Goal: Task Accomplishment & Management: Complete application form

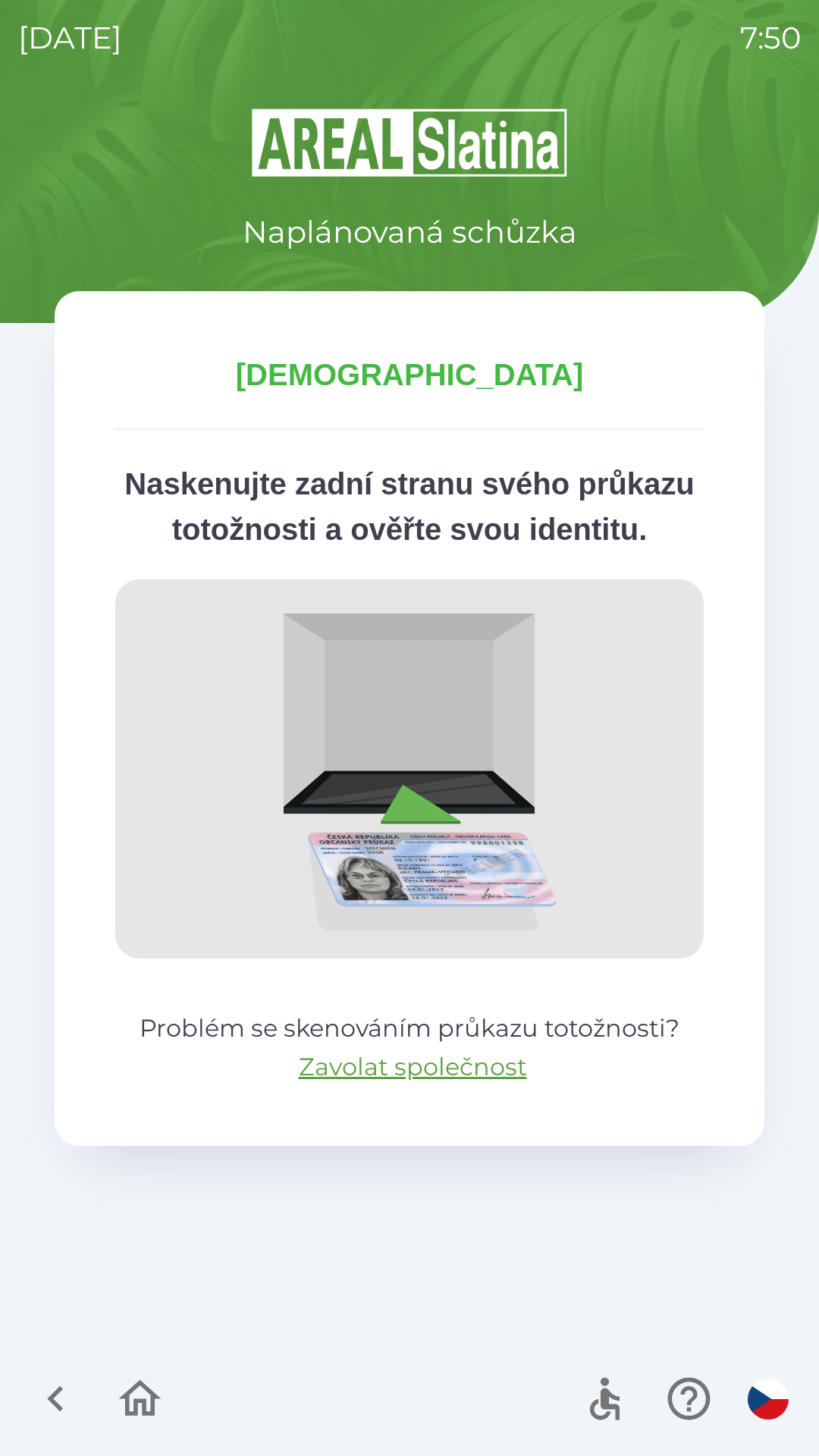
click at [537, 807] on img at bounding box center [410, 769] width 589 height 379
click at [535, 850] on img at bounding box center [410, 769] width 589 height 379
click at [750, 1393] on img "button" at bounding box center [768, 1400] width 41 height 41
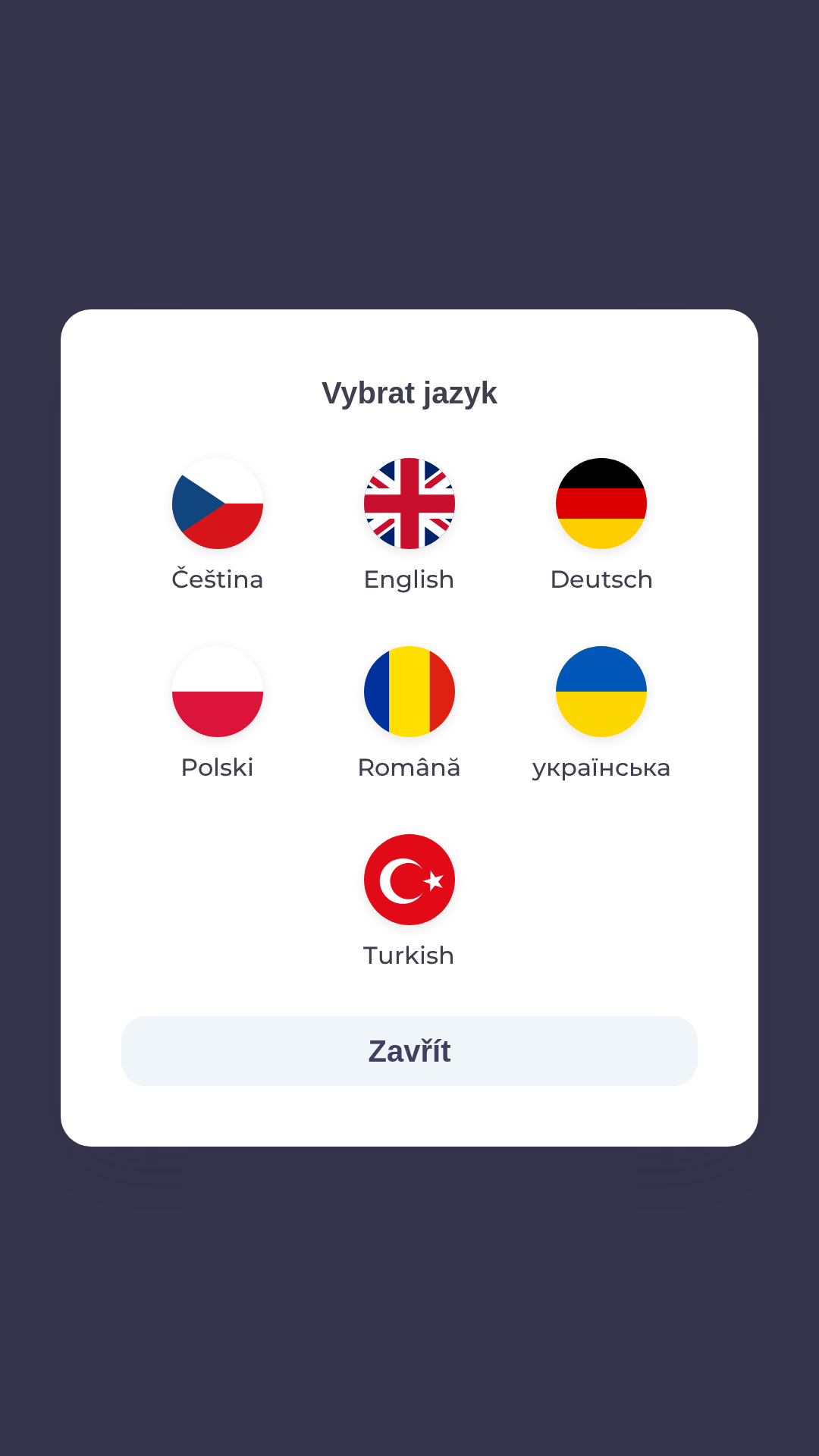
click at [765, 1407] on div "Vybrat jazyk Čeština English Deutsch Polski Română українська Turkish Zavřít" at bounding box center [410, 728] width 819 height 1456
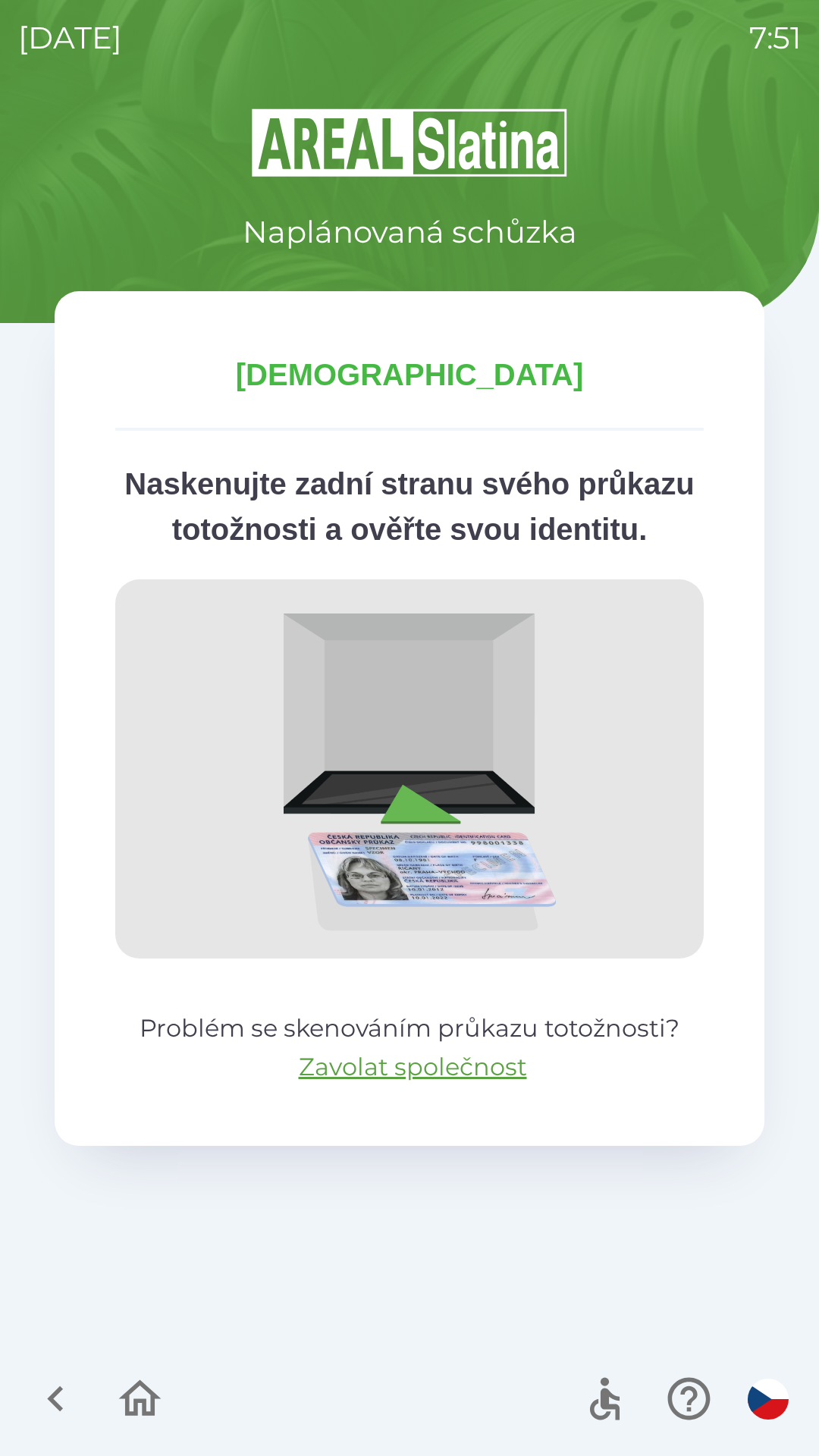
click at [155, 1389] on icon "button" at bounding box center [139, 1399] width 51 height 51
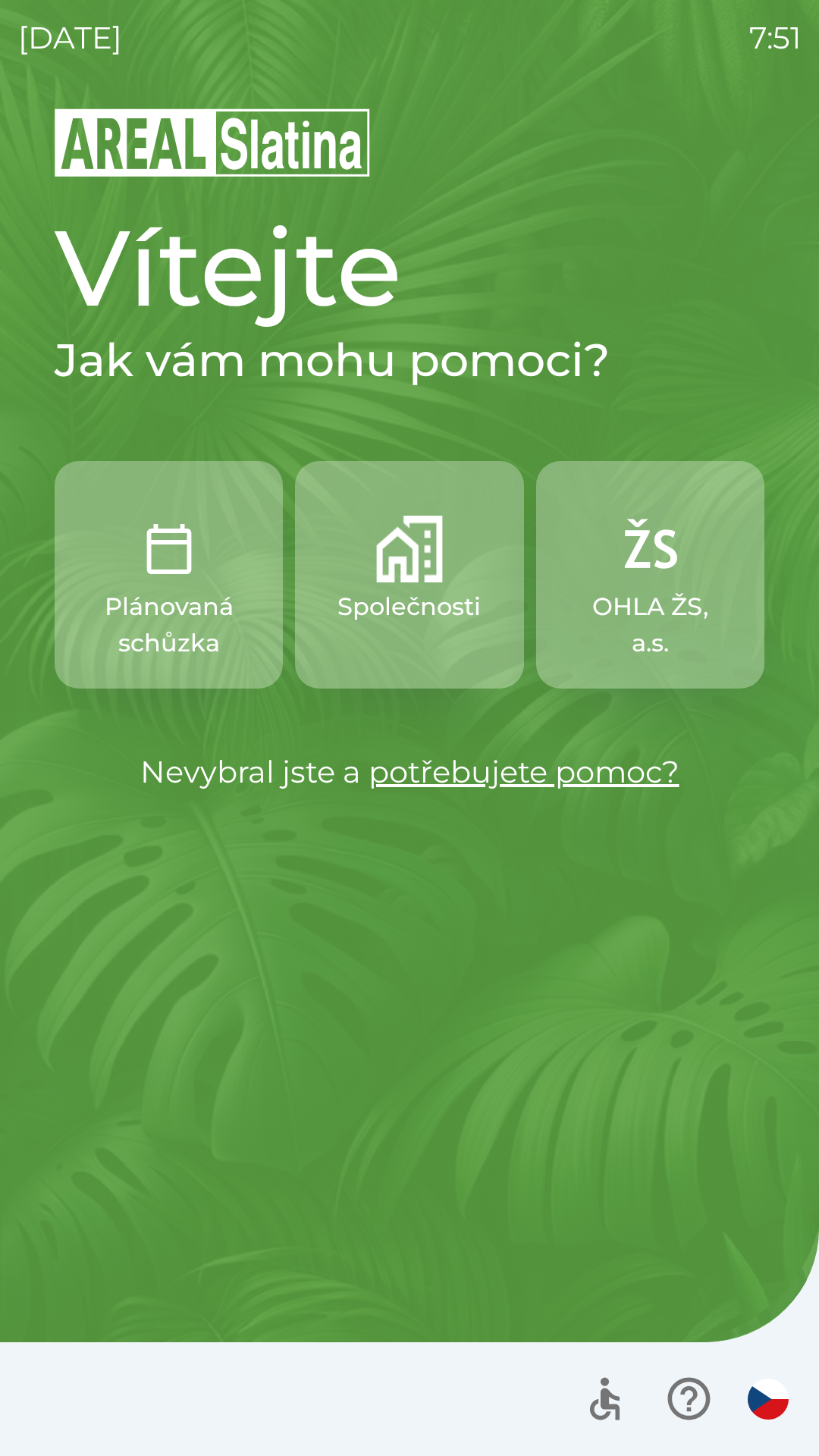
click at [401, 552] on img "button" at bounding box center [410, 549] width 67 height 67
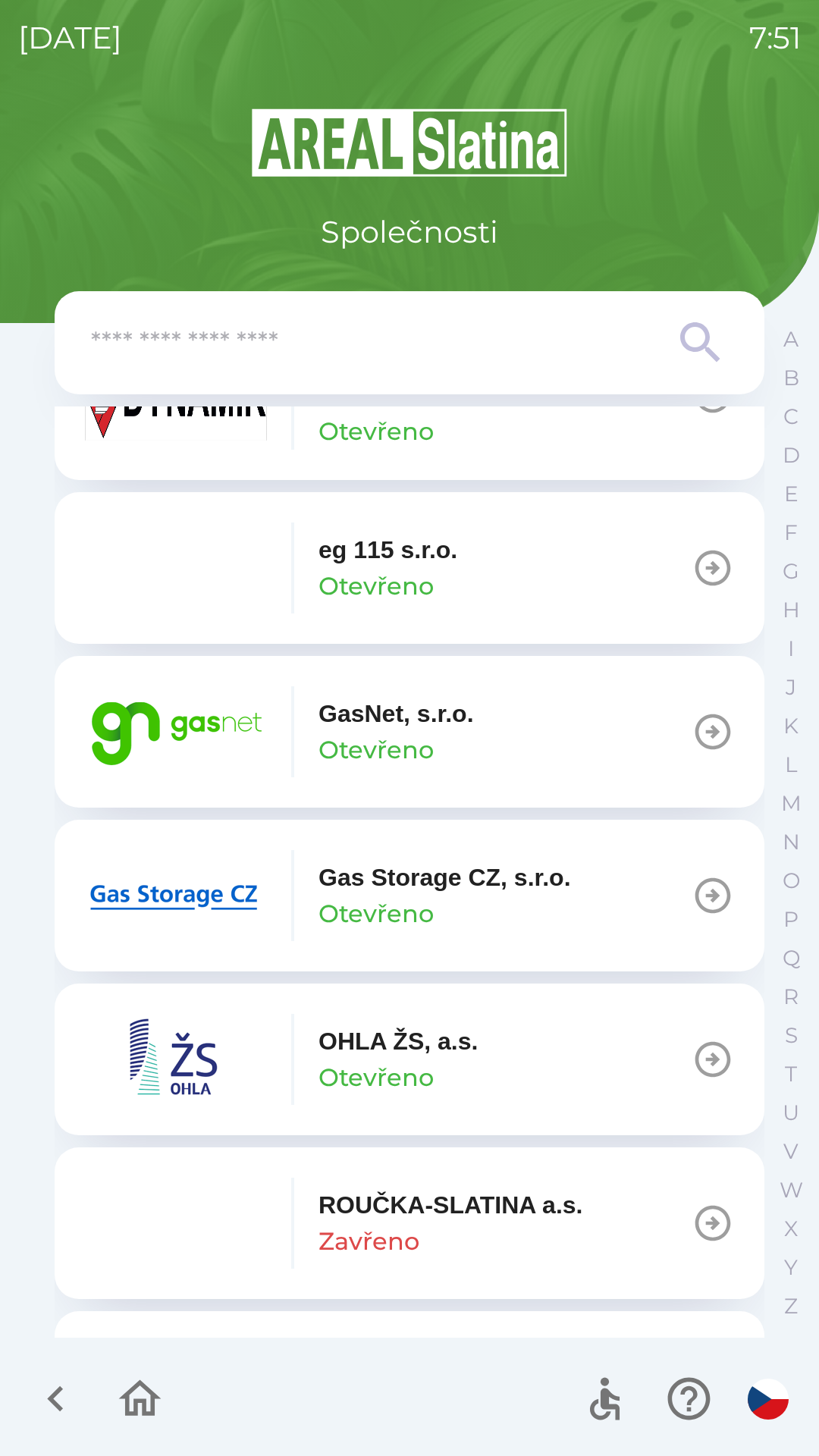
scroll to position [945, 0]
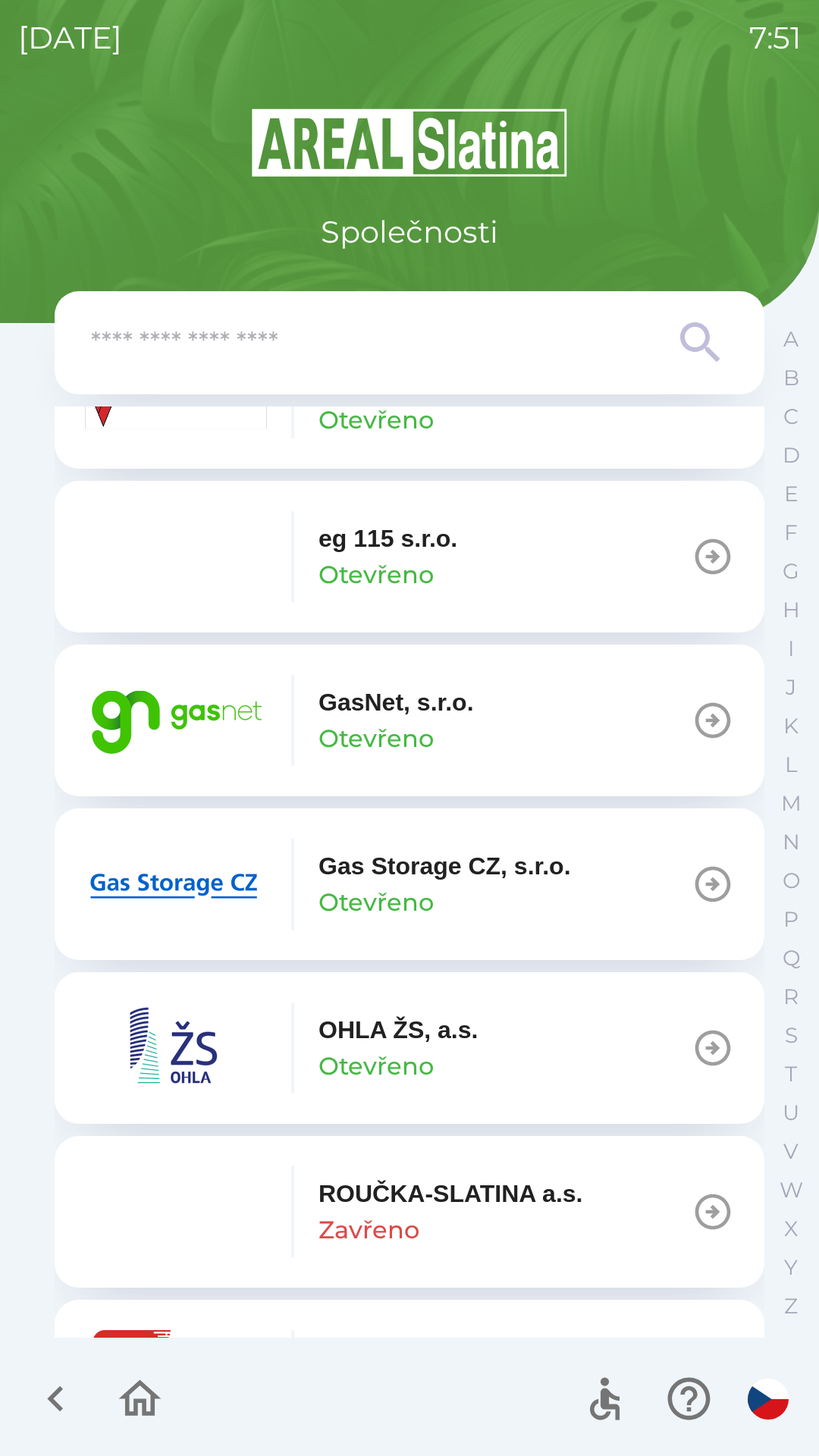
click at [383, 894] on p "Otevřeno" at bounding box center [376, 902] width 115 height 37
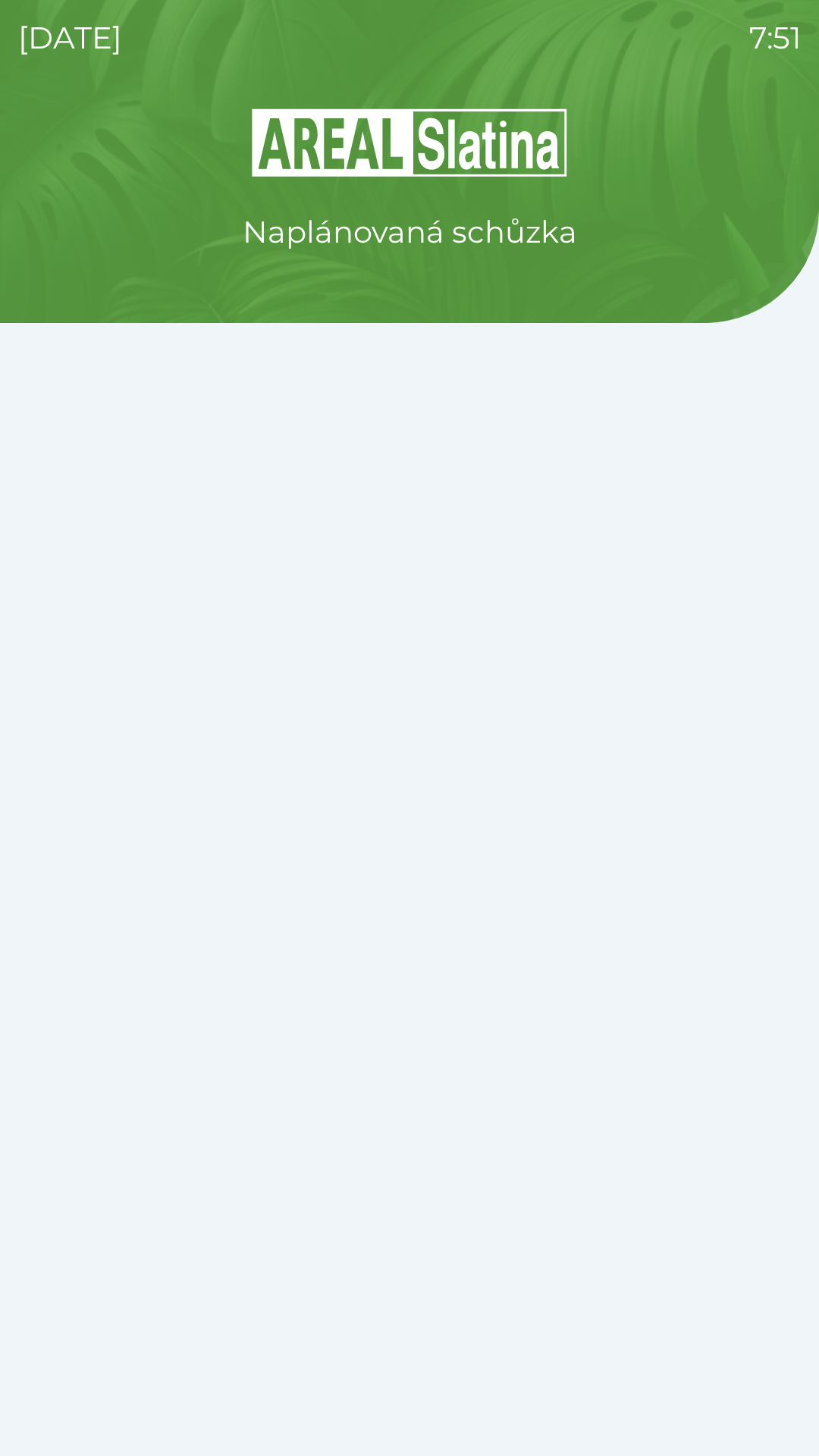
click at [388, 881] on div "Naplánovaná schůzka" at bounding box center [409, 781] width 782 height 1350
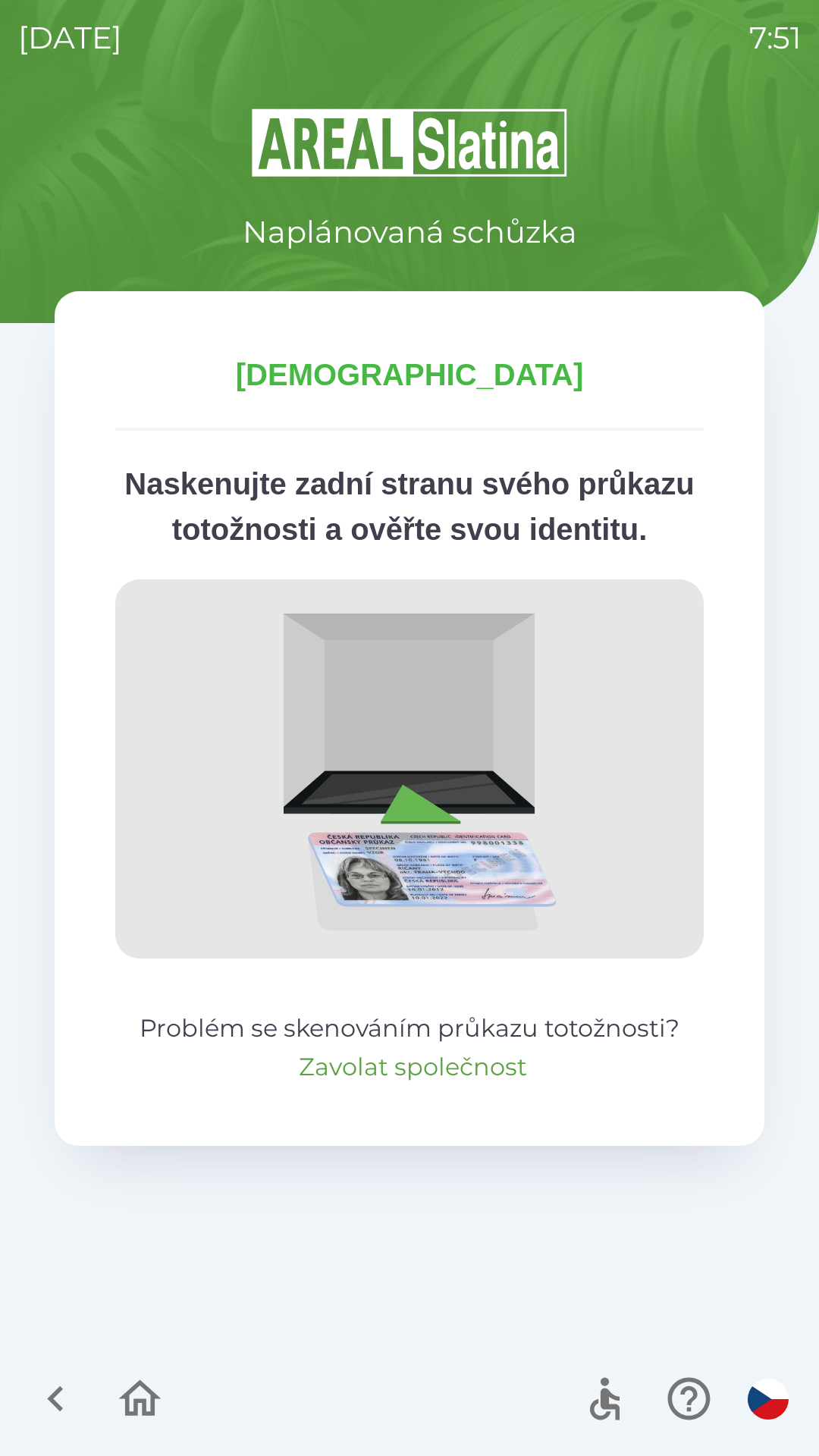
click at [450, 1086] on button "Zavolat společnost" at bounding box center [413, 1067] width 228 height 37
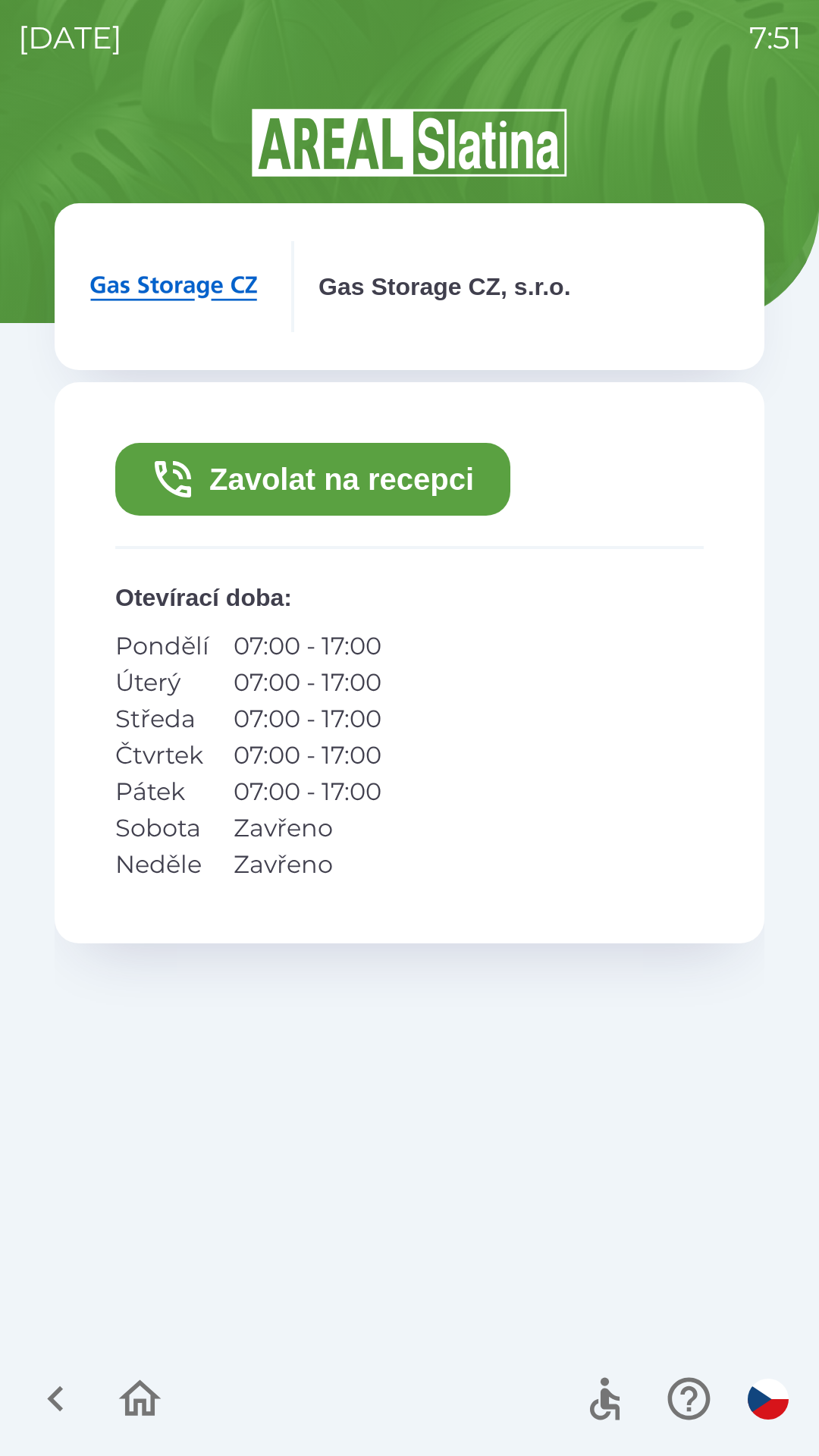
click at [278, 716] on p "07:00 - 17:00" at bounding box center [308, 719] width 148 height 37
click at [277, 726] on p "07:00 - 17:00" at bounding box center [308, 719] width 148 height 37
click at [213, 729] on td "Středa" at bounding box center [168, 719] width 106 height 37
click at [215, 710] on td "Středa" at bounding box center [168, 719] width 106 height 37
click at [272, 707] on p "07:00 - 17:00" at bounding box center [308, 719] width 148 height 37
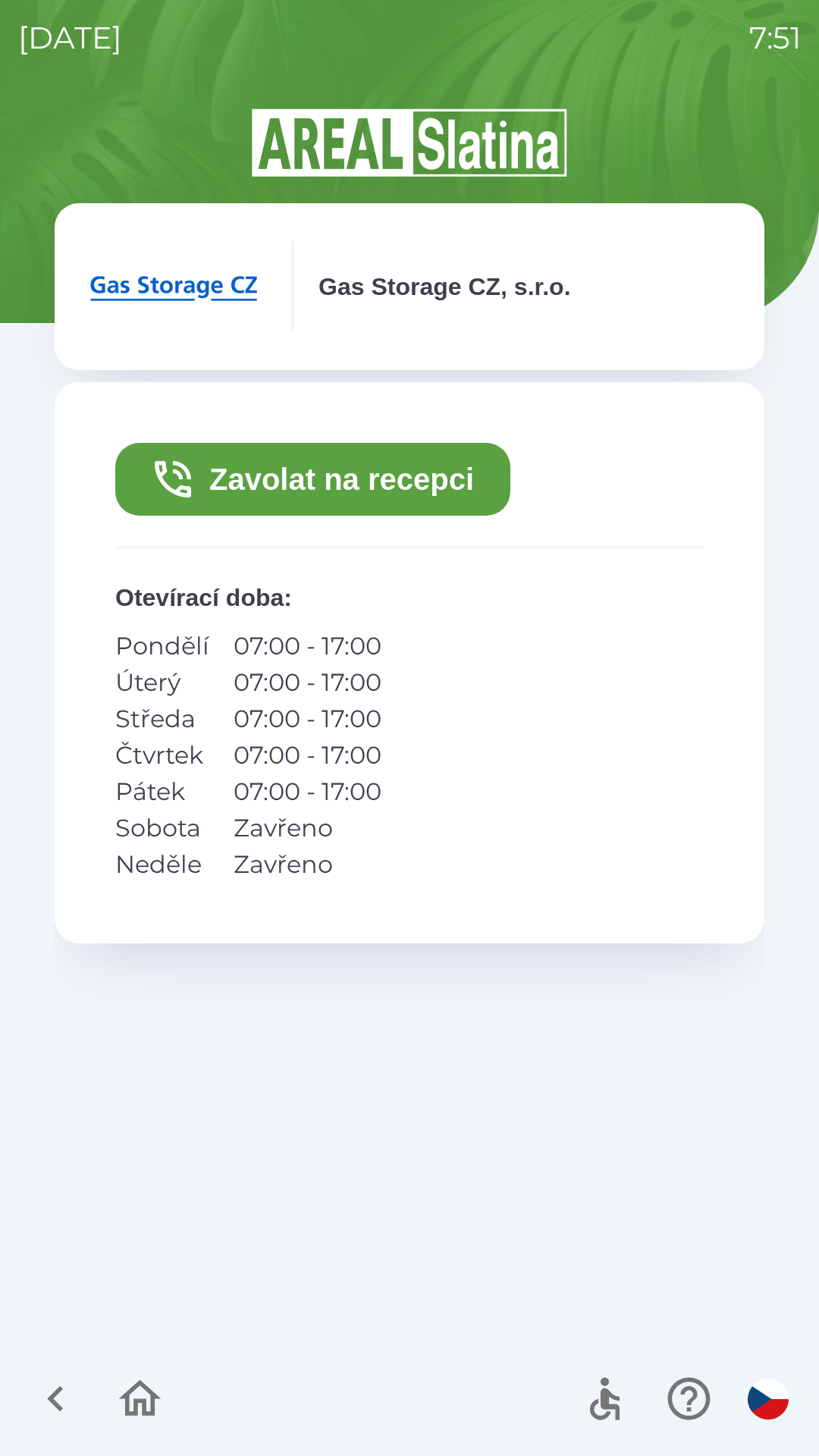
click at [418, 481] on button "Zavolat na recepci" at bounding box center [312, 479] width 395 height 73
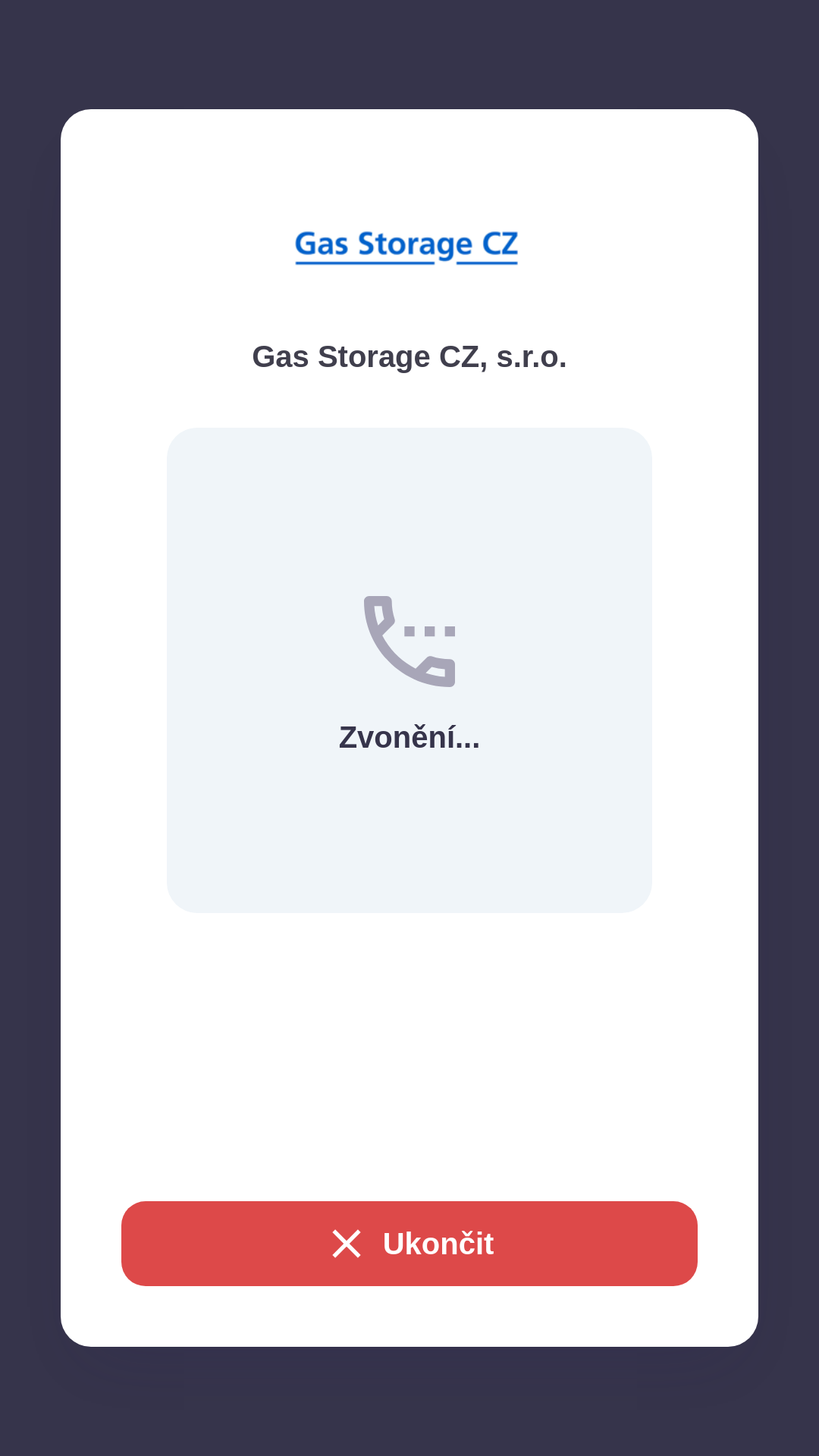
click at [411, 478] on div "Zvonění..." at bounding box center [410, 670] width 485 height 485
click at [404, 475] on div "Zvonění..." at bounding box center [410, 670] width 485 height 485
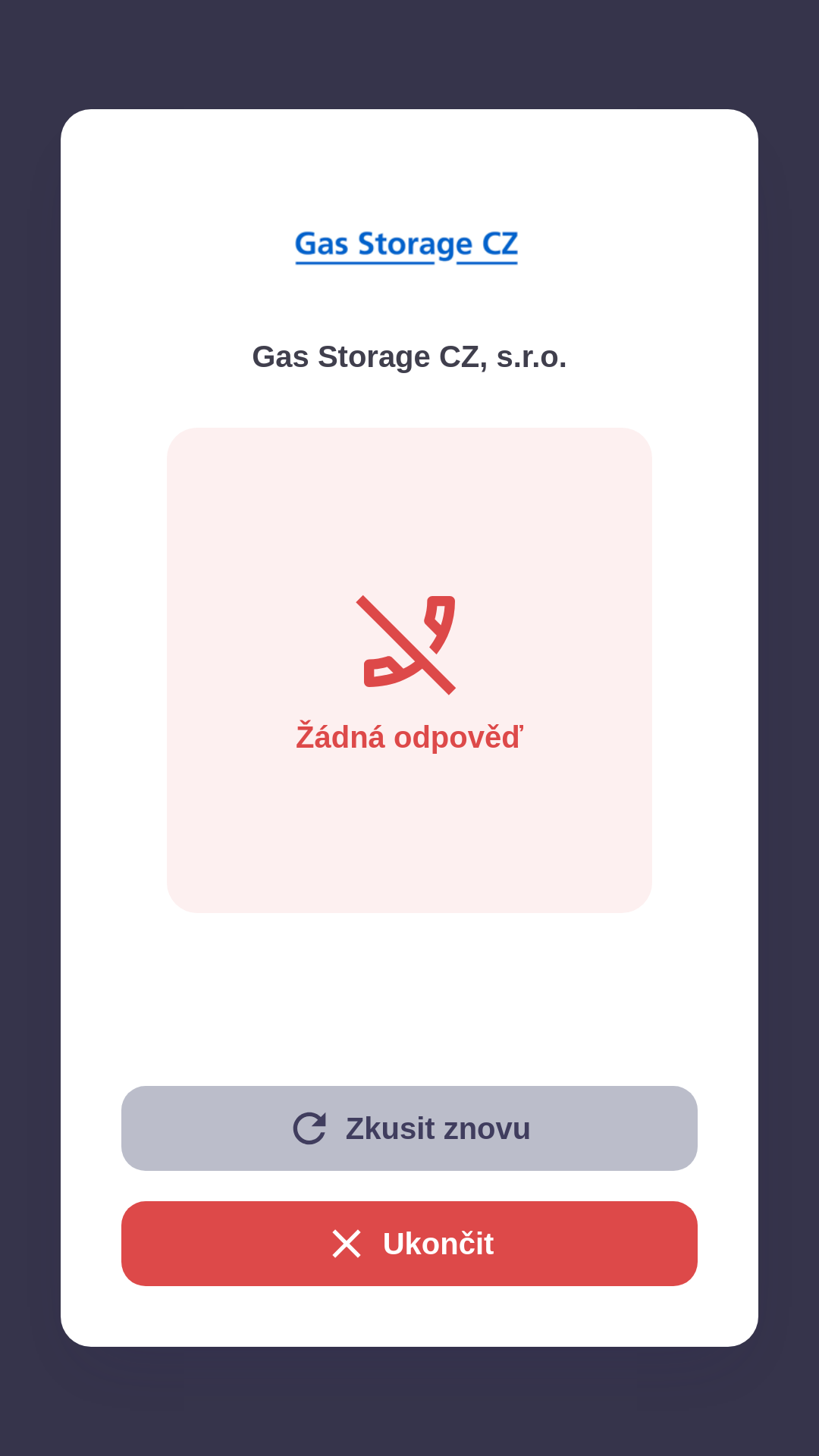
click at [480, 1120] on button "Zkusit znovu" at bounding box center [410, 1128] width 576 height 85
click at [481, 1118] on button "Zkusit znovu" at bounding box center [410, 1128] width 576 height 85
click at [476, 1119] on button "Zkusit znovu" at bounding box center [410, 1128] width 576 height 85
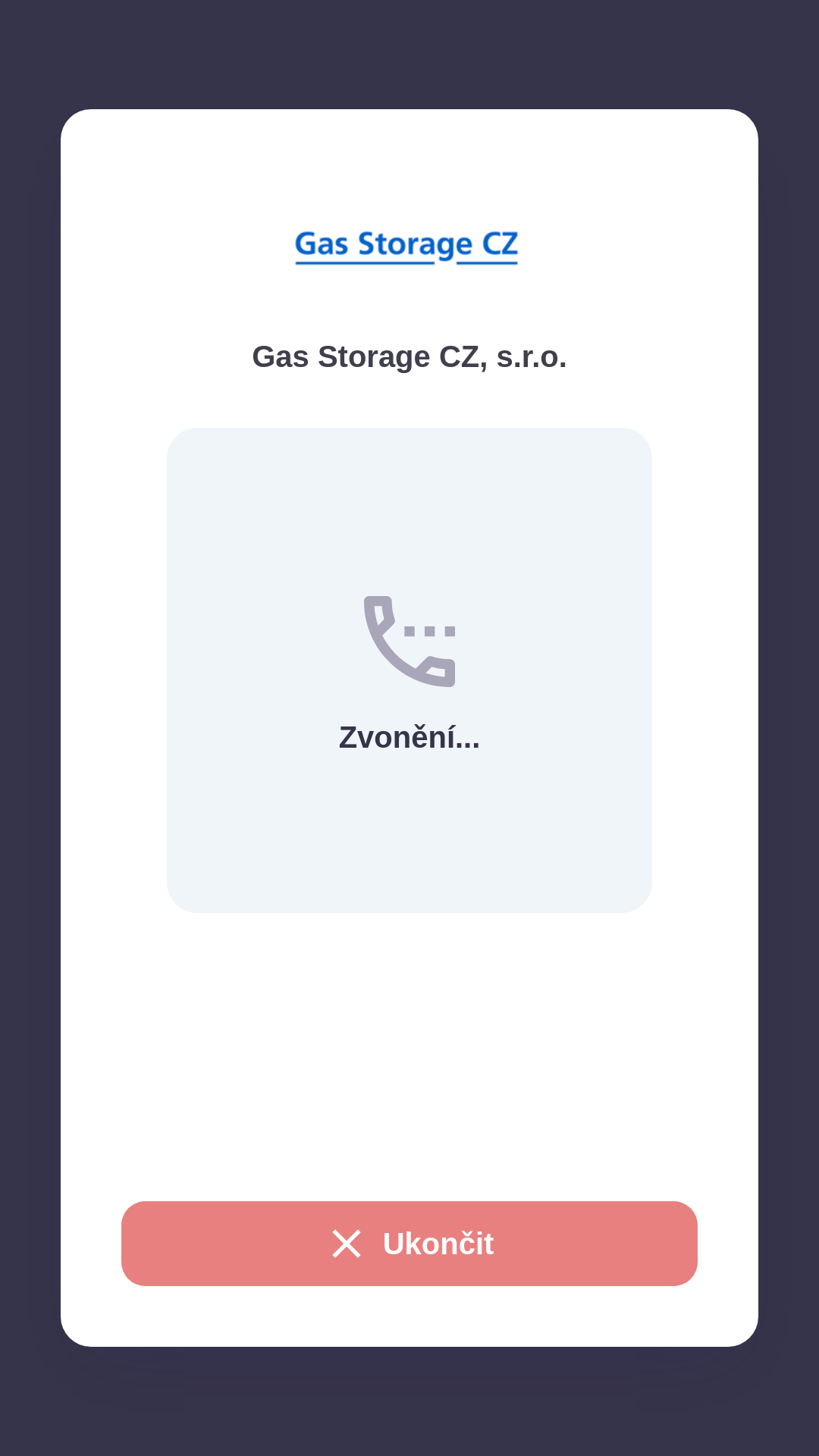
click at [401, 1240] on button "Ukončit" at bounding box center [410, 1244] width 576 height 85
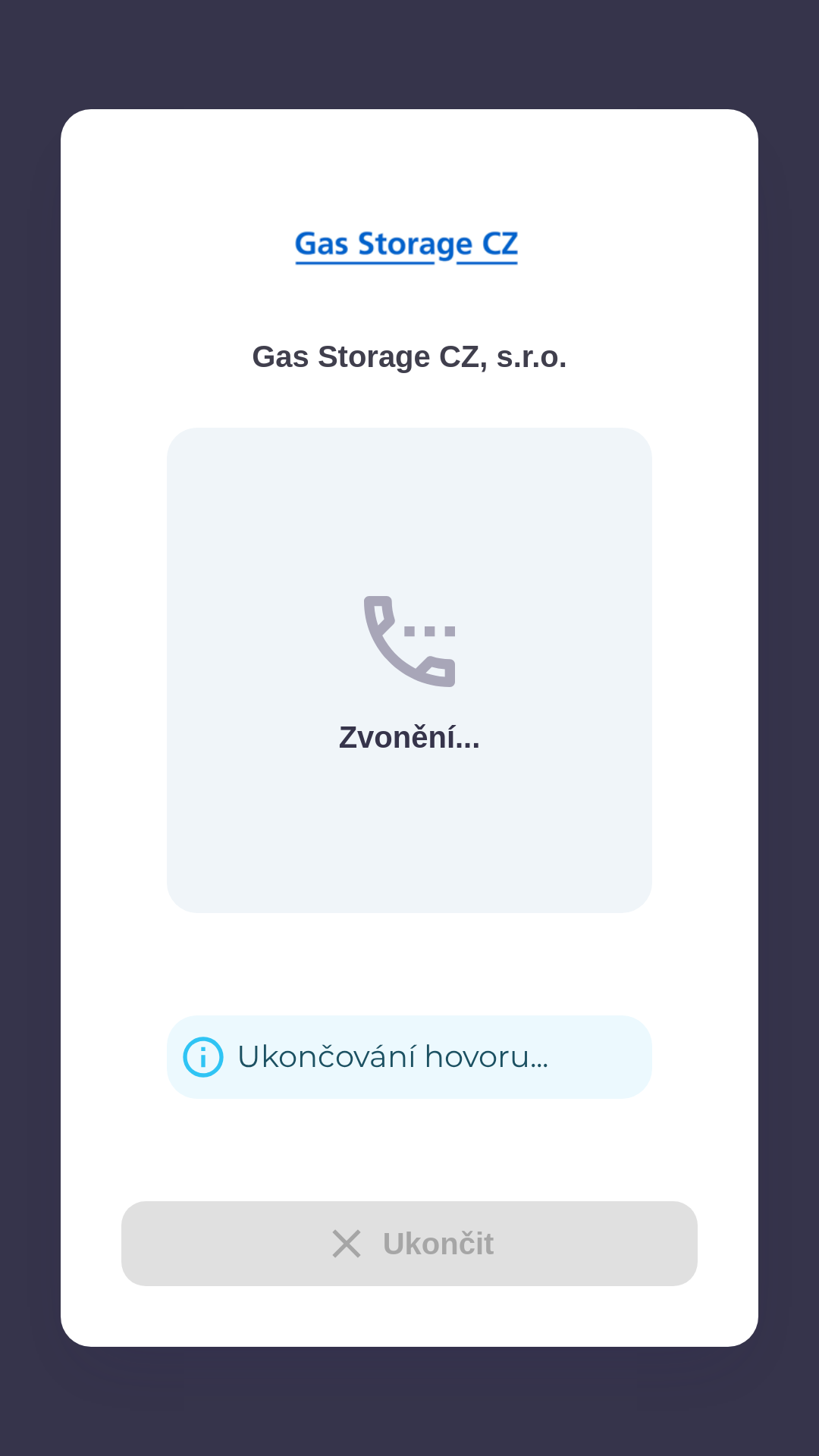
click at [335, 1237] on div "Ukončit" at bounding box center [410, 1244] width 576 height 85
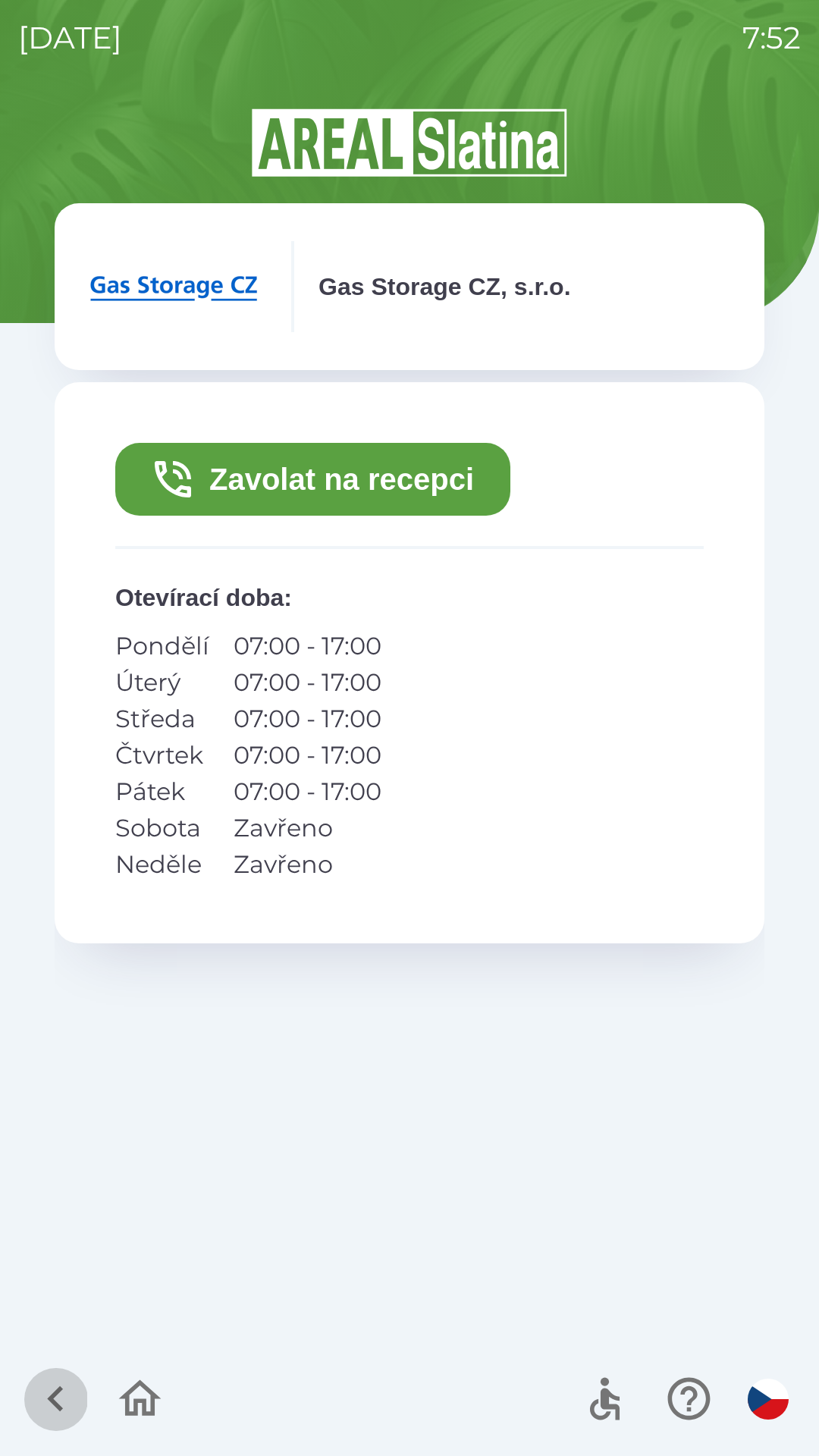
click at [54, 1380] on icon "button" at bounding box center [55, 1399] width 51 height 51
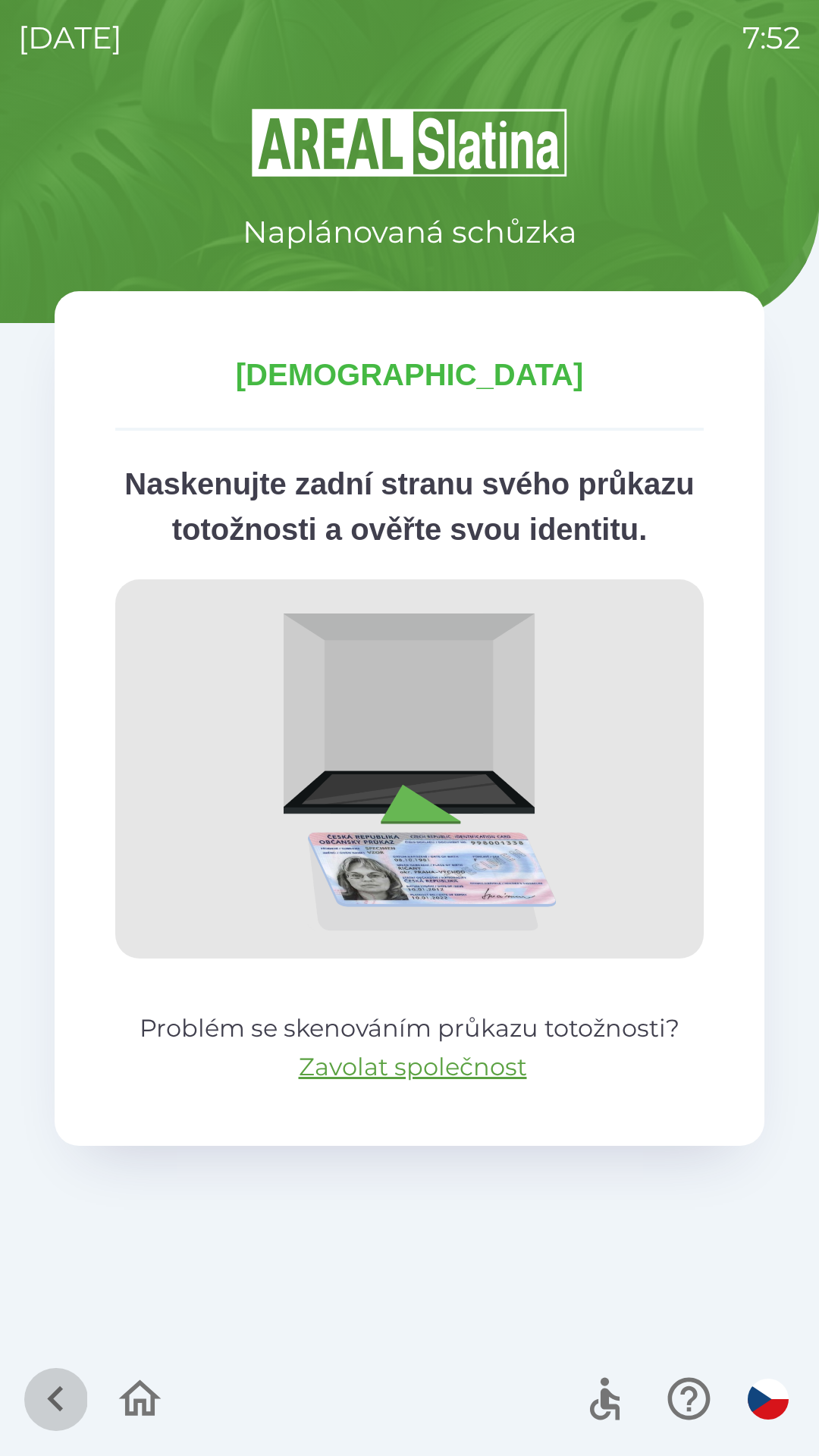
click at [45, 1394] on icon "button" at bounding box center [55, 1399] width 51 height 51
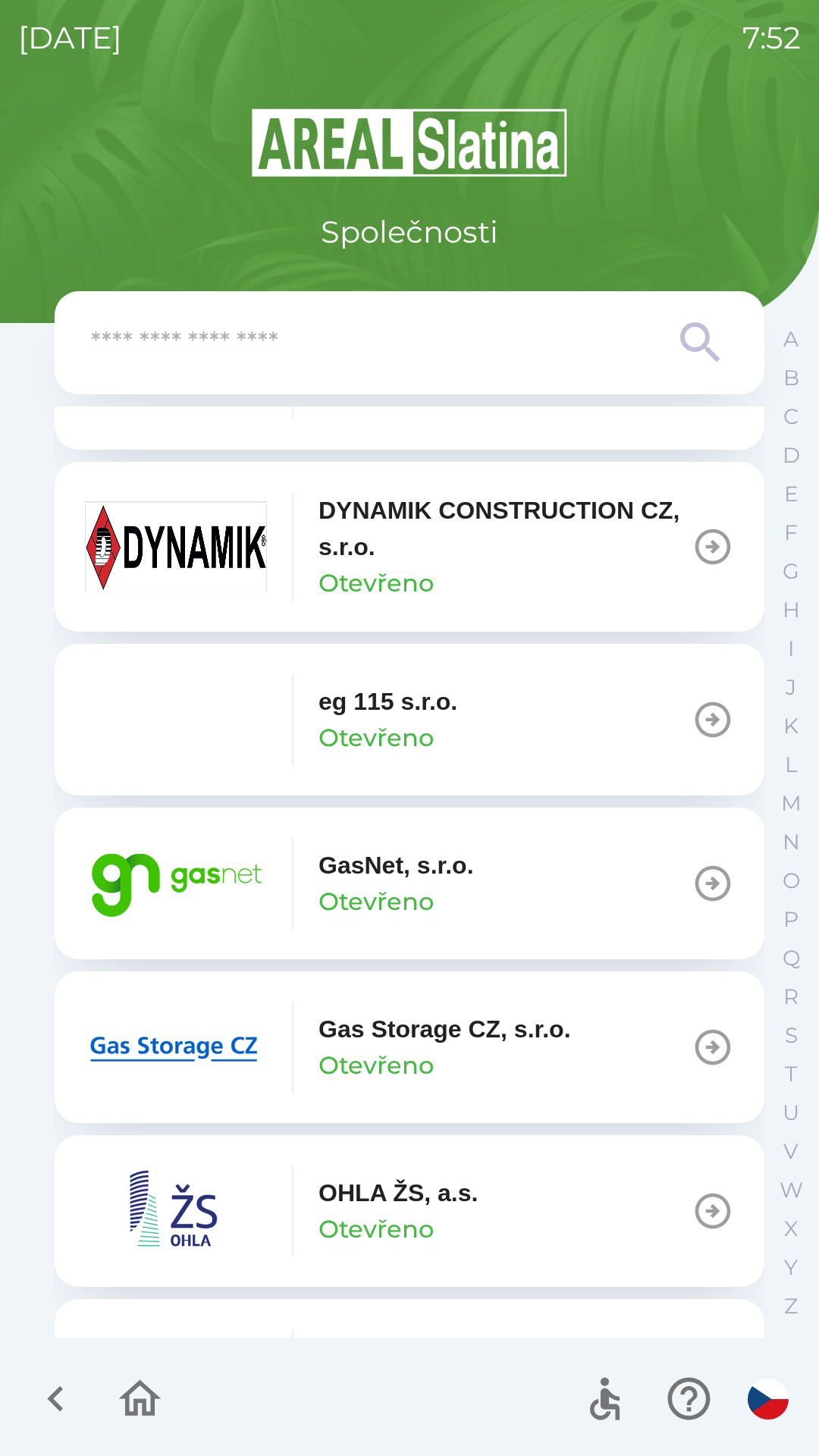
scroll to position [788, 0]
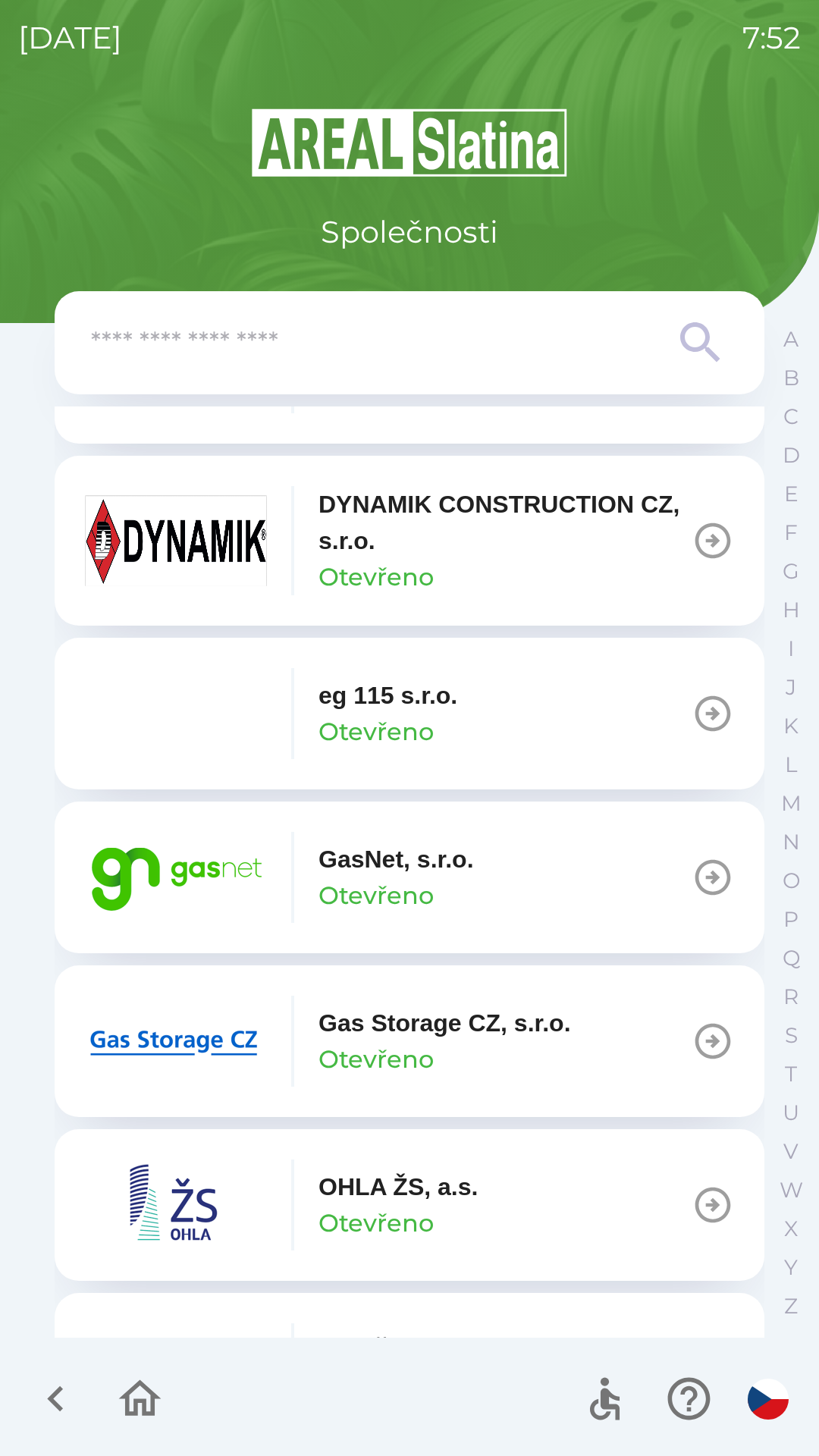
click at [693, 1037] on icon "button" at bounding box center [713, 1041] width 43 height 43
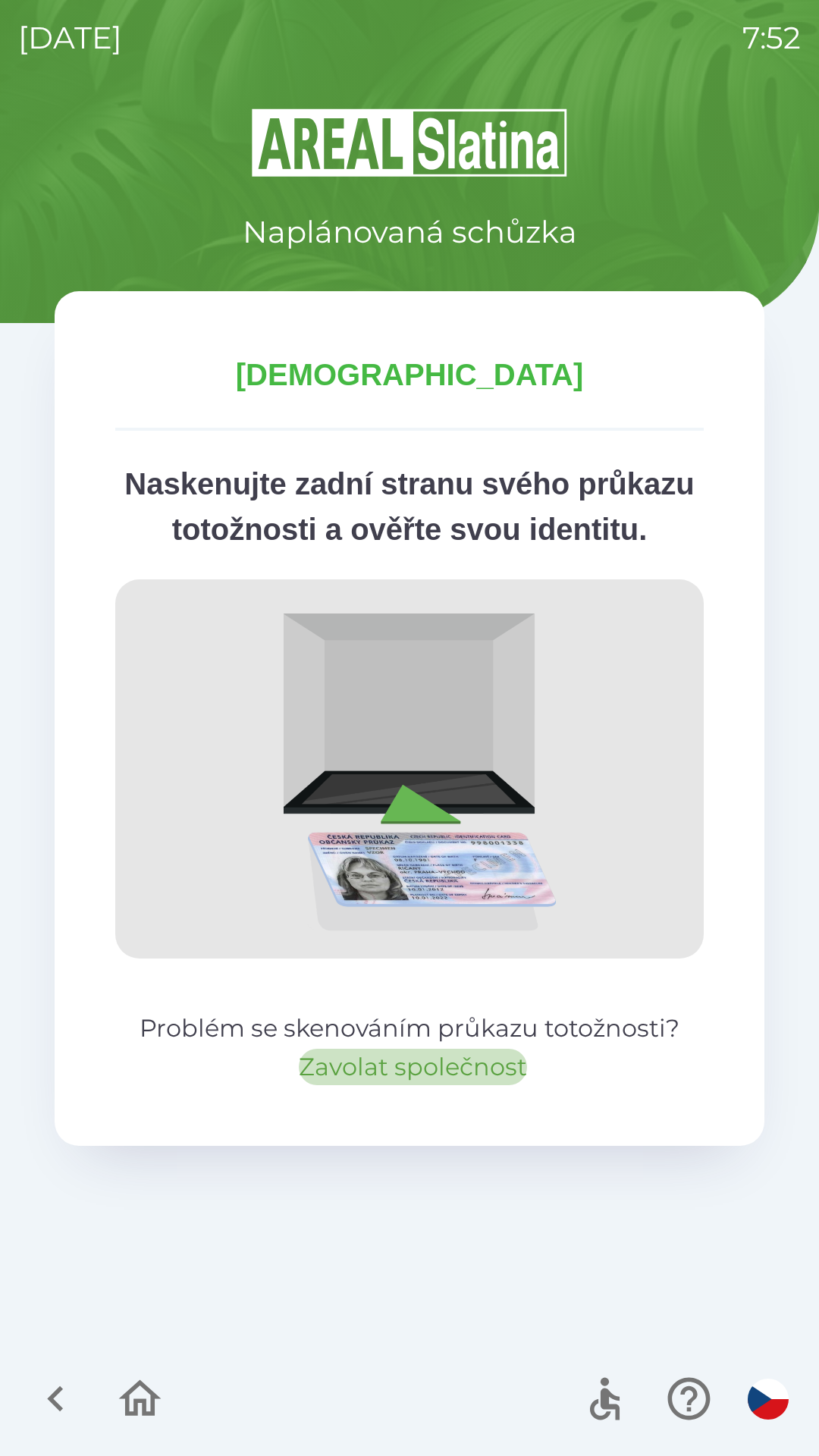
click at [416, 1086] on button "Zavolat společnost" at bounding box center [413, 1067] width 228 height 37
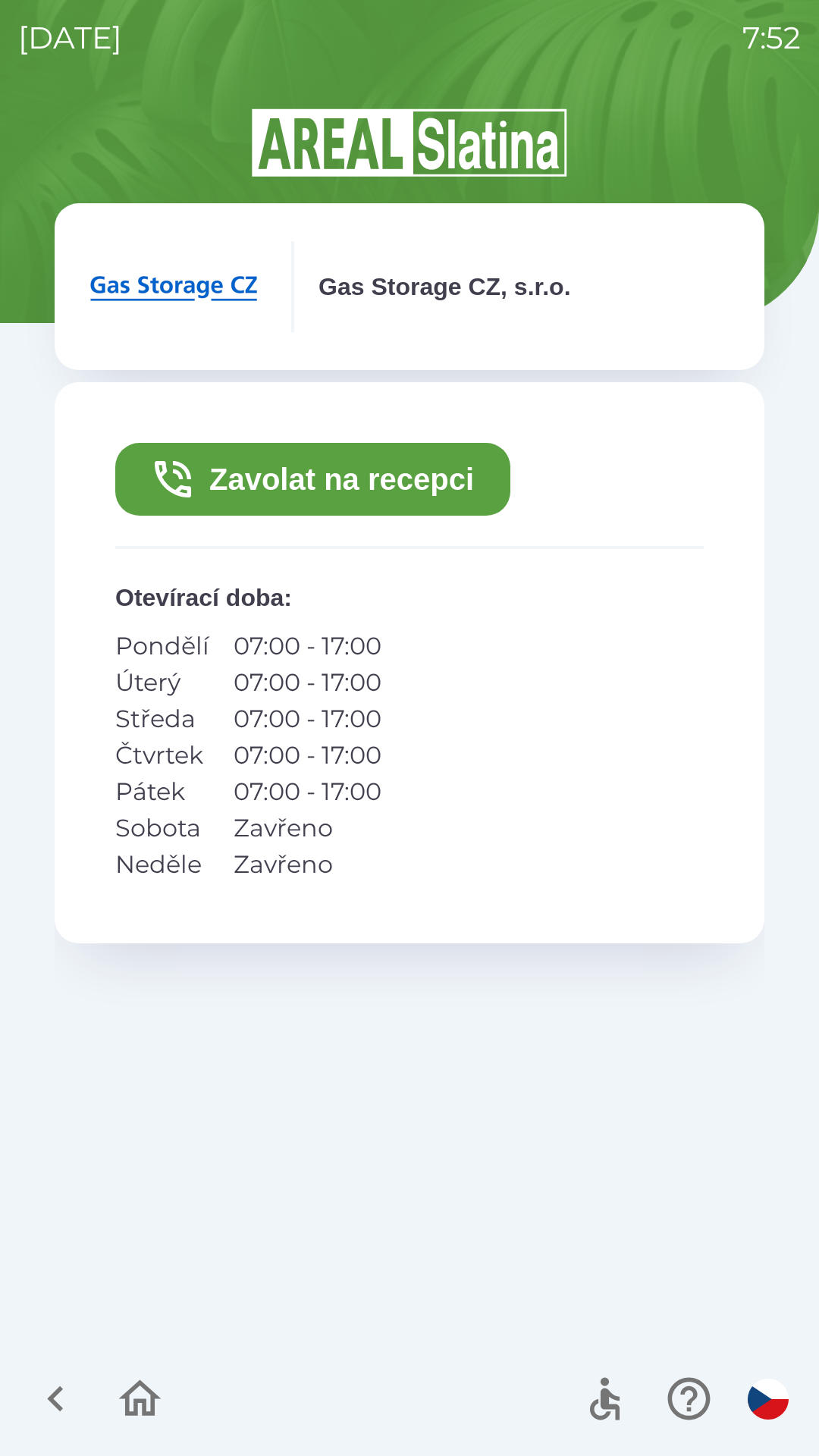
click at [418, 490] on button "Zavolat na recepci" at bounding box center [312, 479] width 395 height 73
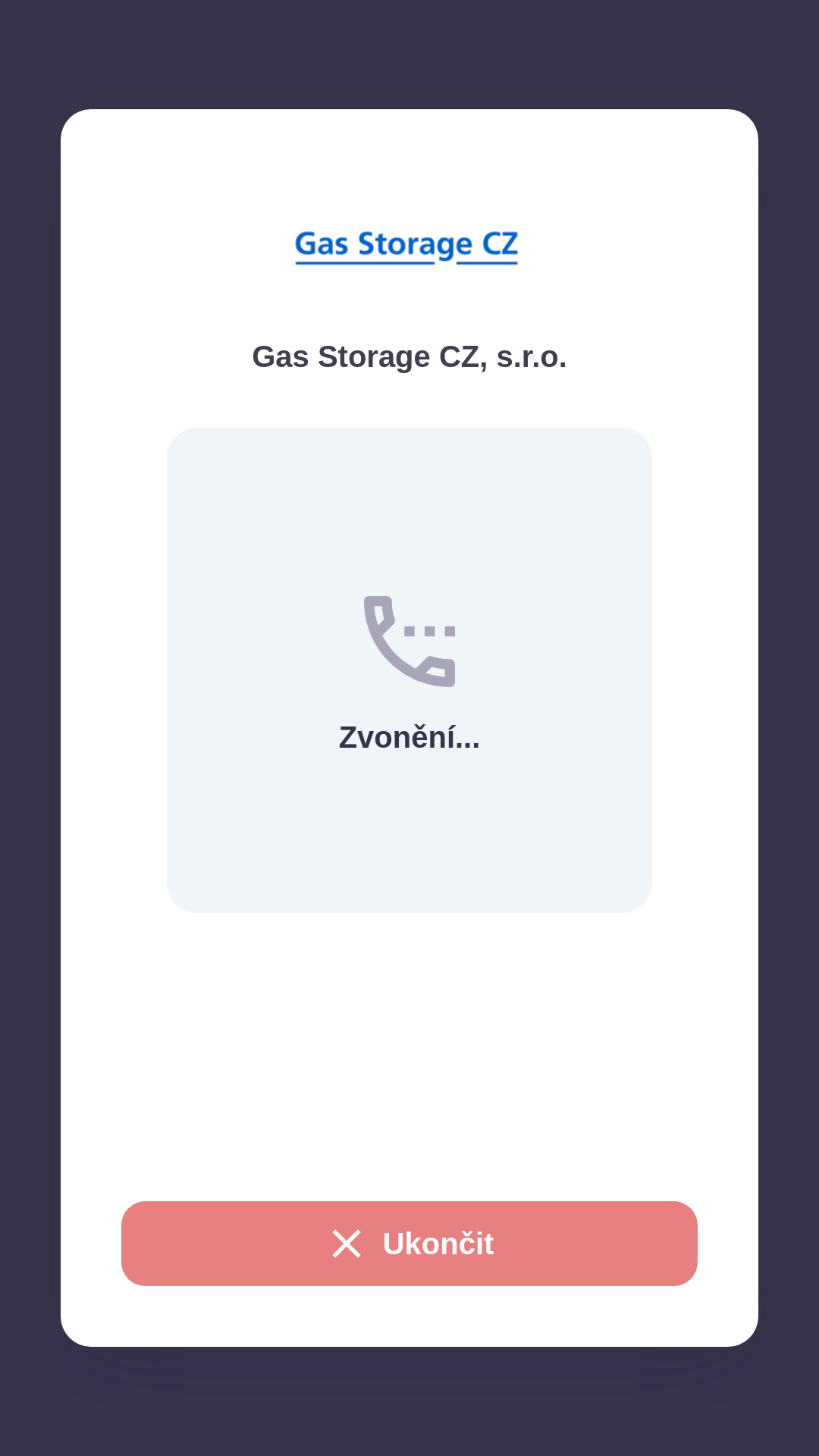
click at [438, 1246] on button "Ukončit" at bounding box center [410, 1244] width 576 height 85
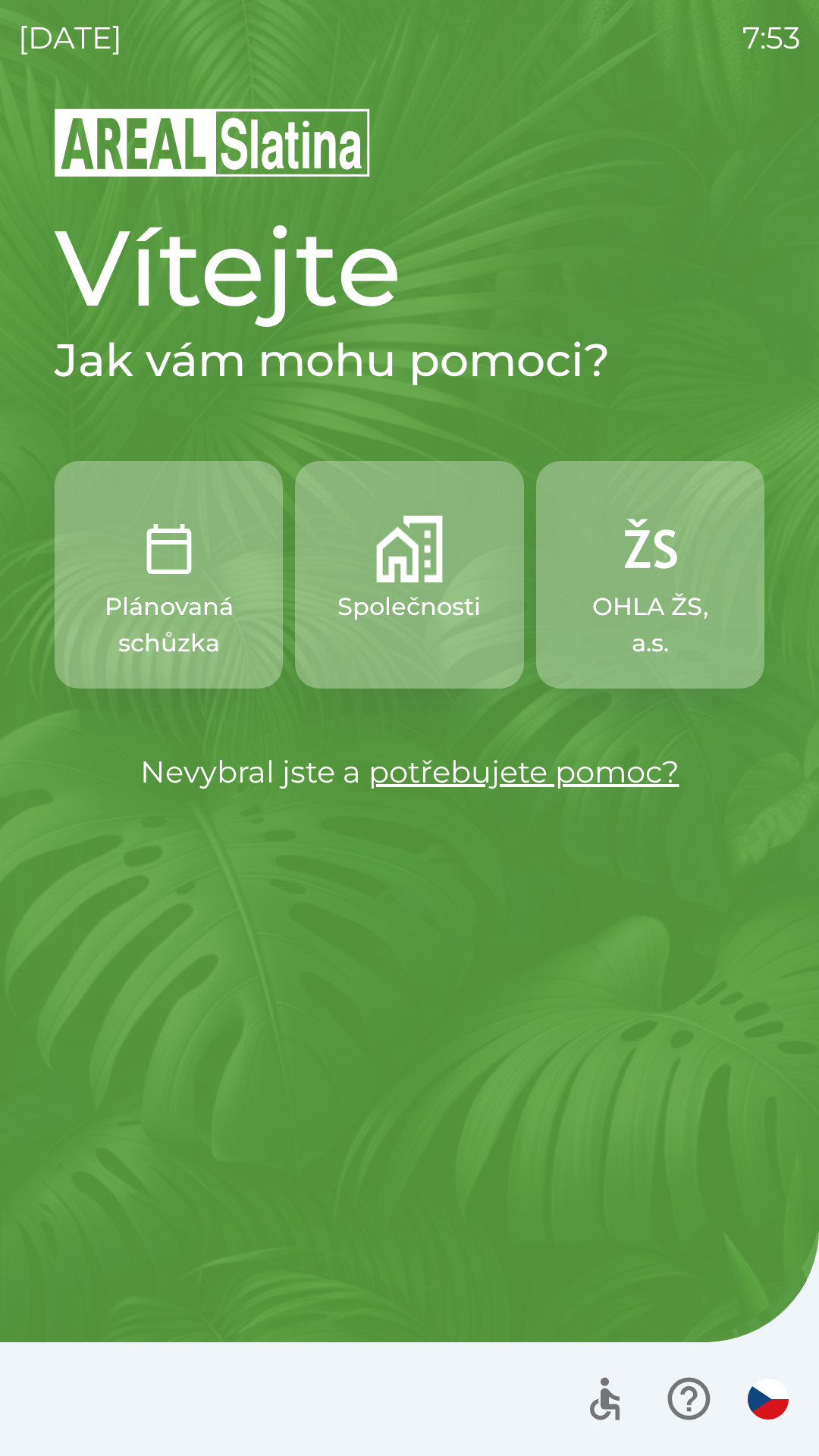
click at [185, 606] on p "Plánovaná schůzka" at bounding box center [169, 625] width 155 height 73
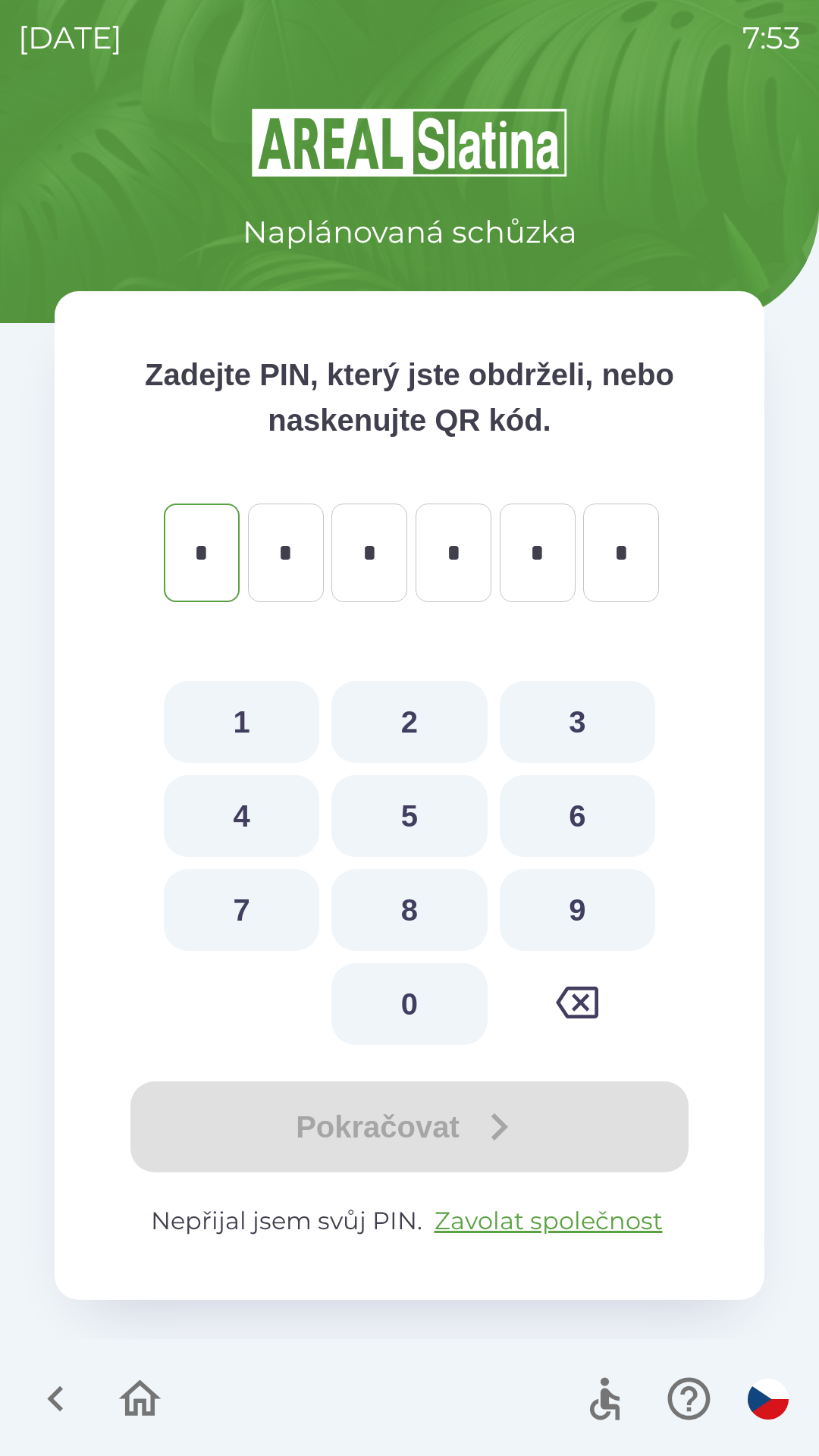
click at [62, 1396] on icon "button" at bounding box center [55, 1399] width 51 height 51
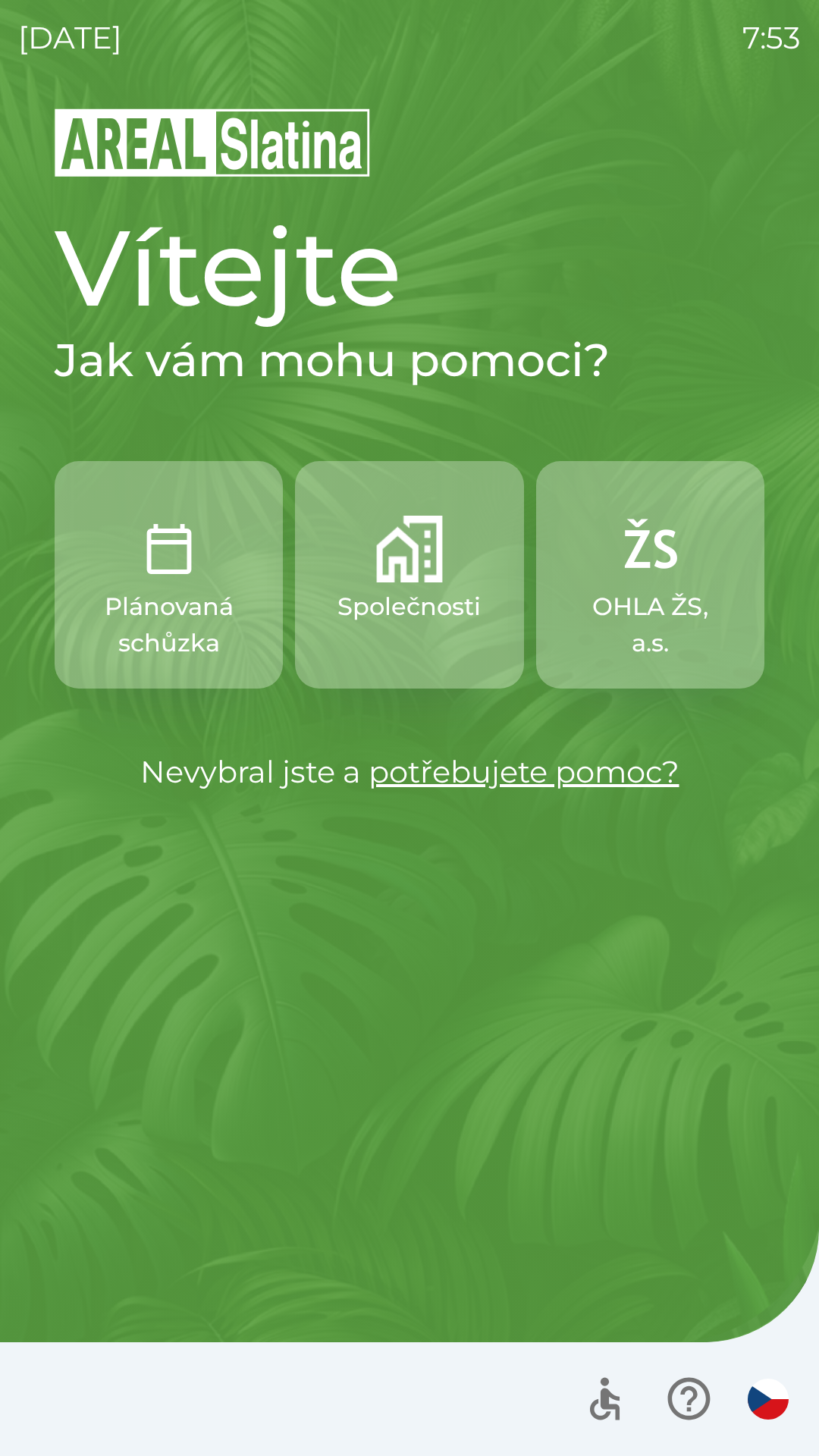
click at [417, 640] on button "Společnosti" at bounding box center [410, 575] width 228 height 228
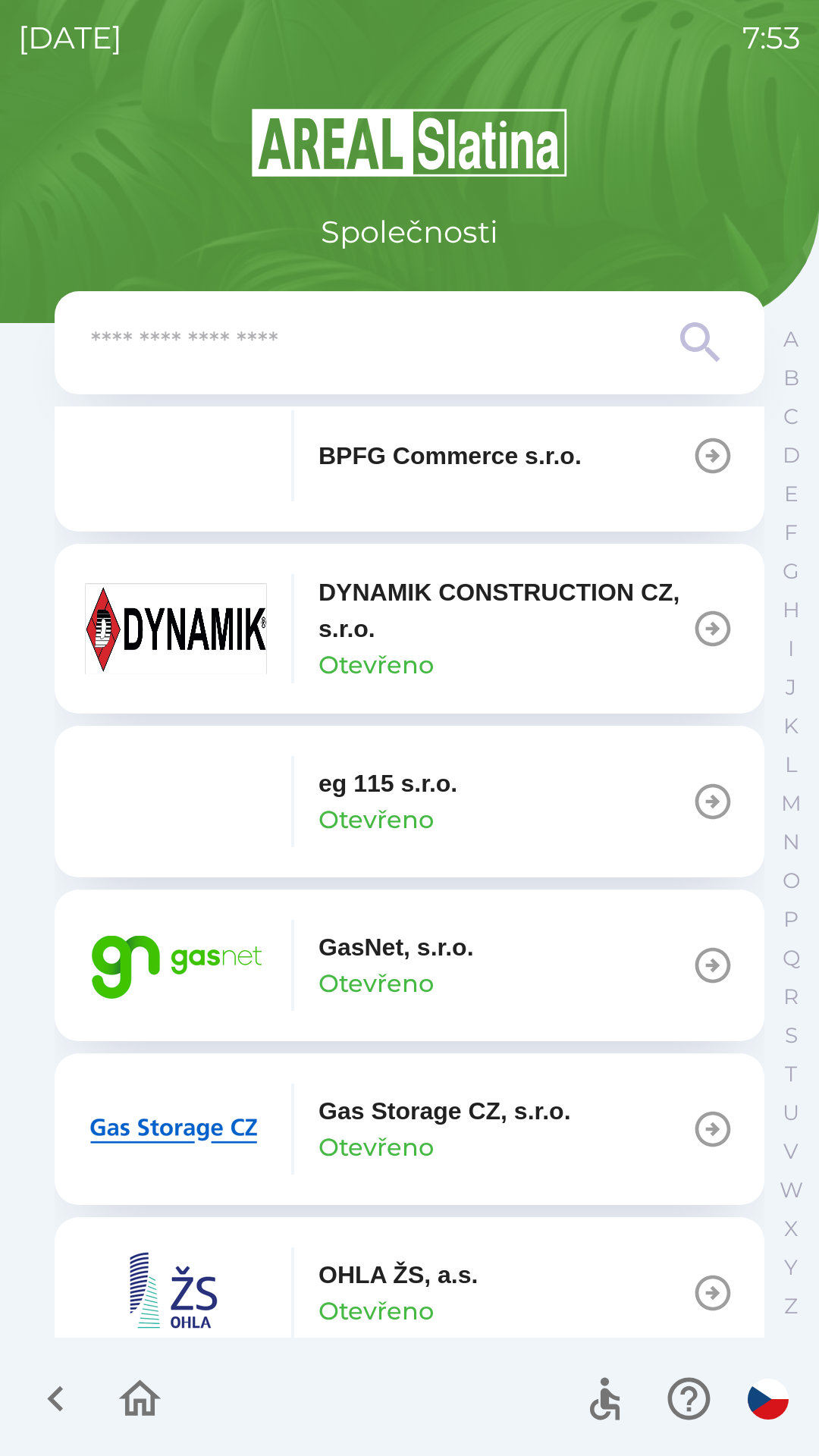
scroll to position [706, 0]
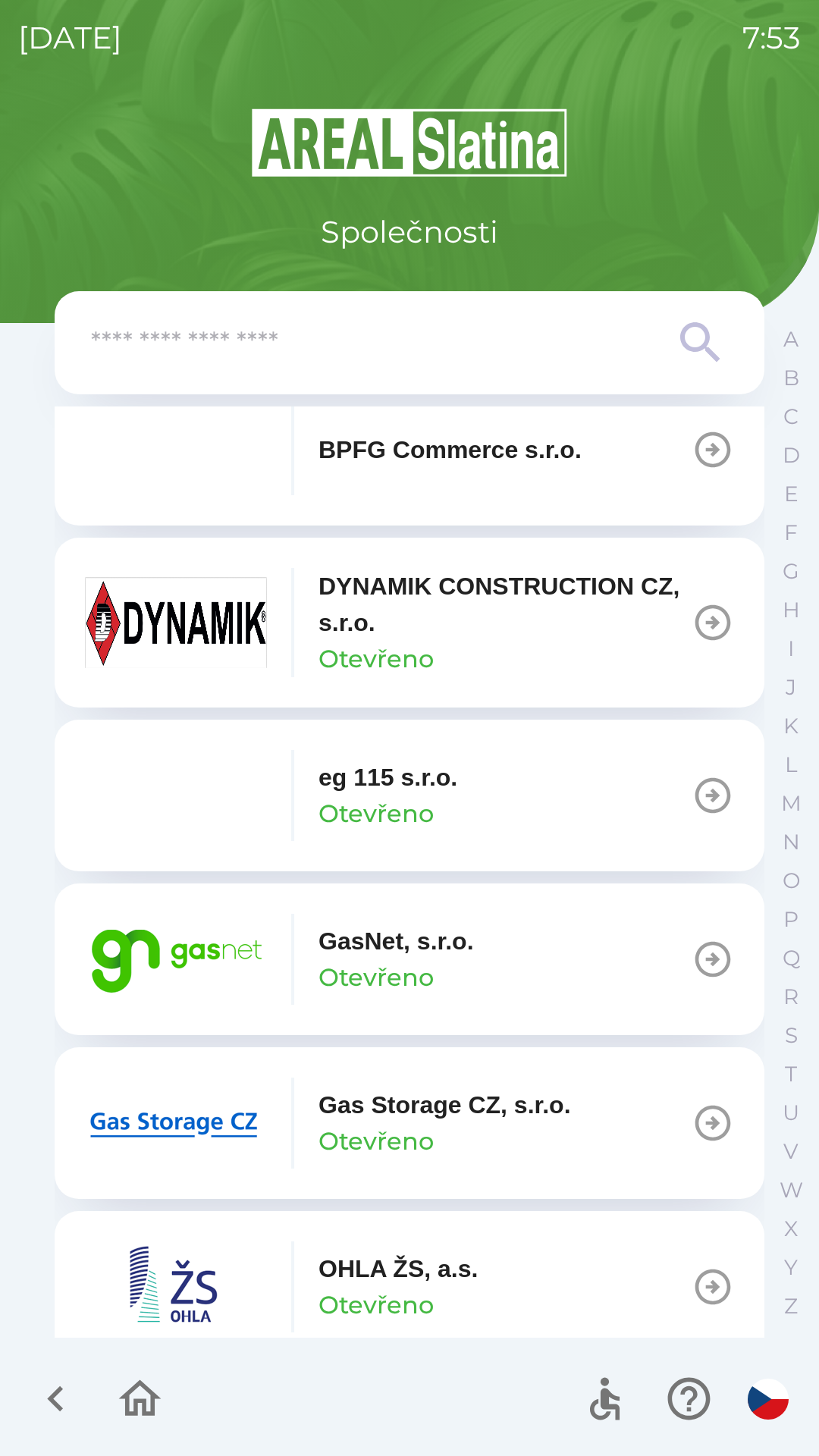
click at [674, 957] on button "GasNet, s.r.o. Otevřeno" at bounding box center [410, 959] width 710 height 152
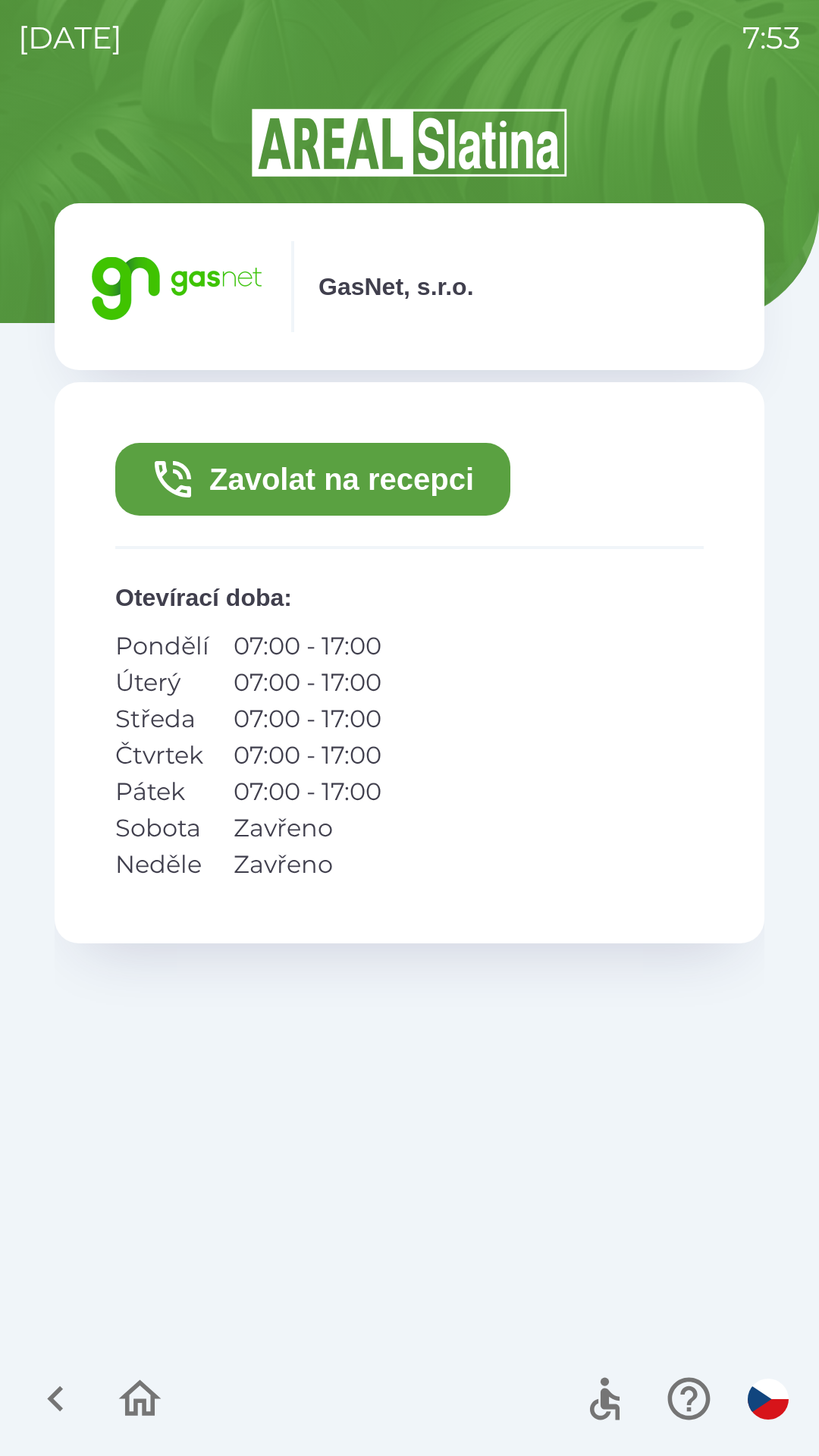
click at [451, 484] on button "Zavolat na recepci" at bounding box center [312, 479] width 395 height 73
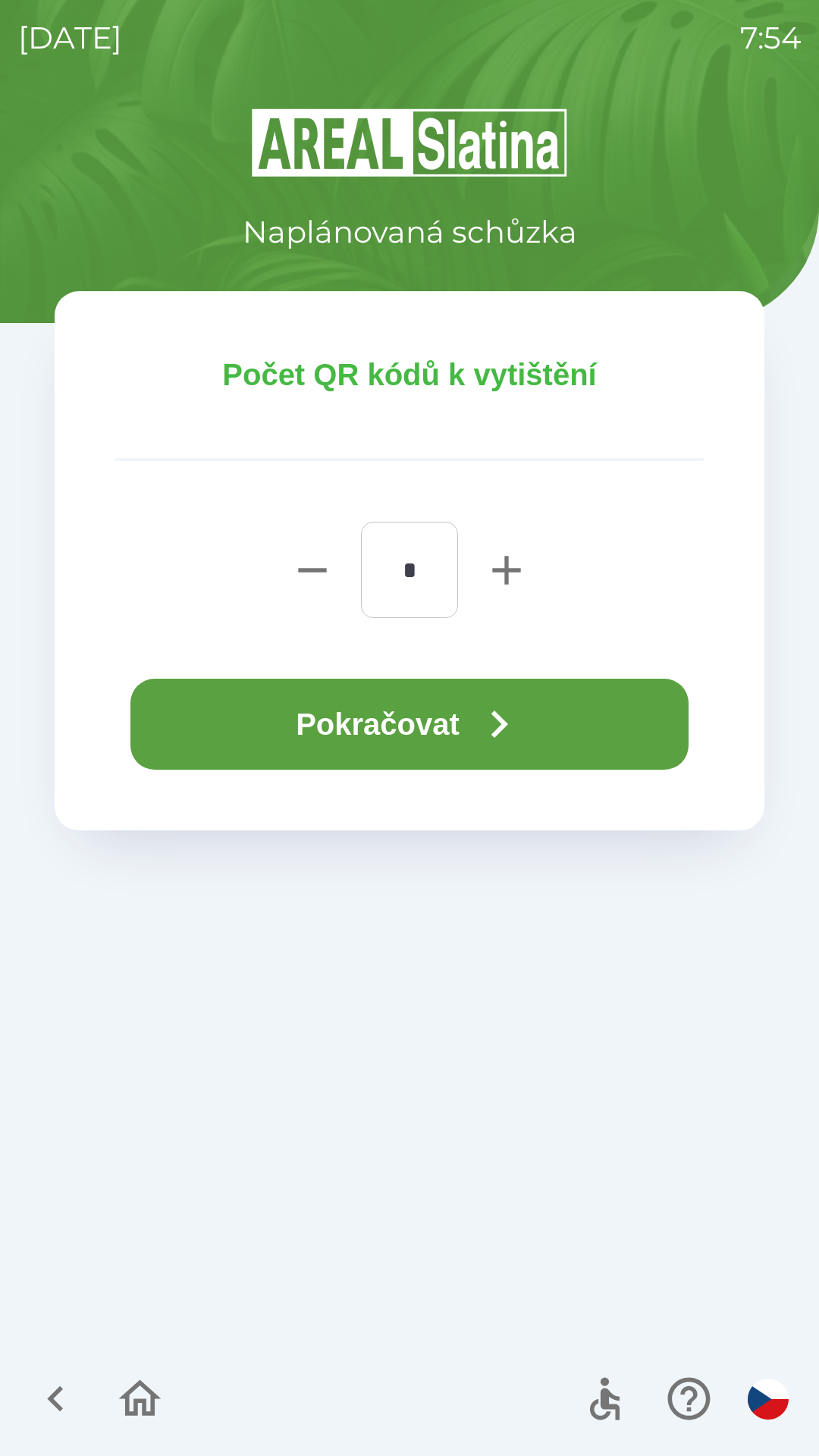
click at [526, 716] on icon "button" at bounding box center [499, 724] width 54 height 54
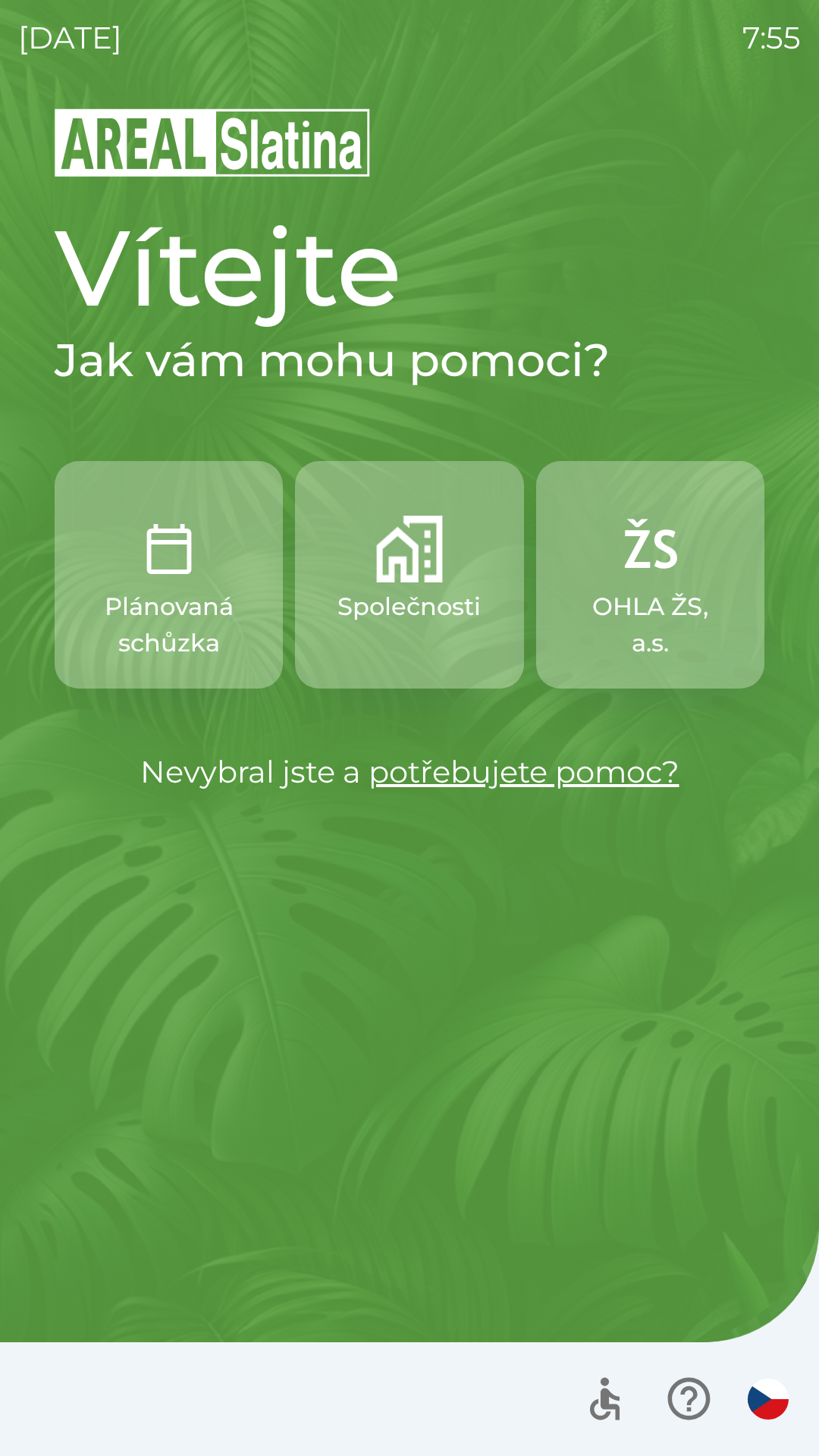
click at [412, 603] on p "Společnosti" at bounding box center [409, 607] width 144 height 37
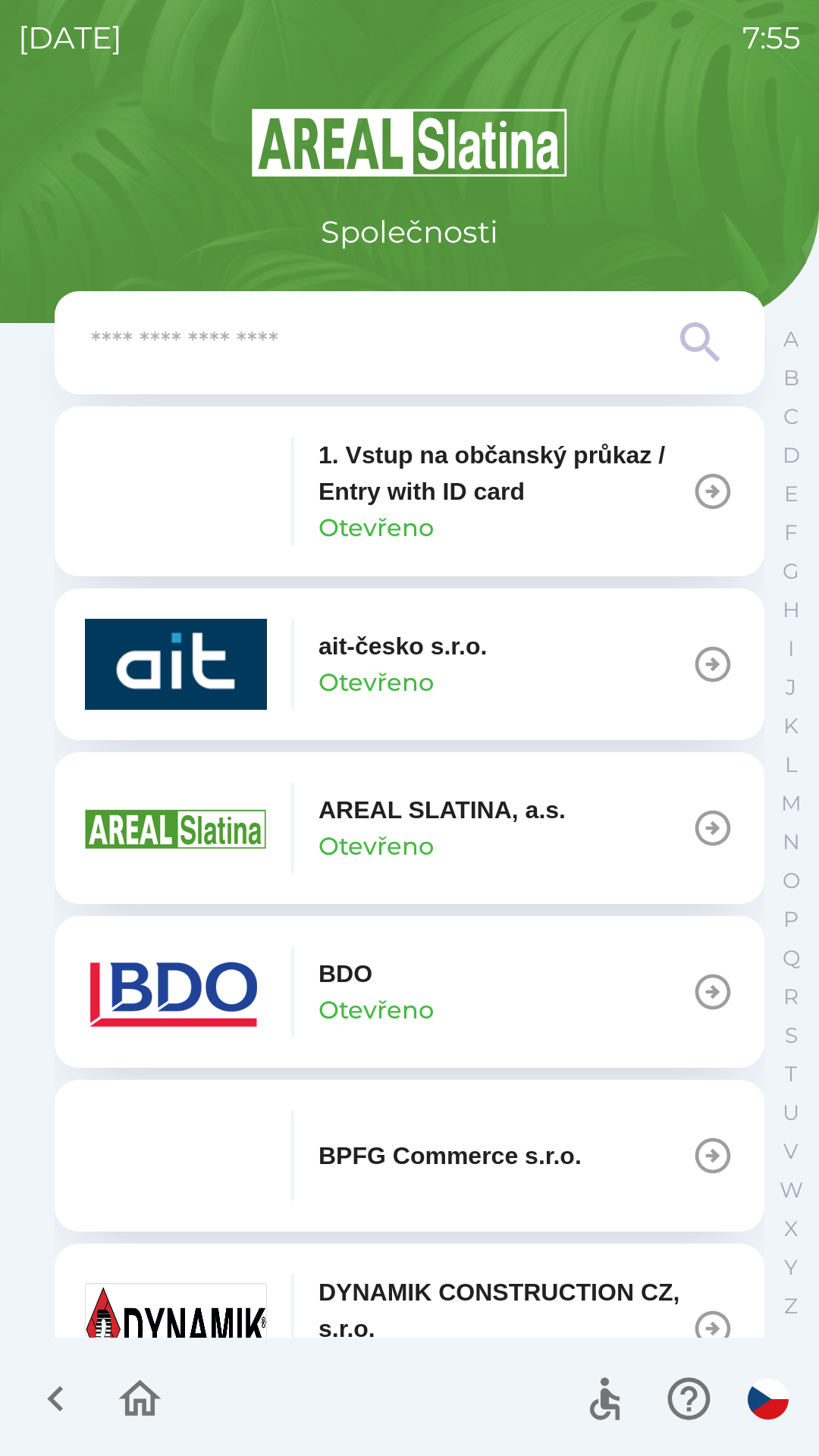
click at [492, 493] on p "1. Vstup na občanský průkaz / Entry with ID card" at bounding box center [505, 474] width 373 height 73
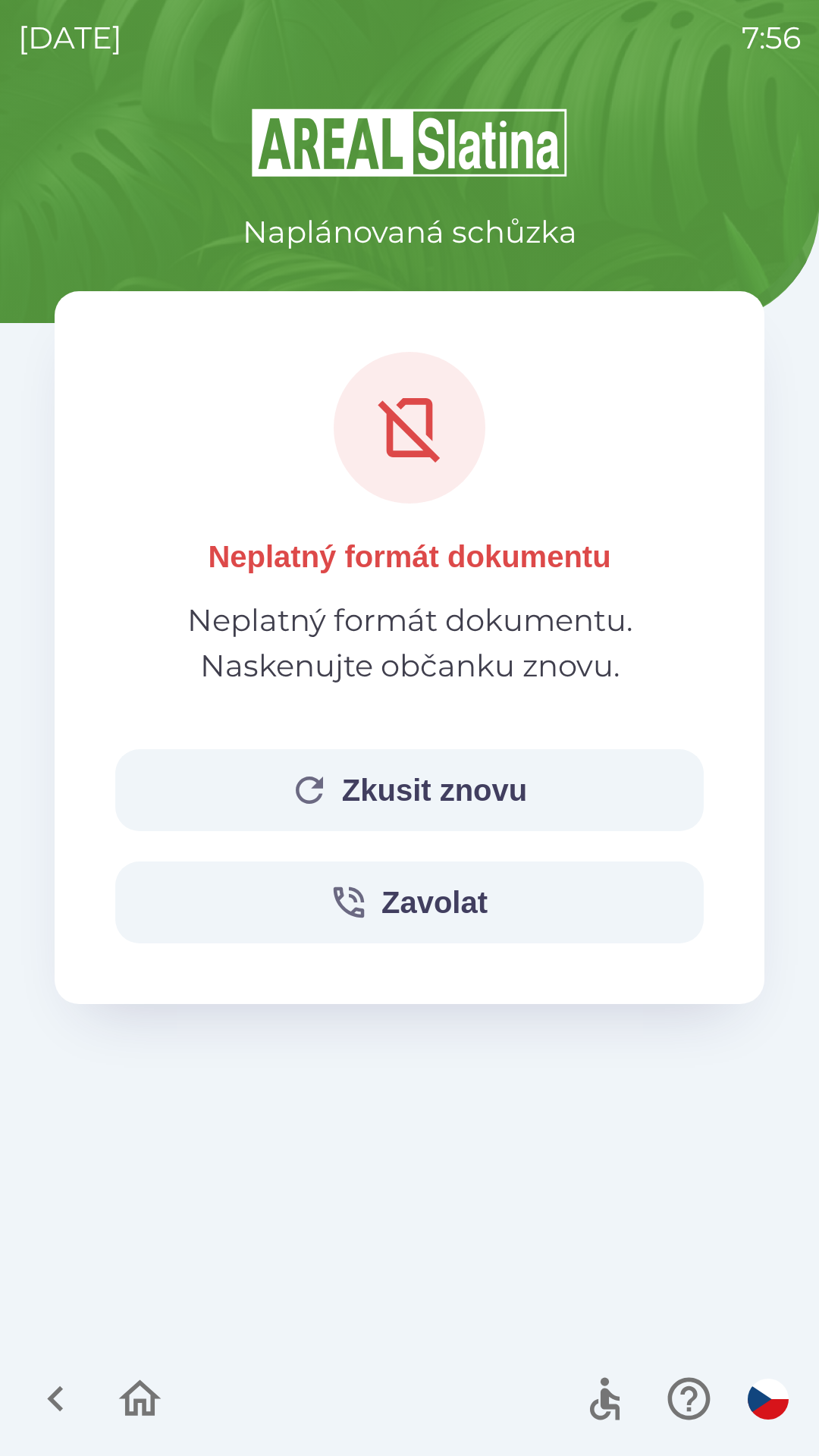
click at [409, 783] on button "Zkusit znovu" at bounding box center [410, 790] width 589 height 82
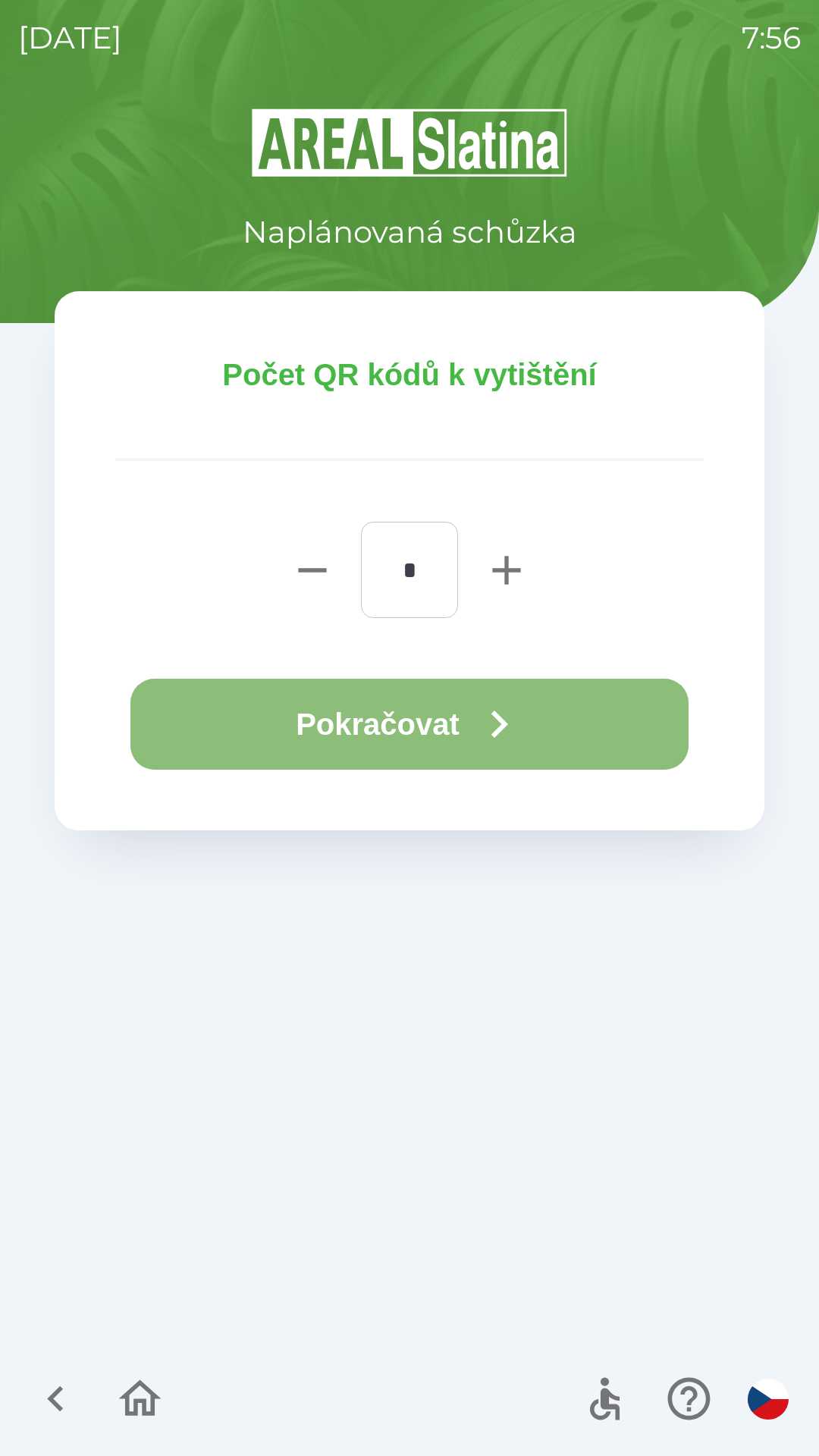
click at [418, 739] on button "Pokračovat" at bounding box center [410, 724] width 558 height 91
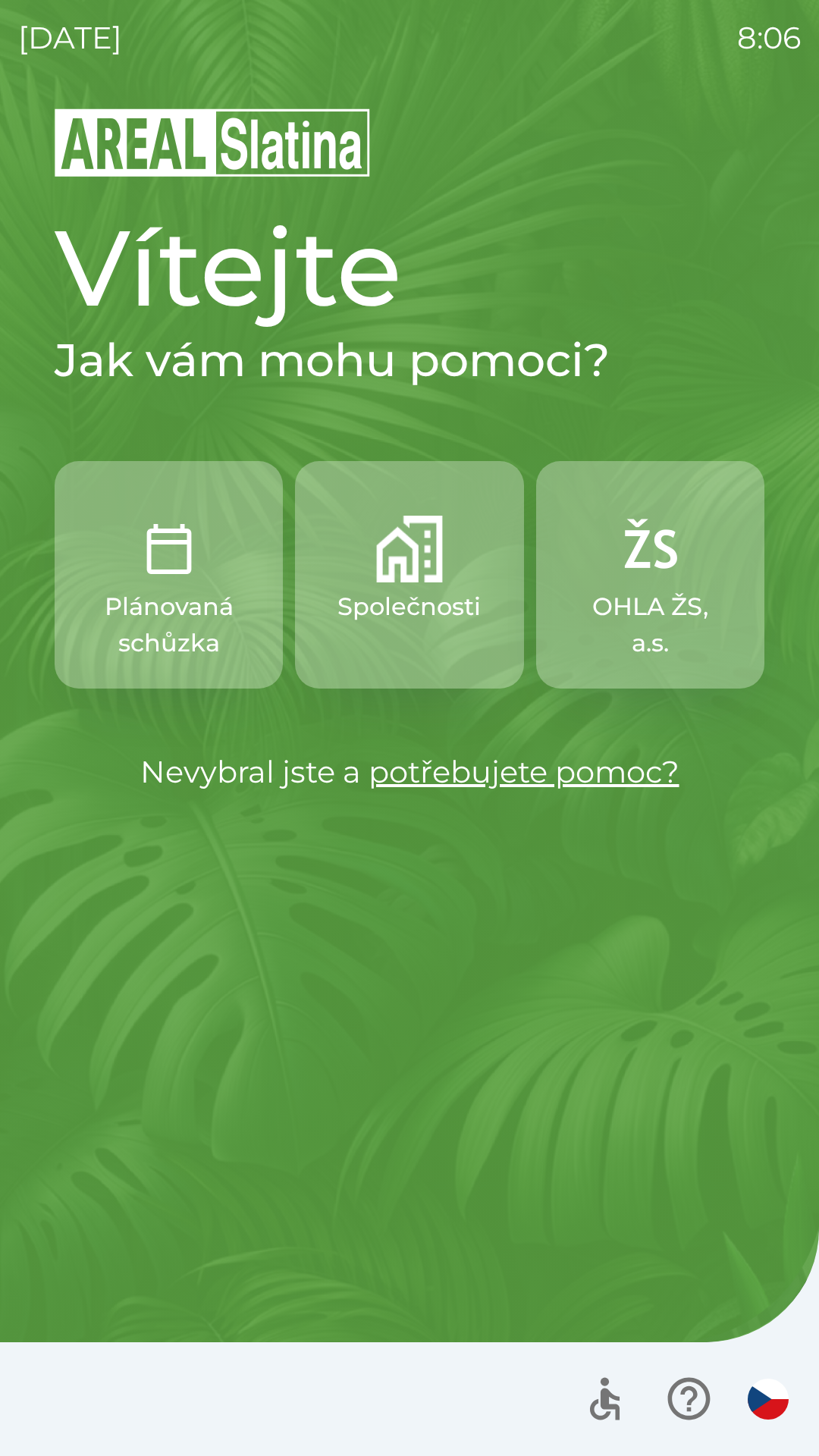
click at [412, 583] on button "Společnosti" at bounding box center [410, 575] width 228 height 228
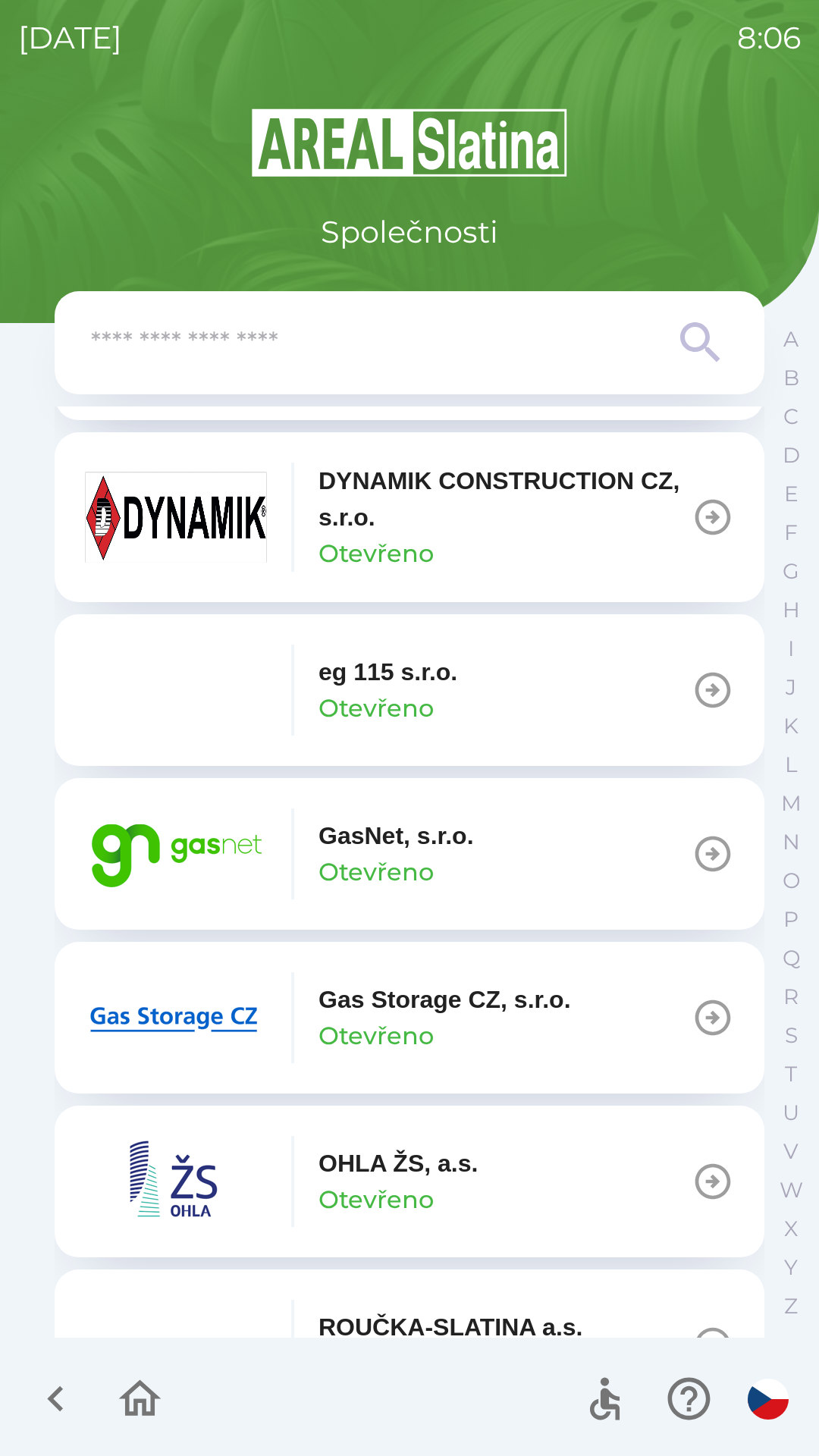
scroll to position [823, 0]
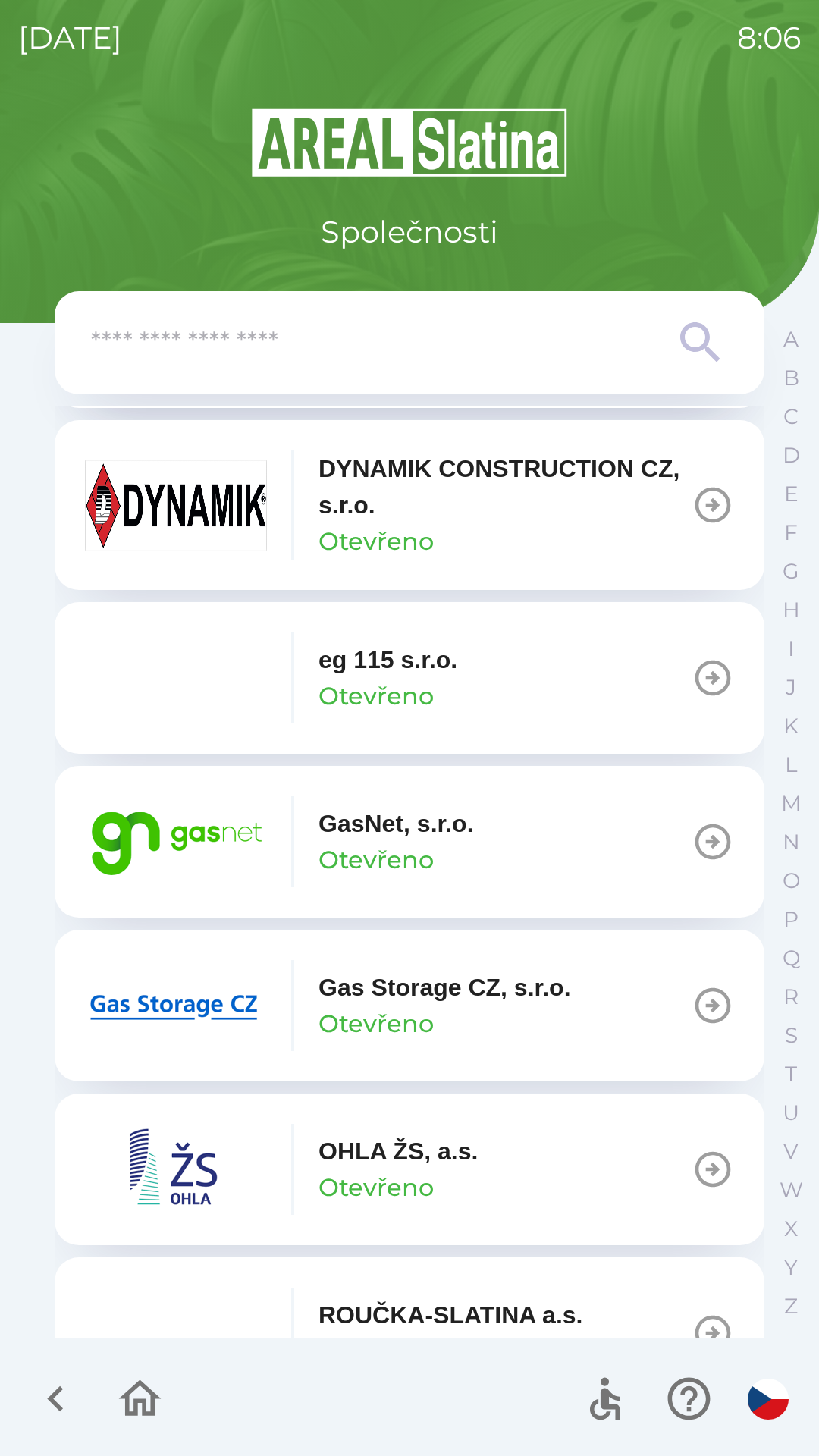
click at [693, 848] on icon "button" at bounding box center [713, 842] width 43 height 43
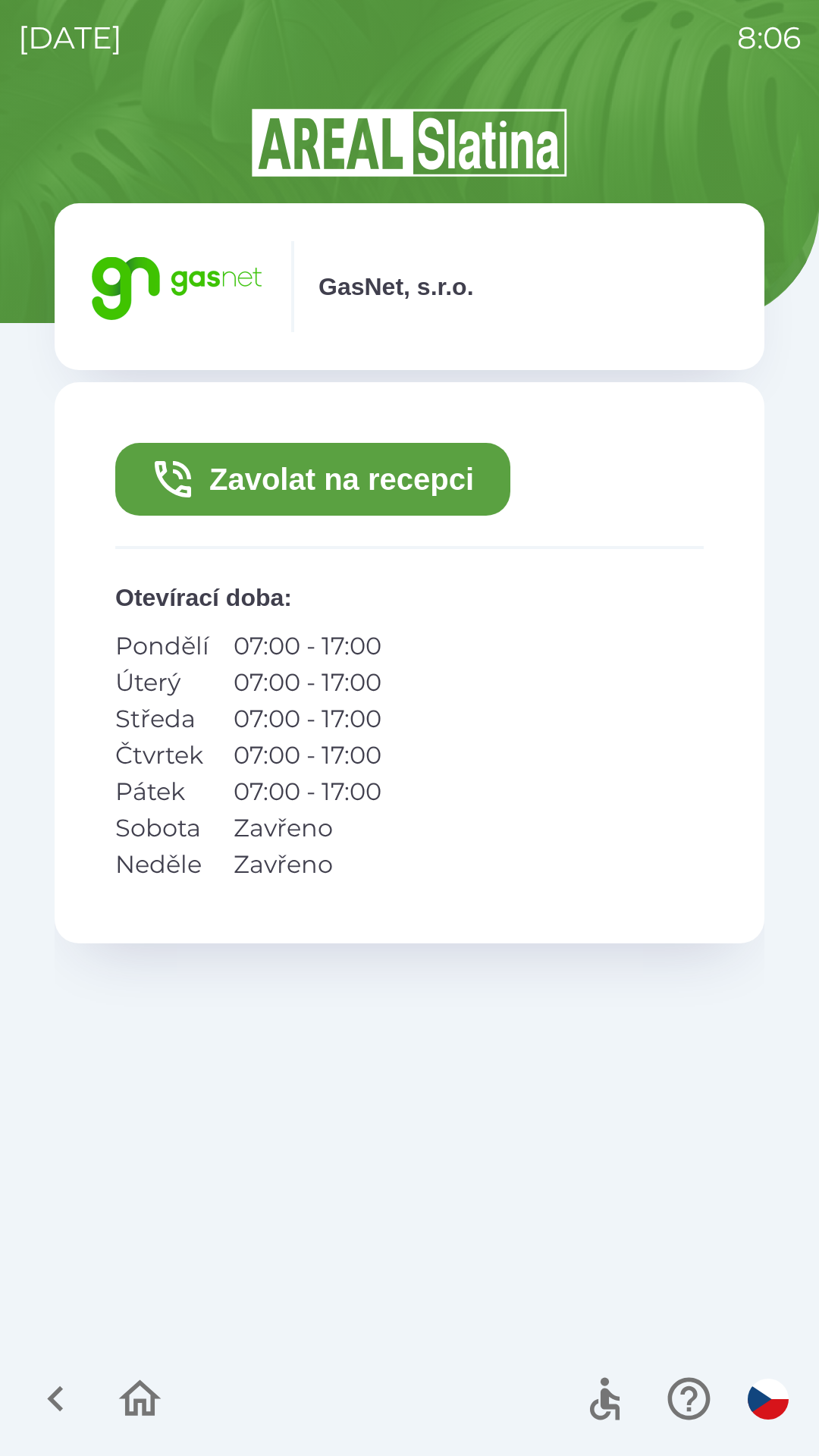
click at [320, 478] on button "Zavolat na recepci" at bounding box center [312, 479] width 395 height 73
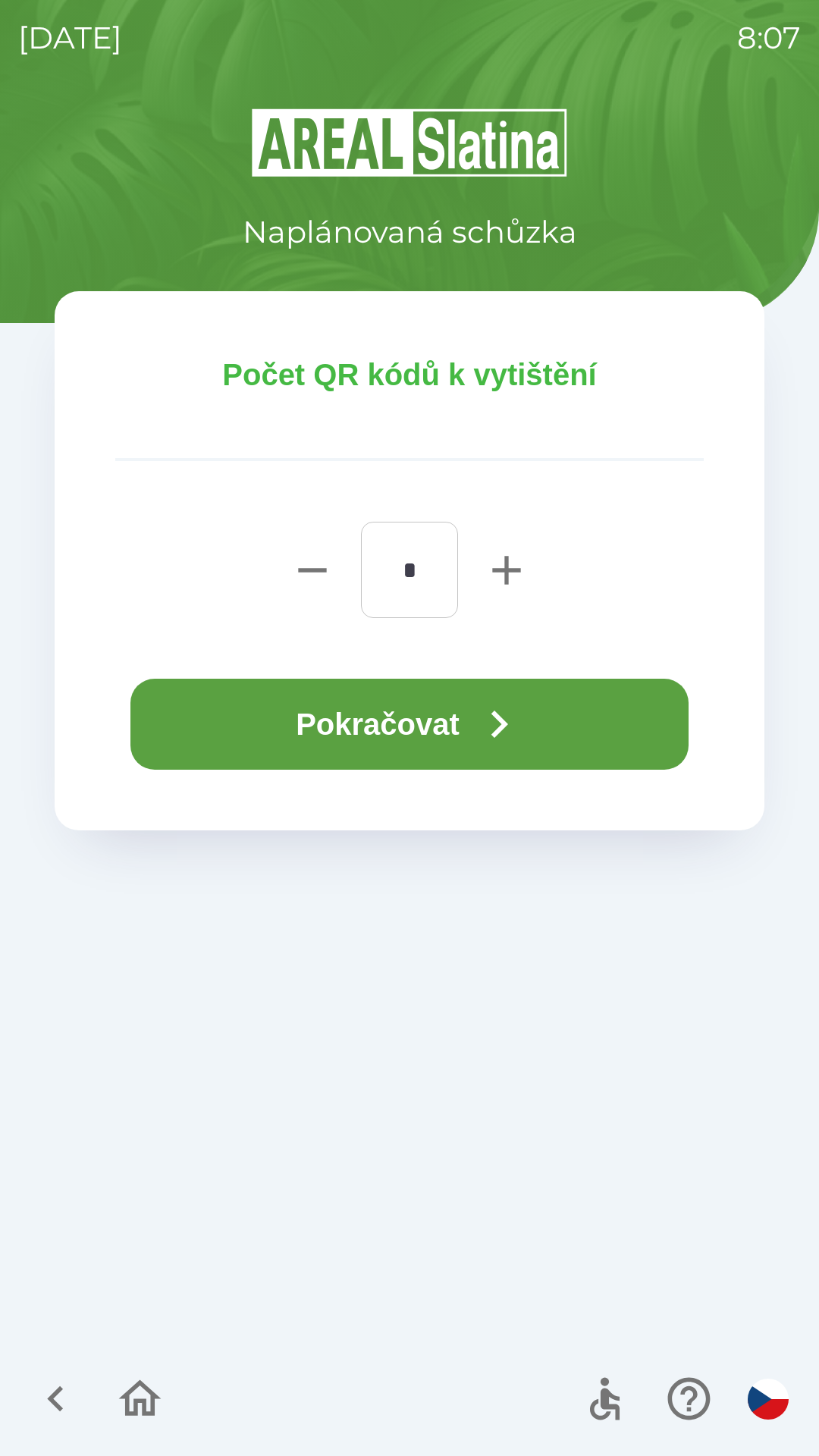
click at [430, 715] on button "Pokračovat" at bounding box center [410, 724] width 558 height 91
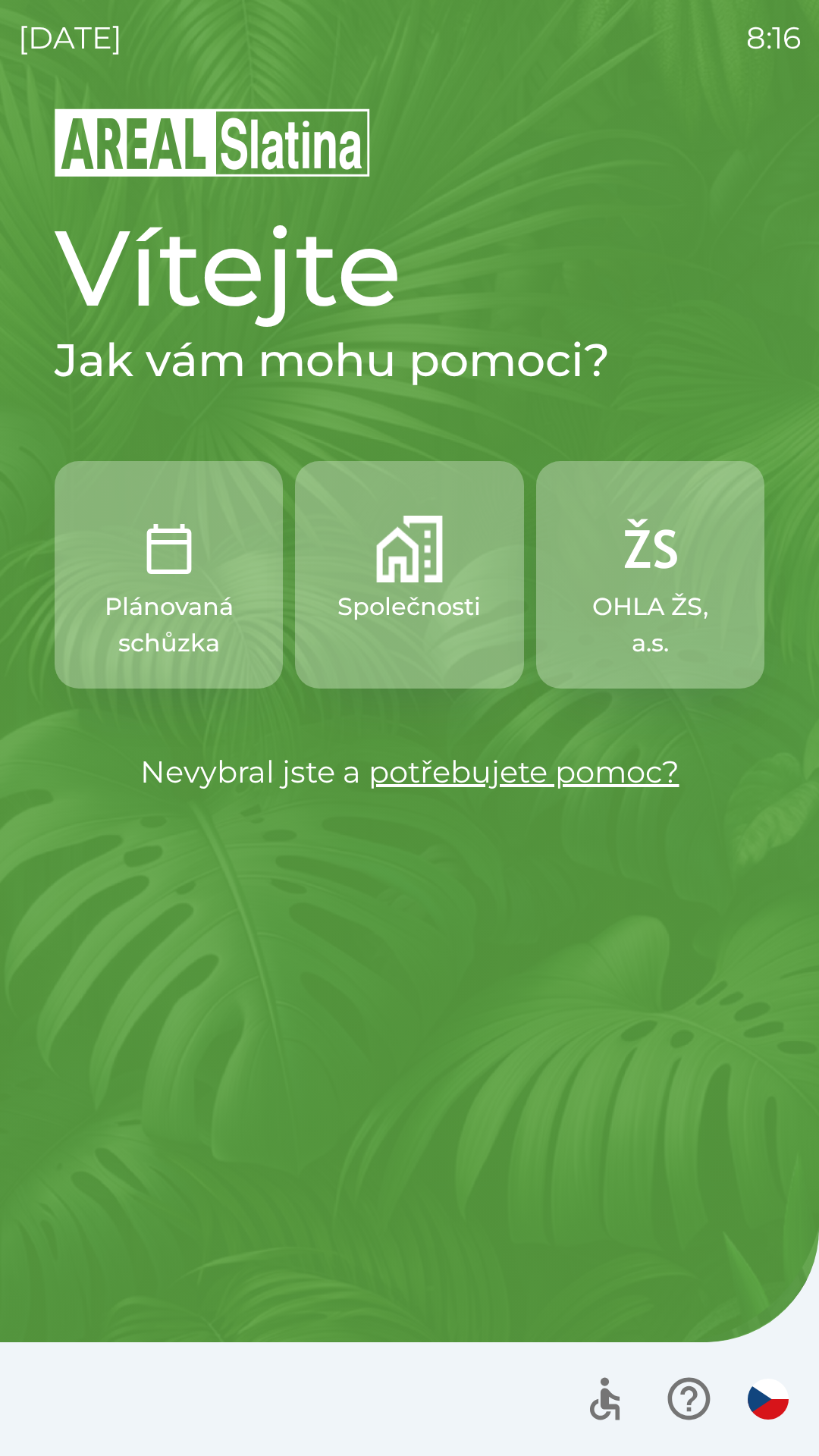
click at [433, 544] on img "button" at bounding box center [410, 549] width 67 height 67
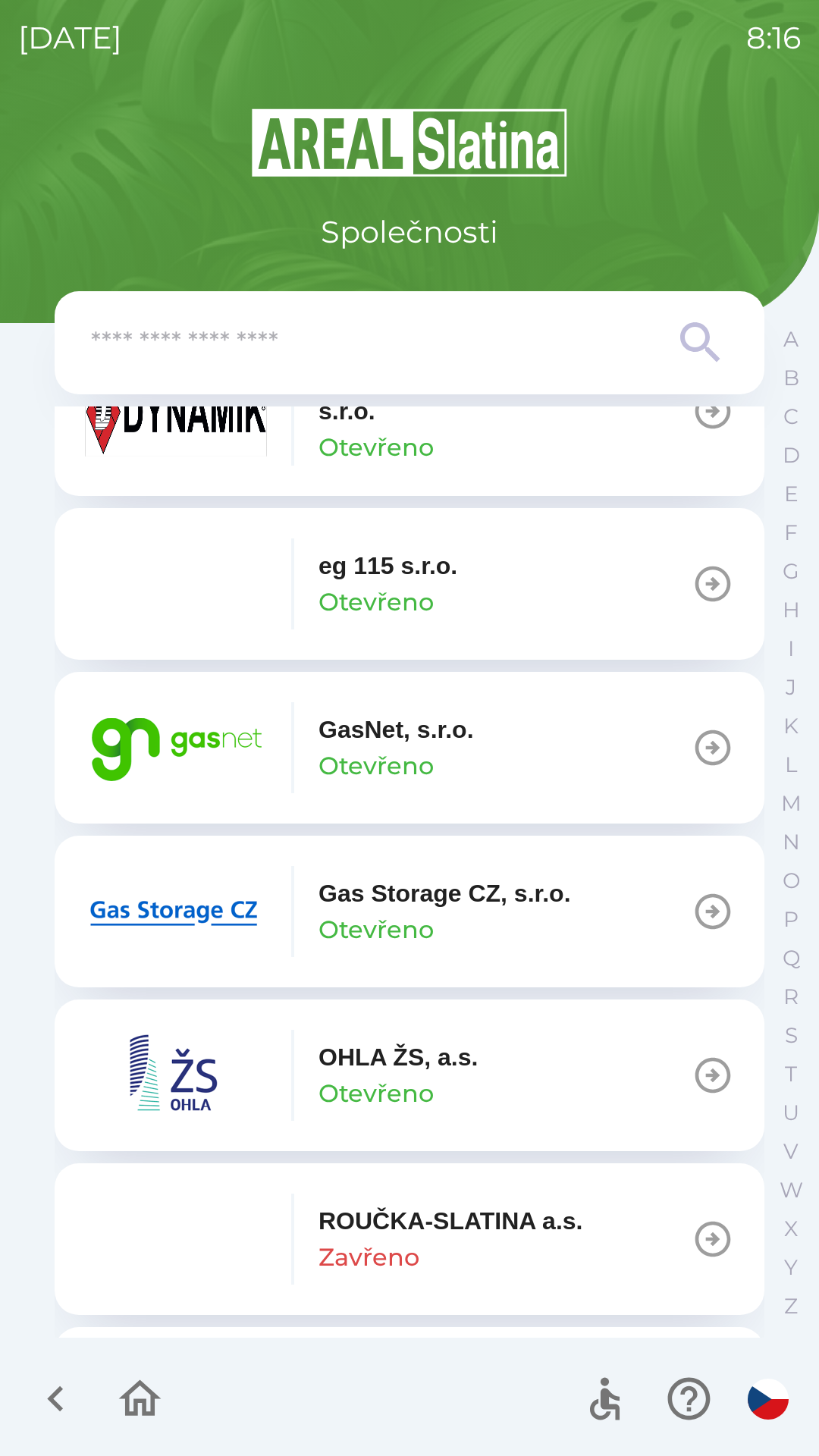
scroll to position [954, 0]
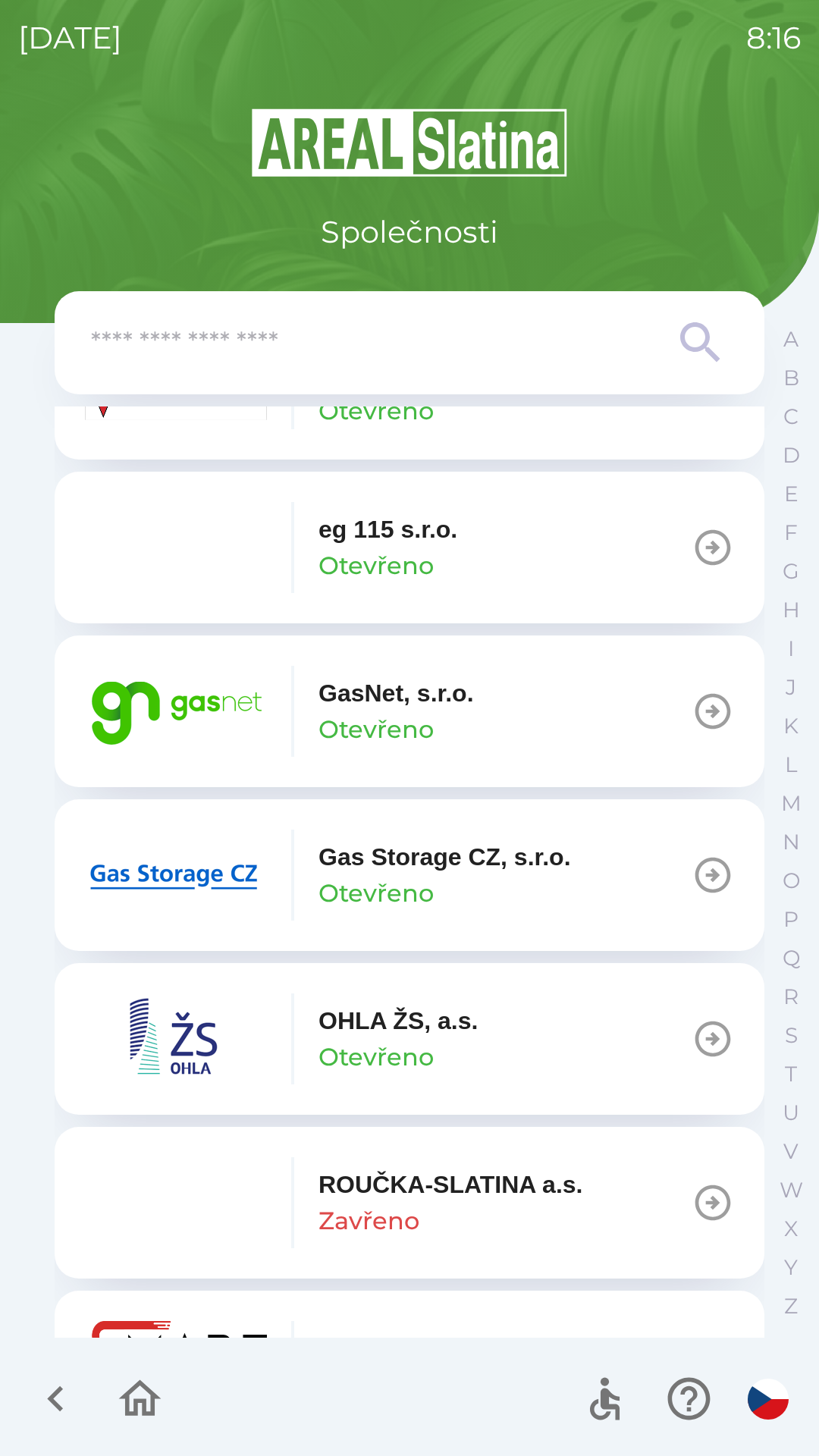
click at [403, 698] on p "GasNet, s.r.o." at bounding box center [396, 693] width 155 height 37
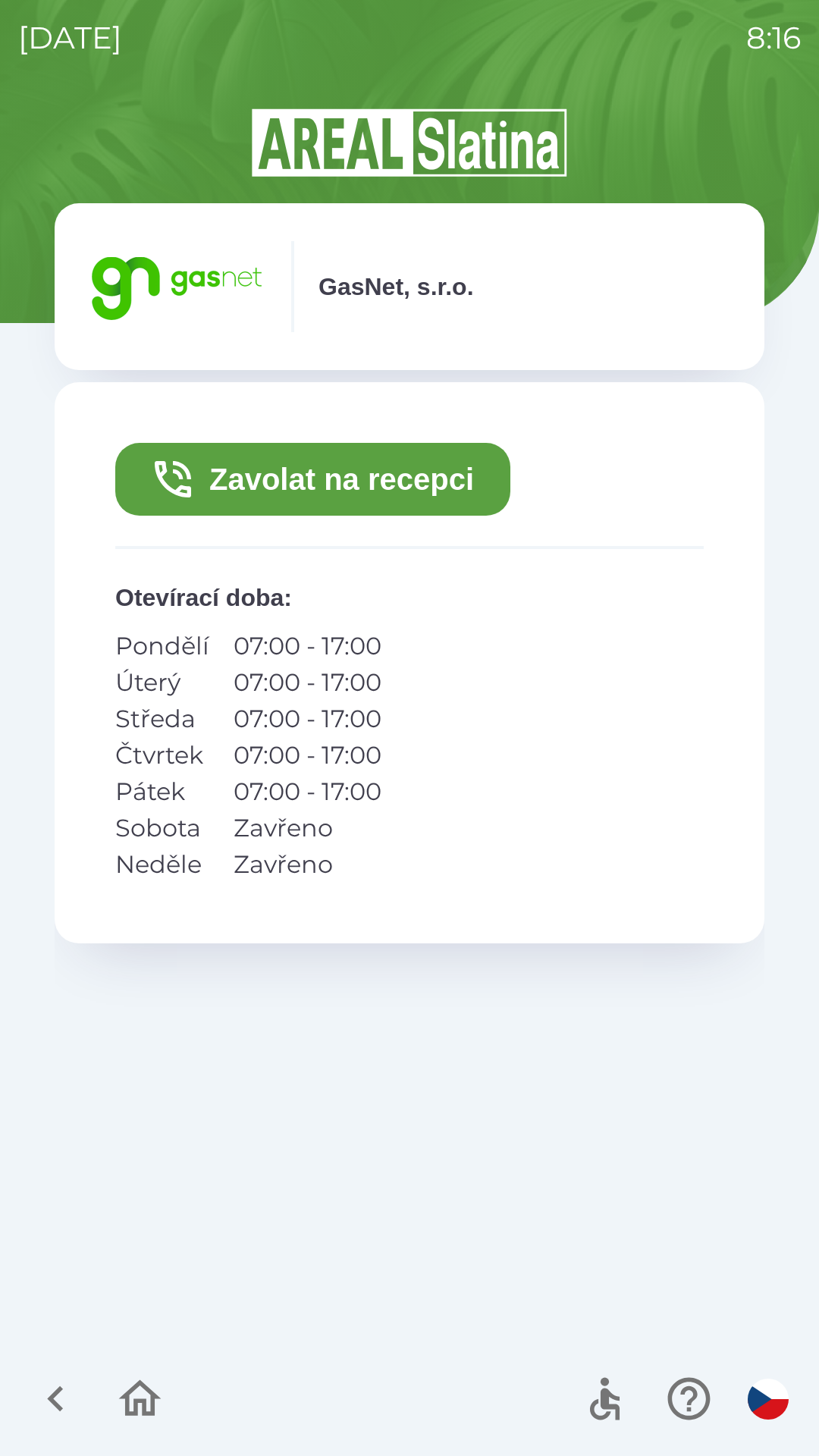
click at [425, 478] on button "Zavolat na recepci" at bounding box center [312, 479] width 395 height 73
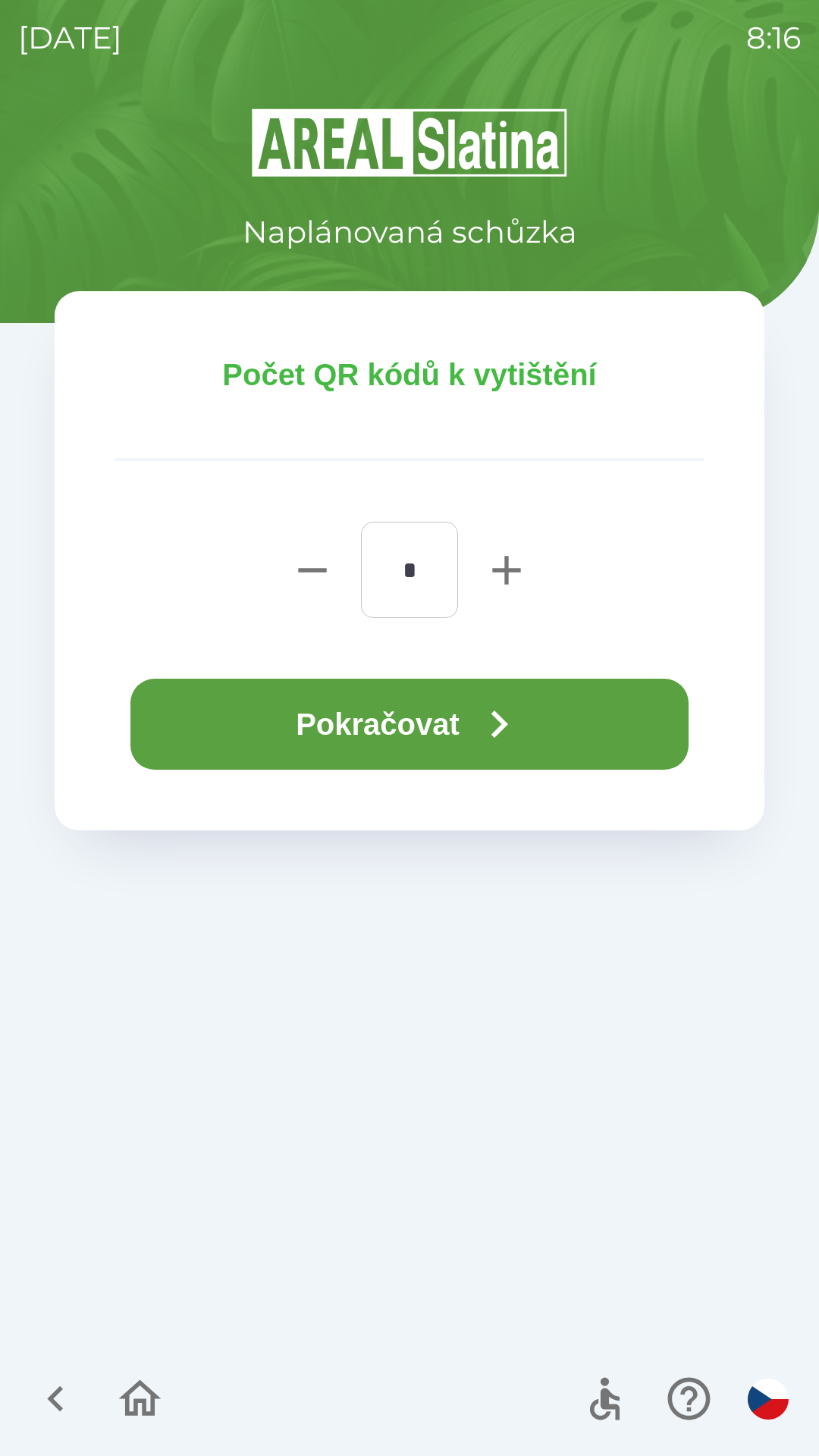
click at [509, 567] on icon "button" at bounding box center [506, 569] width 28 height 28
type input "*"
click at [416, 723] on button "Pokračovat" at bounding box center [410, 724] width 558 height 91
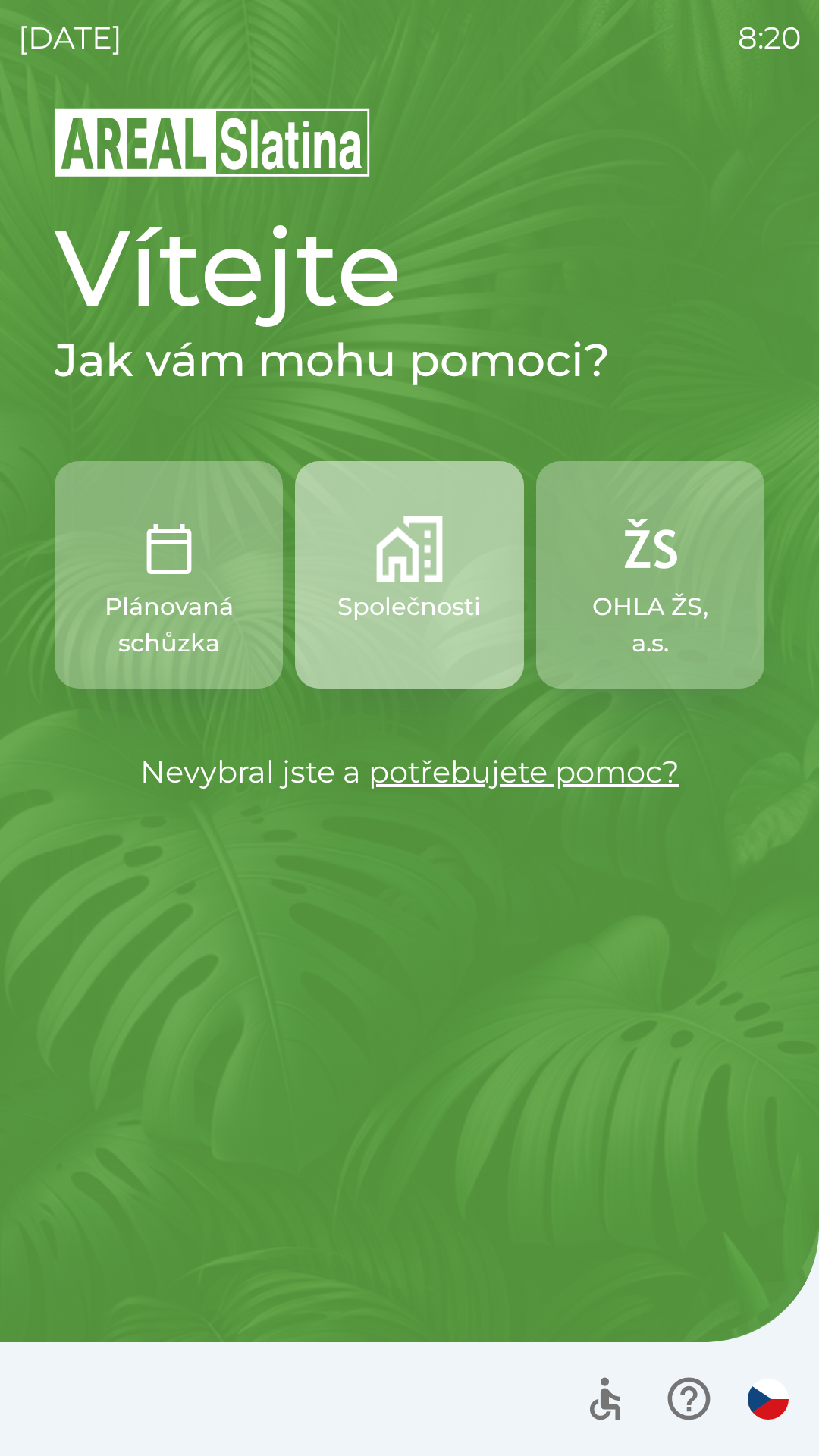
click at [352, 615] on p "Společnosti" at bounding box center [409, 607] width 144 height 37
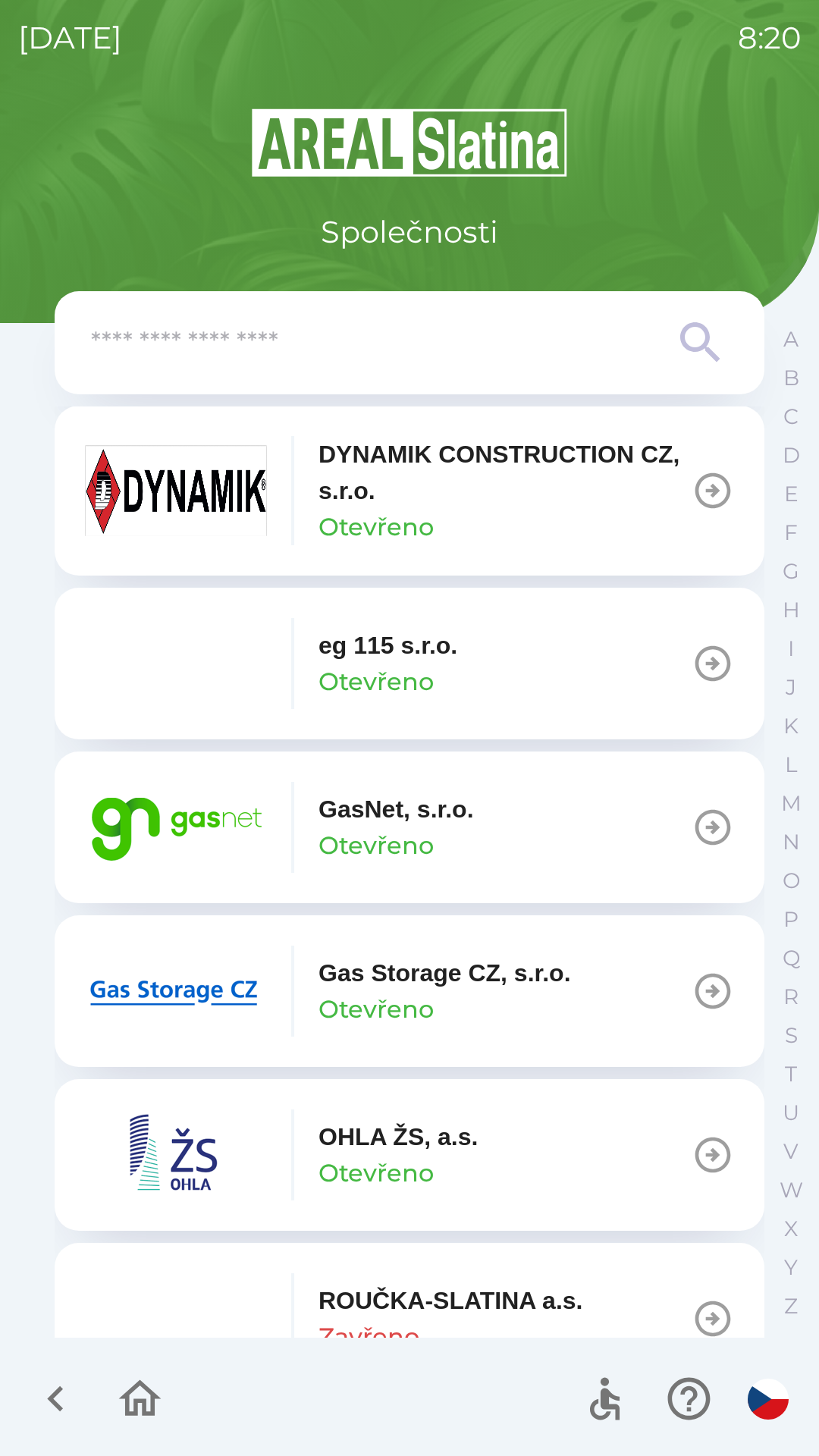
scroll to position [845, 0]
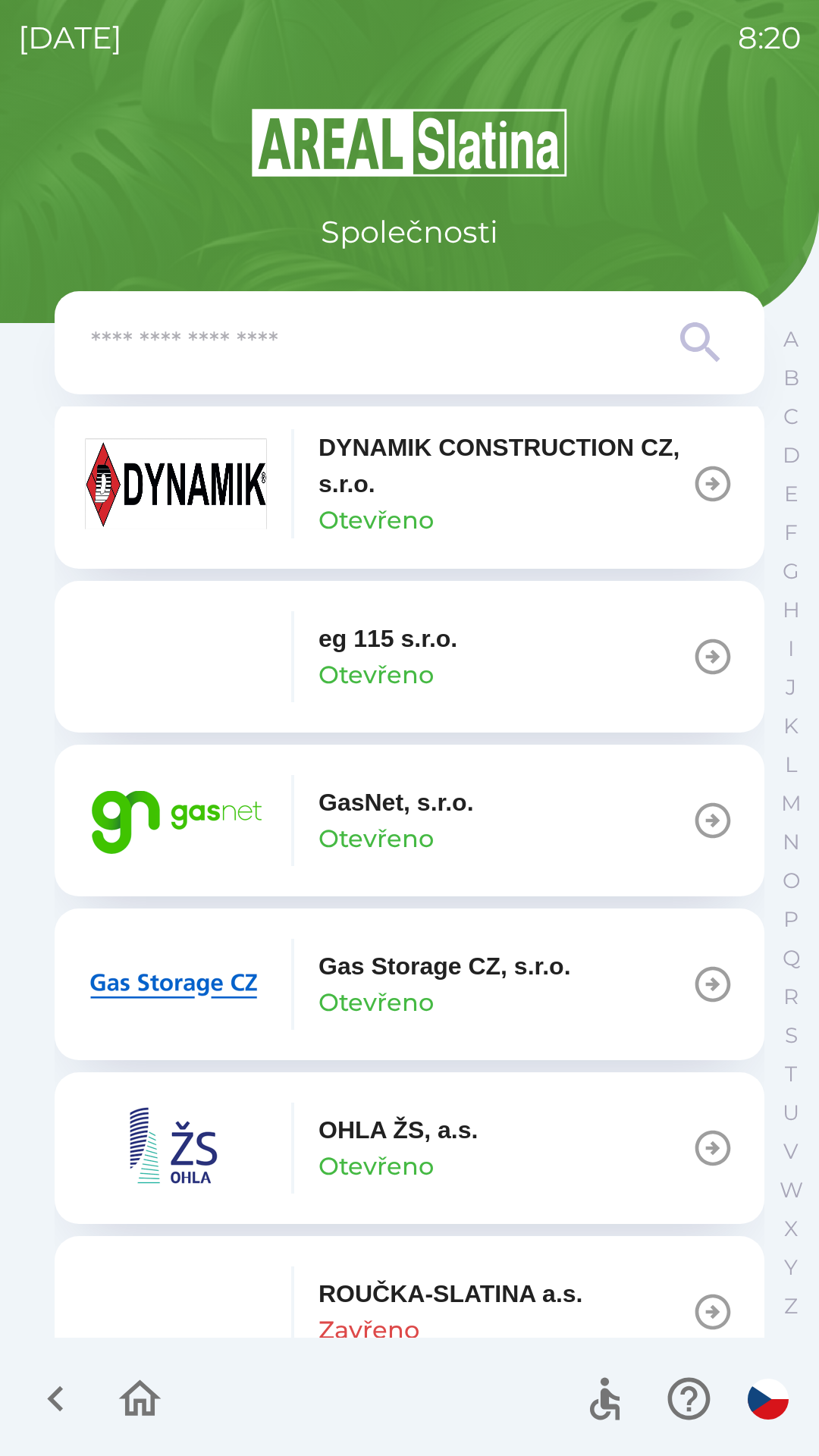
click at [352, 840] on p "Otevřeno" at bounding box center [376, 839] width 115 height 37
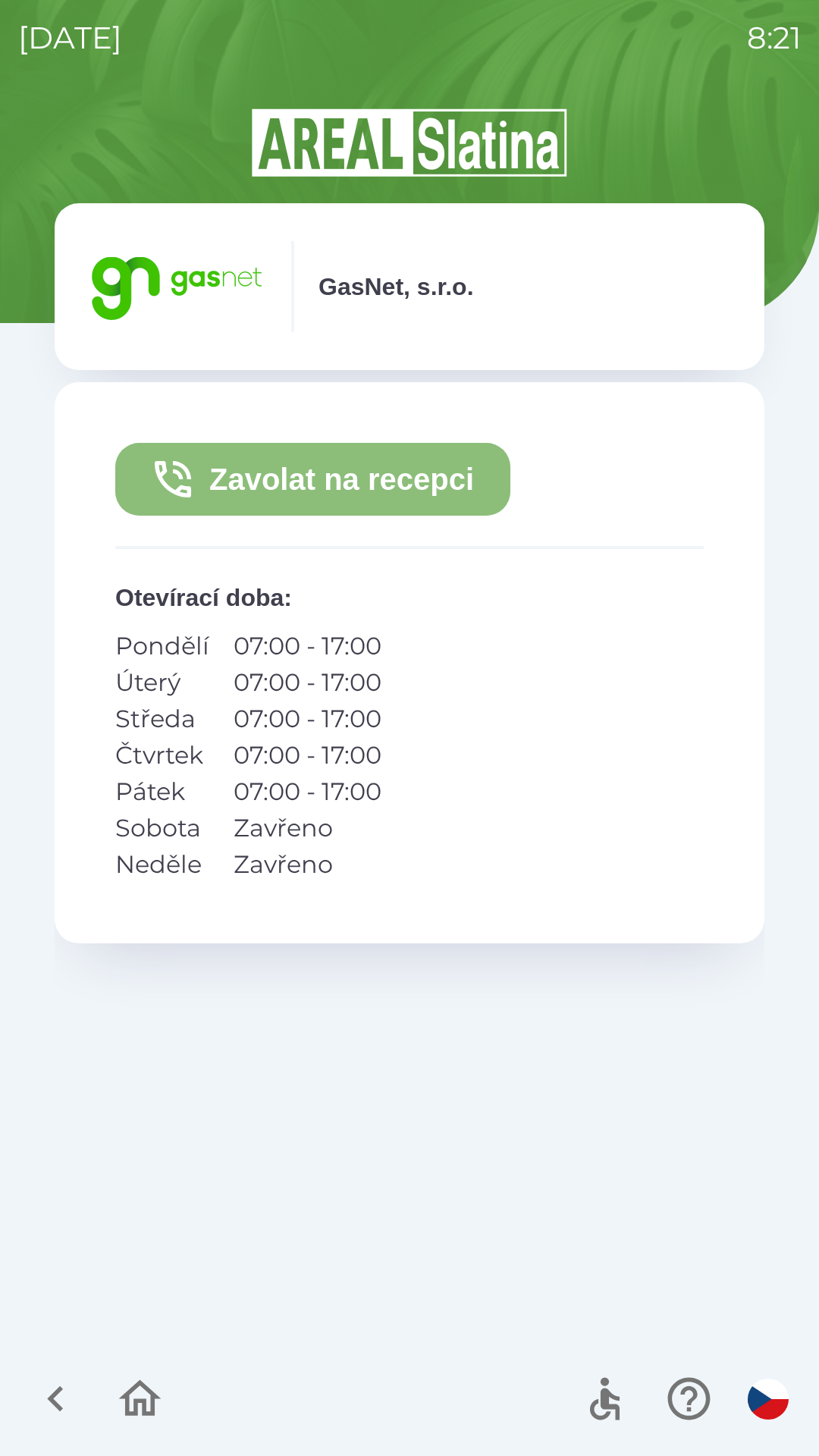
click at [195, 493] on icon "button" at bounding box center [173, 479] width 48 height 48
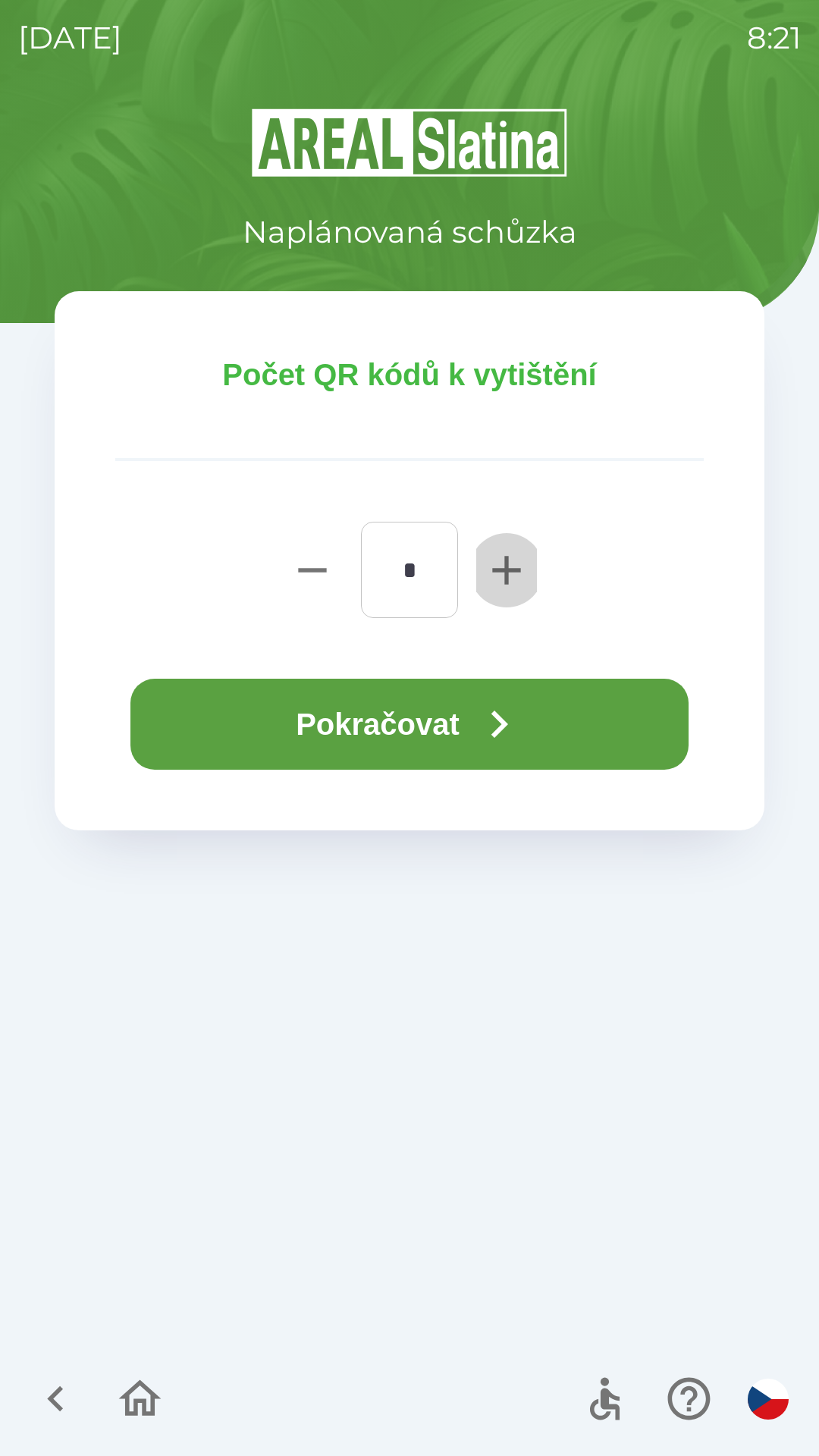
click at [497, 569] on icon "button" at bounding box center [506, 569] width 28 height 28
type input "*"
click at [372, 723] on button "Pokračovat" at bounding box center [410, 724] width 558 height 91
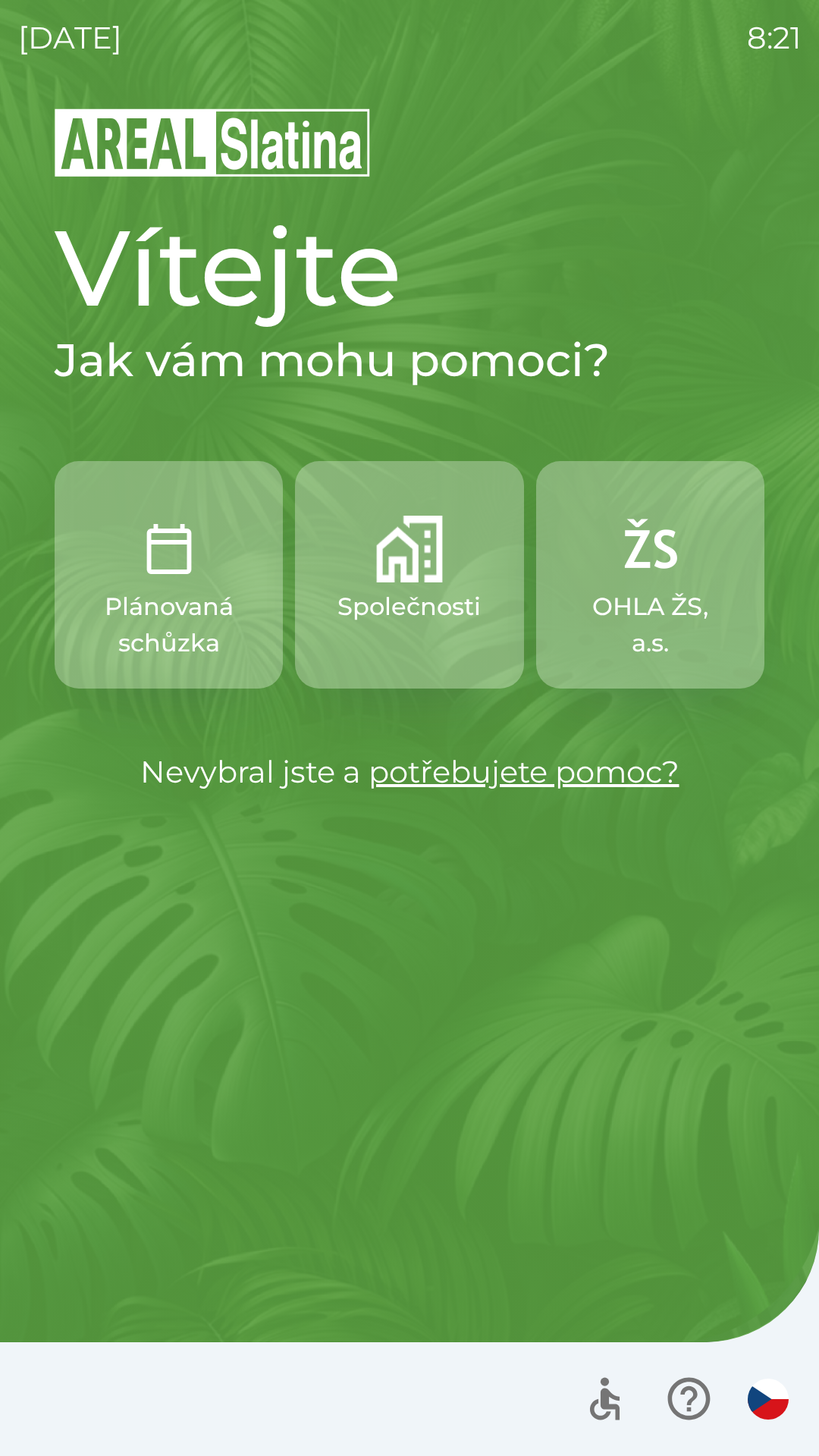
click at [395, 615] on p "Společnosti" at bounding box center [409, 607] width 144 height 37
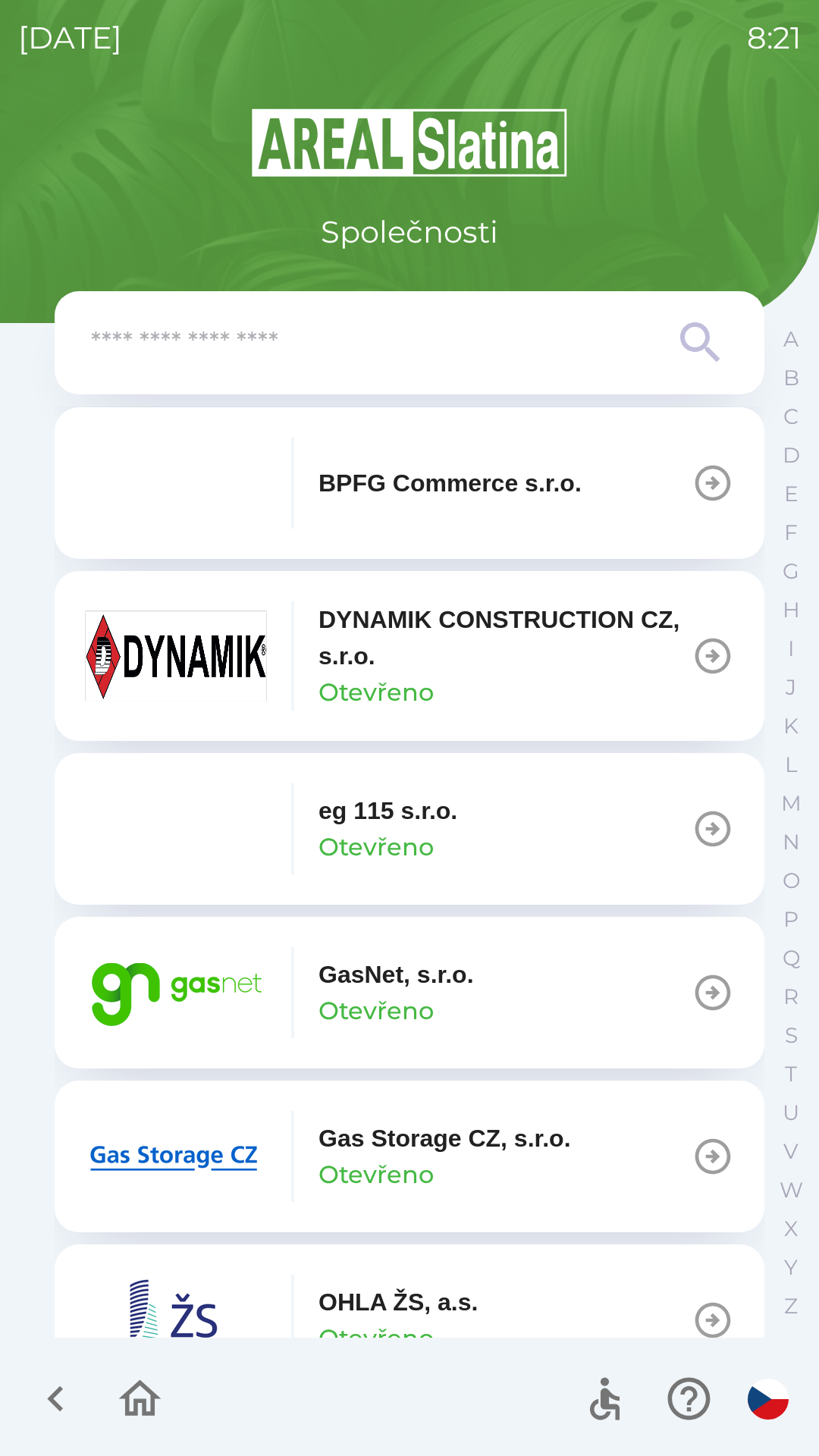
scroll to position [692, 0]
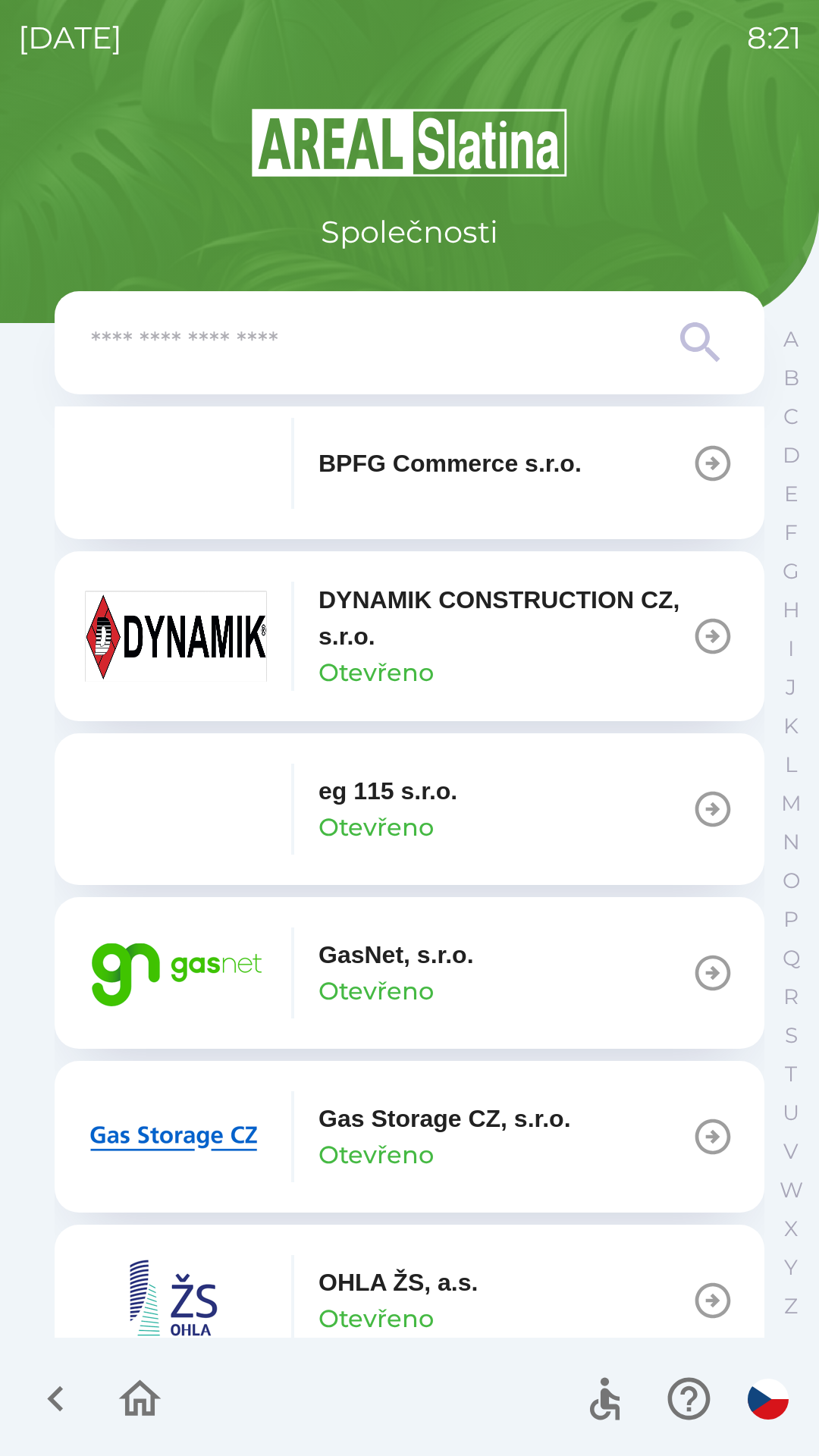
click at [509, 974] on button "GasNet, s.r.o. Otevřeno" at bounding box center [410, 973] width 710 height 152
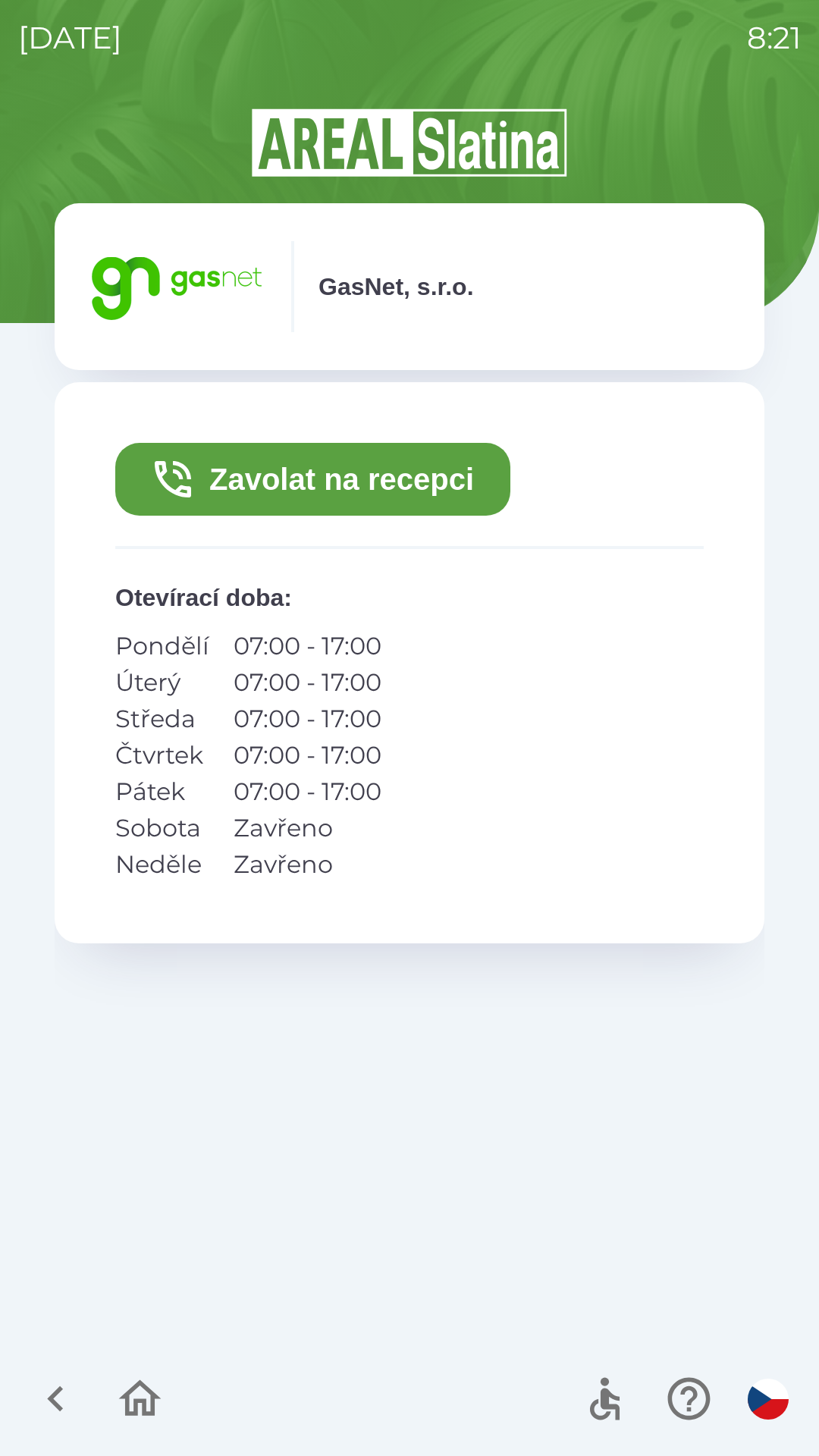
click at [358, 477] on button "Zavolat na recepci" at bounding box center [312, 479] width 395 height 73
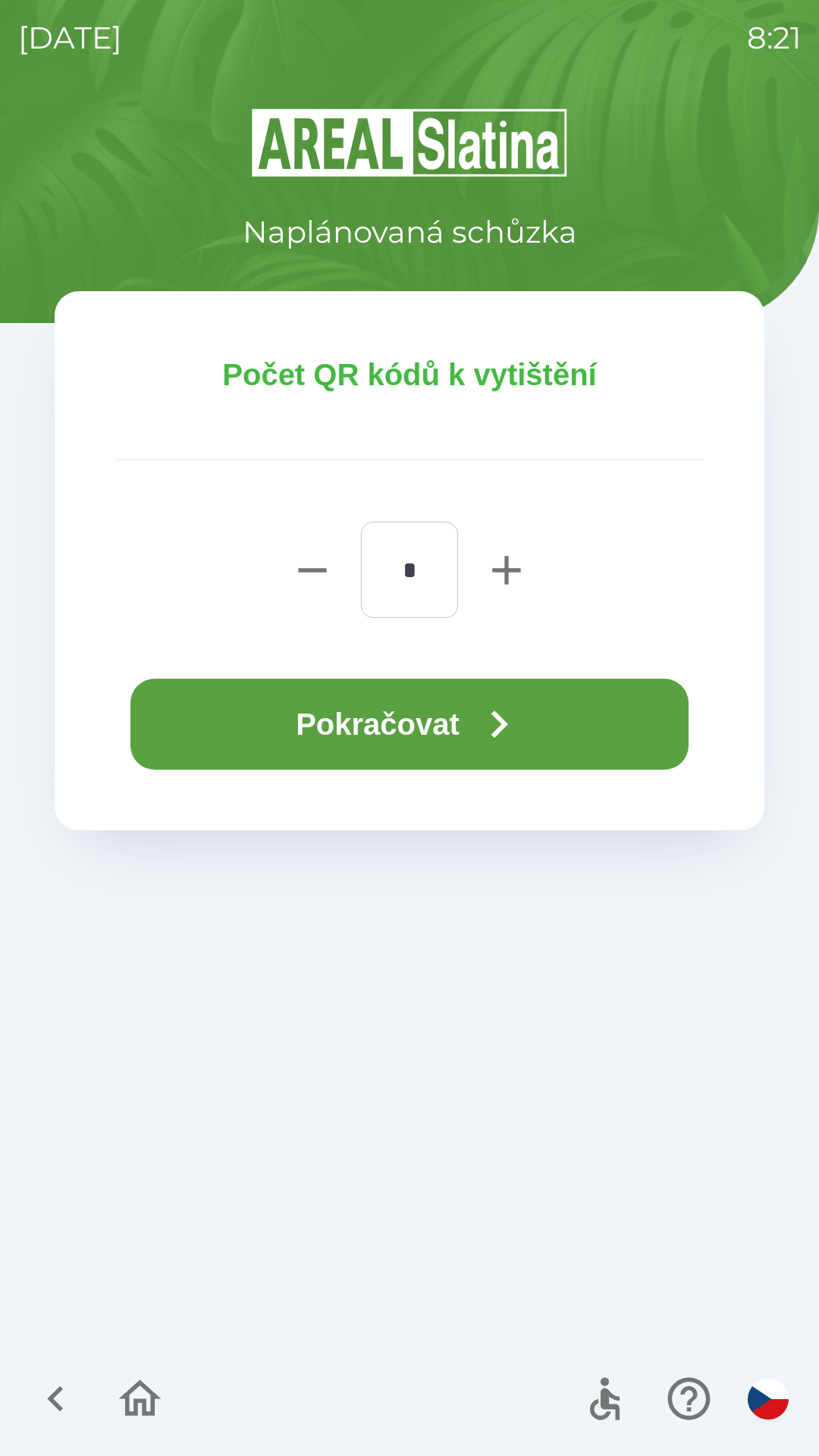
click at [430, 726] on button "Pokračovat" at bounding box center [410, 724] width 558 height 91
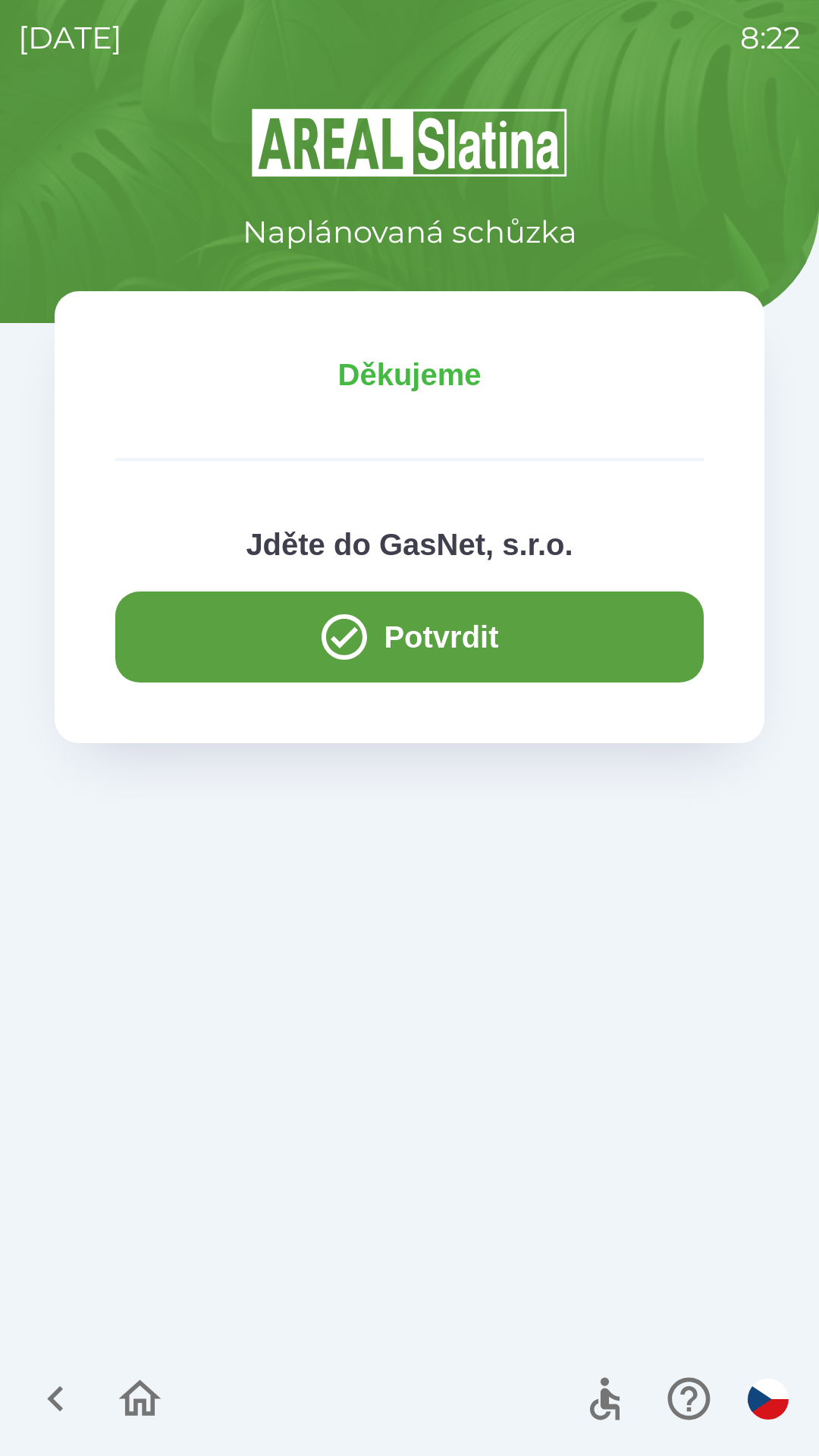
click at [415, 630] on button "Potvrdit" at bounding box center [410, 637] width 589 height 91
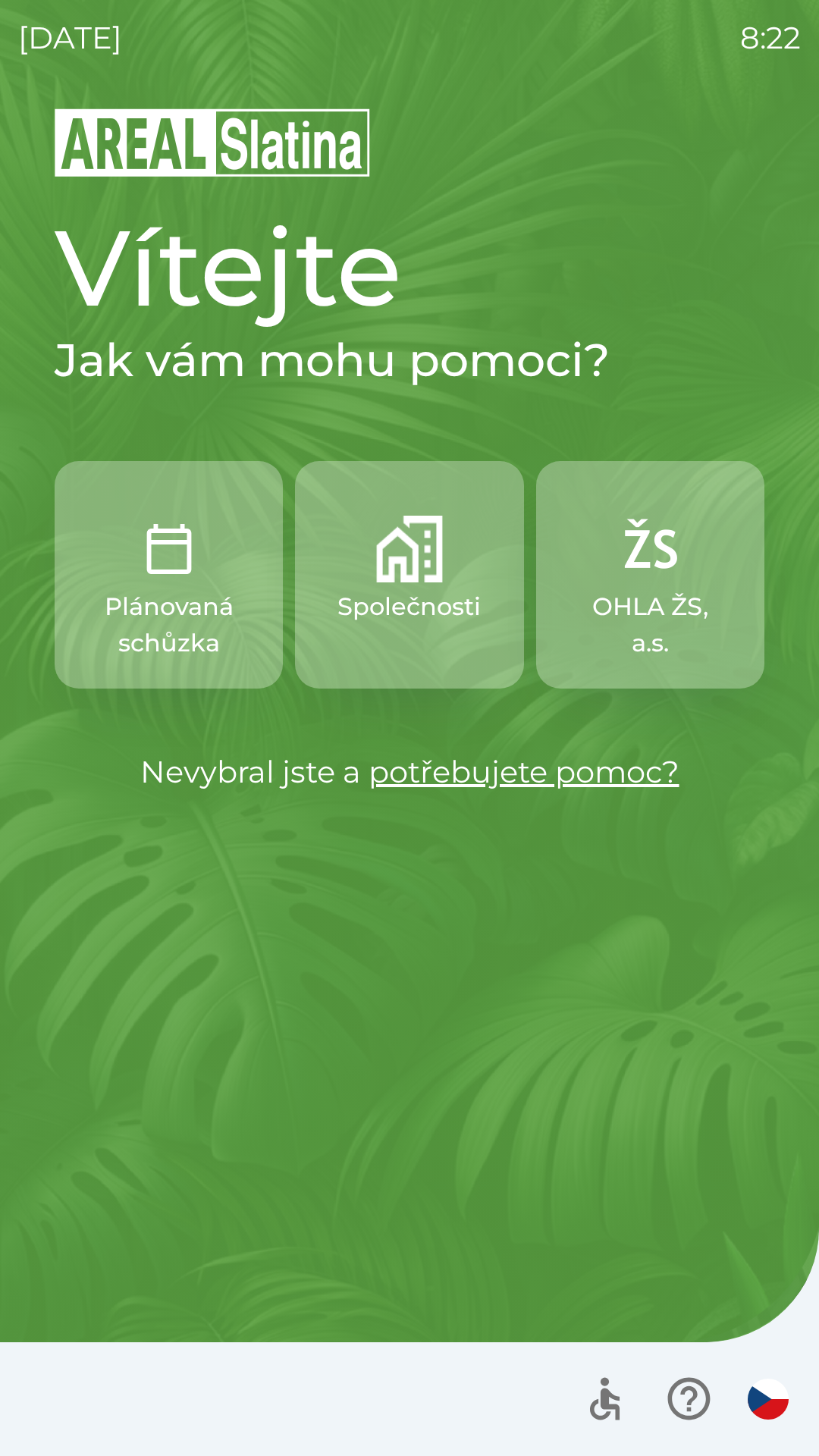
click at [415, 607] on p "Společnosti" at bounding box center [409, 607] width 144 height 37
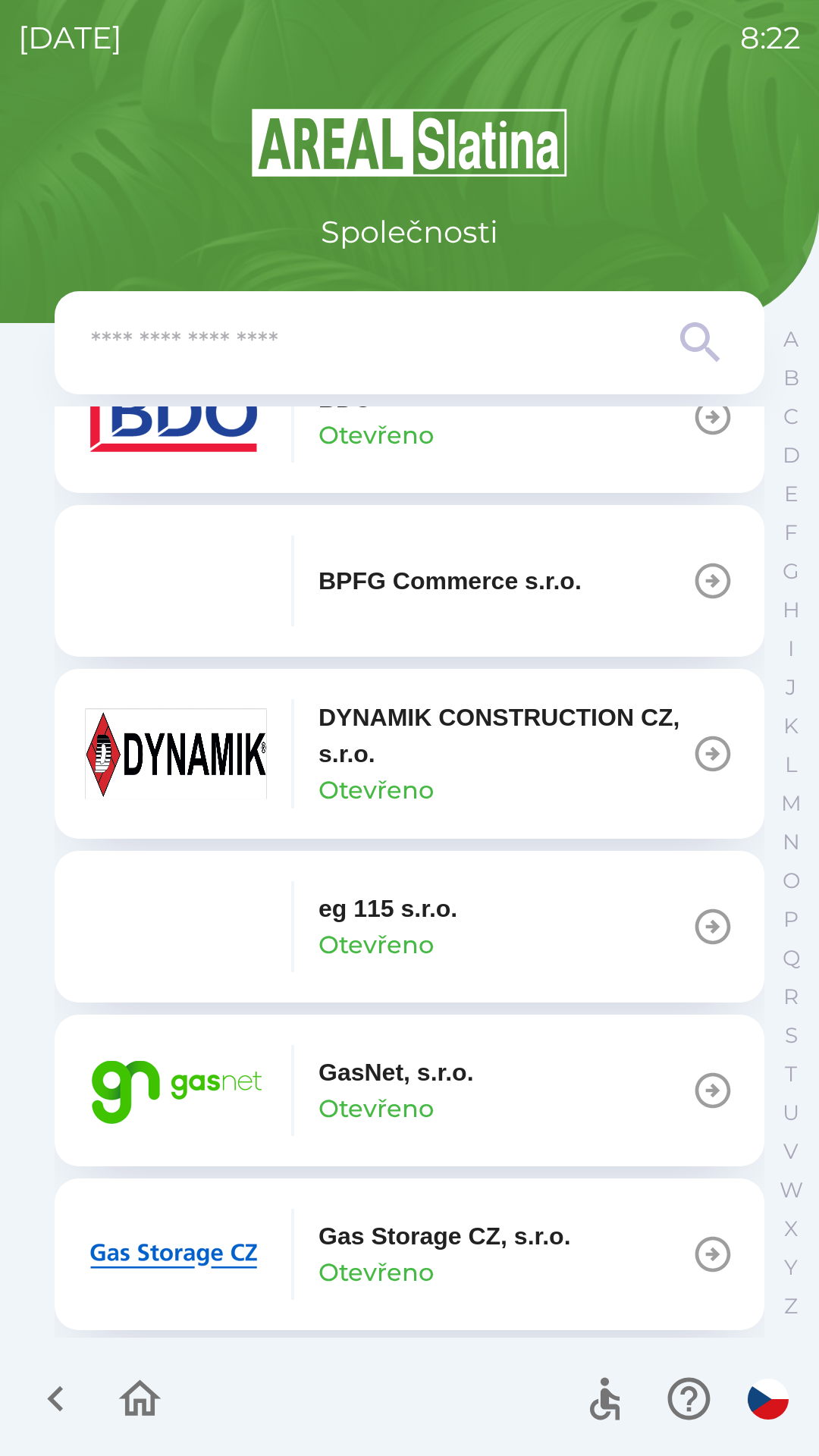
scroll to position [615, 0]
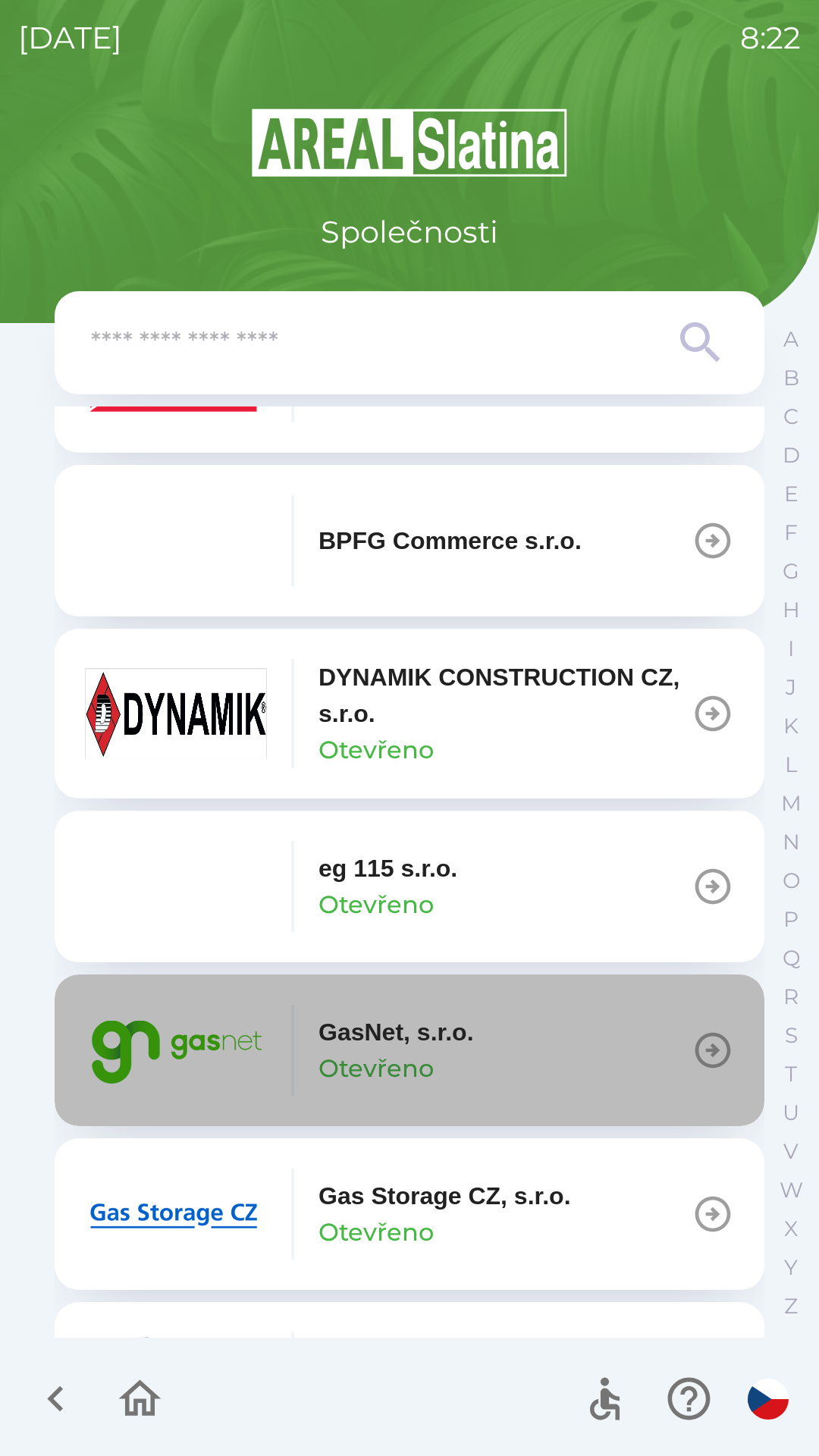
click at [539, 1035] on button "GasNet, s.r.o. Otevřeno" at bounding box center [410, 1050] width 710 height 152
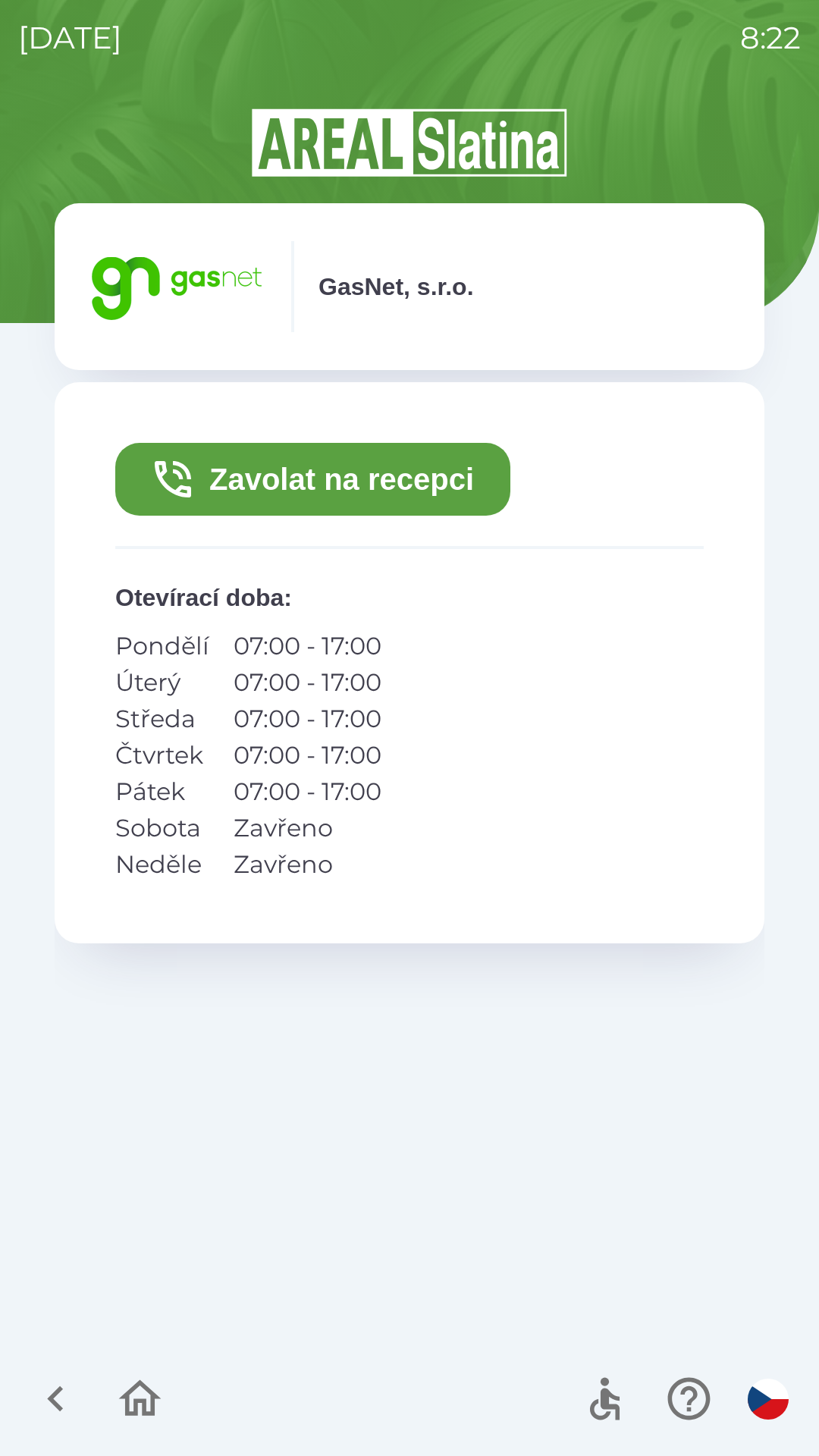
click at [46, 1389] on icon "button" at bounding box center [55, 1399] width 51 height 51
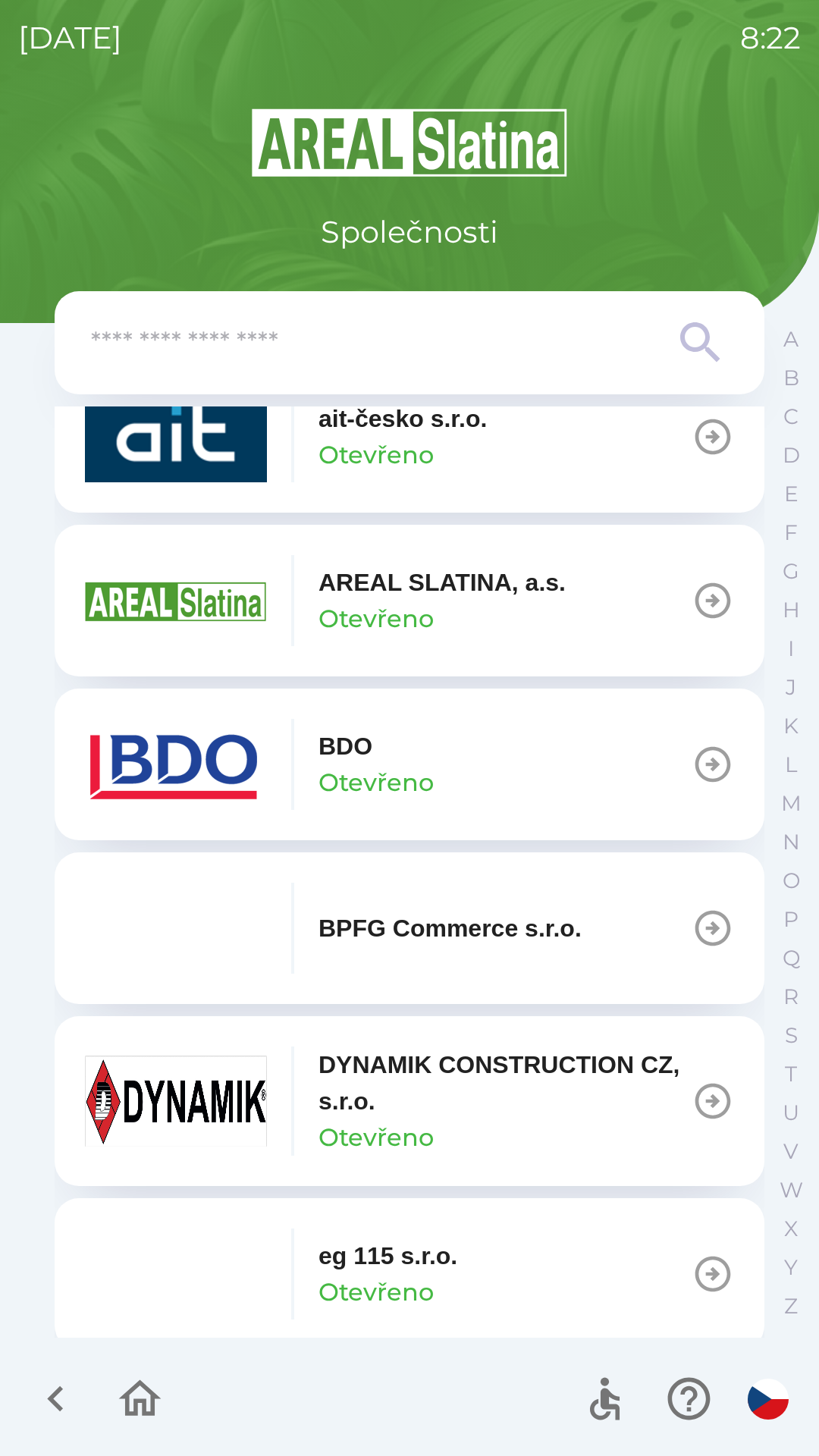
scroll to position [230, 0]
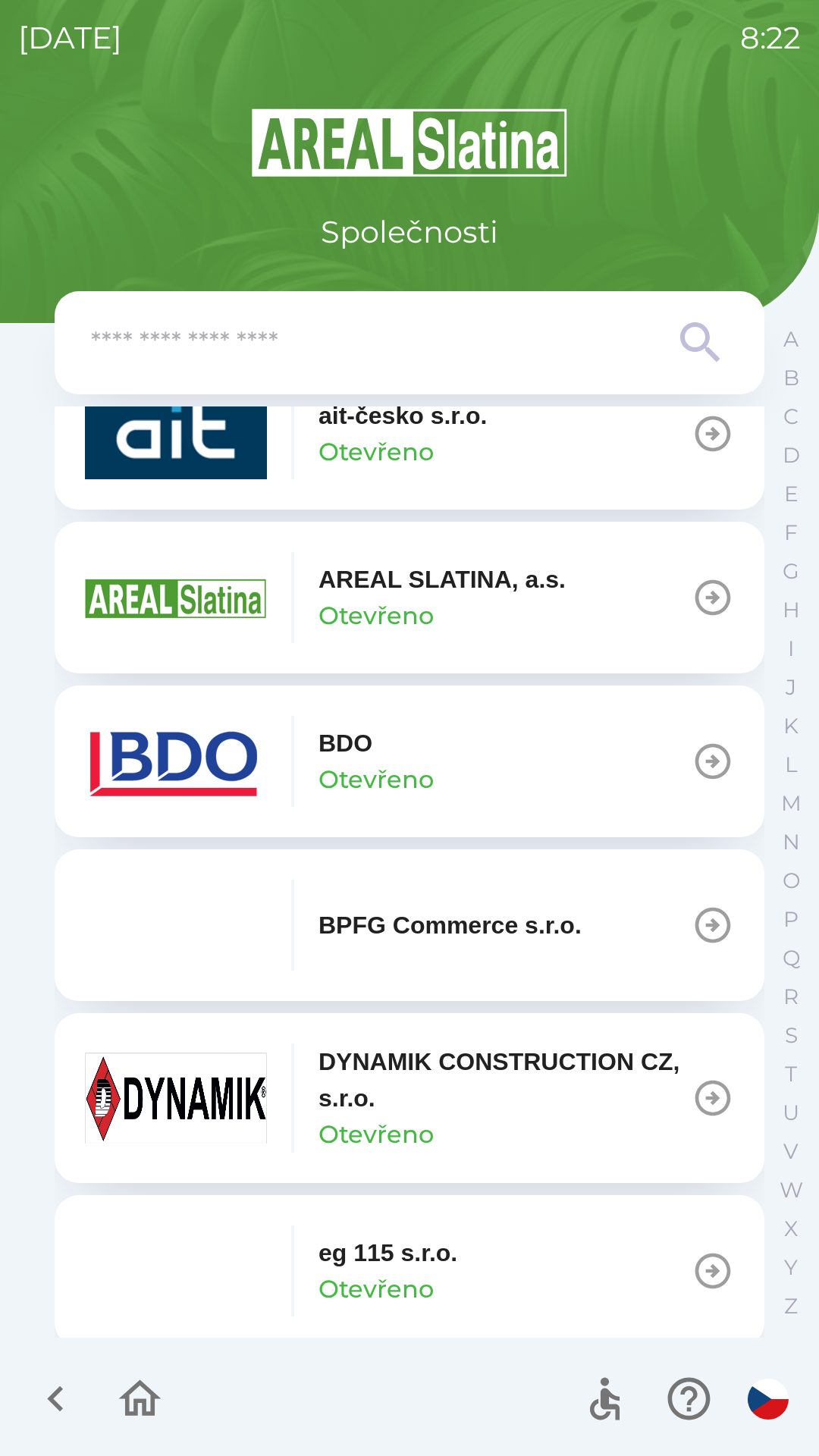
click at [58, 1380] on icon "button" at bounding box center [55, 1399] width 51 height 51
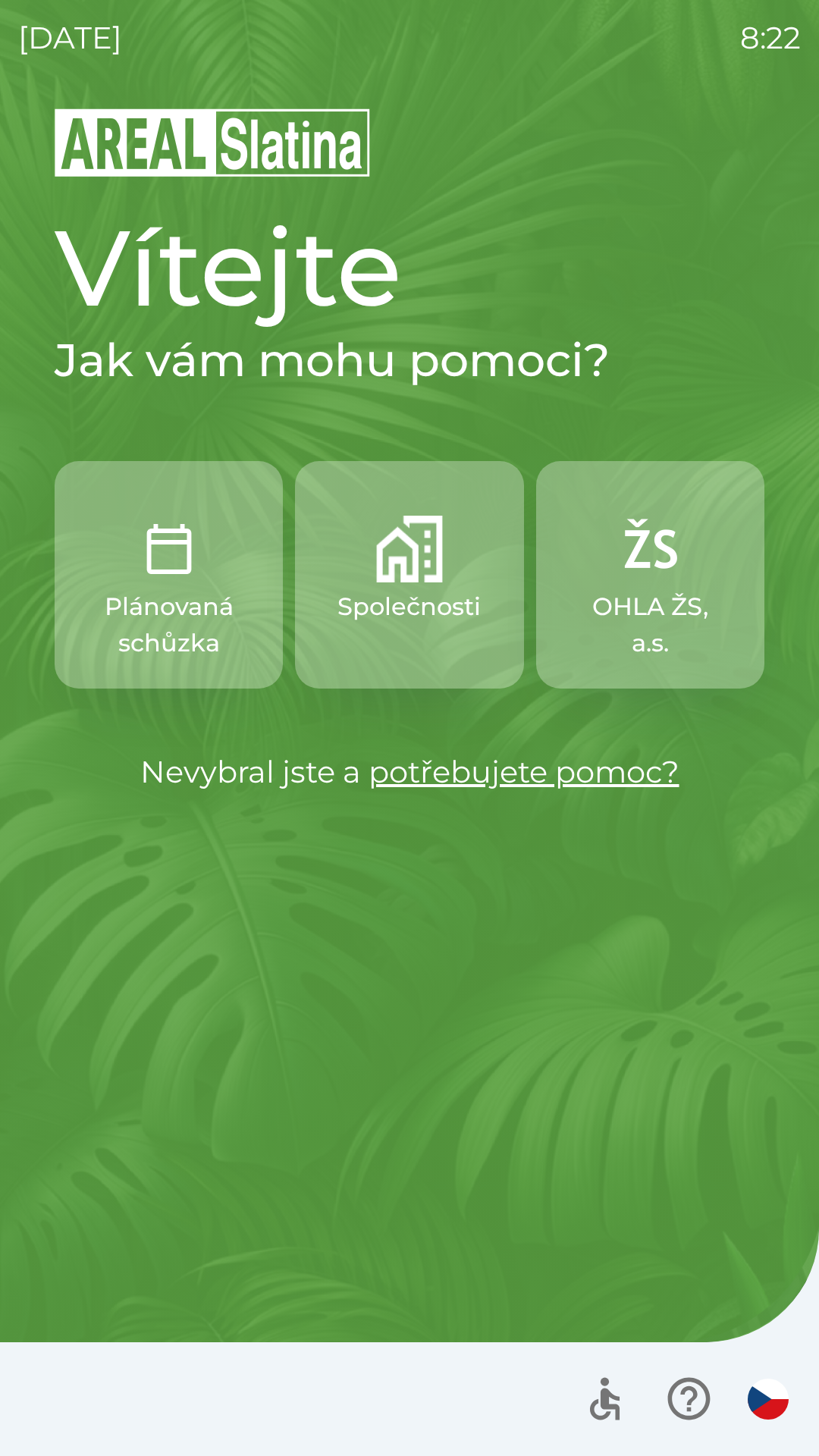
click at [154, 571] on img "button" at bounding box center [169, 549] width 67 height 67
click at [418, 583] on button "Společnosti" at bounding box center [410, 575] width 228 height 228
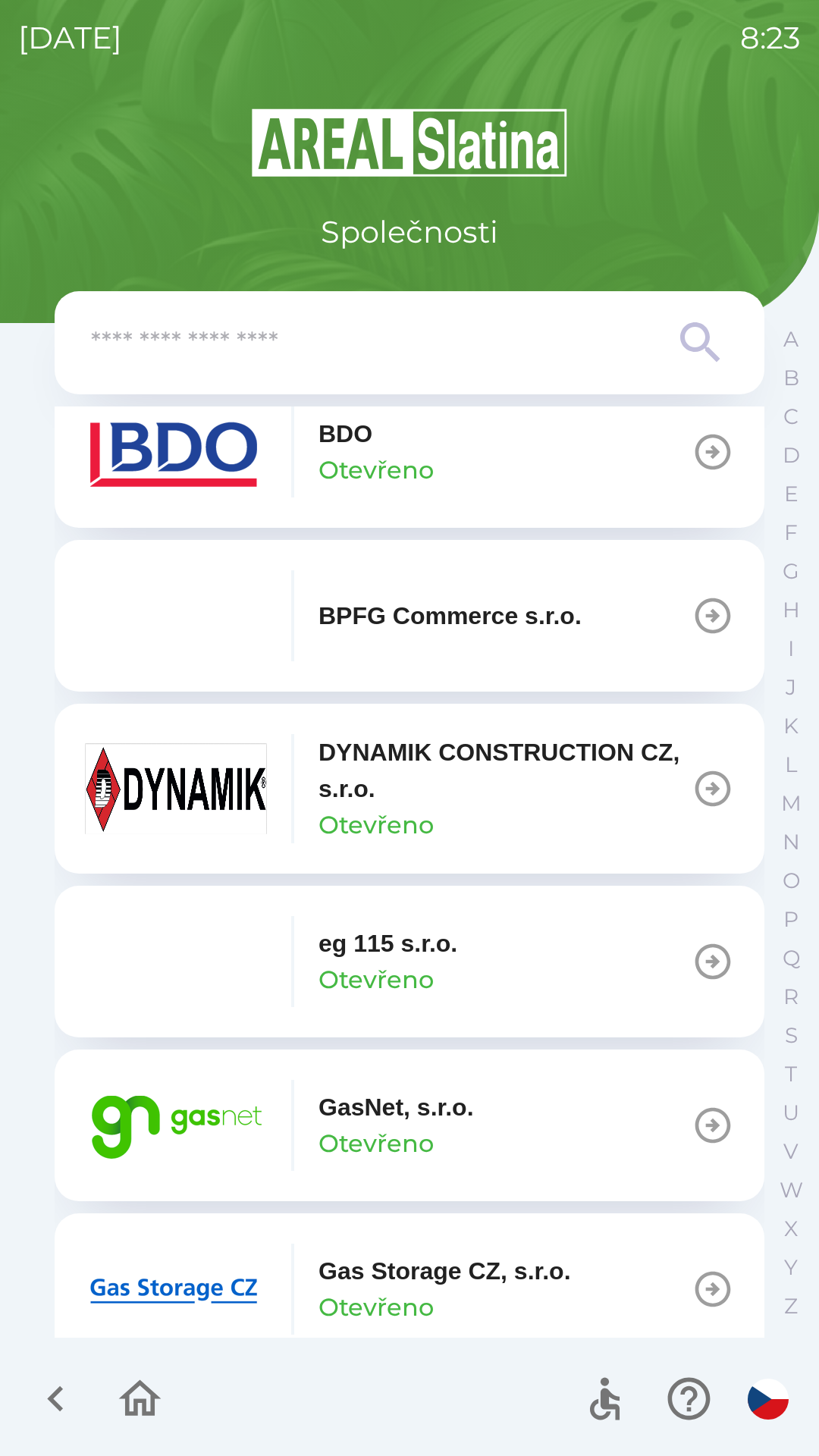
scroll to position [546, 0]
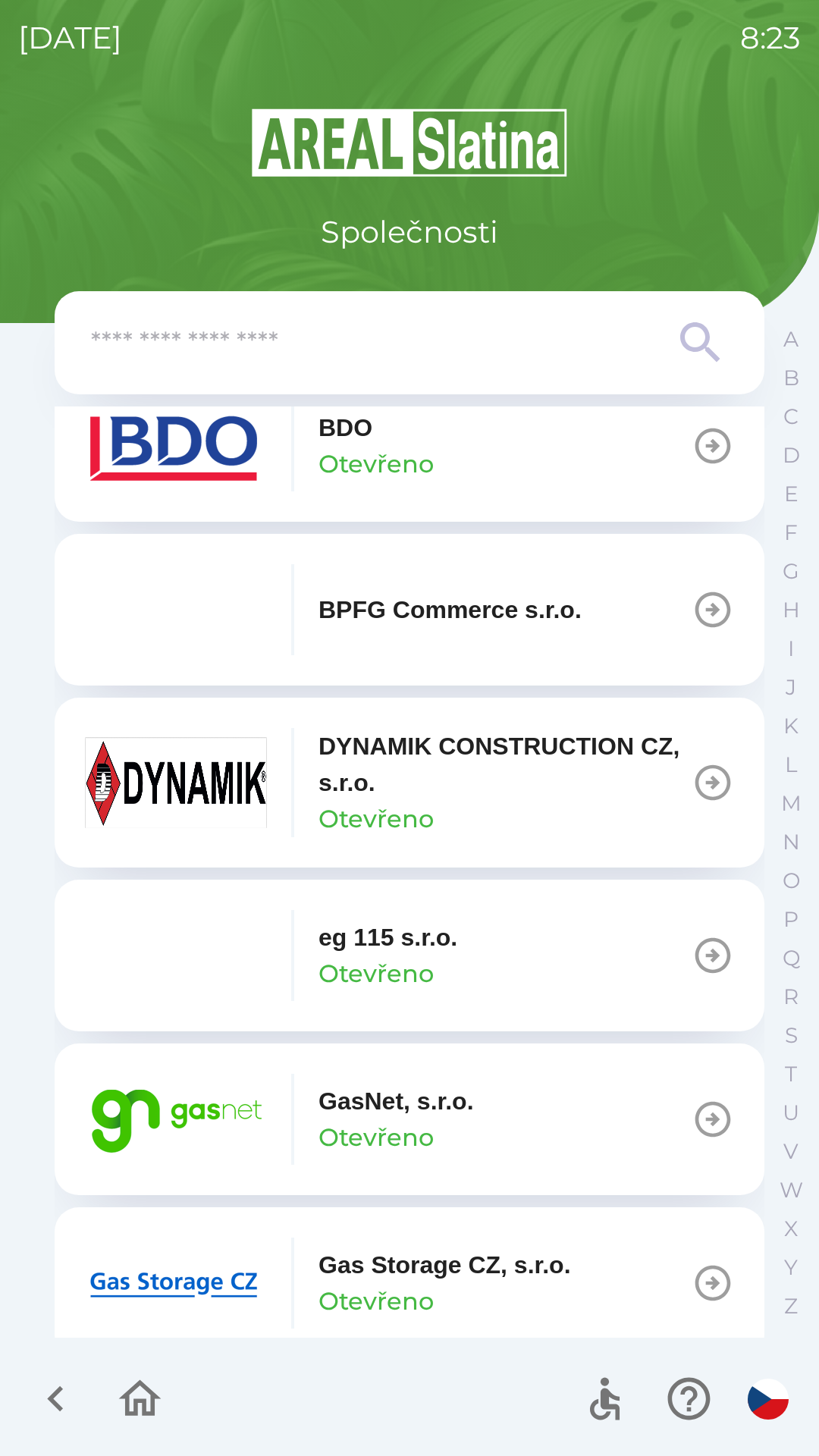
click at [447, 1094] on p "GasNet, s.r.o." at bounding box center [396, 1101] width 155 height 37
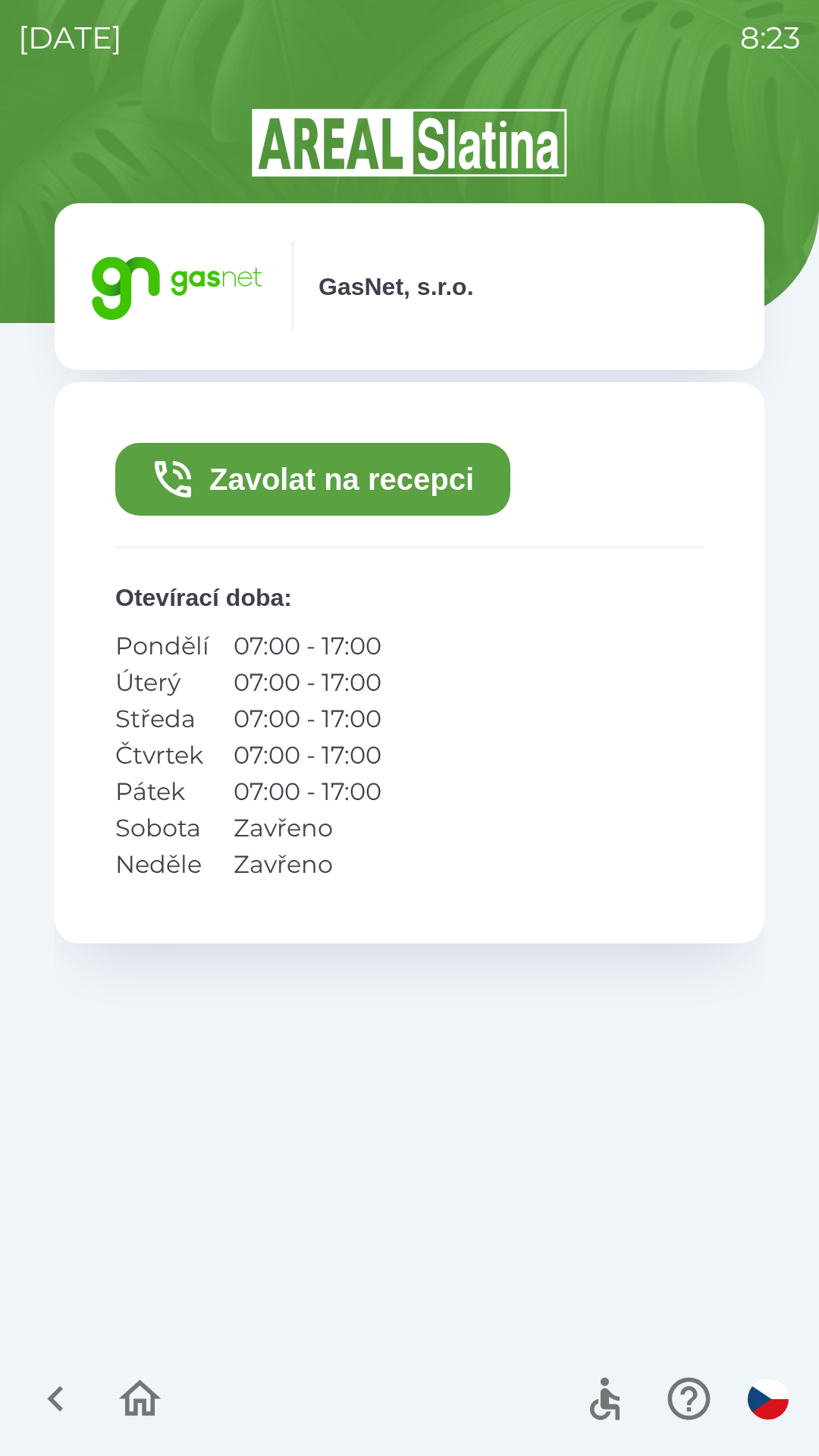
click at [411, 492] on button "Zavolat na recepci" at bounding box center [312, 479] width 395 height 73
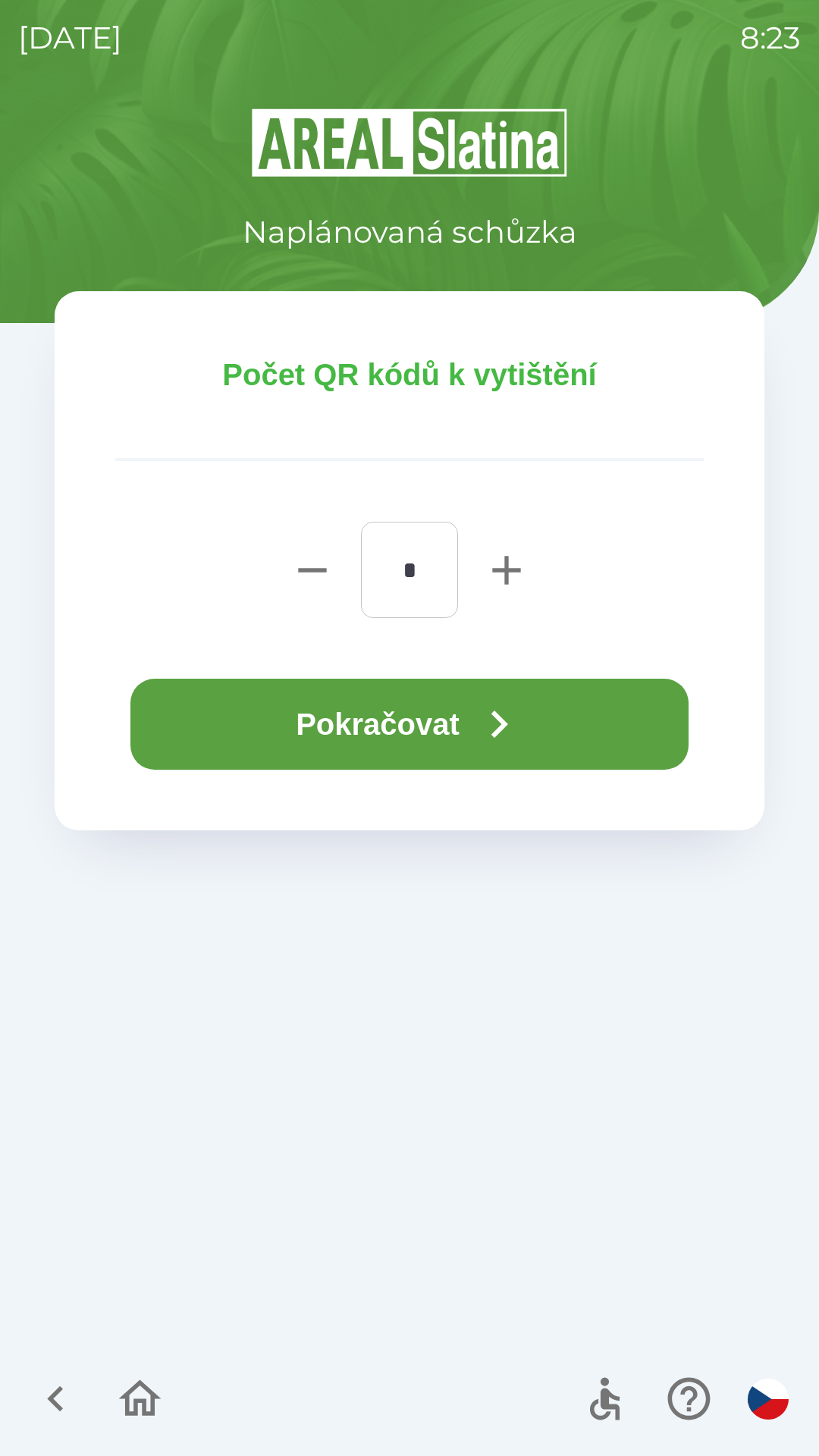
click at [402, 716] on button "Pokračovat" at bounding box center [410, 724] width 558 height 91
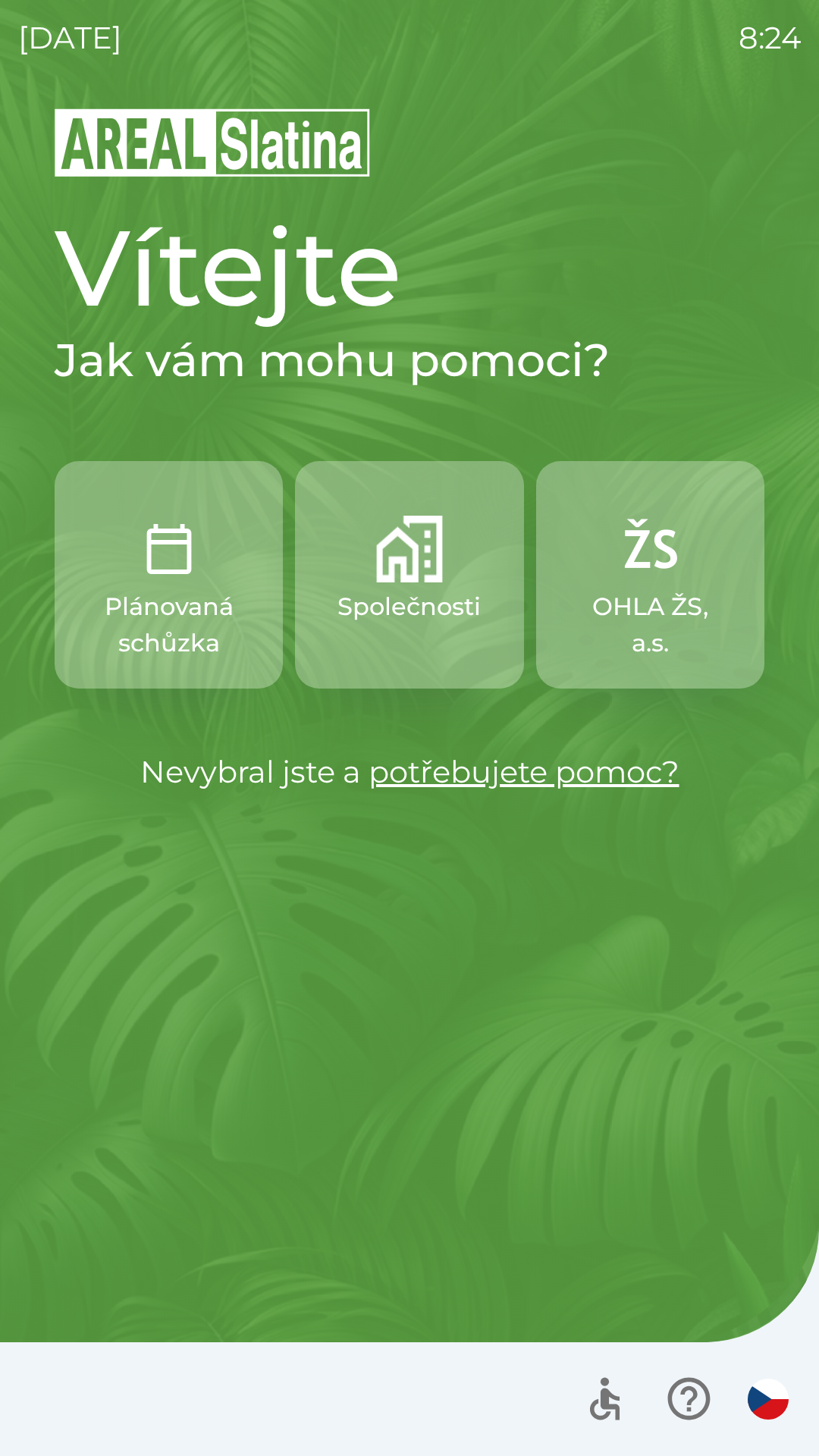
click at [398, 574] on img "button" at bounding box center [410, 549] width 67 height 67
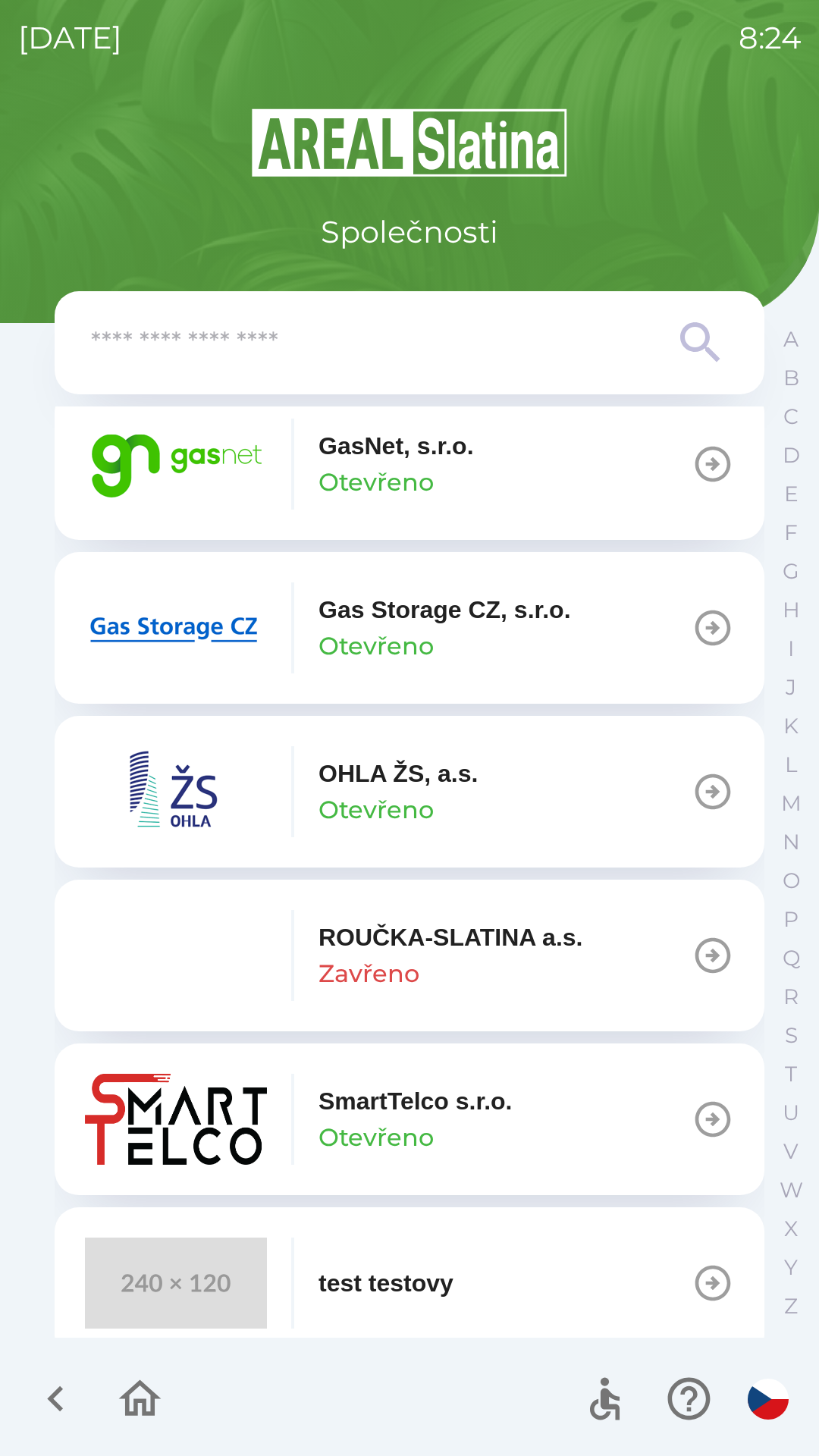
scroll to position [1211, 0]
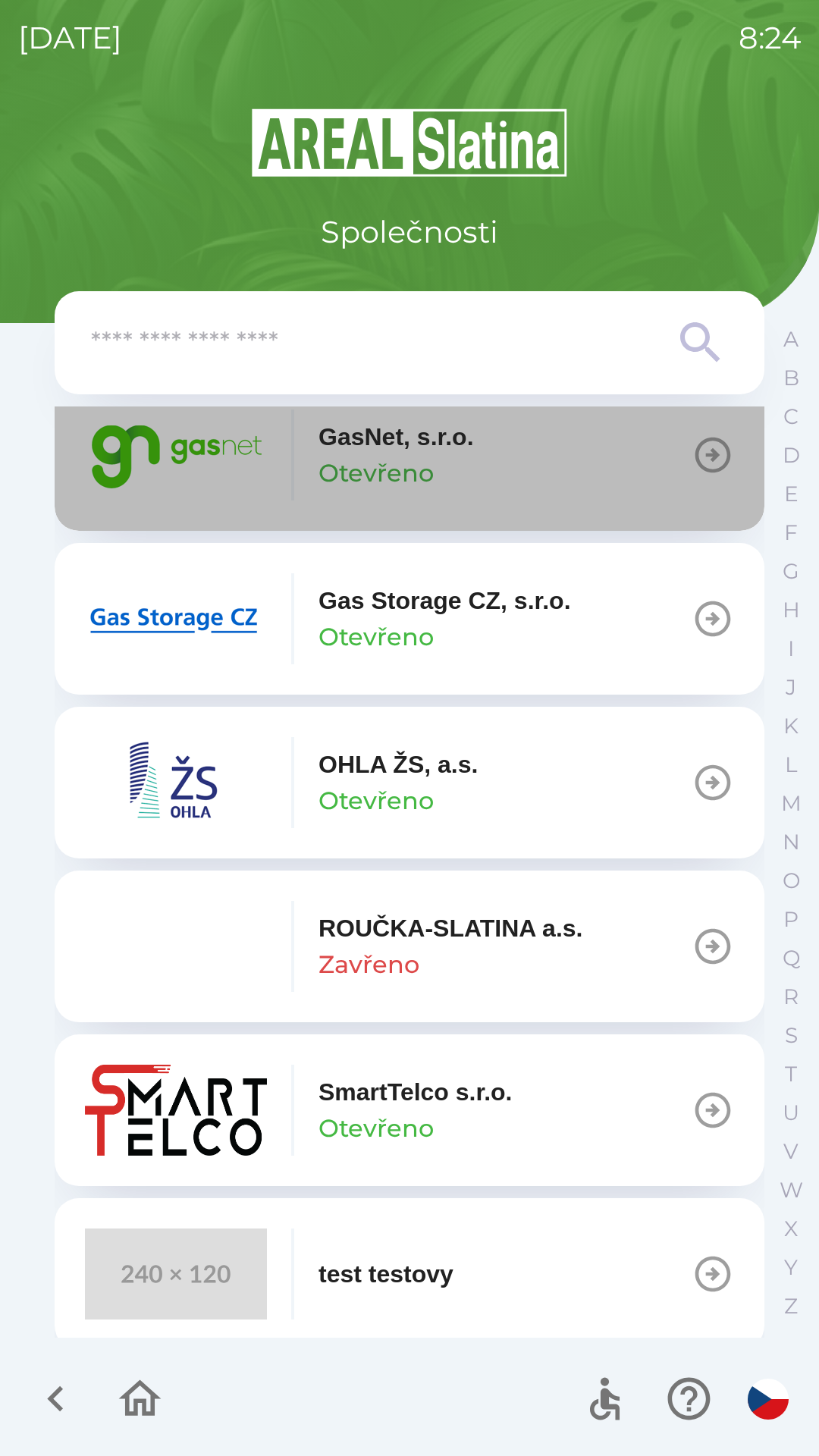
click at [488, 461] on button "GasNet, s.r.o. Otevřeno" at bounding box center [410, 455] width 710 height 152
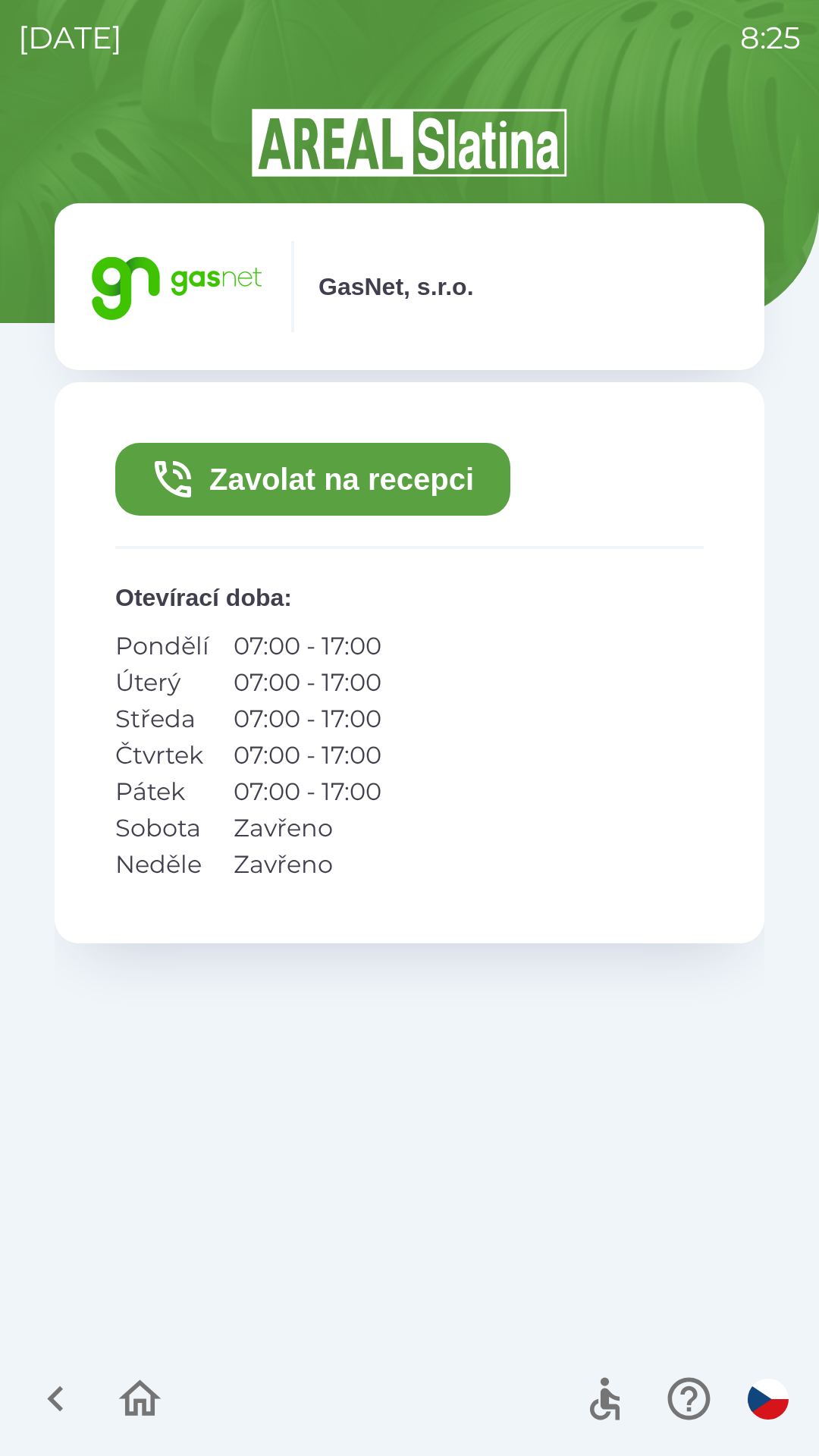
click at [147, 1410] on icon "button" at bounding box center [139, 1399] width 51 height 51
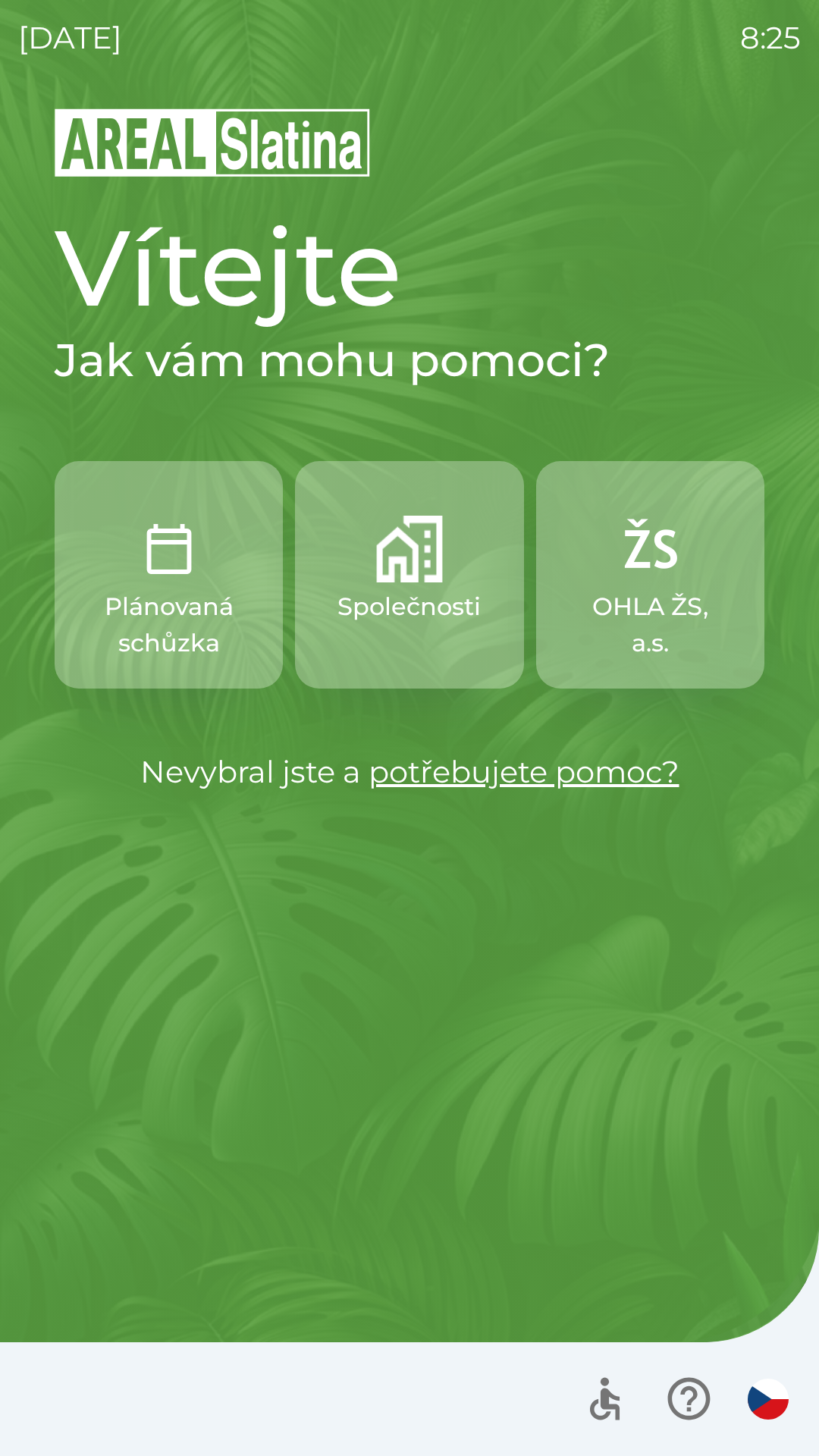
click at [165, 603] on p "Plánovaná schůzka" at bounding box center [169, 625] width 155 height 73
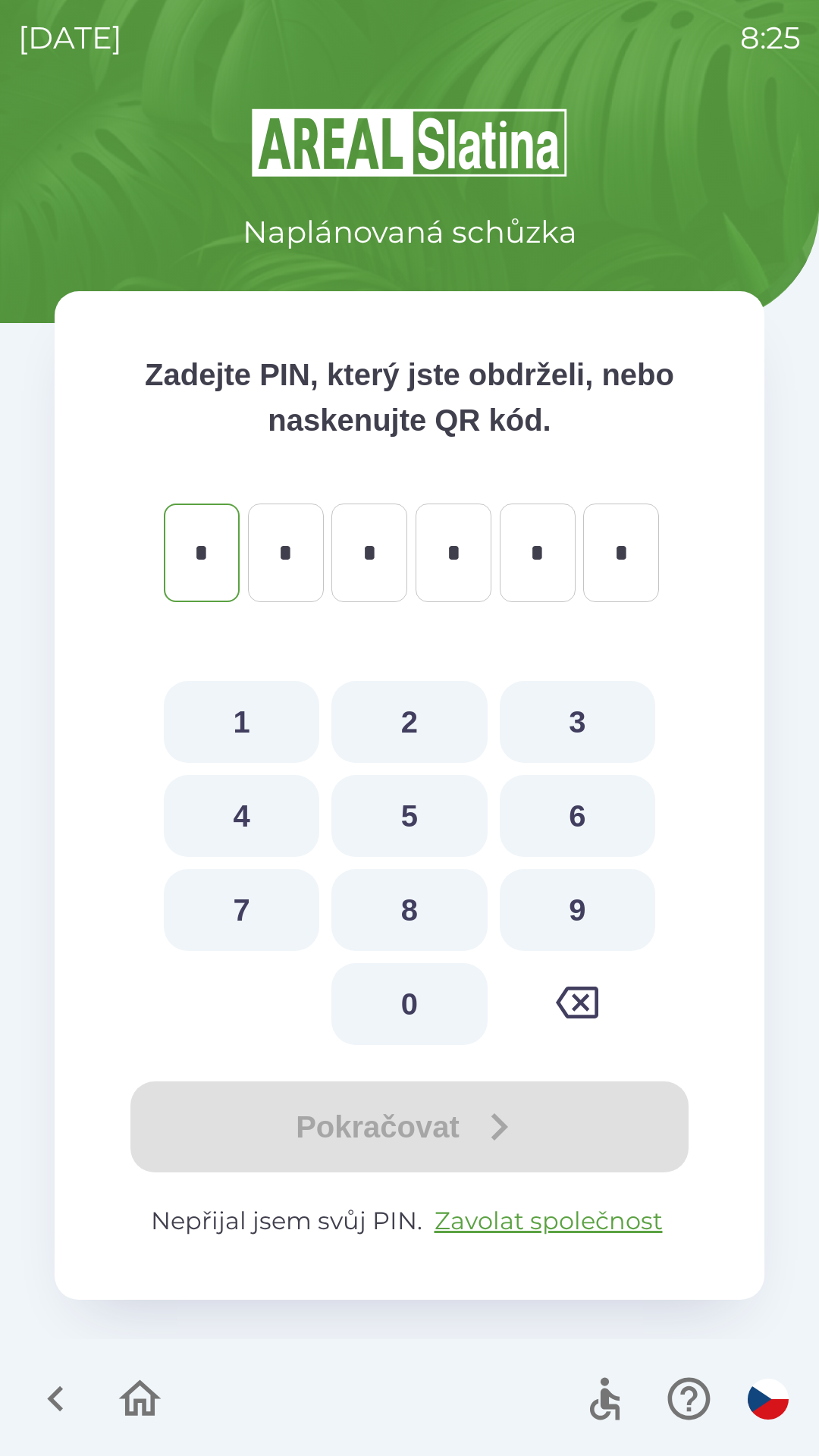
click at [60, 1397] on icon "button" at bounding box center [55, 1399] width 51 height 51
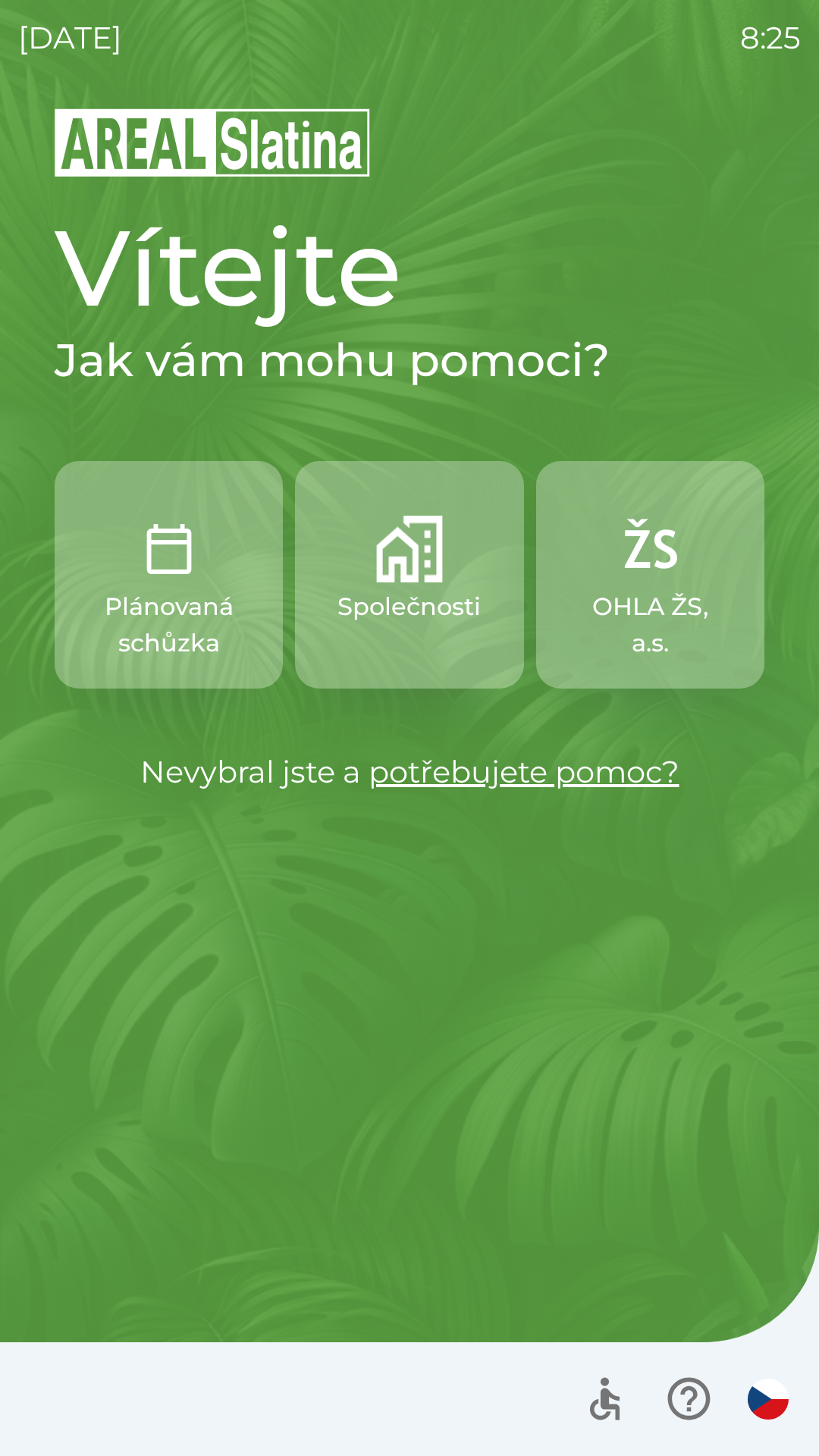
click at [418, 585] on button "Společnosti" at bounding box center [410, 575] width 228 height 228
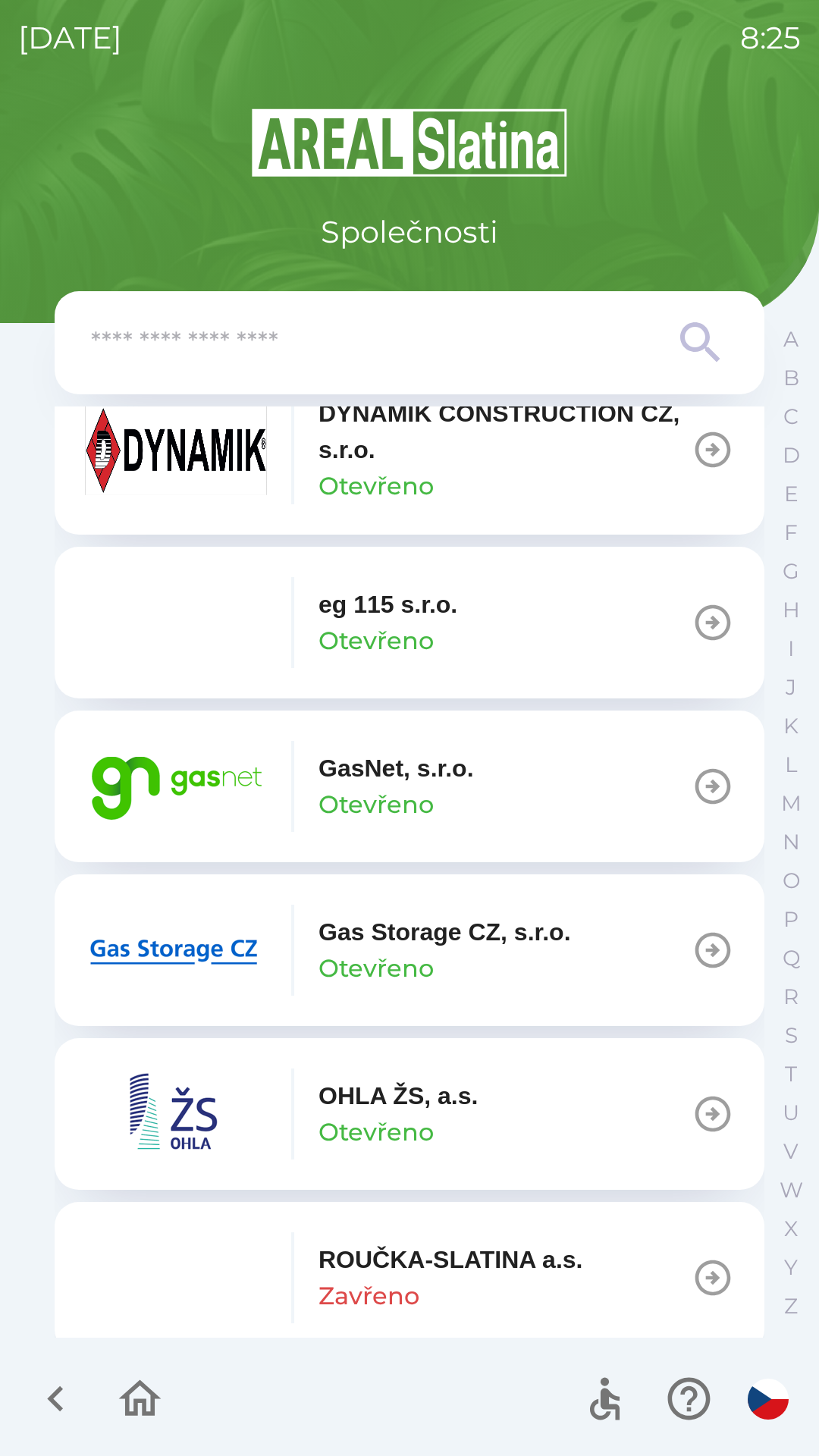
scroll to position [889, 0]
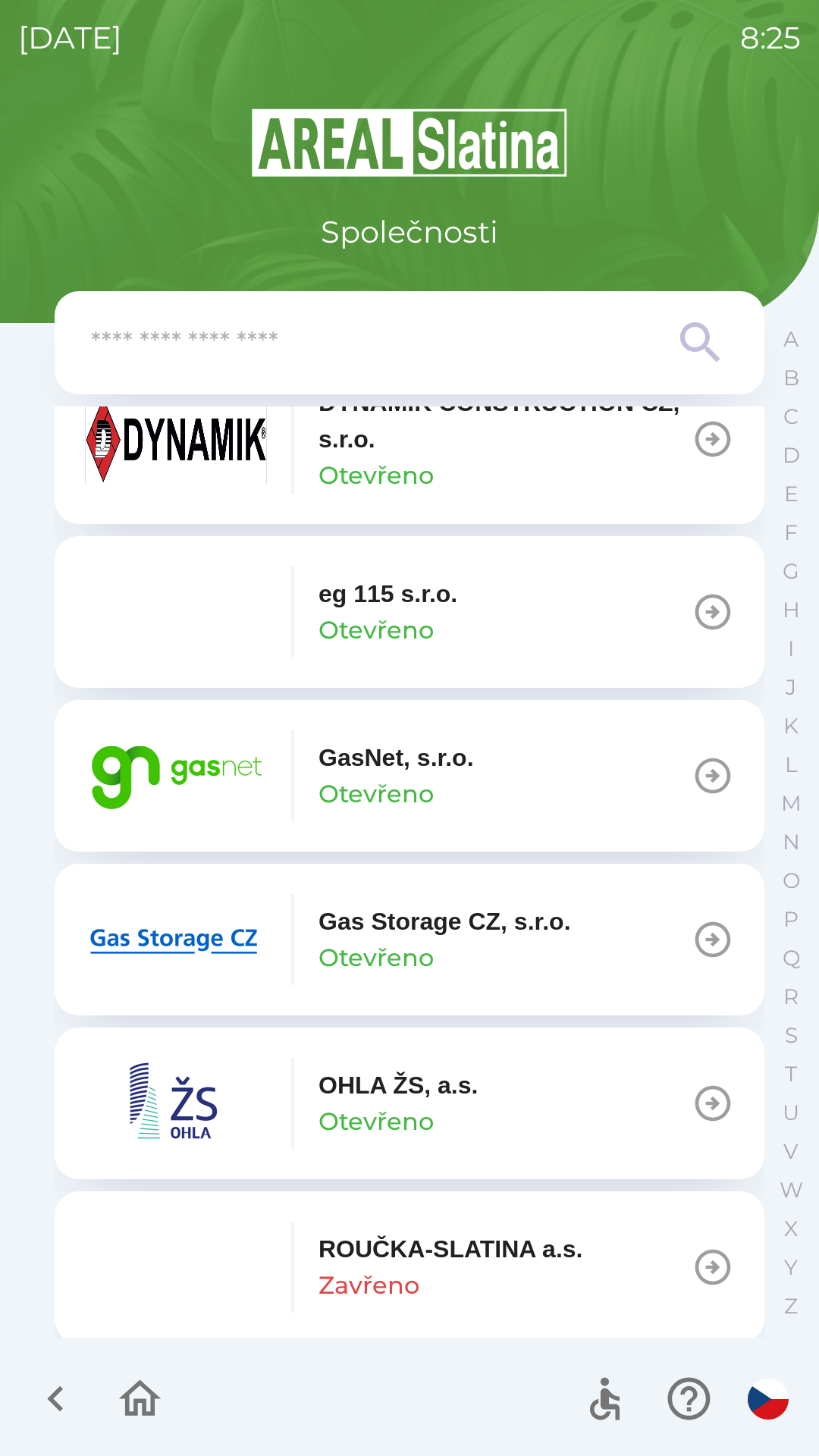
click at [677, 772] on button "GasNet, s.r.o. Otevřeno" at bounding box center [410, 776] width 710 height 152
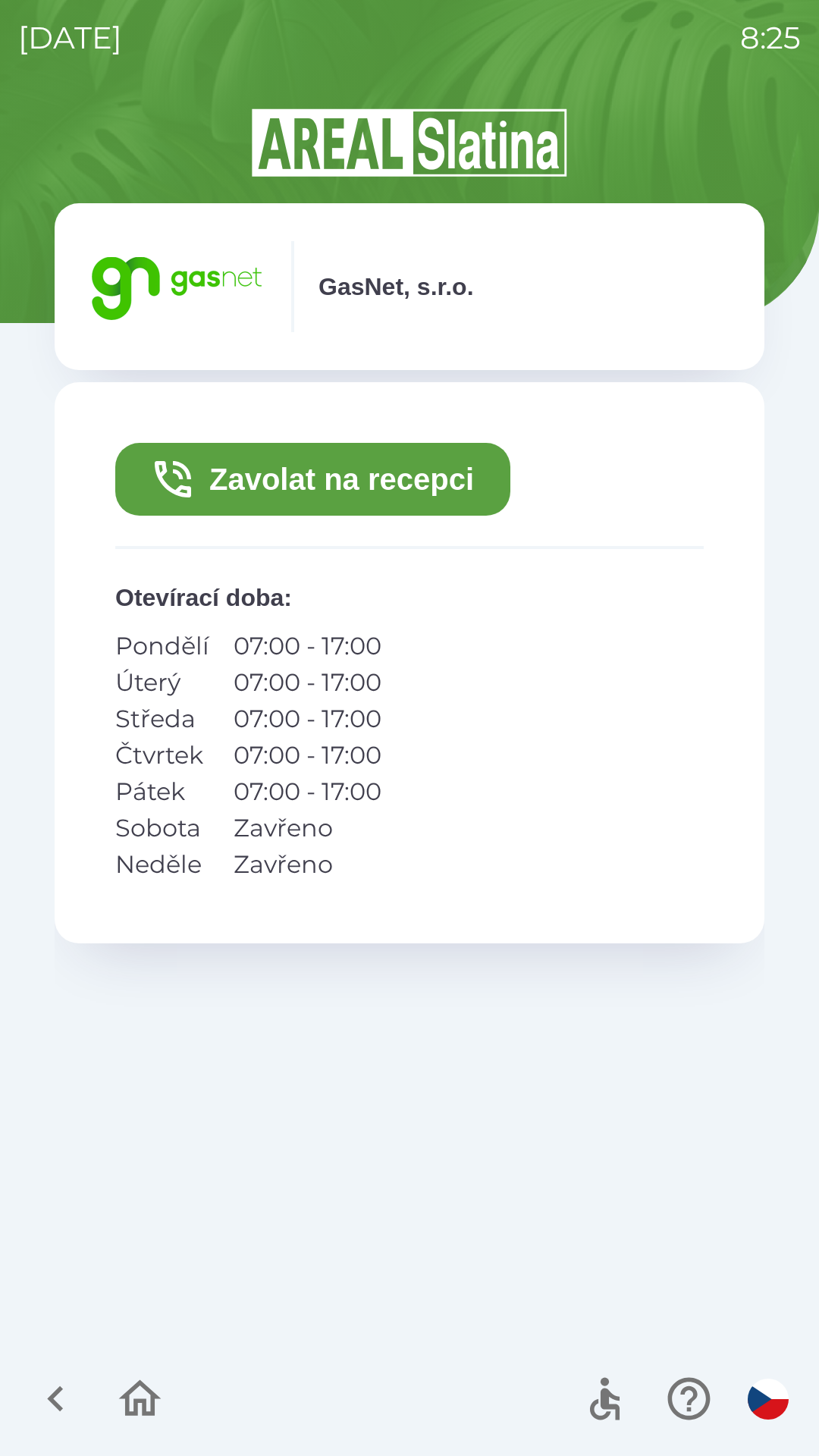
click at [707, 775] on div "Zavolat na recepci Otevírací doba : Pondělí 07:00 - 17:00 Úterý 07:00 - 17:00 S…" at bounding box center [410, 662] width 710 height 561
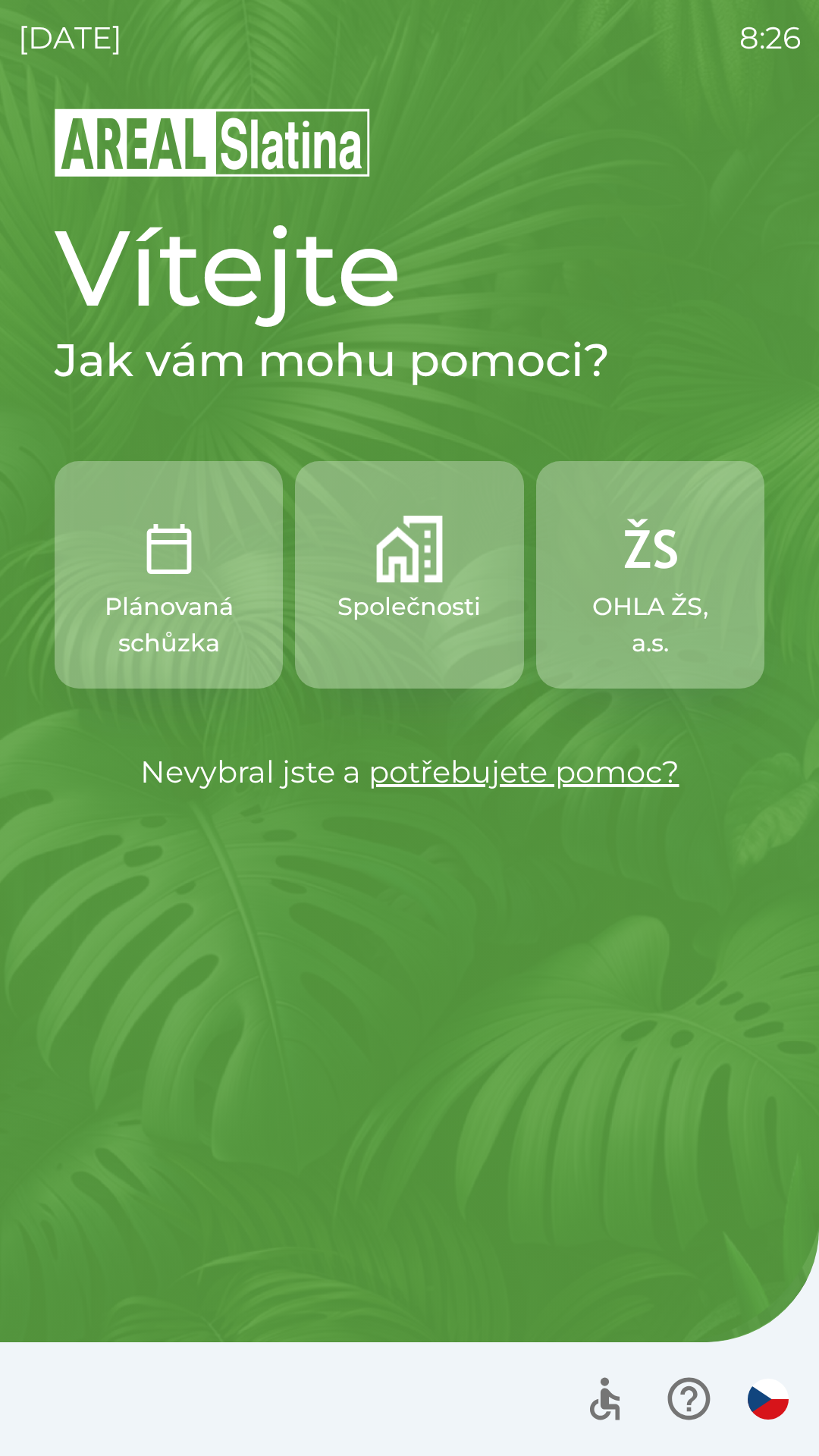
click at [400, 590] on p "Společnosti" at bounding box center [409, 607] width 144 height 37
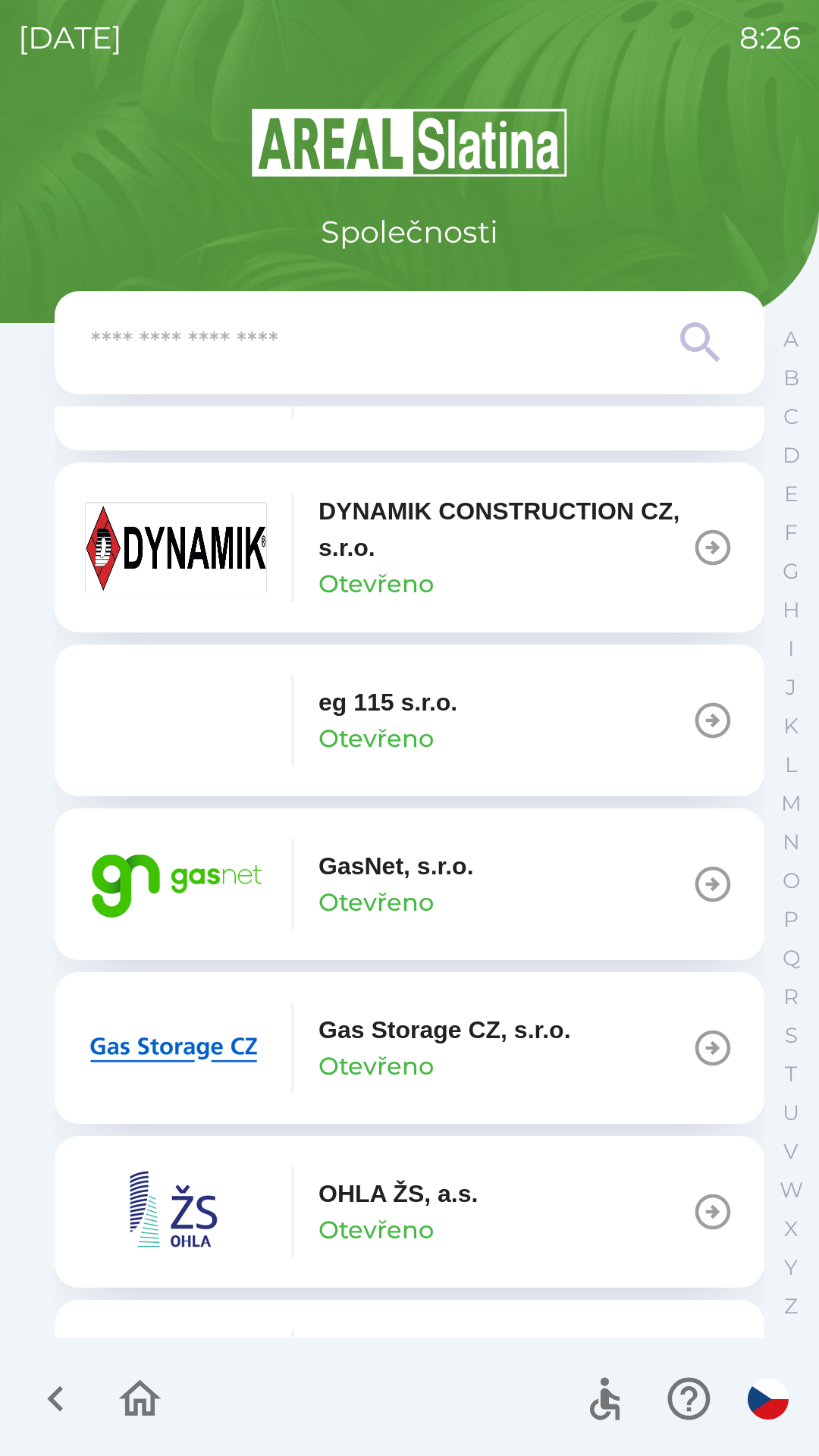
scroll to position [790, 0]
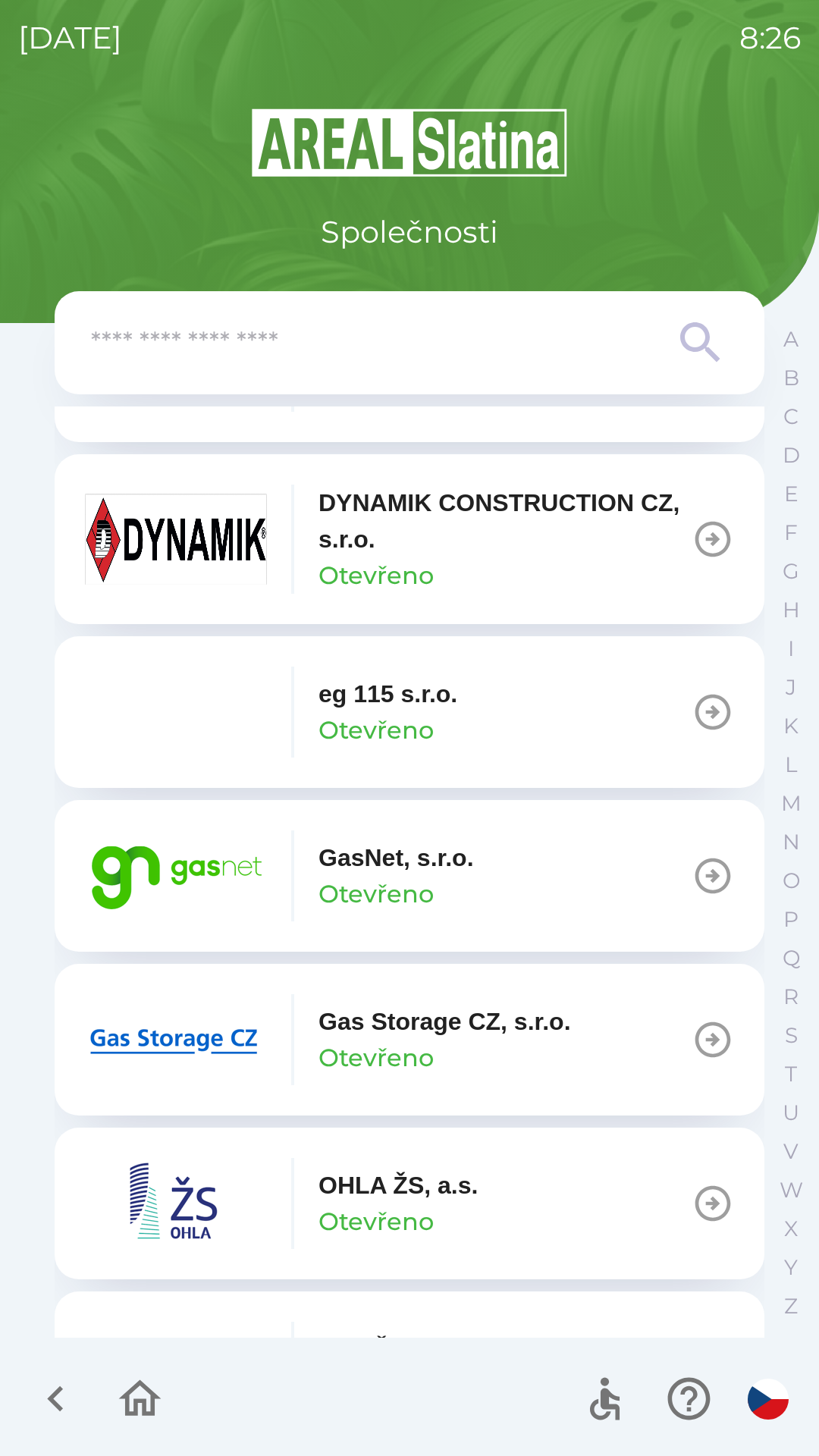
click at [481, 878] on button "GasNet, s.r.o. Otevřeno" at bounding box center [410, 876] width 710 height 152
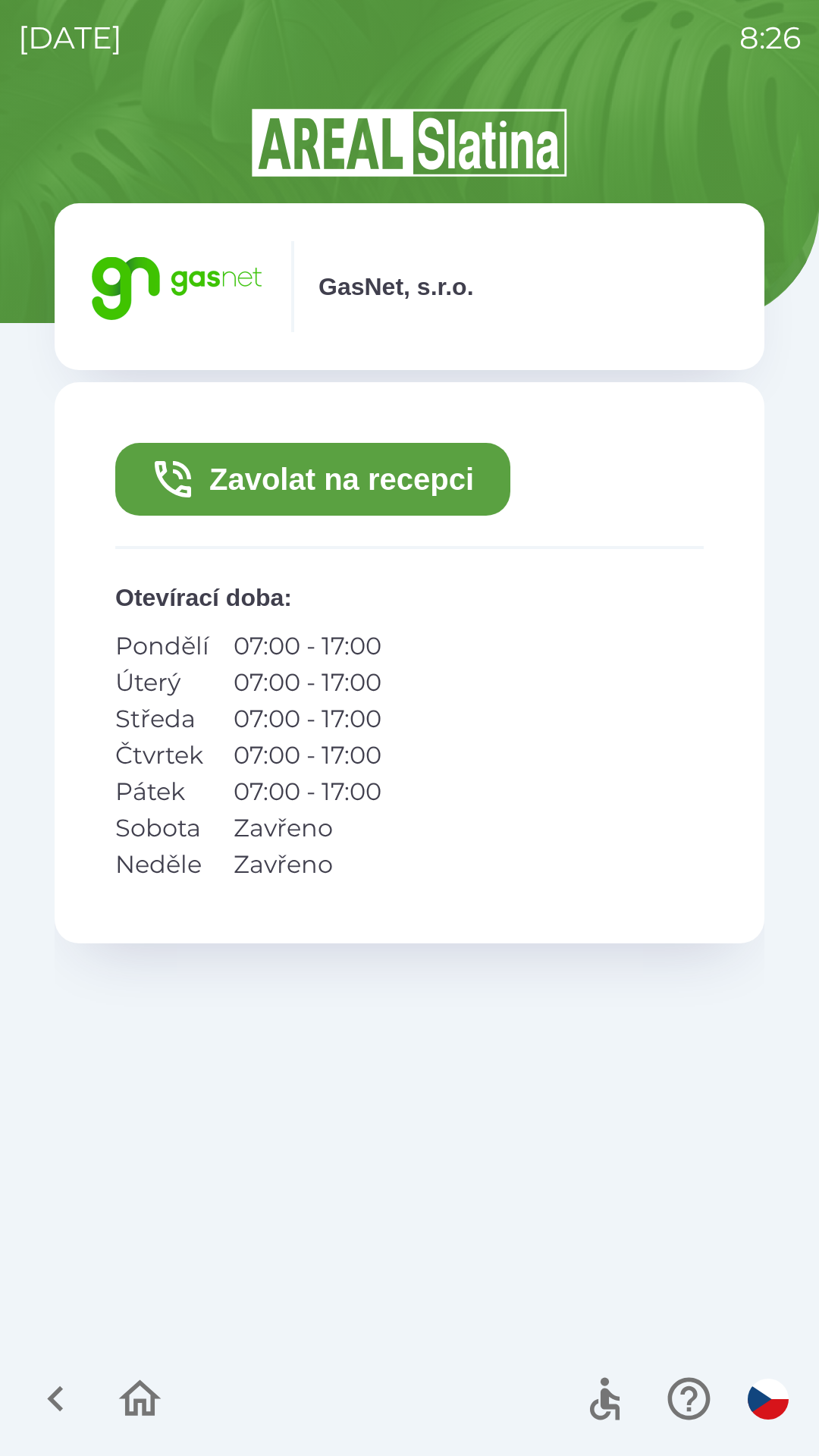
click at [495, 460] on button "Zavolat na recepci" at bounding box center [312, 479] width 395 height 73
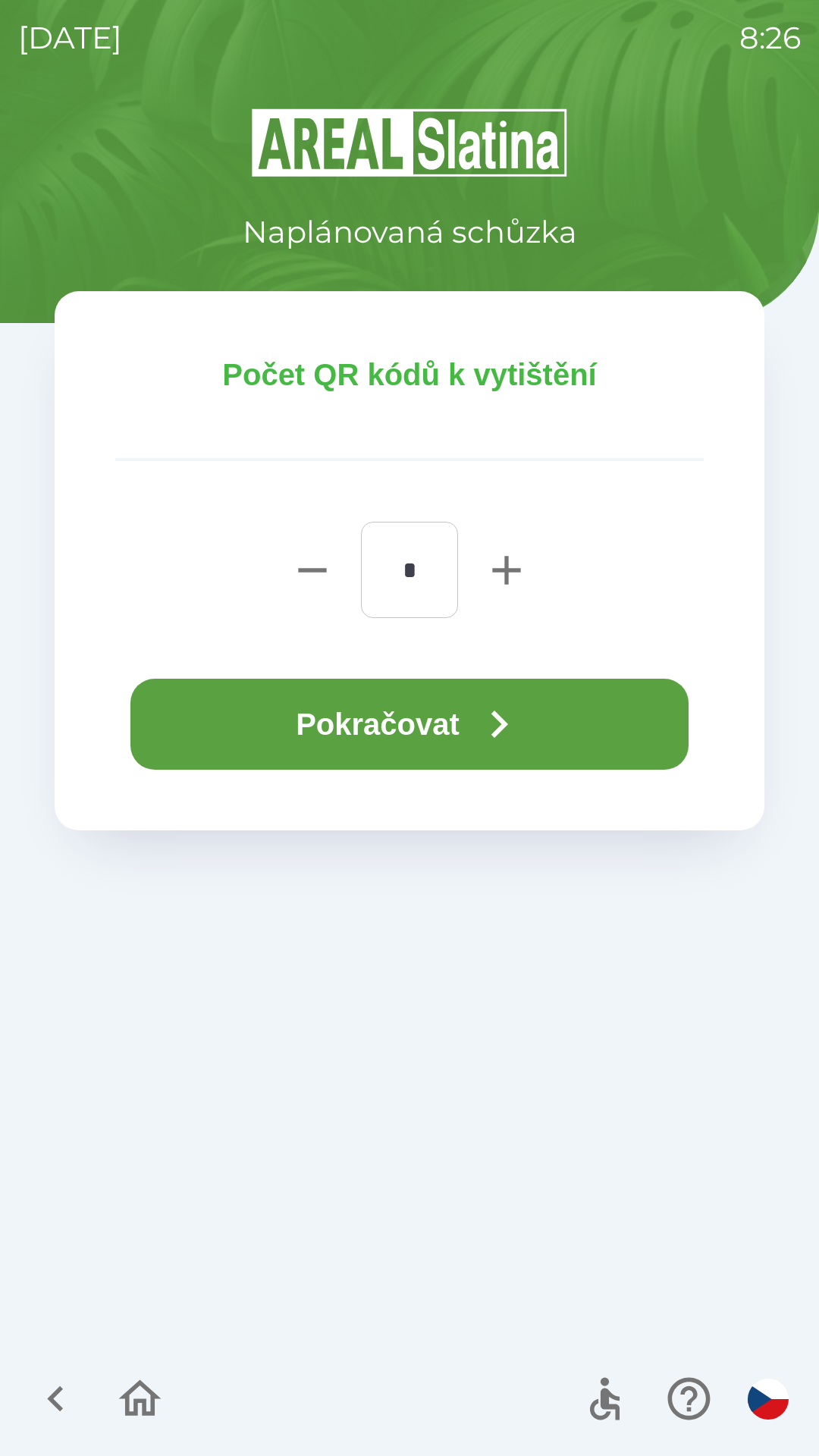
click at [506, 570] on icon "button" at bounding box center [506, 569] width 28 height 28
type input "*"
click at [382, 733] on button "Pokračovat" at bounding box center [410, 724] width 558 height 91
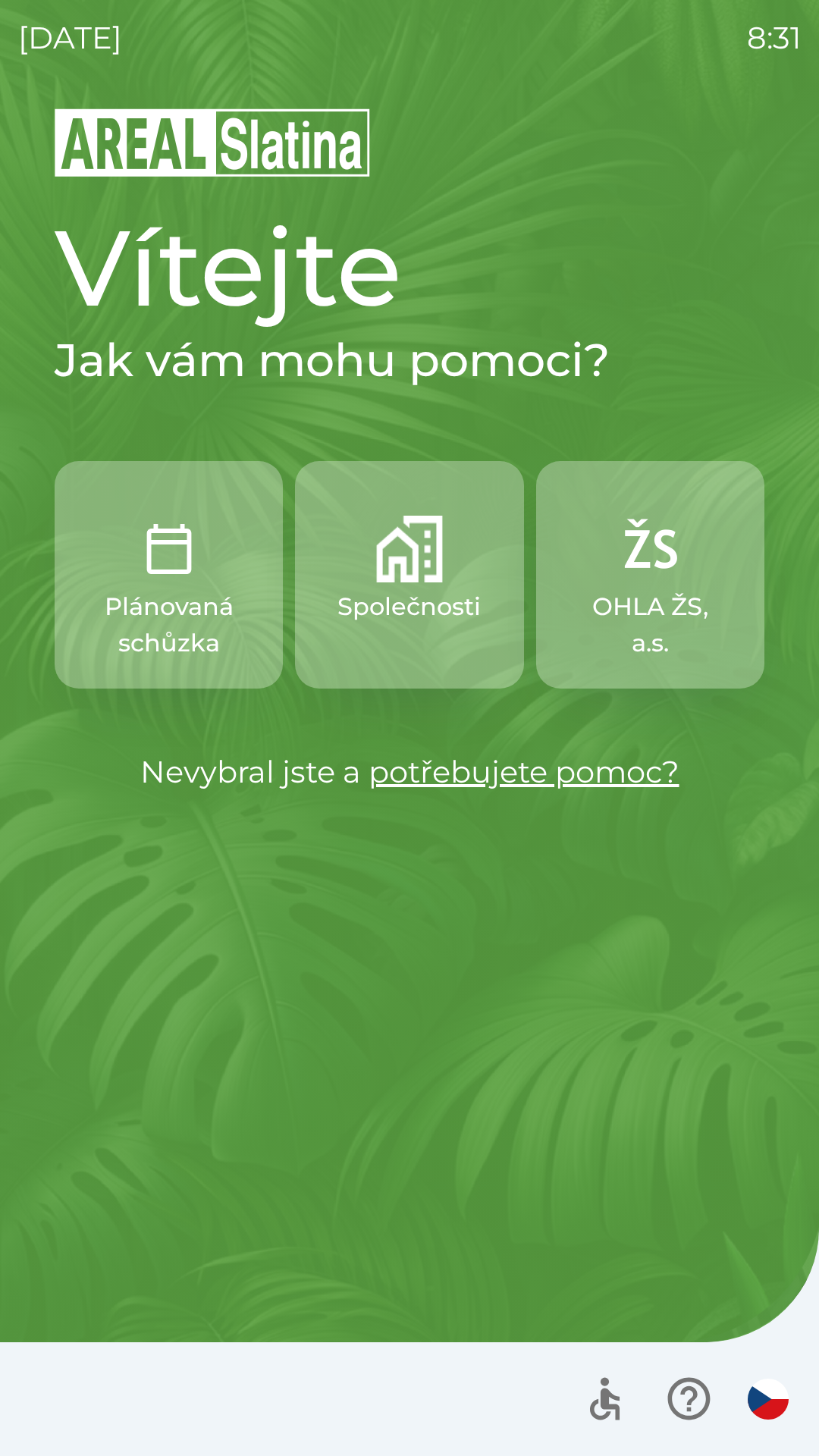
click at [198, 575] on img "button" at bounding box center [169, 549] width 67 height 67
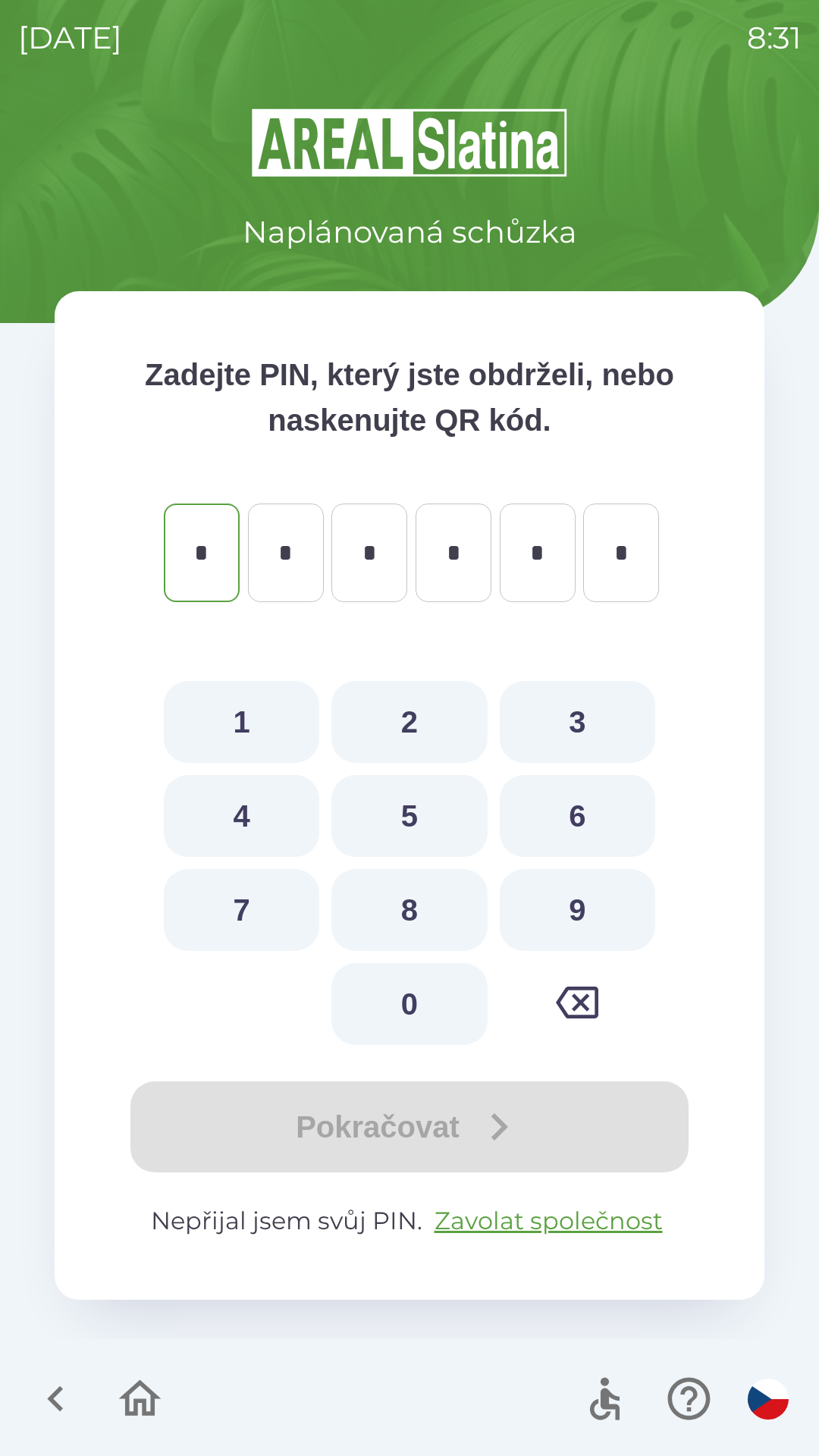
click at [62, 1394] on icon "button" at bounding box center [55, 1399] width 51 height 51
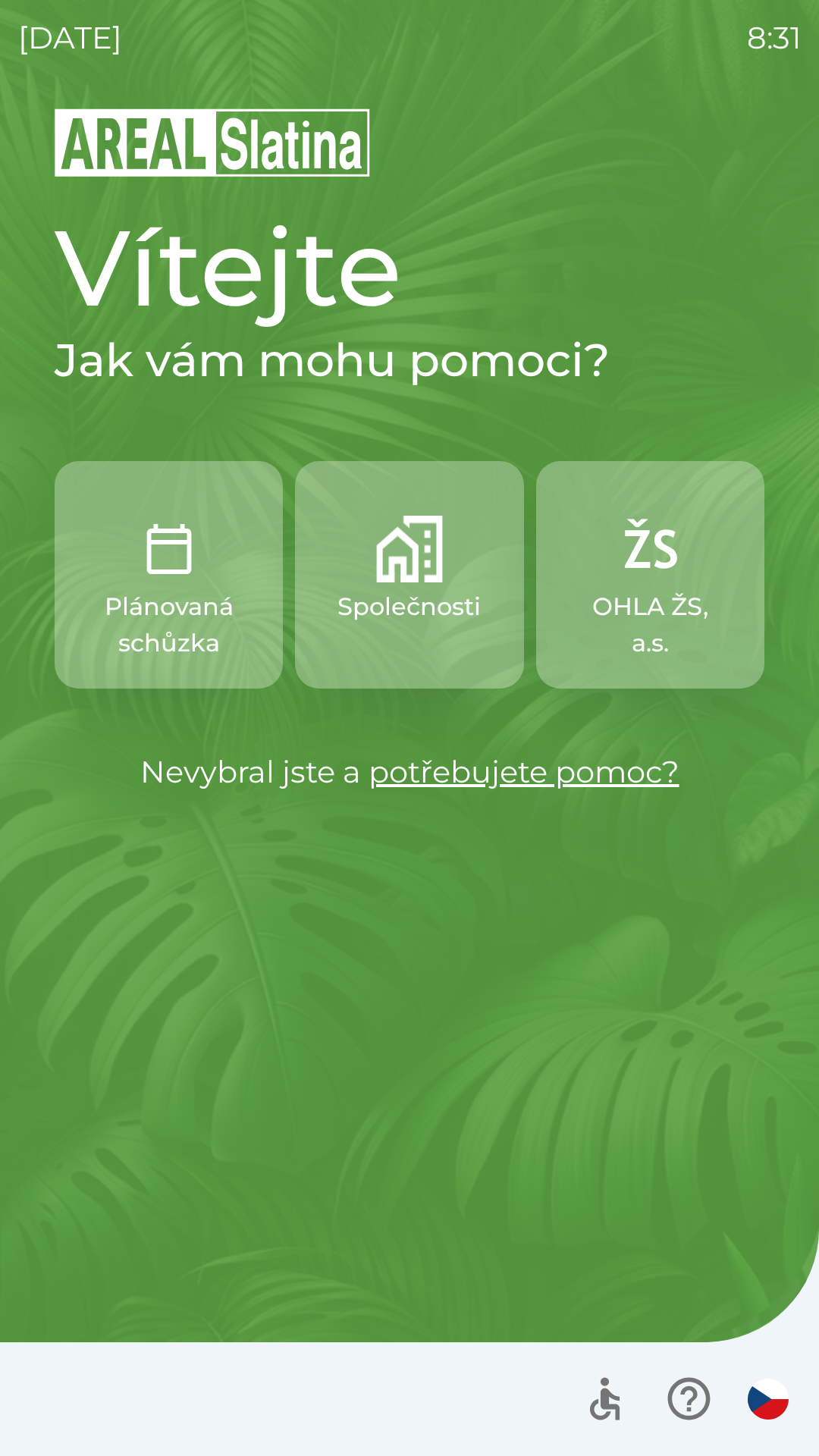
click at [434, 591] on p "Společnosti" at bounding box center [409, 607] width 144 height 37
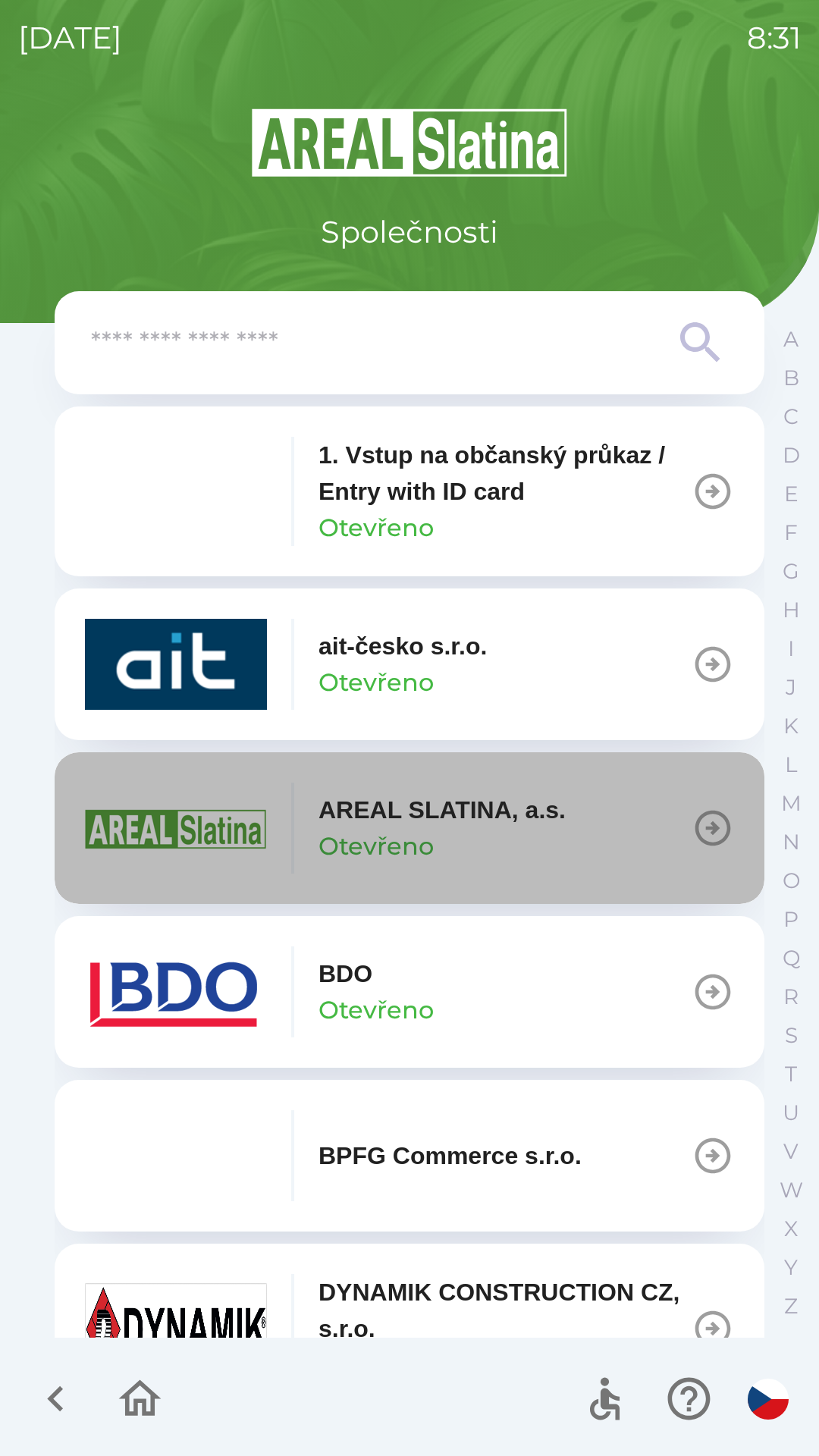
click at [680, 823] on button "AREAL SLATINA, a.s. Otevřeno" at bounding box center [410, 828] width 710 height 152
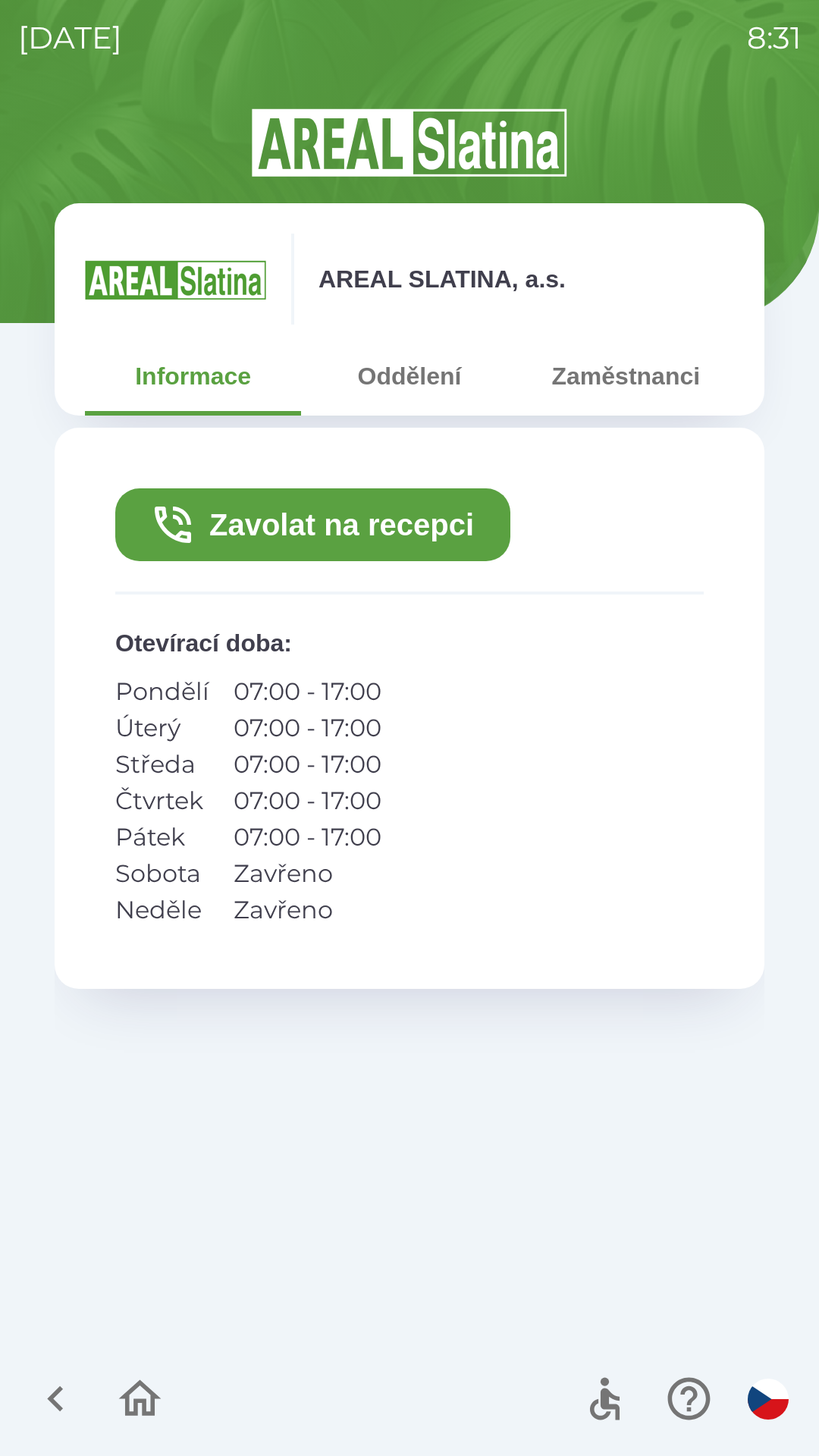
click at [428, 510] on button "Zavolat na recepci" at bounding box center [312, 525] width 395 height 73
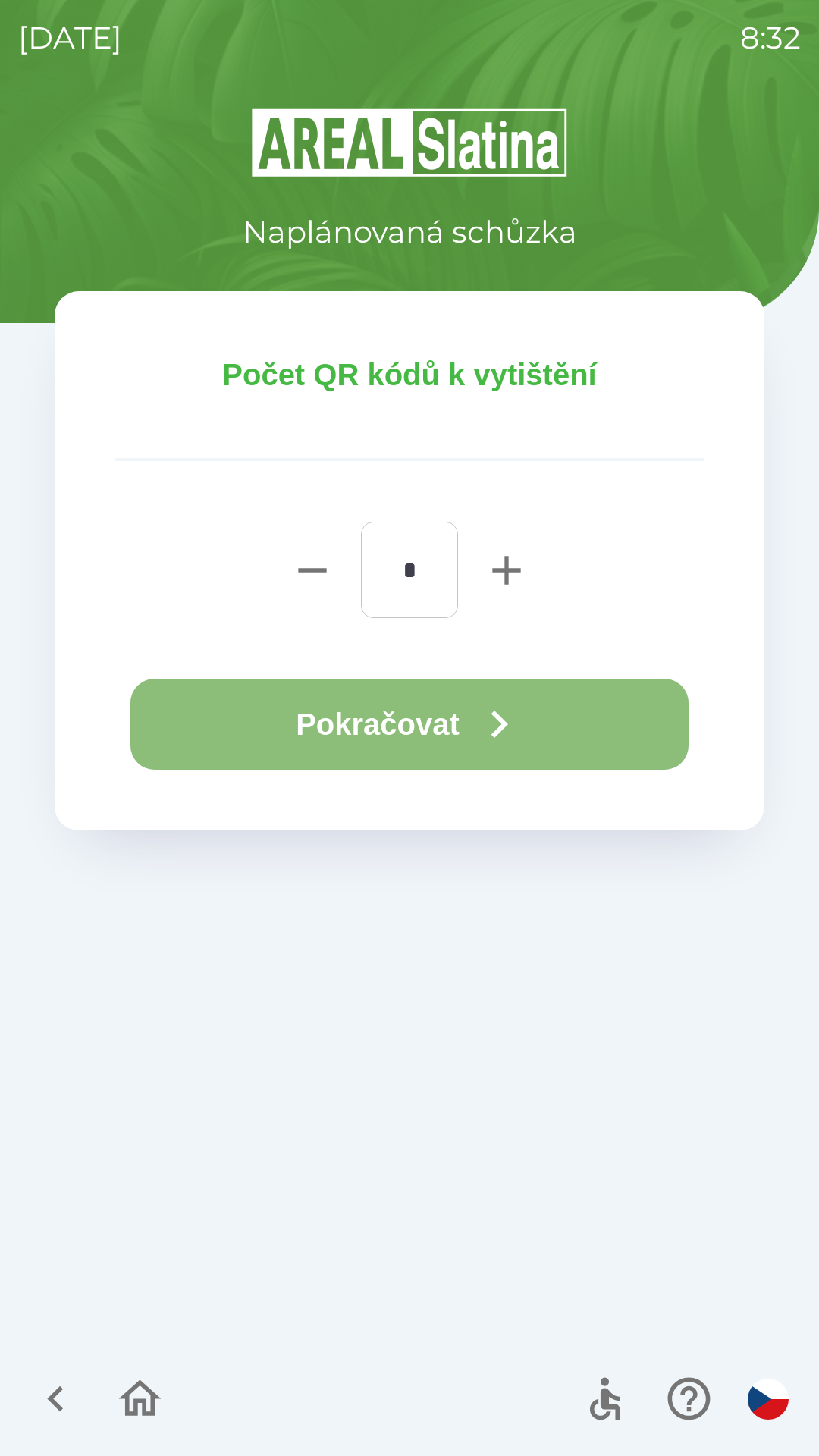
click at [433, 716] on button "Pokračovat" at bounding box center [410, 724] width 558 height 91
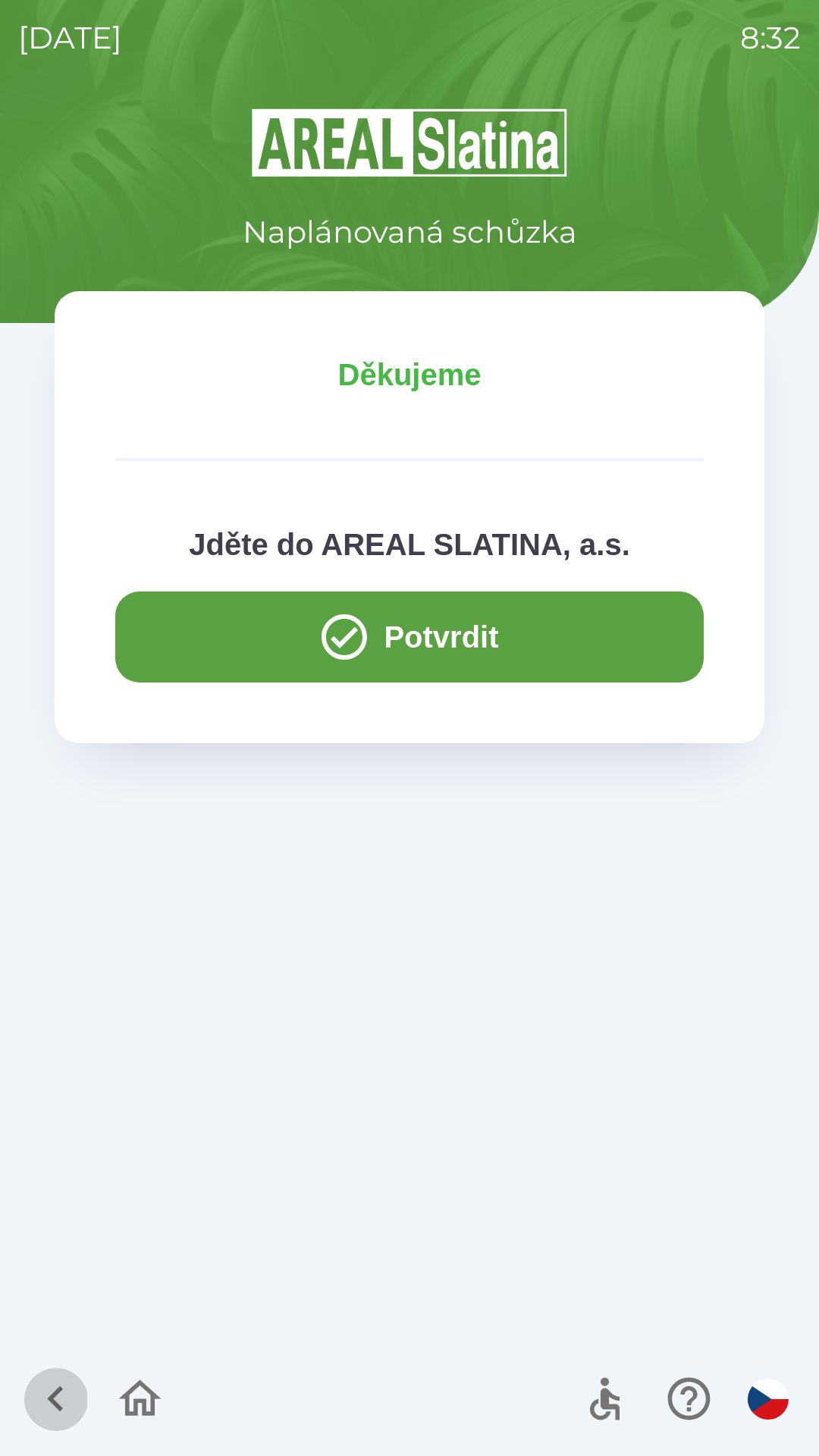
click at [64, 1396] on icon "button" at bounding box center [55, 1399] width 51 height 51
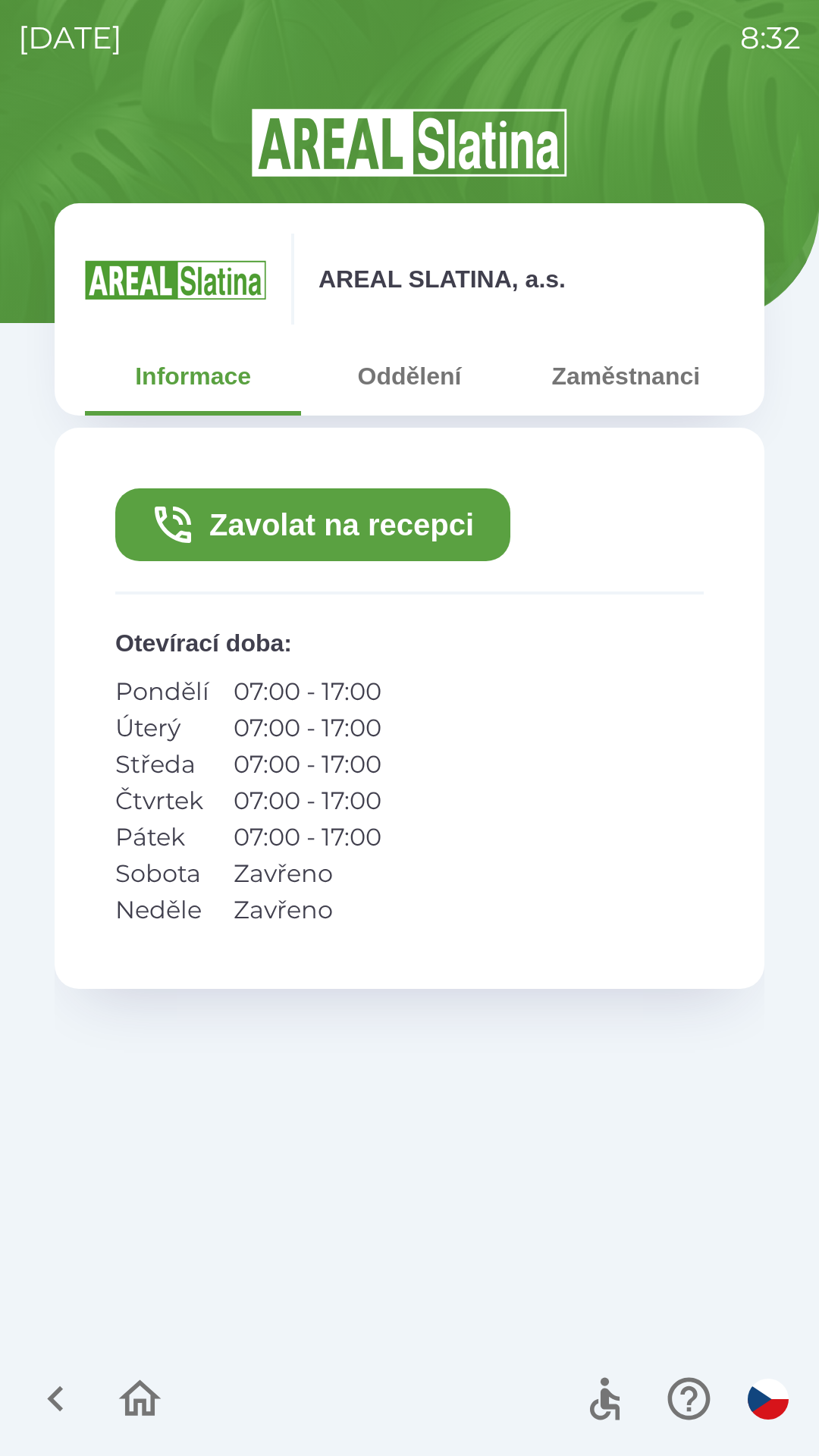
click at [47, 1396] on icon "button" at bounding box center [55, 1399] width 51 height 51
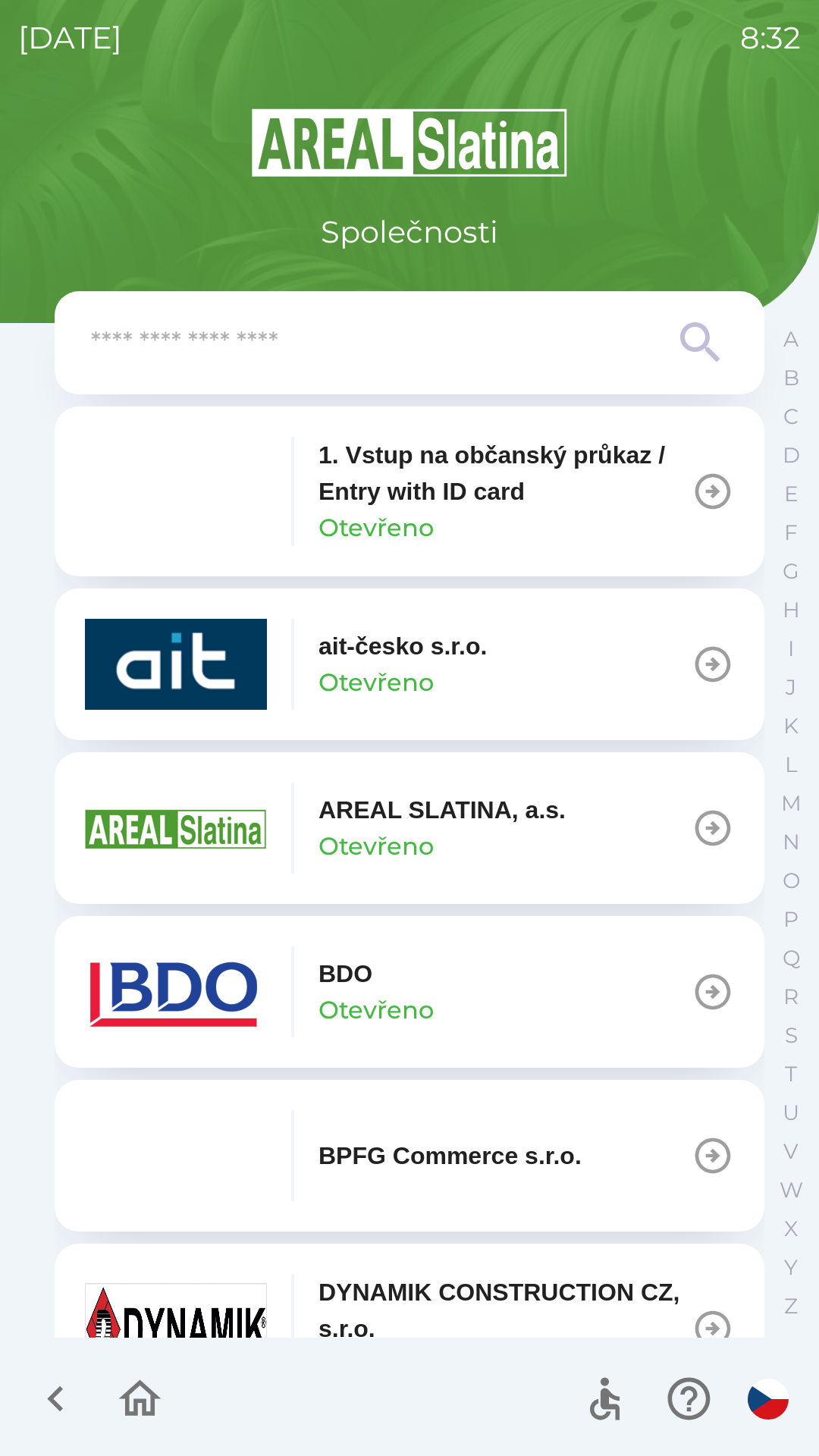
click at [152, 1405] on icon "button" at bounding box center [140, 1398] width 43 height 37
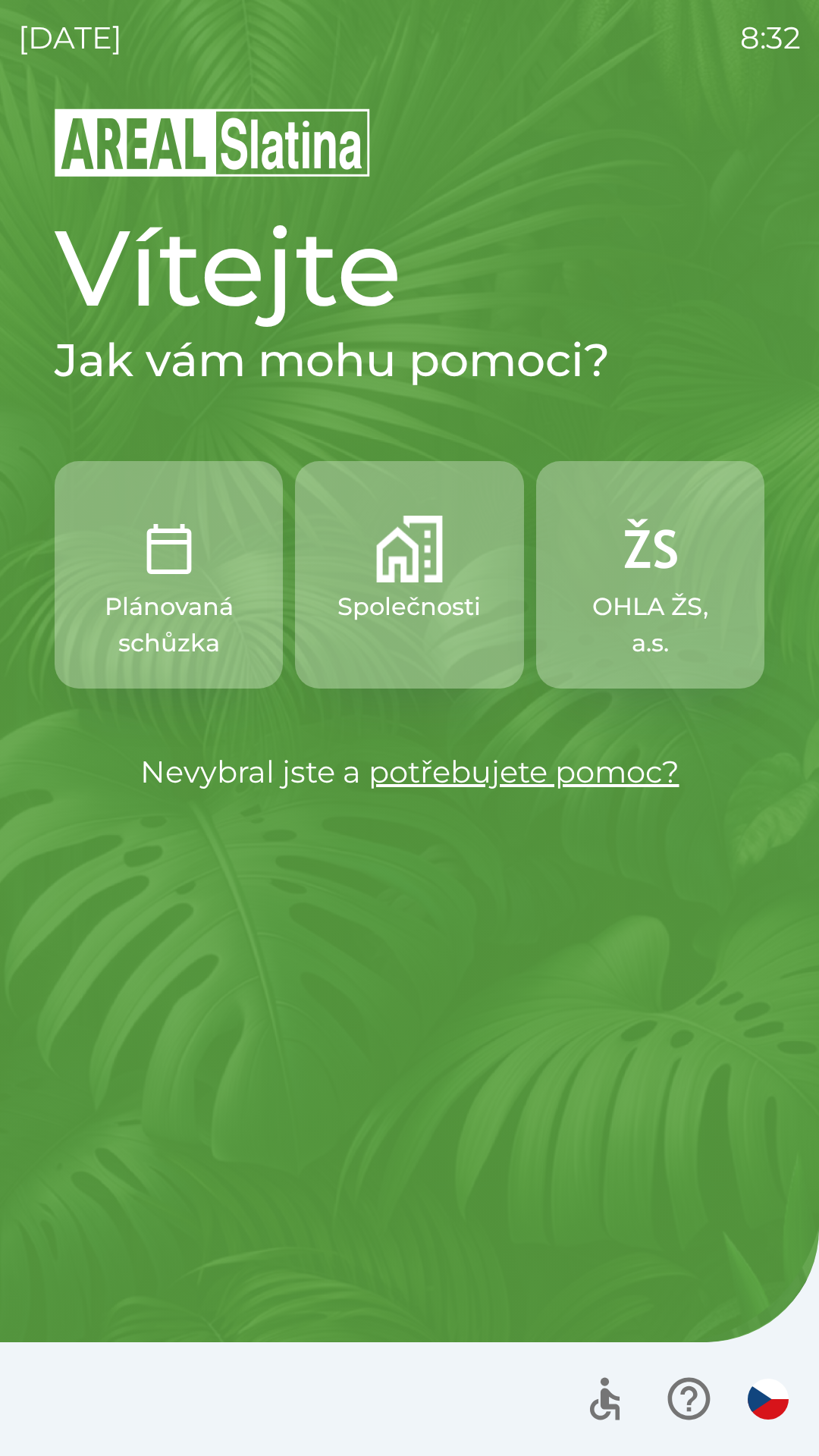
click at [403, 622] on p "Společnosti" at bounding box center [409, 607] width 144 height 37
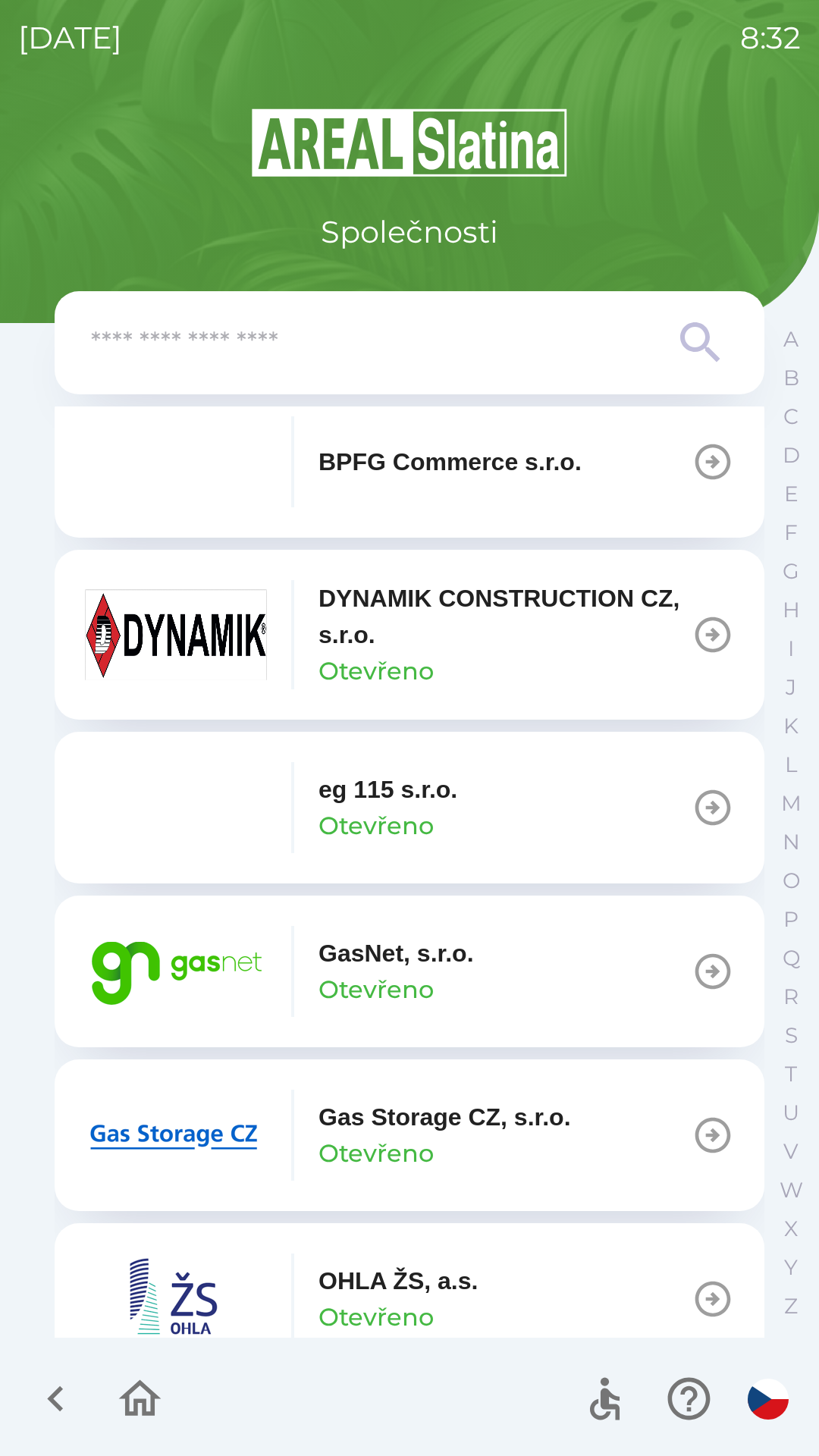
scroll to position [723, 0]
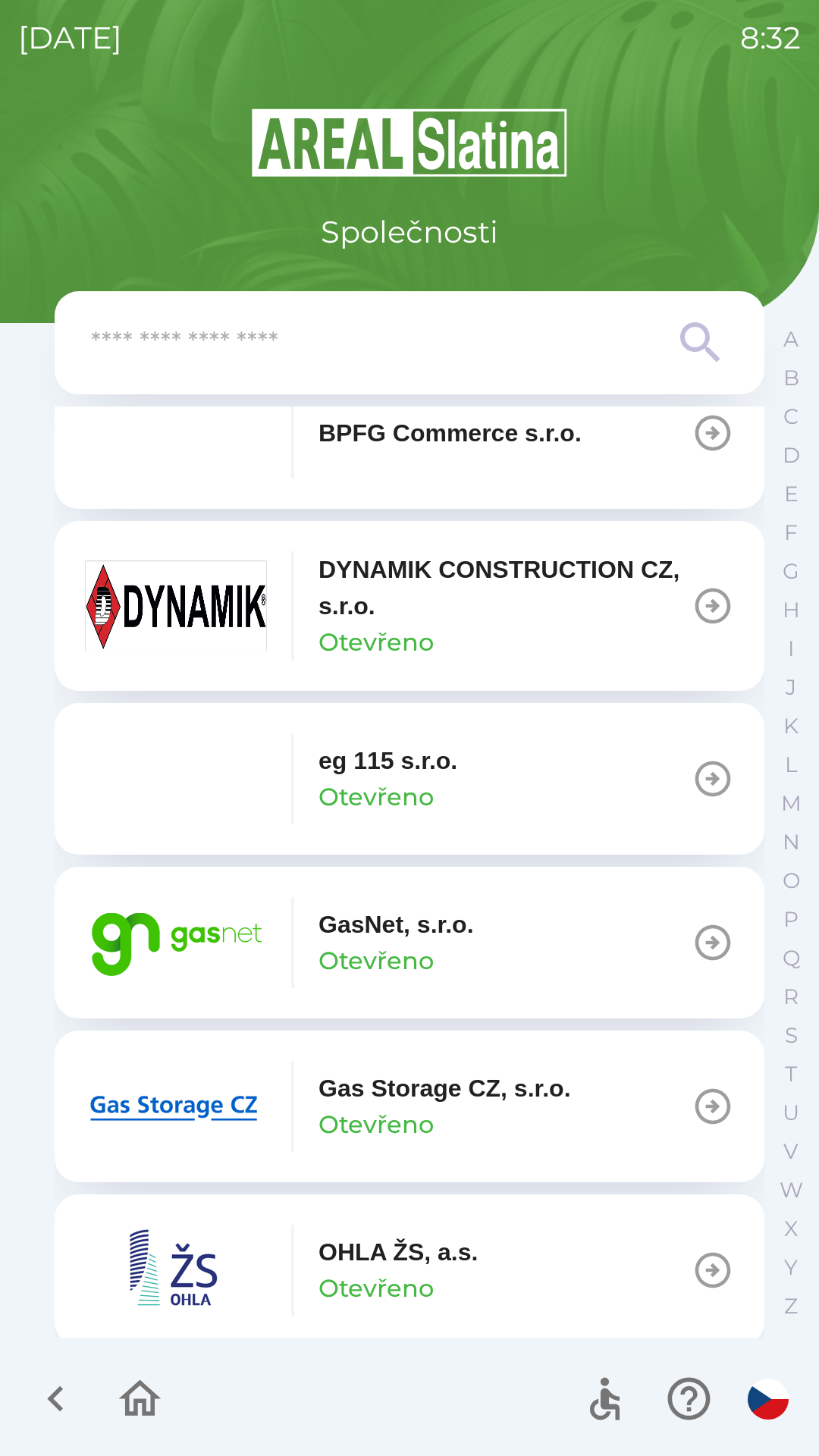
click at [523, 955] on button "GasNet, s.r.o. Otevřeno" at bounding box center [410, 943] width 710 height 152
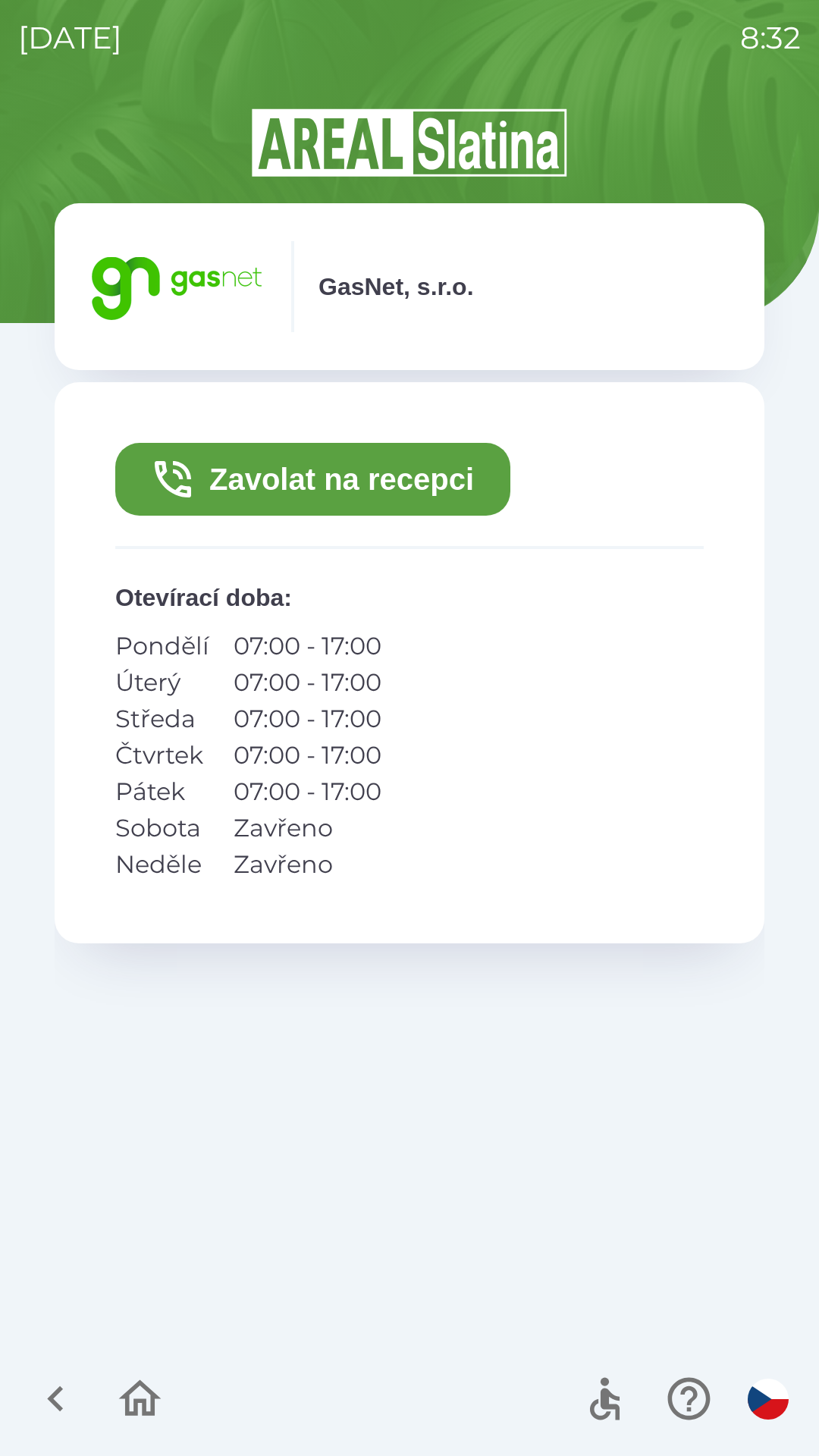
click at [418, 477] on button "Zavolat na recepci" at bounding box center [312, 479] width 395 height 73
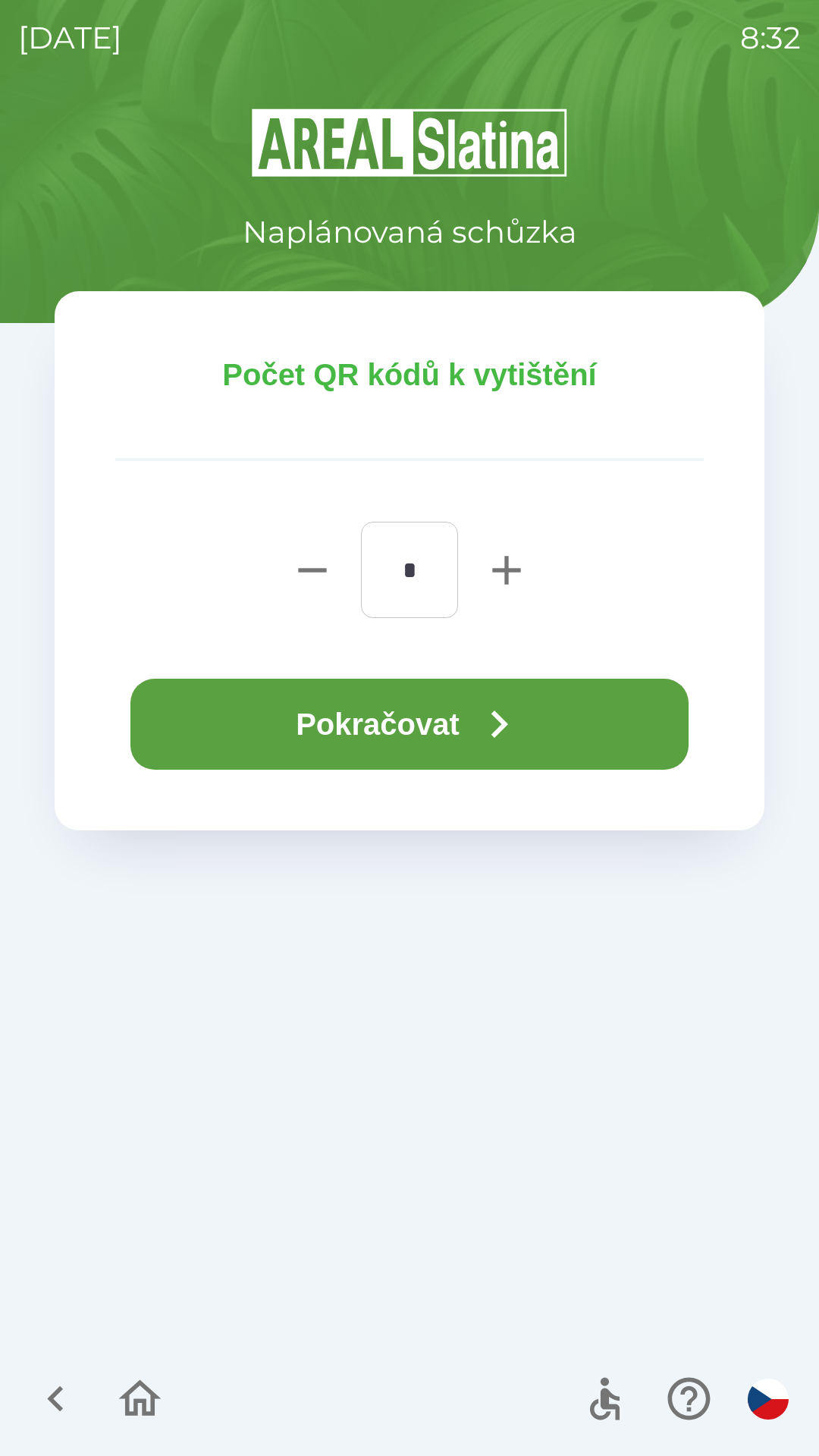
click at [427, 730] on button "Pokračovat" at bounding box center [410, 724] width 558 height 91
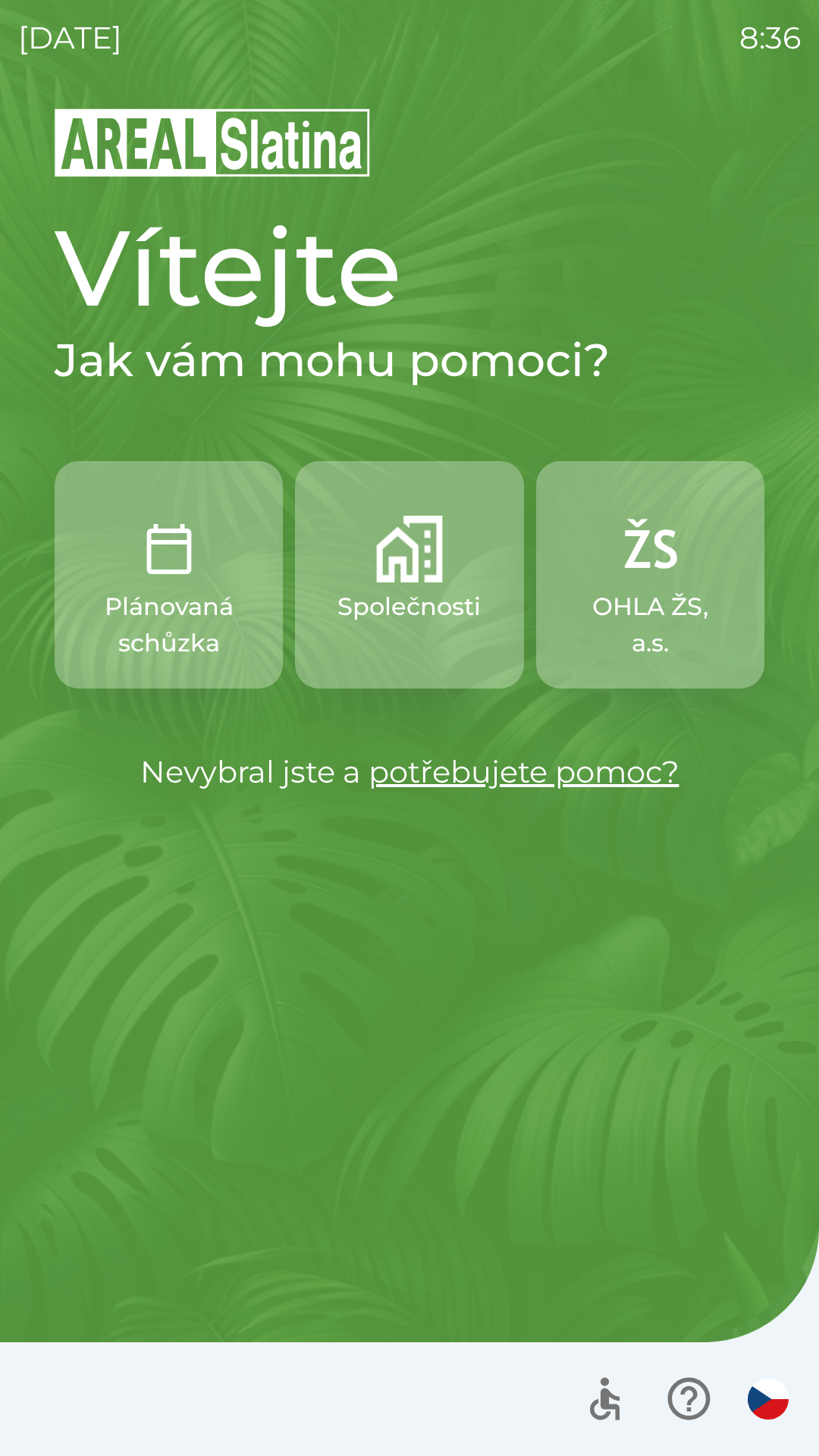
click at [431, 575] on img "button" at bounding box center [410, 549] width 67 height 67
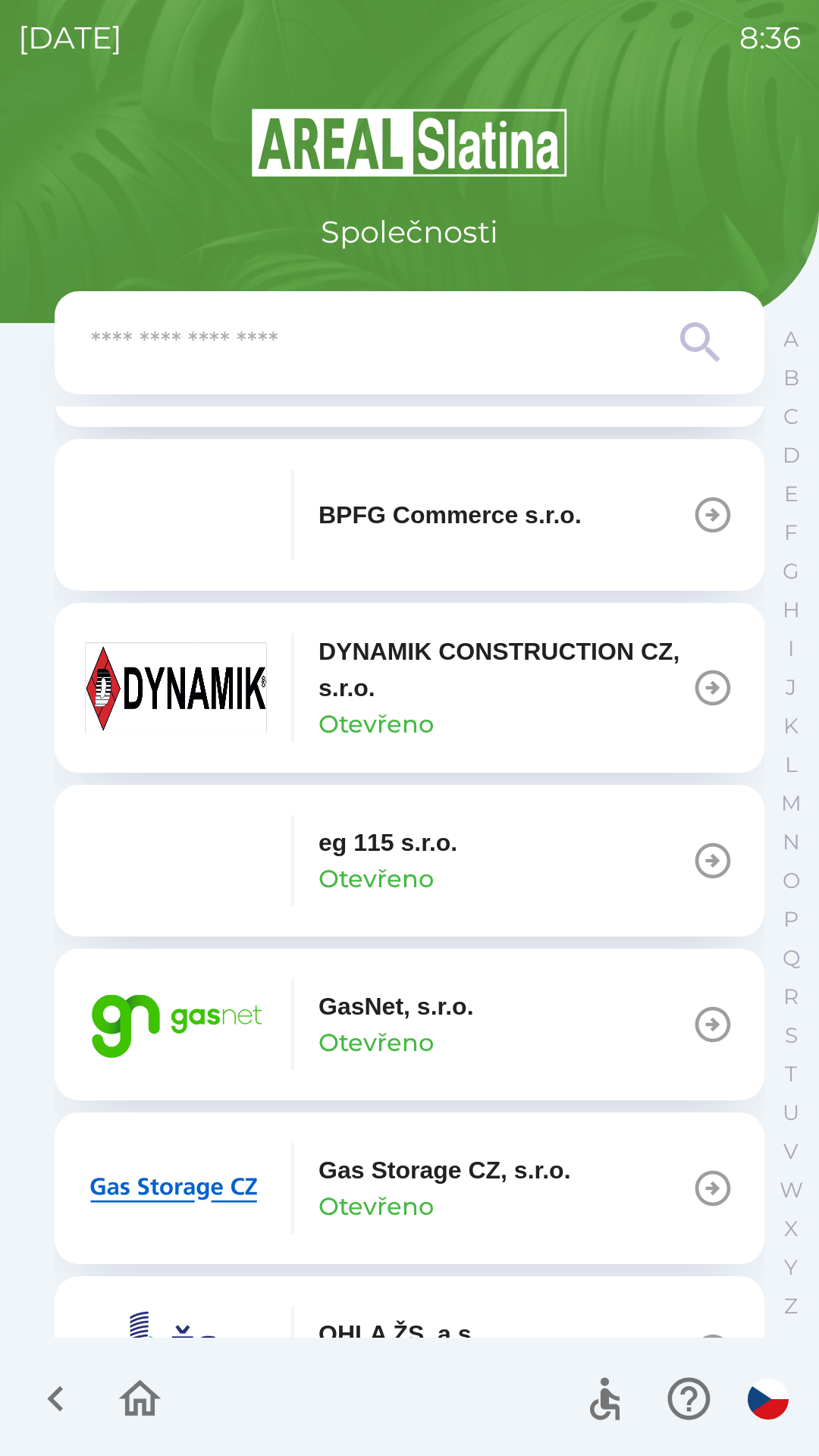
scroll to position [645, 0]
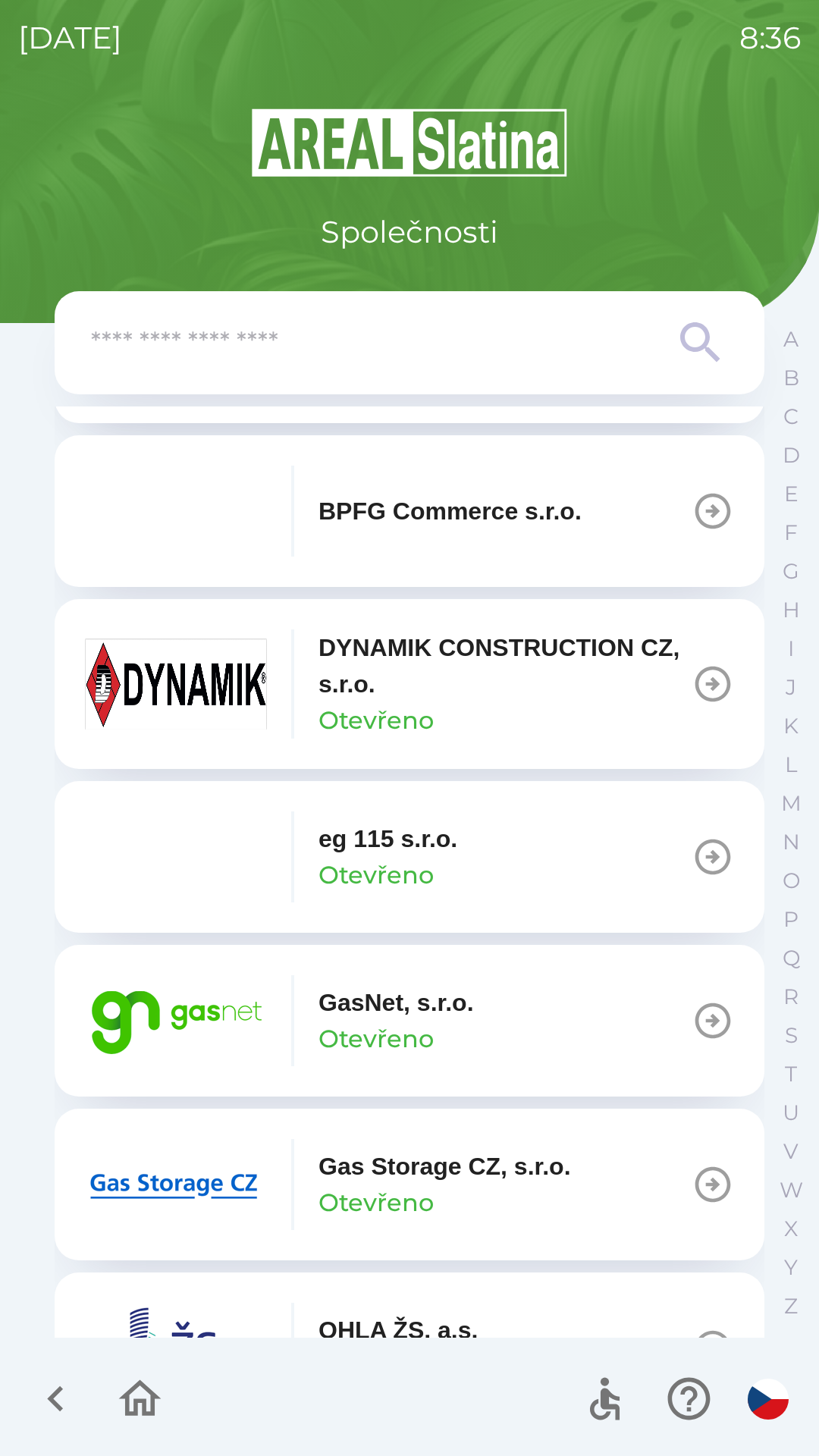
click at [203, 995] on img "button" at bounding box center [176, 1021] width 182 height 91
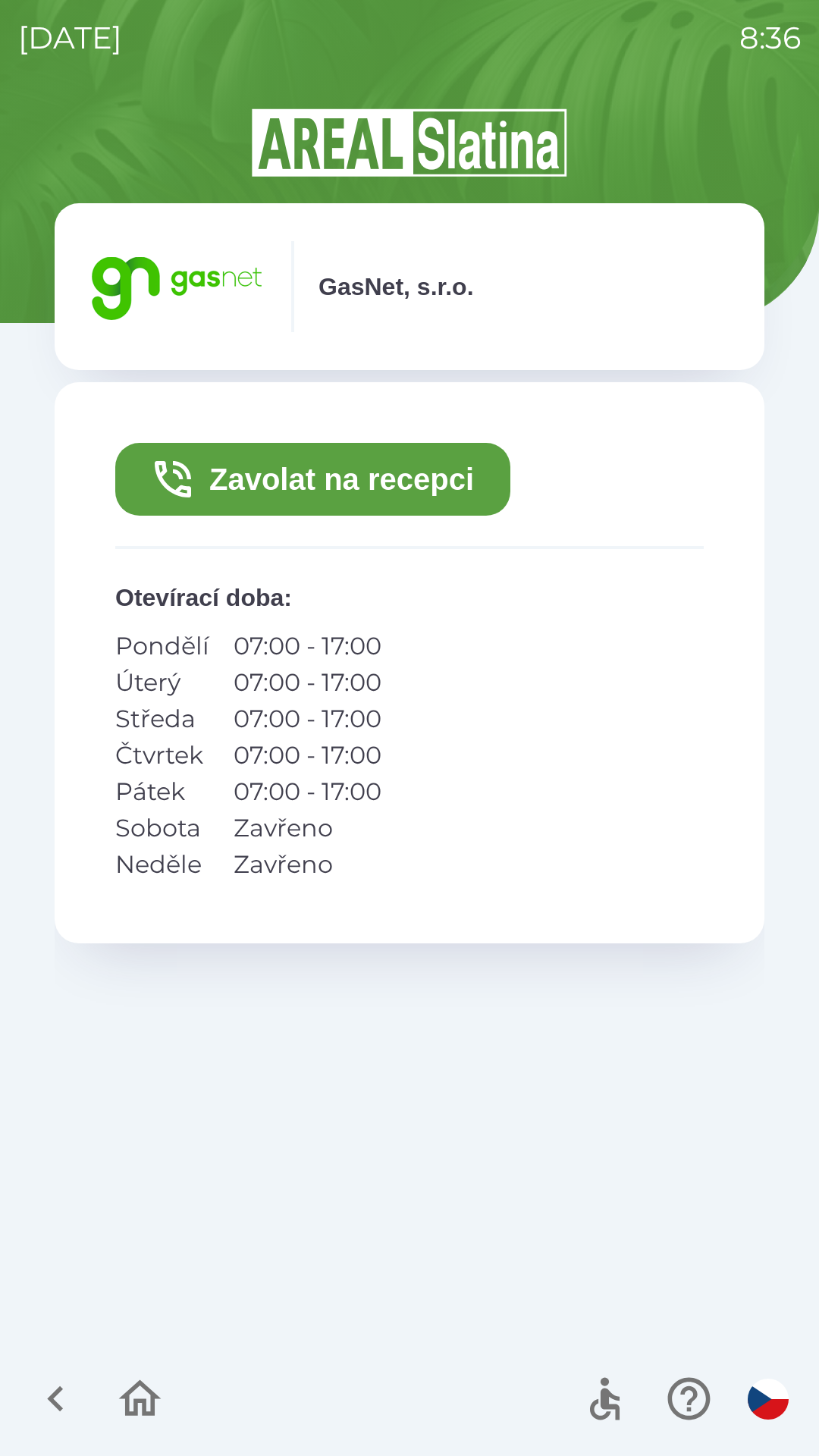
click at [342, 469] on button "Zavolat na recepci" at bounding box center [312, 479] width 395 height 73
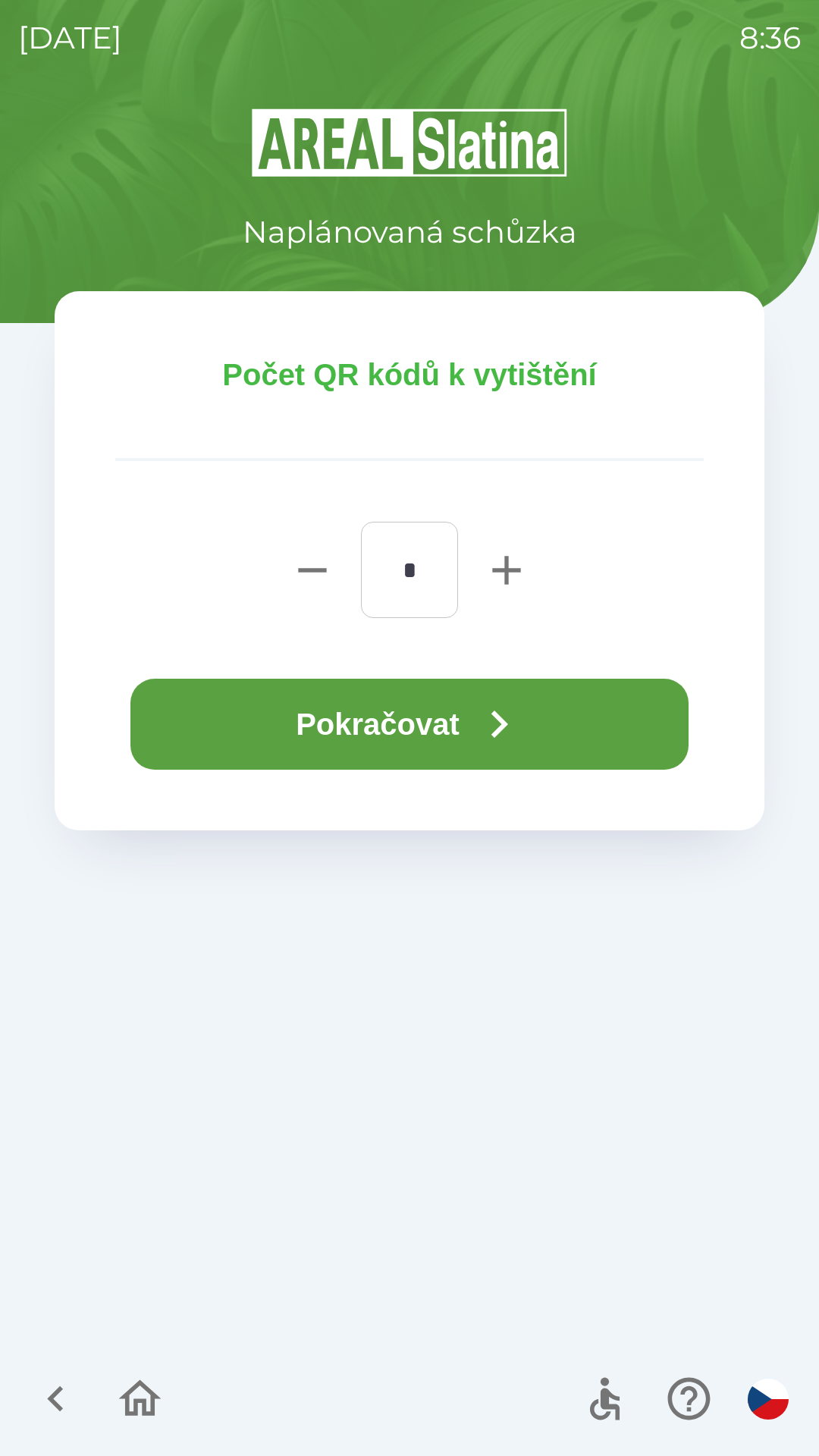
click at [518, 568] on icon "button" at bounding box center [506, 569] width 28 height 28
type input "*"
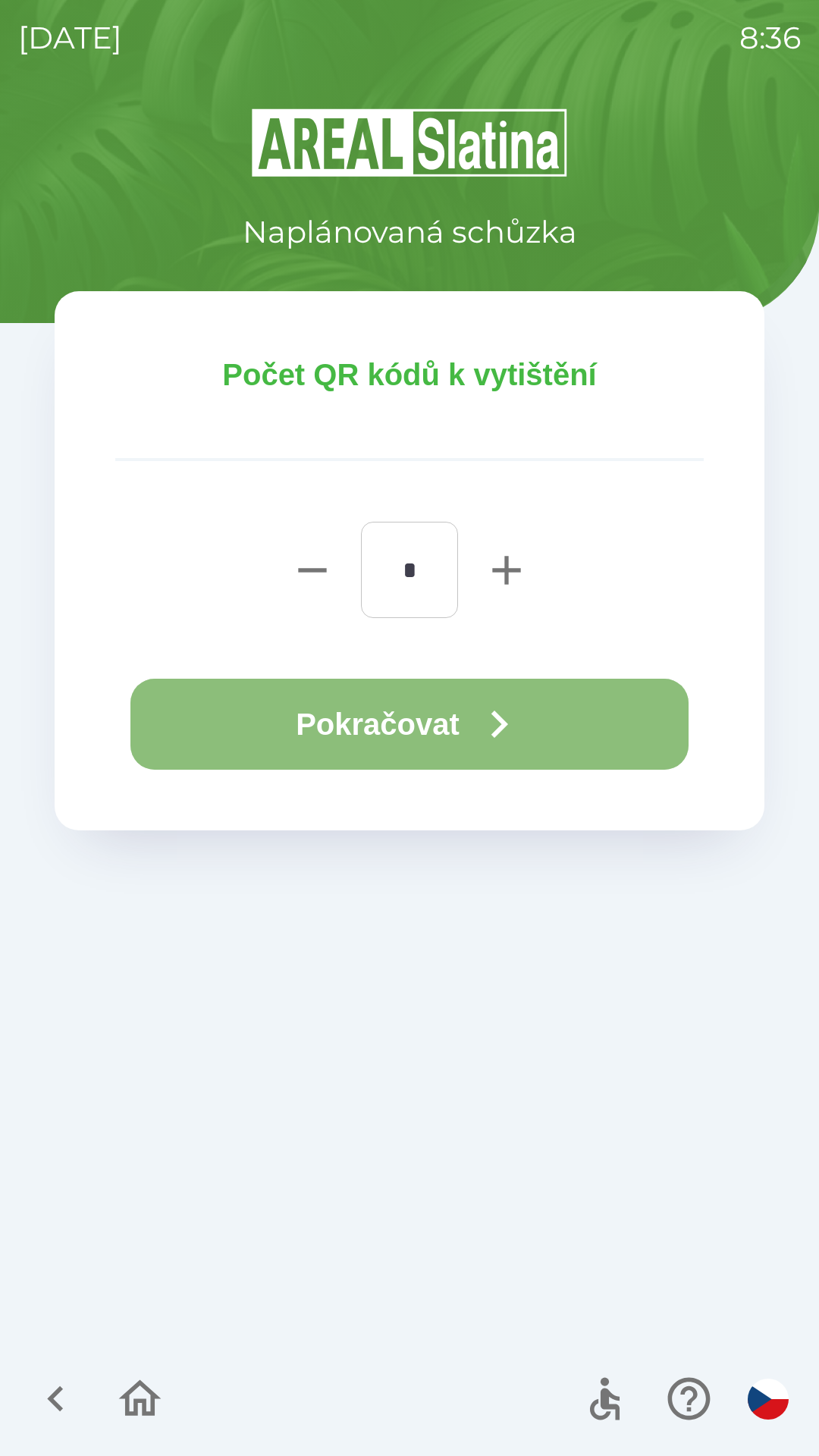
click at [386, 714] on button "Pokračovat" at bounding box center [410, 724] width 558 height 91
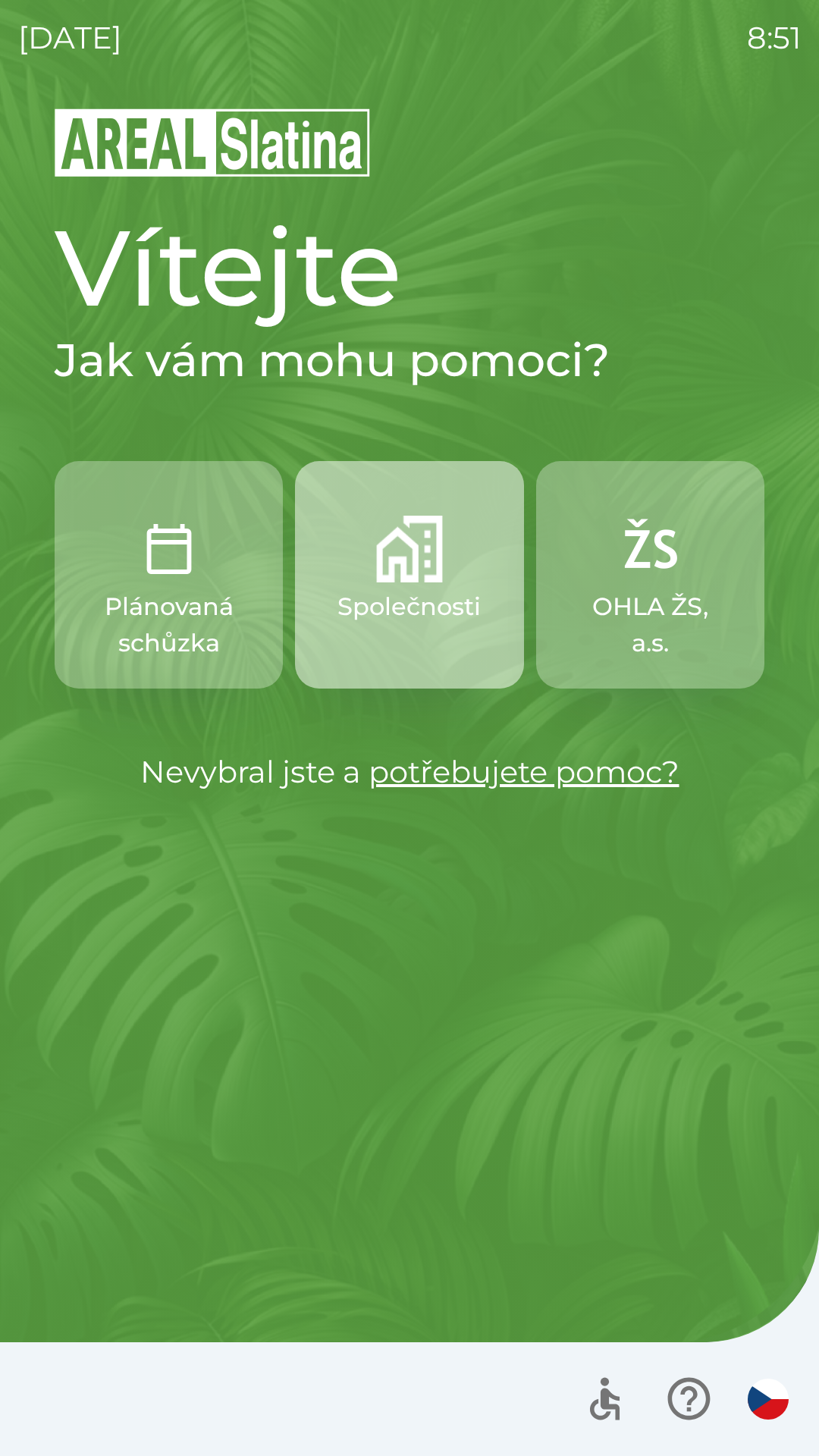
click at [429, 560] on img "button" at bounding box center [410, 549] width 67 height 67
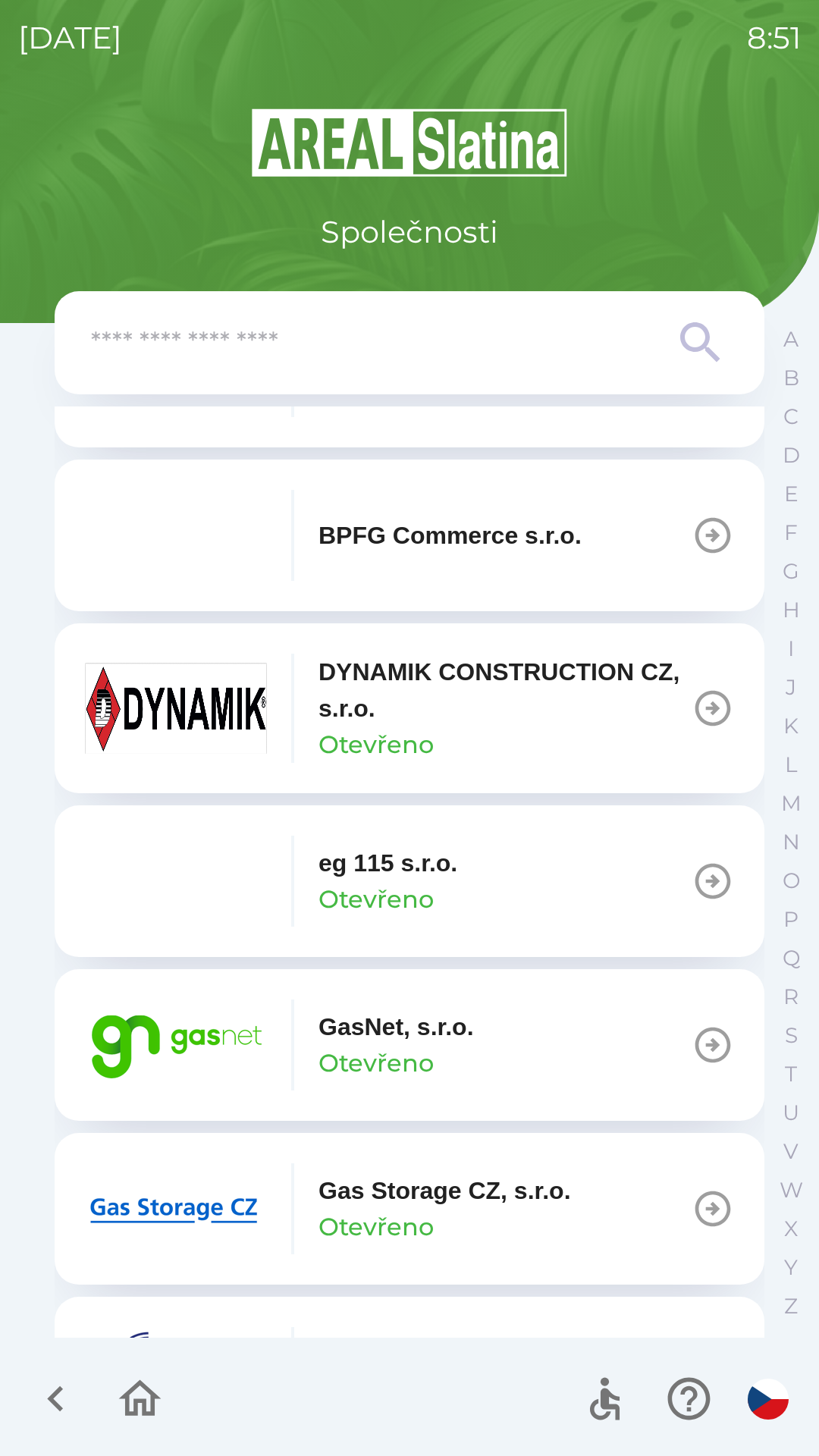
scroll to position [621, 0]
click at [443, 1019] on p "GasNet, s.r.o." at bounding box center [396, 1026] width 155 height 37
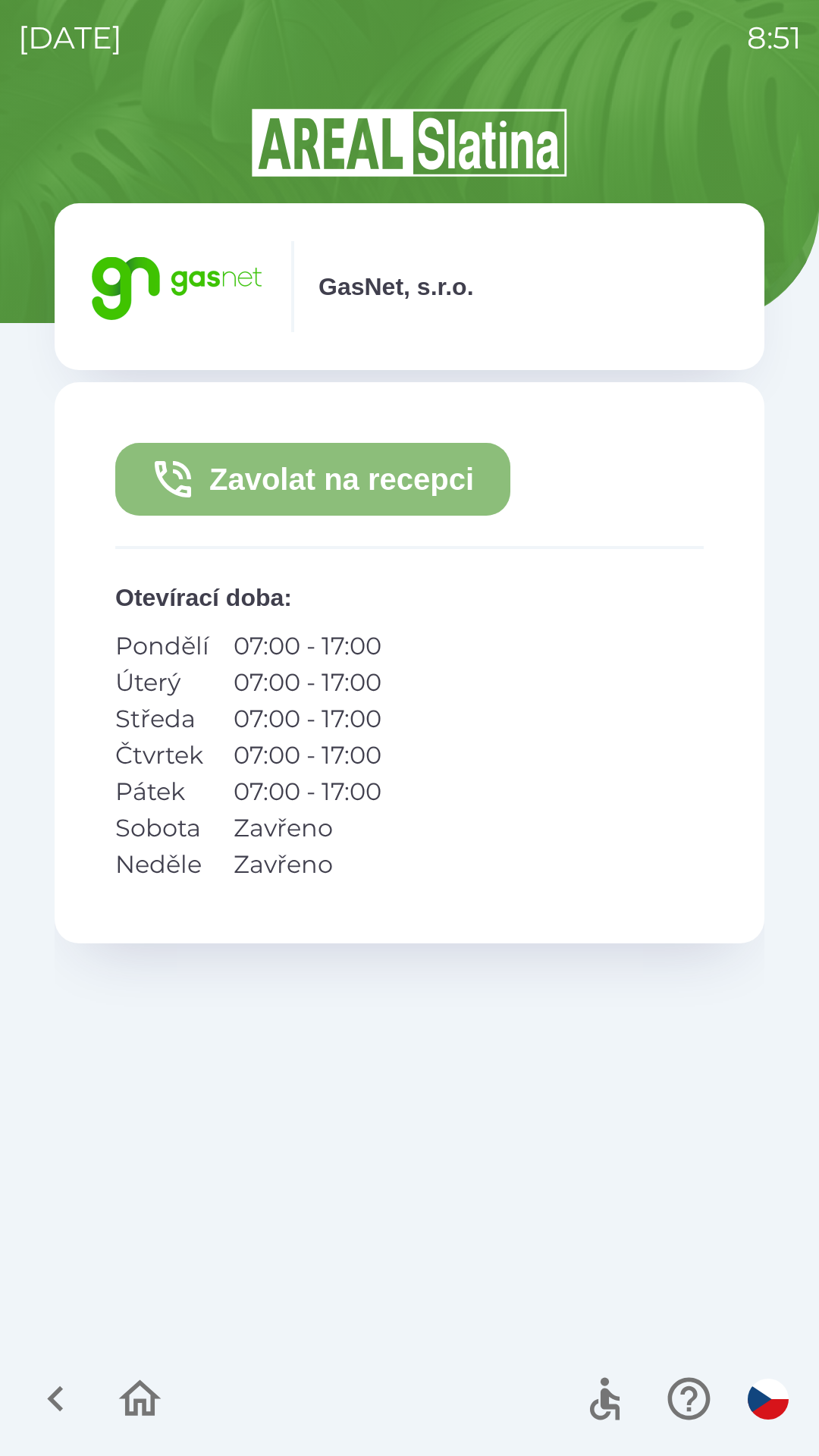
click at [465, 495] on button "Zavolat na recepci" at bounding box center [312, 479] width 395 height 73
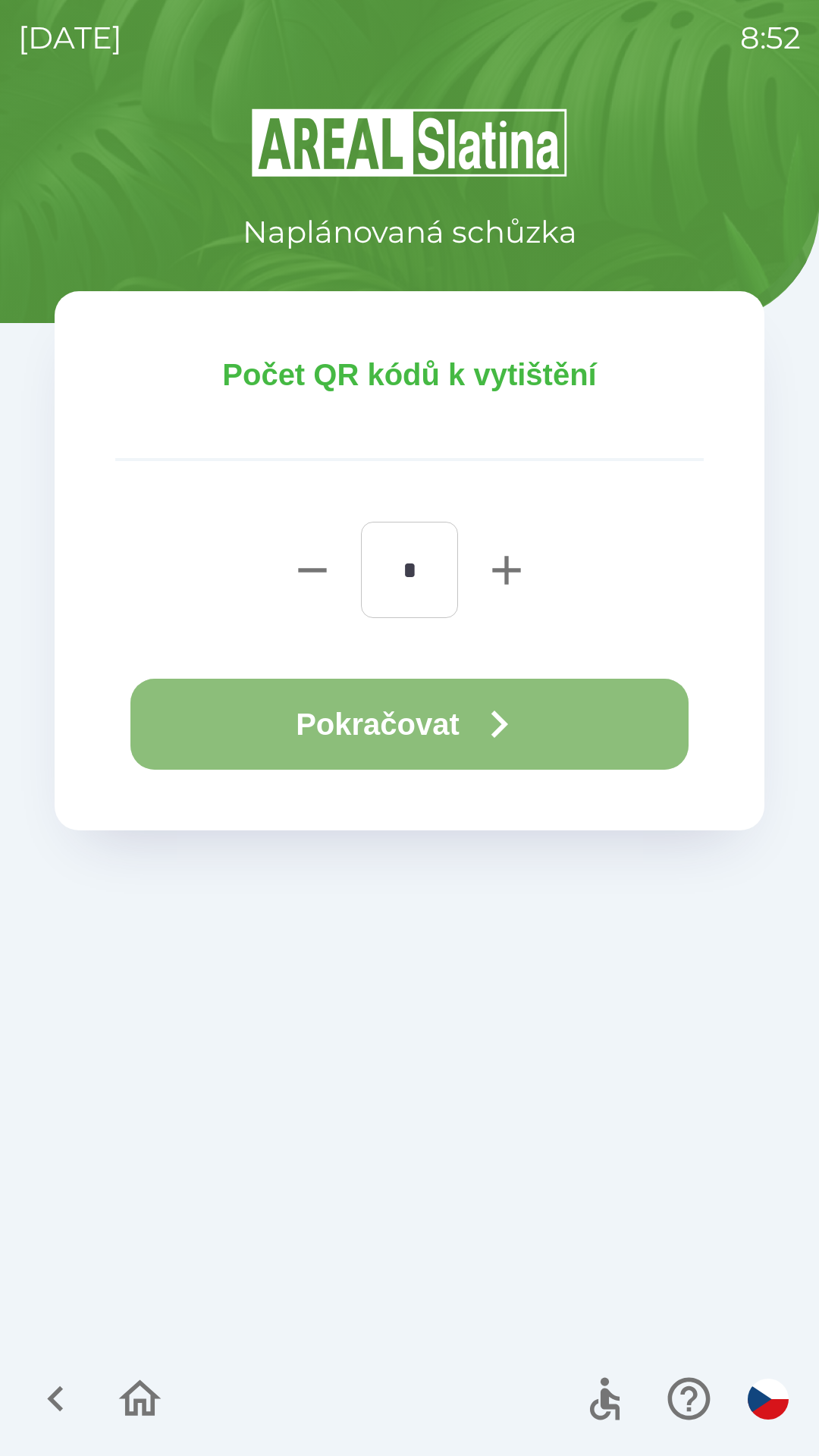
click at [466, 727] on button "Pokračovat" at bounding box center [410, 724] width 558 height 91
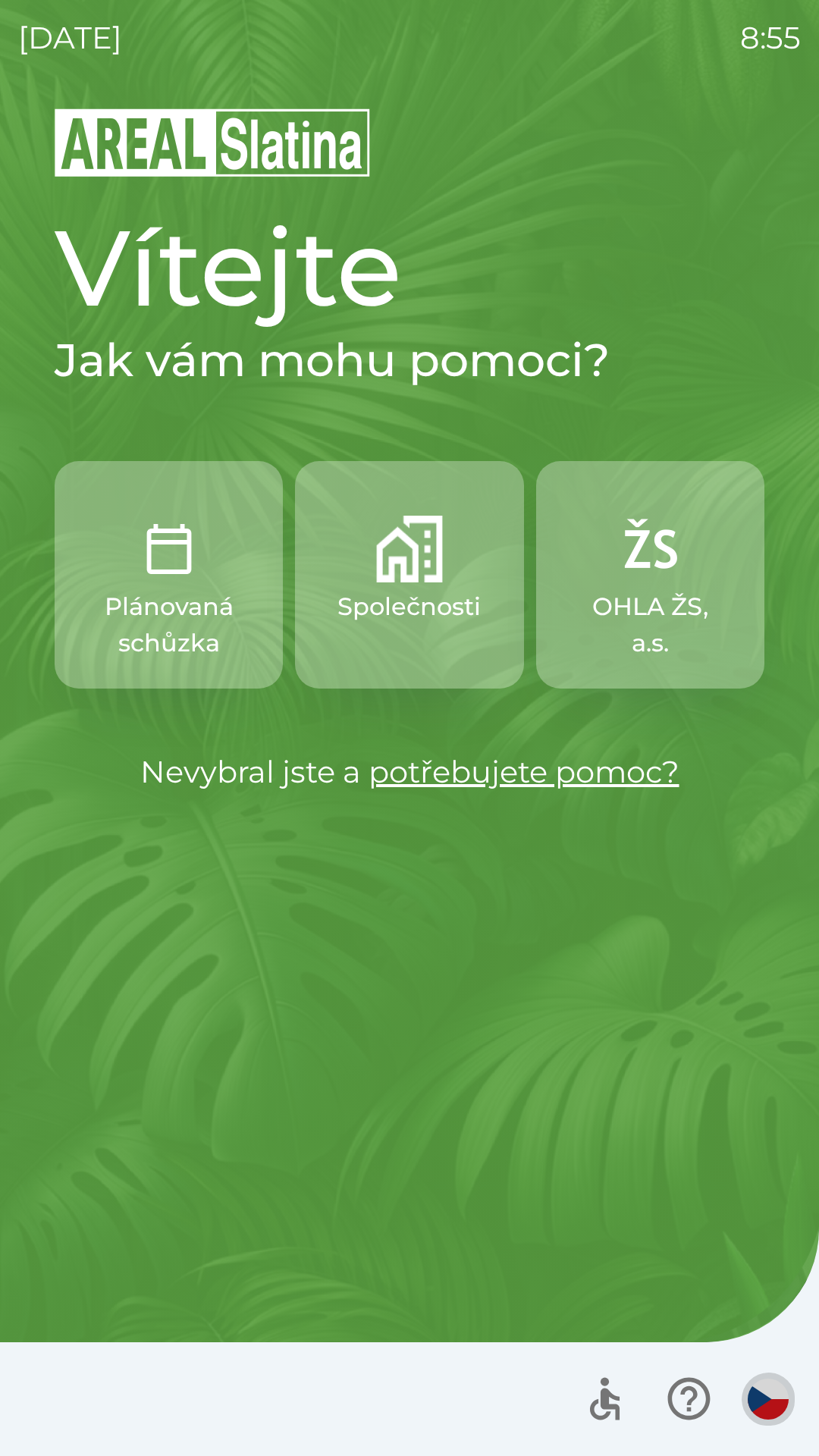
click at [780, 1399] on img "button" at bounding box center [768, 1400] width 41 height 41
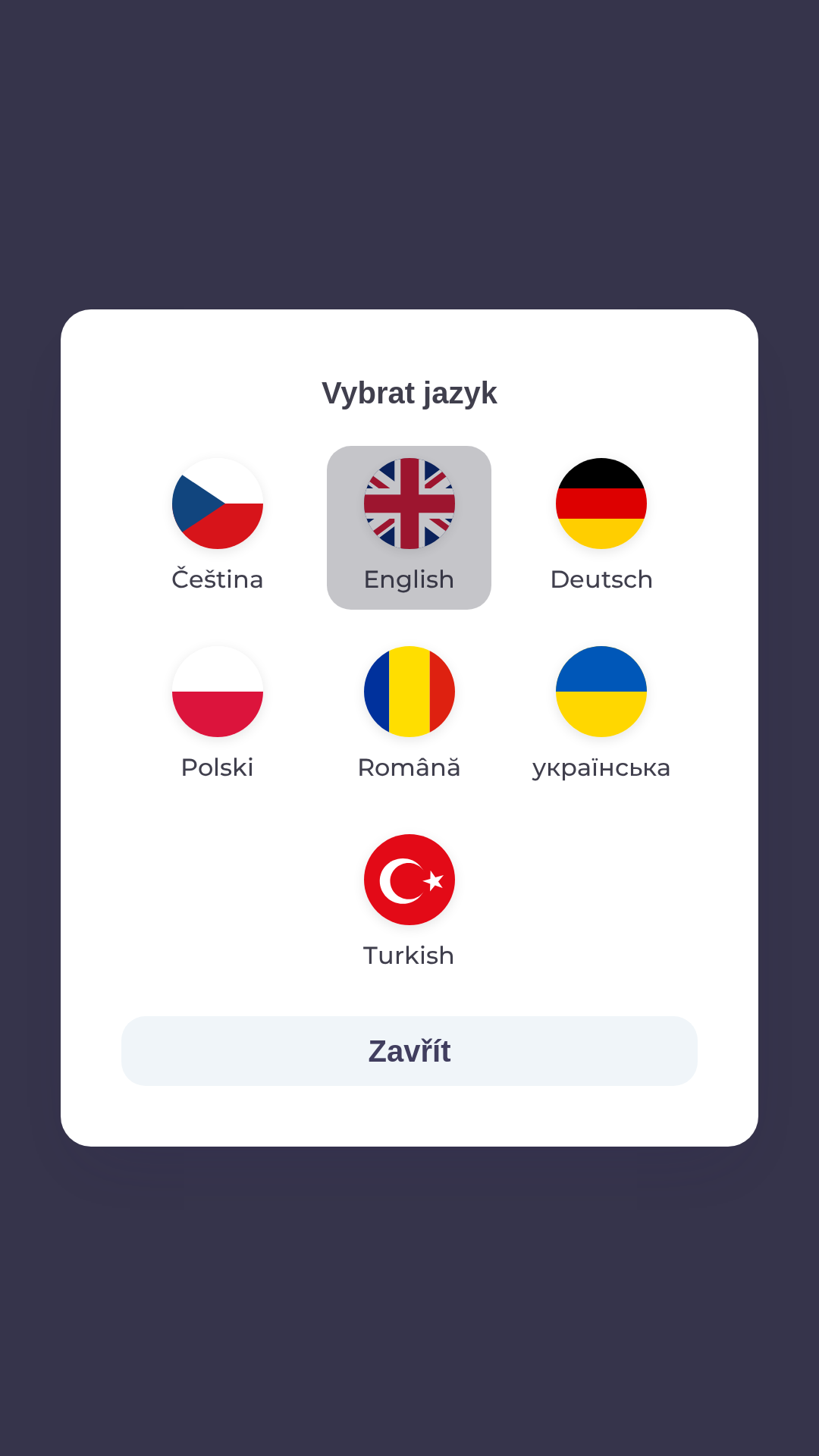
click at [388, 539] on img "button" at bounding box center [410, 503] width 91 height 91
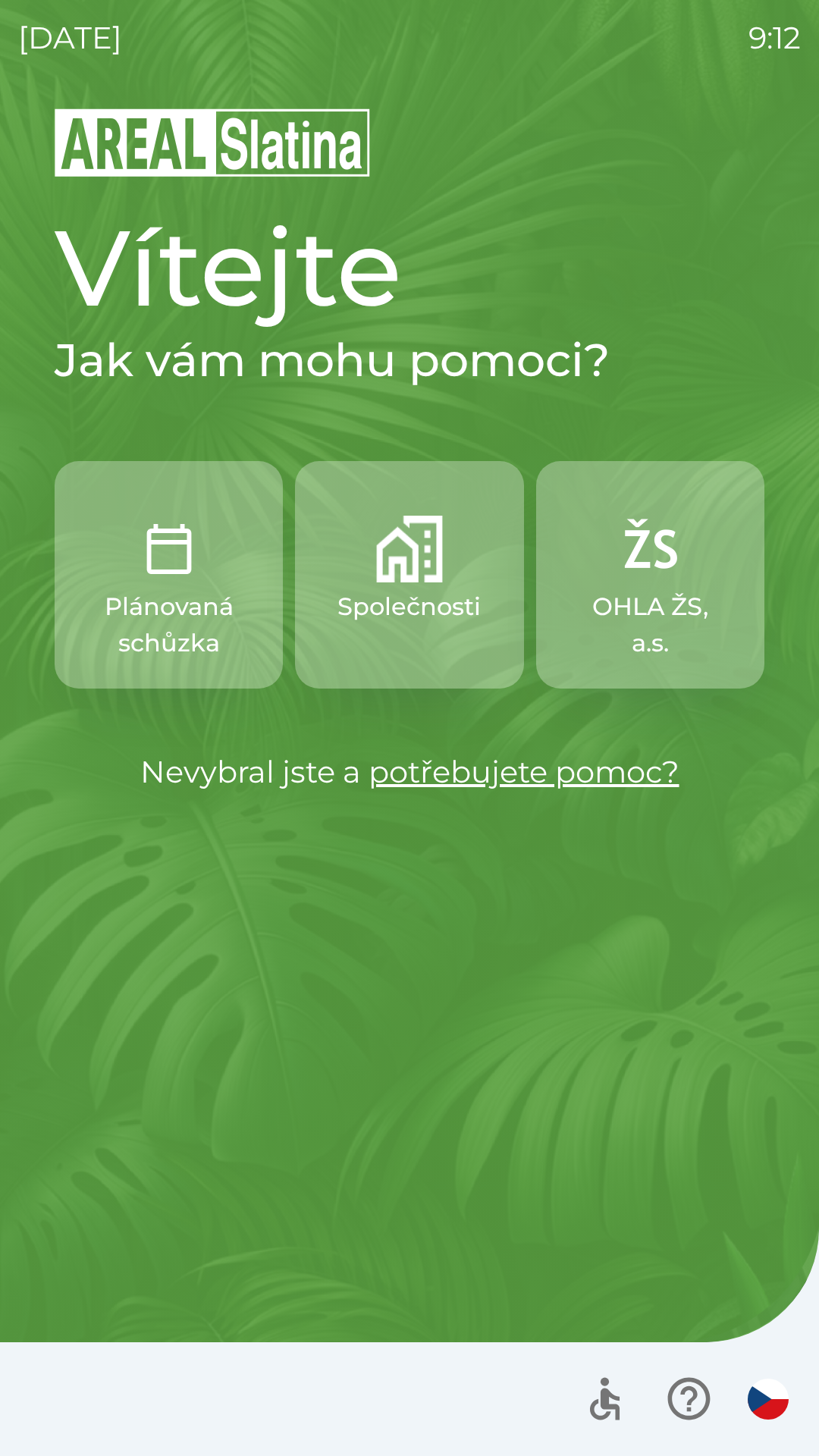
click at [186, 592] on p "Plánovaná schůzka" at bounding box center [169, 625] width 155 height 73
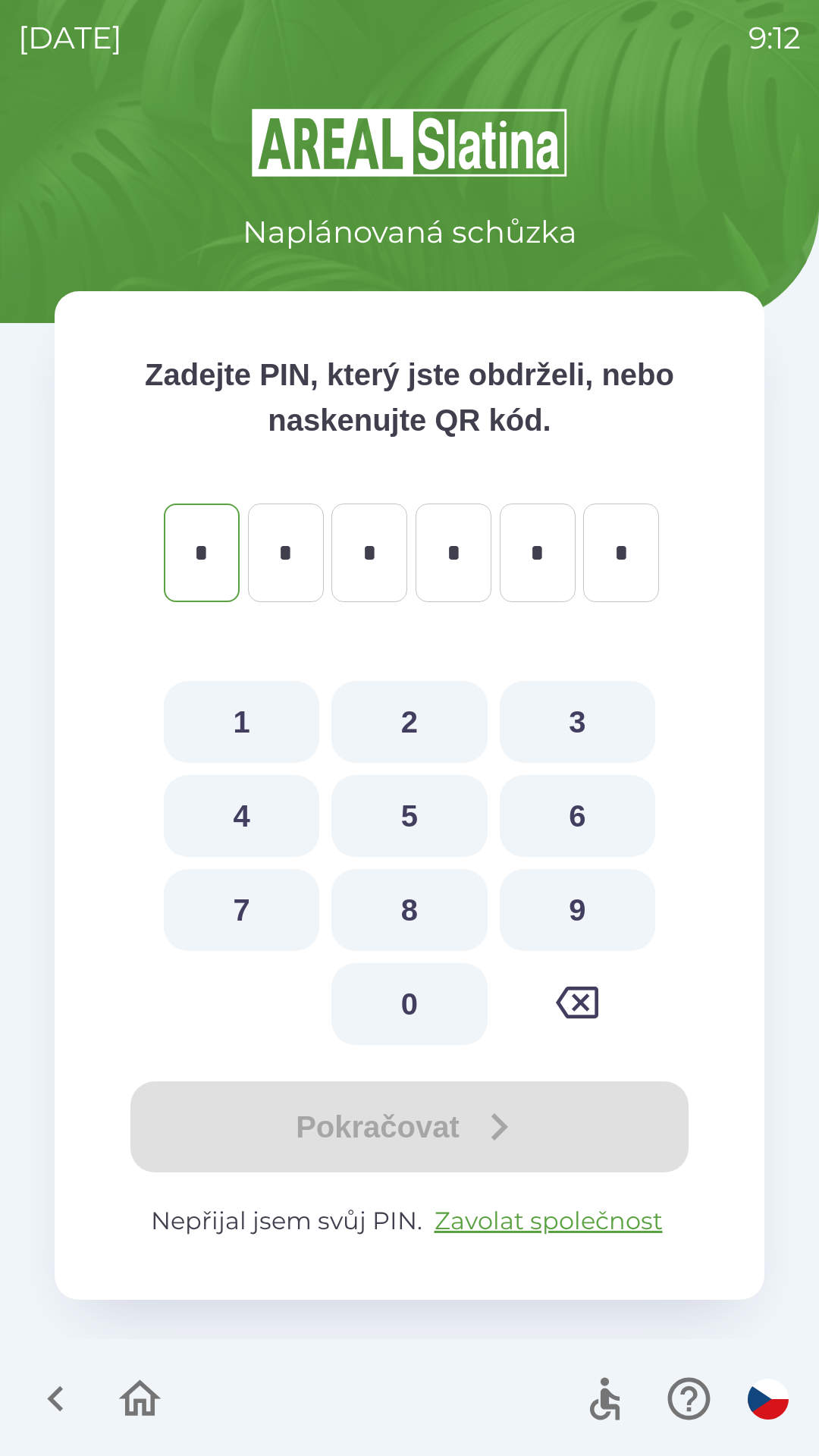
click at [119, 1397] on icon "button" at bounding box center [139, 1399] width 51 height 51
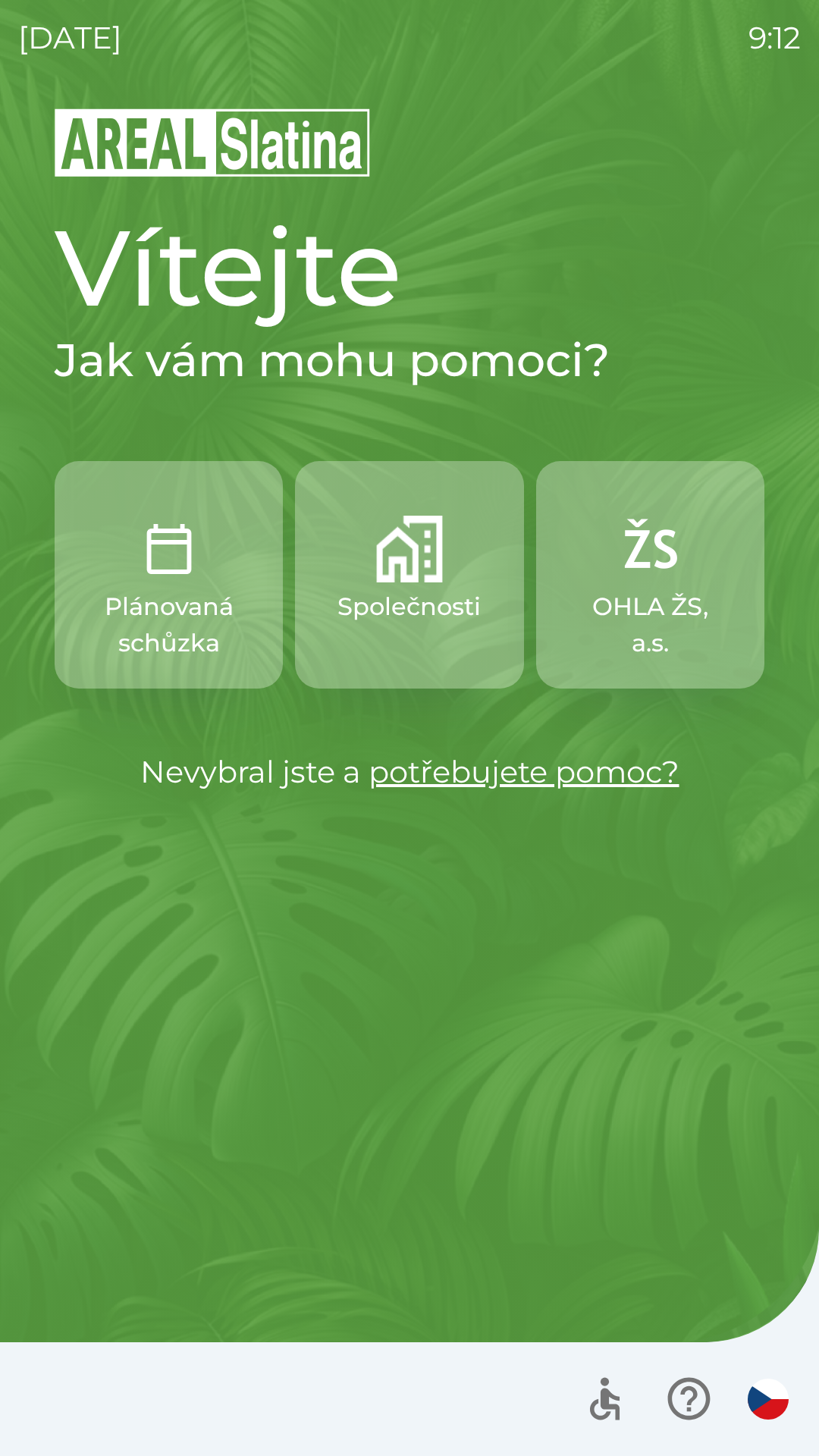
click at [387, 608] on p "Společnosti" at bounding box center [409, 607] width 144 height 37
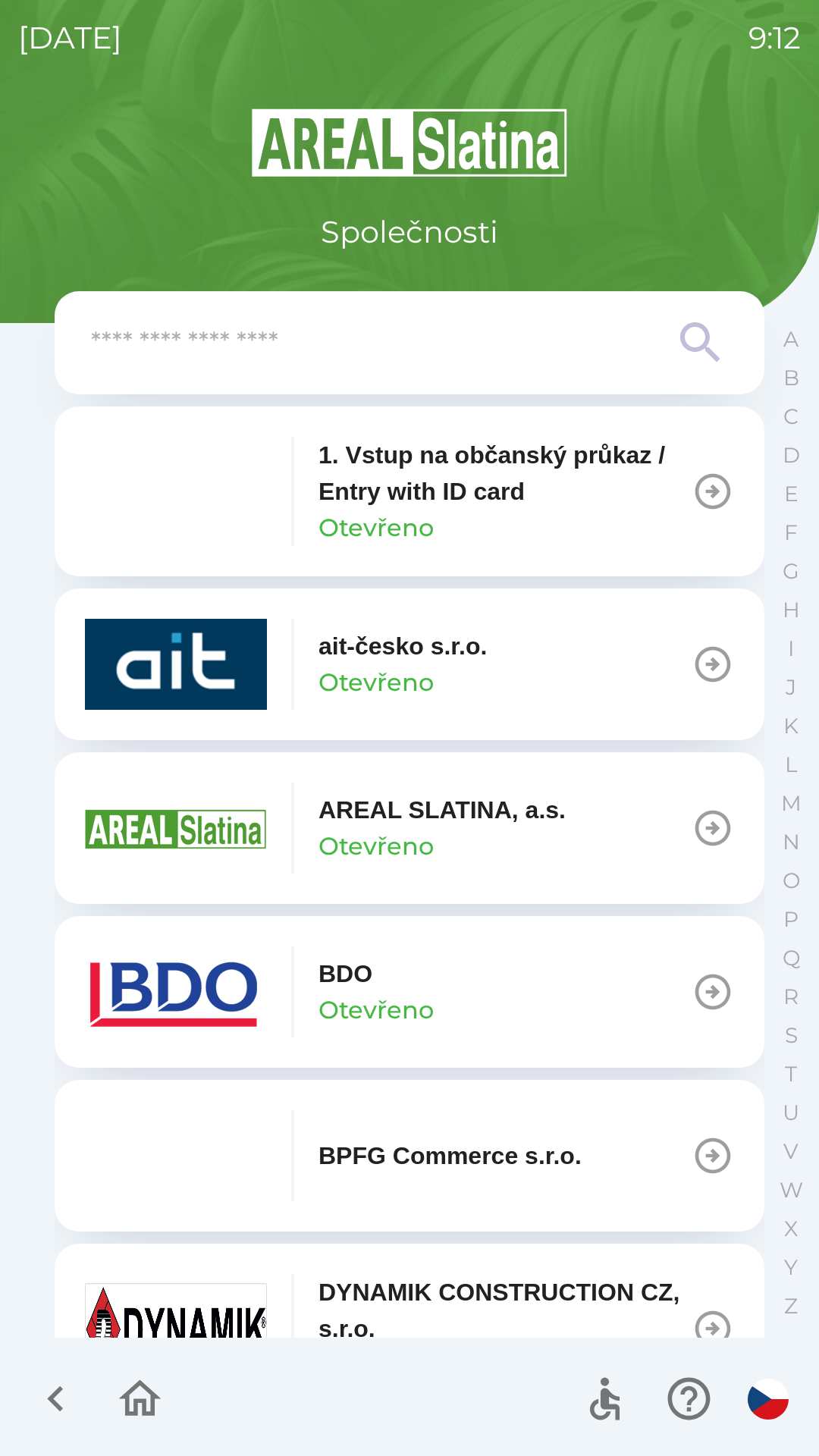
click at [256, 651] on img "button" at bounding box center [176, 665] width 182 height 91
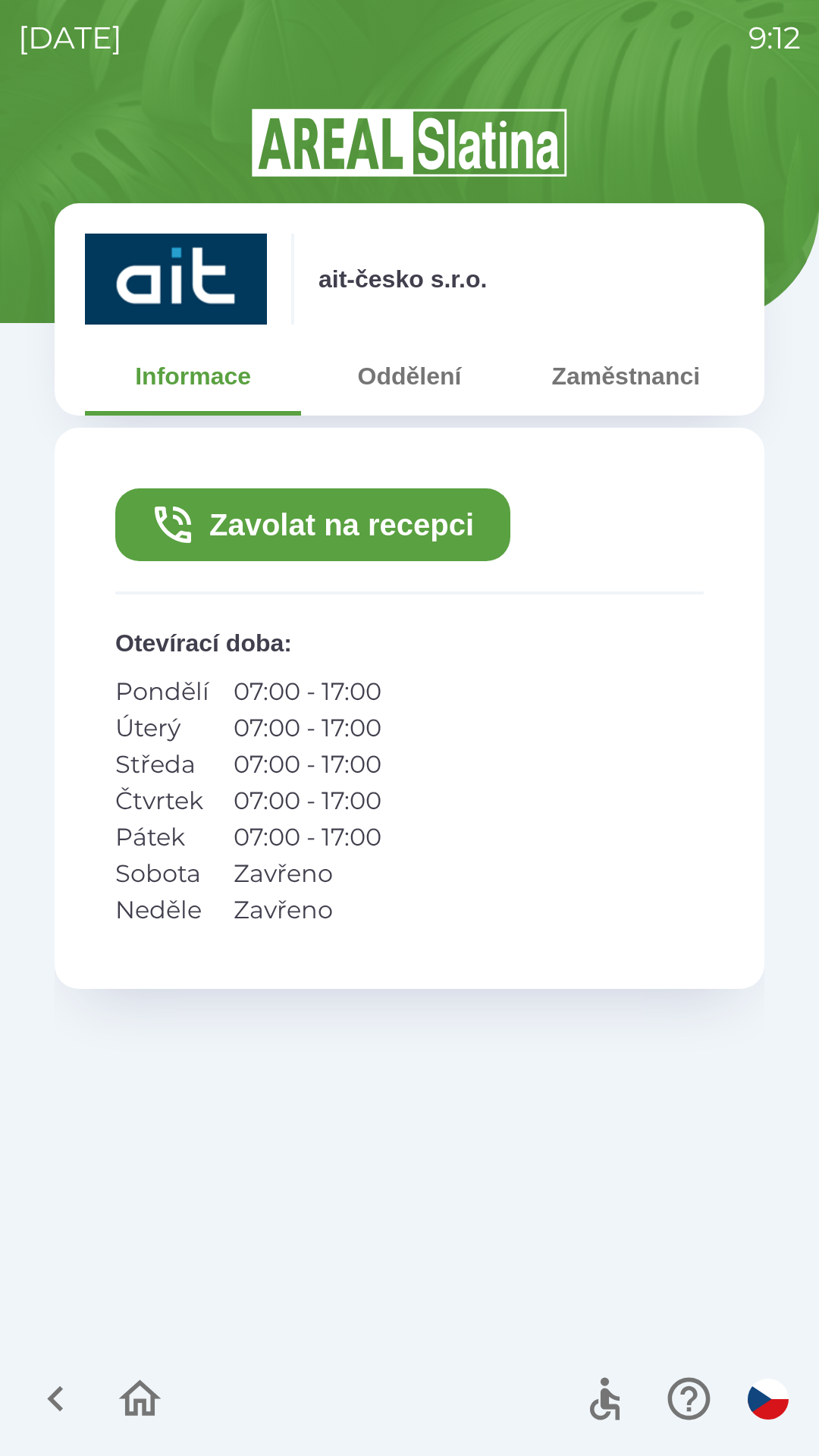
click at [399, 552] on button "Zavolat na recepci" at bounding box center [312, 525] width 395 height 73
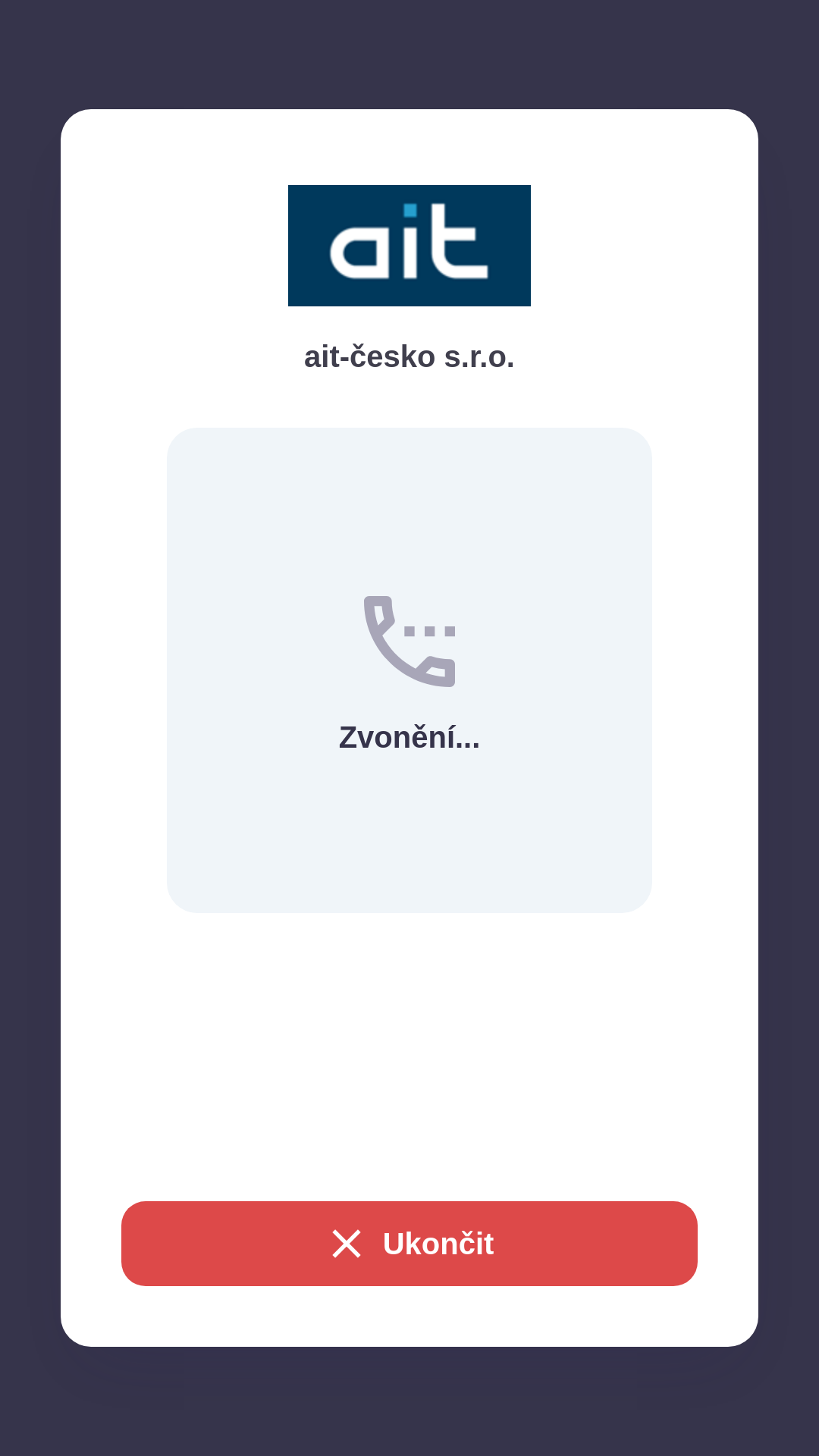
click at [596, 1253] on button "Ukončit" at bounding box center [410, 1244] width 576 height 85
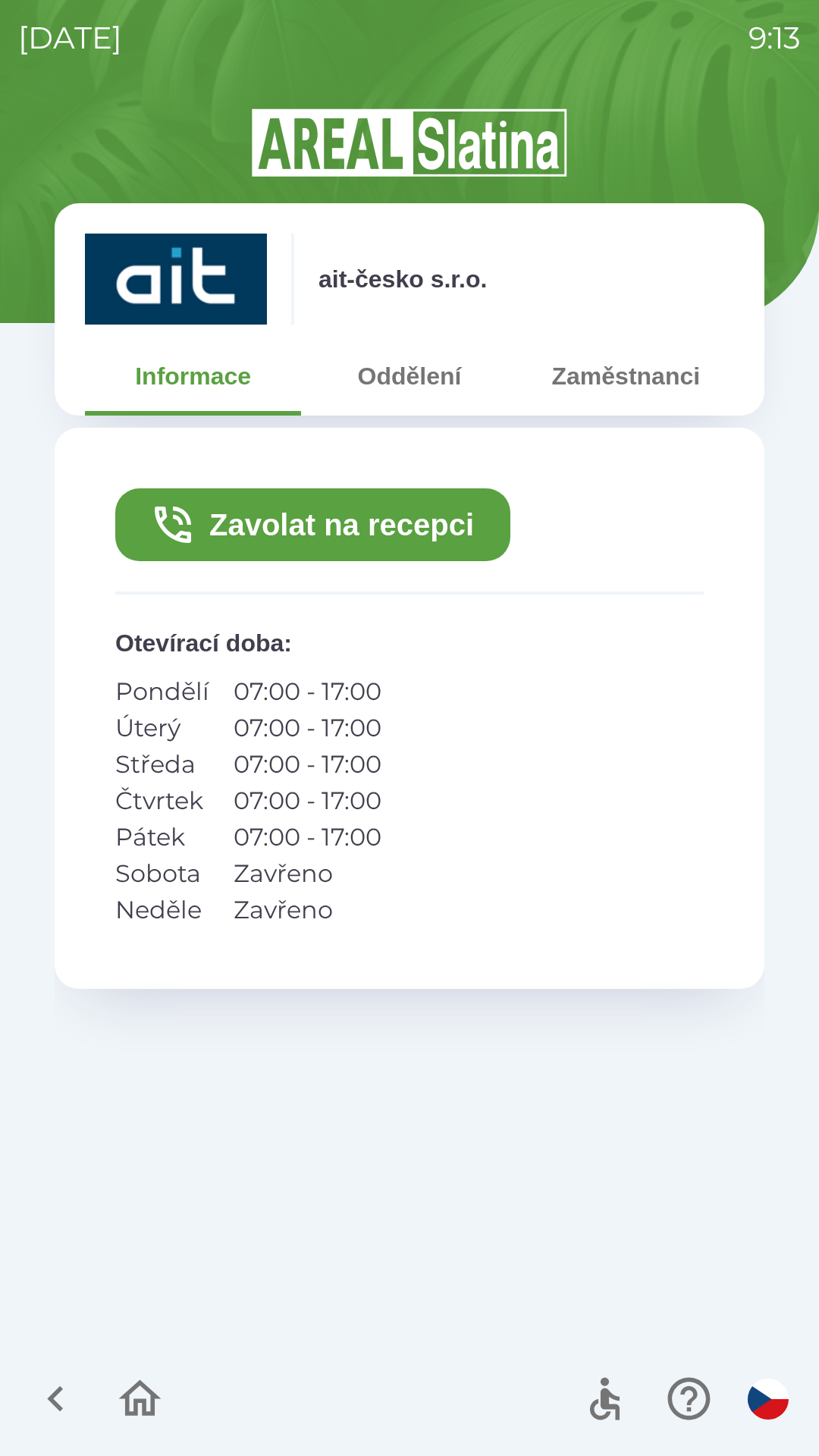
click at [434, 372] on button "Oddělení" at bounding box center [410, 376] width 216 height 54
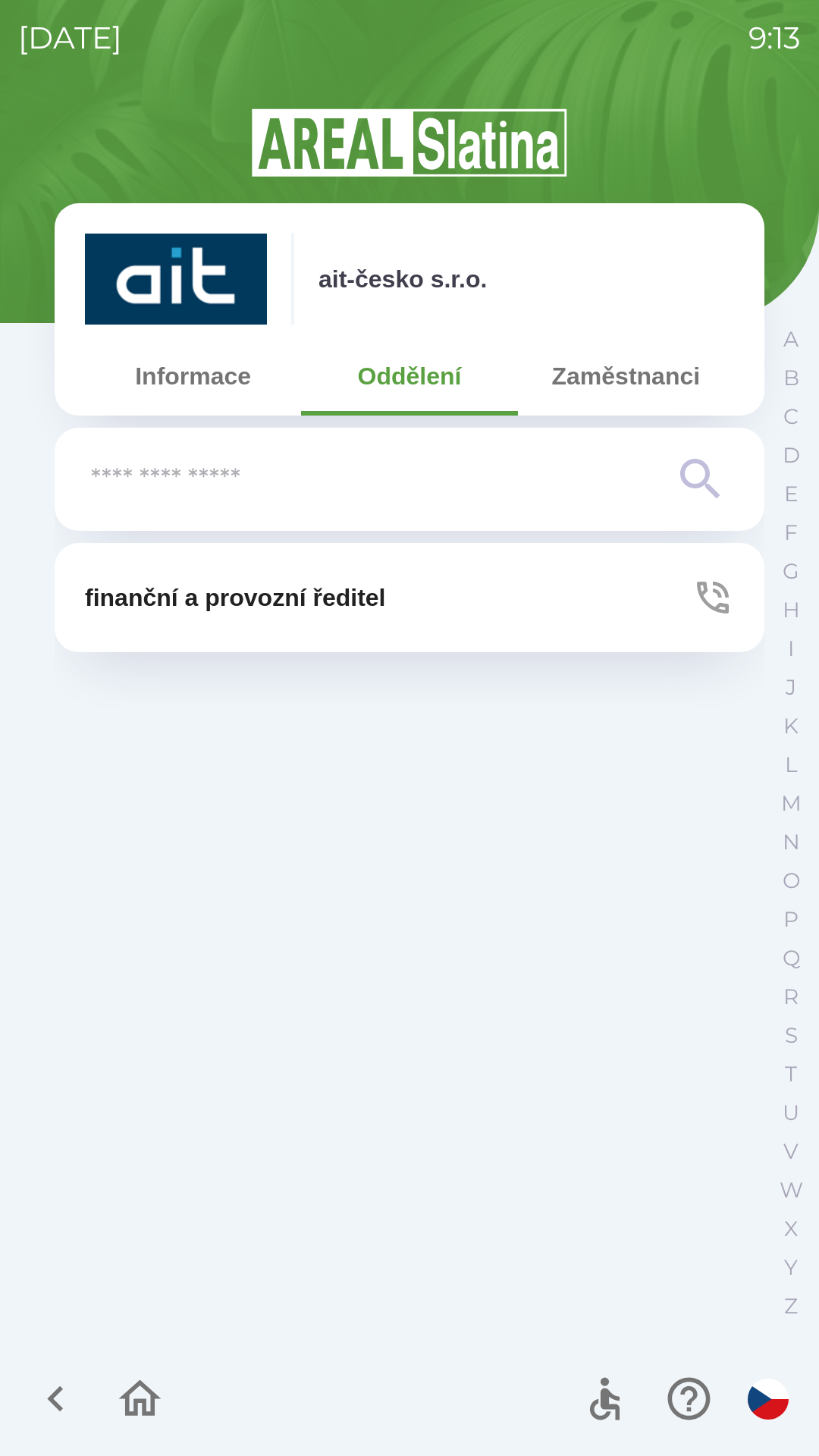
click at [628, 385] on button "Zaměstnanci" at bounding box center [626, 376] width 216 height 54
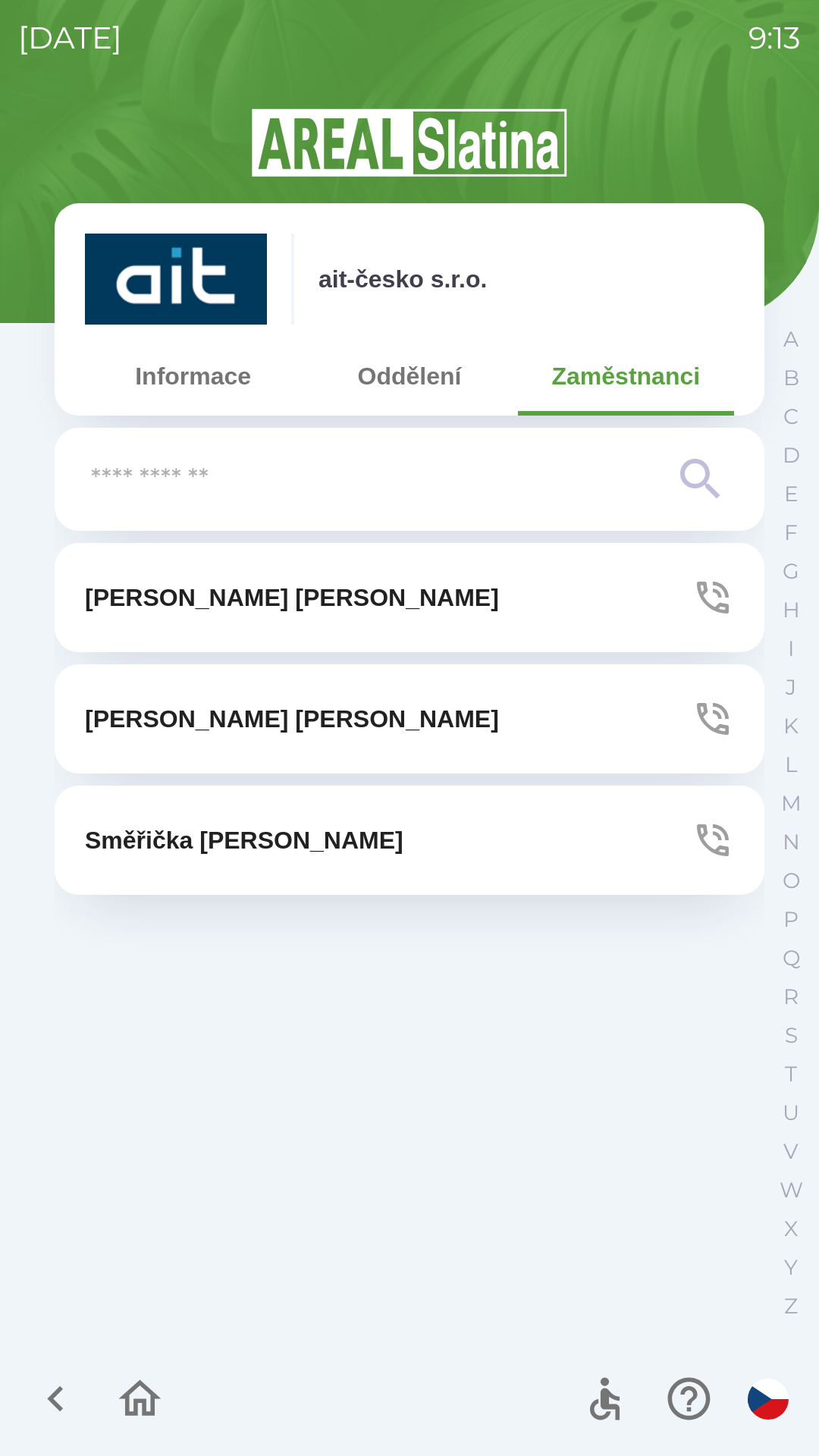
click at [158, 603] on p "[PERSON_NAME]" at bounding box center [292, 598] width 414 height 37
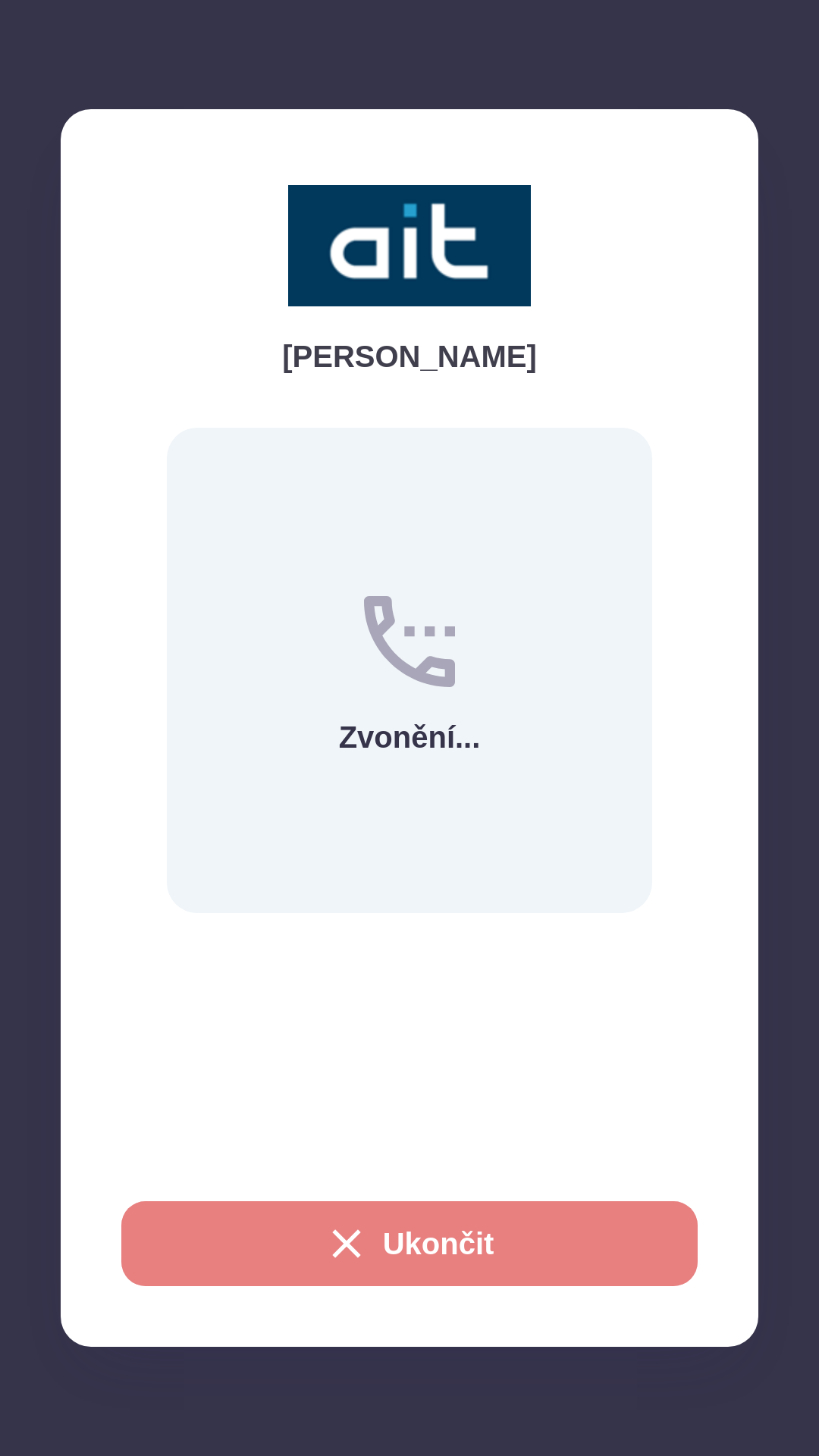
click at [384, 1228] on button "Ukončit" at bounding box center [410, 1244] width 576 height 85
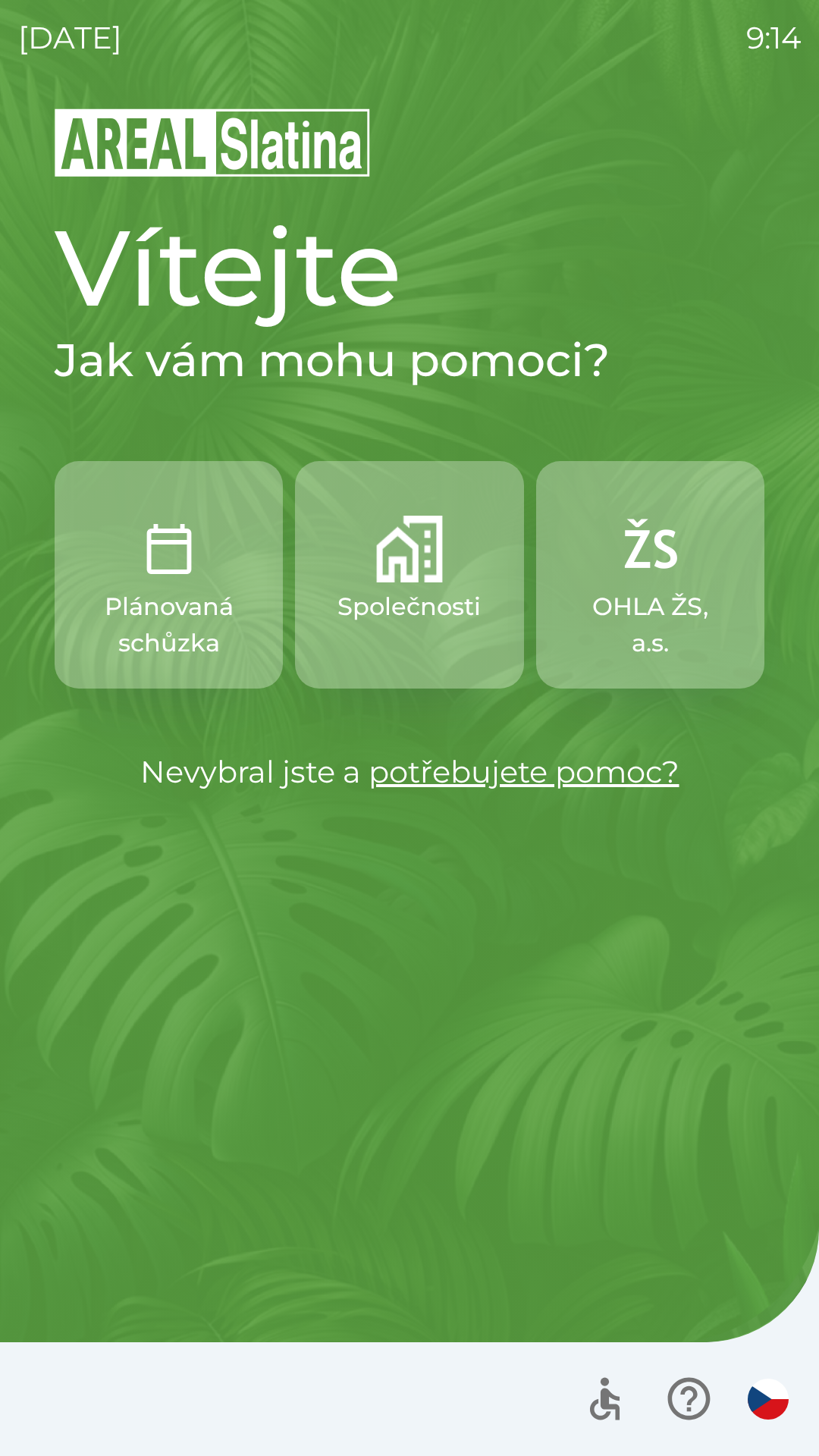
click at [382, 600] on p "Společnosti" at bounding box center [409, 607] width 144 height 37
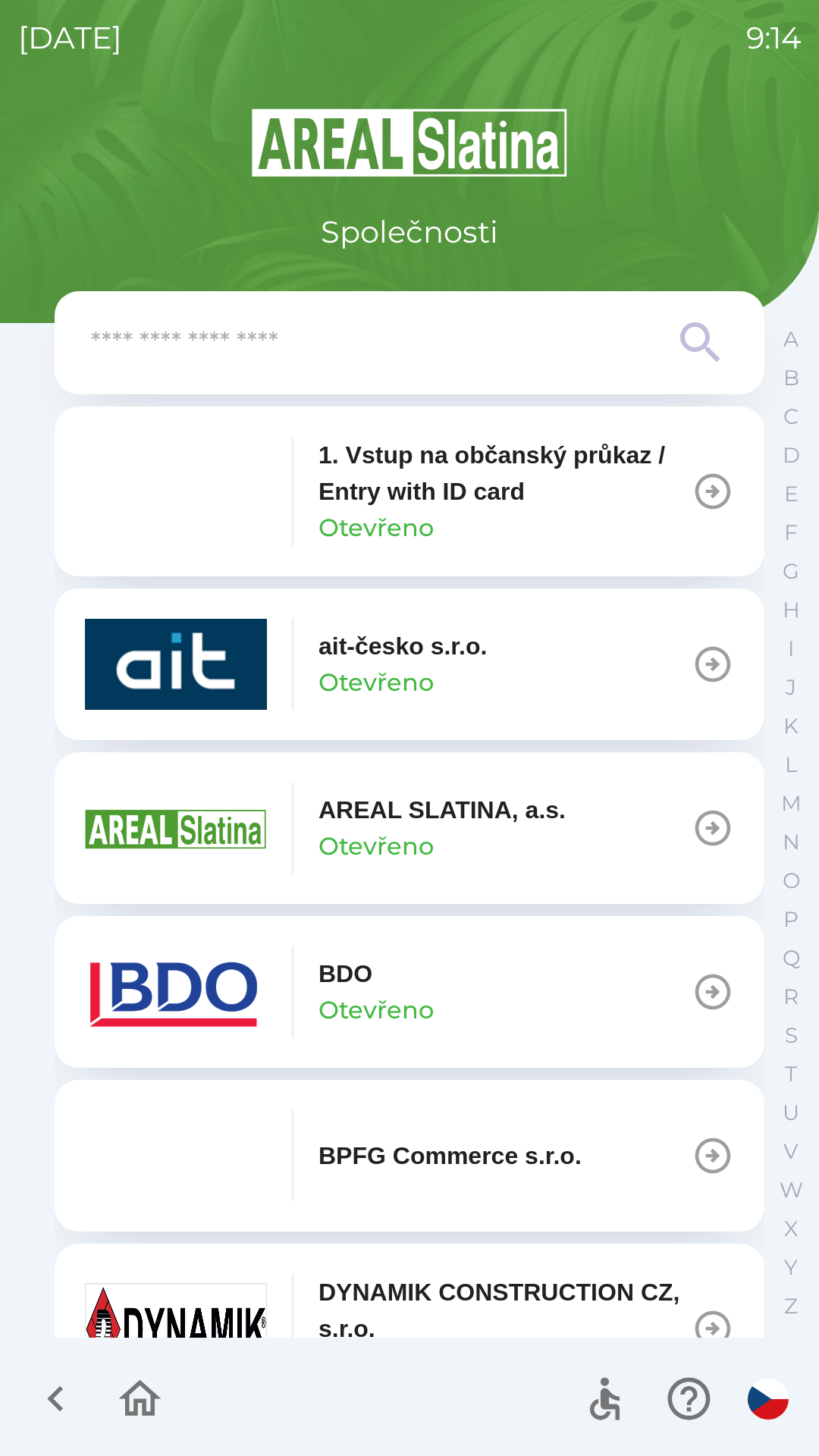
click at [217, 669] on img "button" at bounding box center [176, 665] width 182 height 91
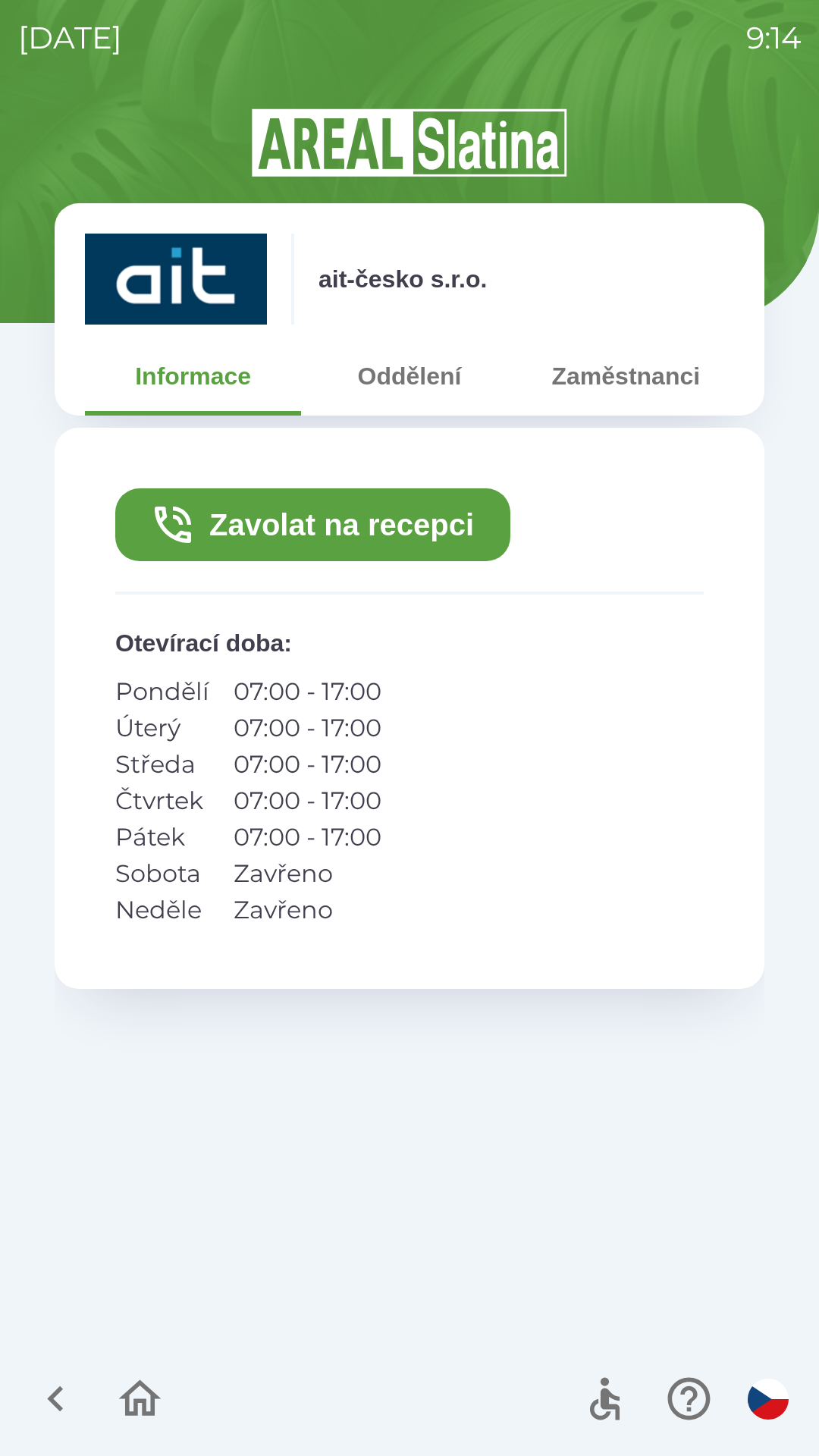
click at [600, 375] on button "Zaměstnanci" at bounding box center [626, 376] width 216 height 54
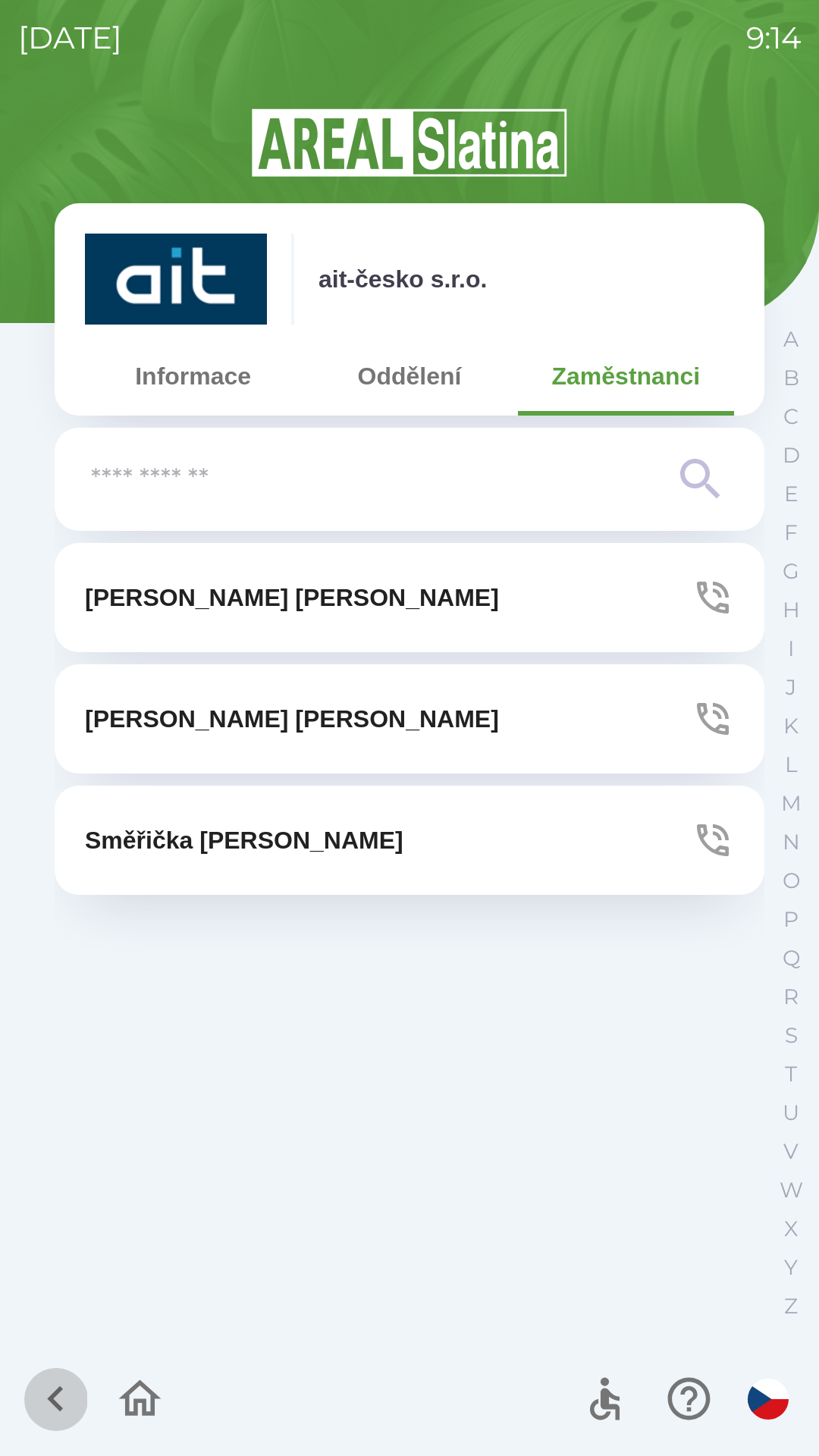
click at [57, 1395] on icon "button" at bounding box center [55, 1399] width 16 height 26
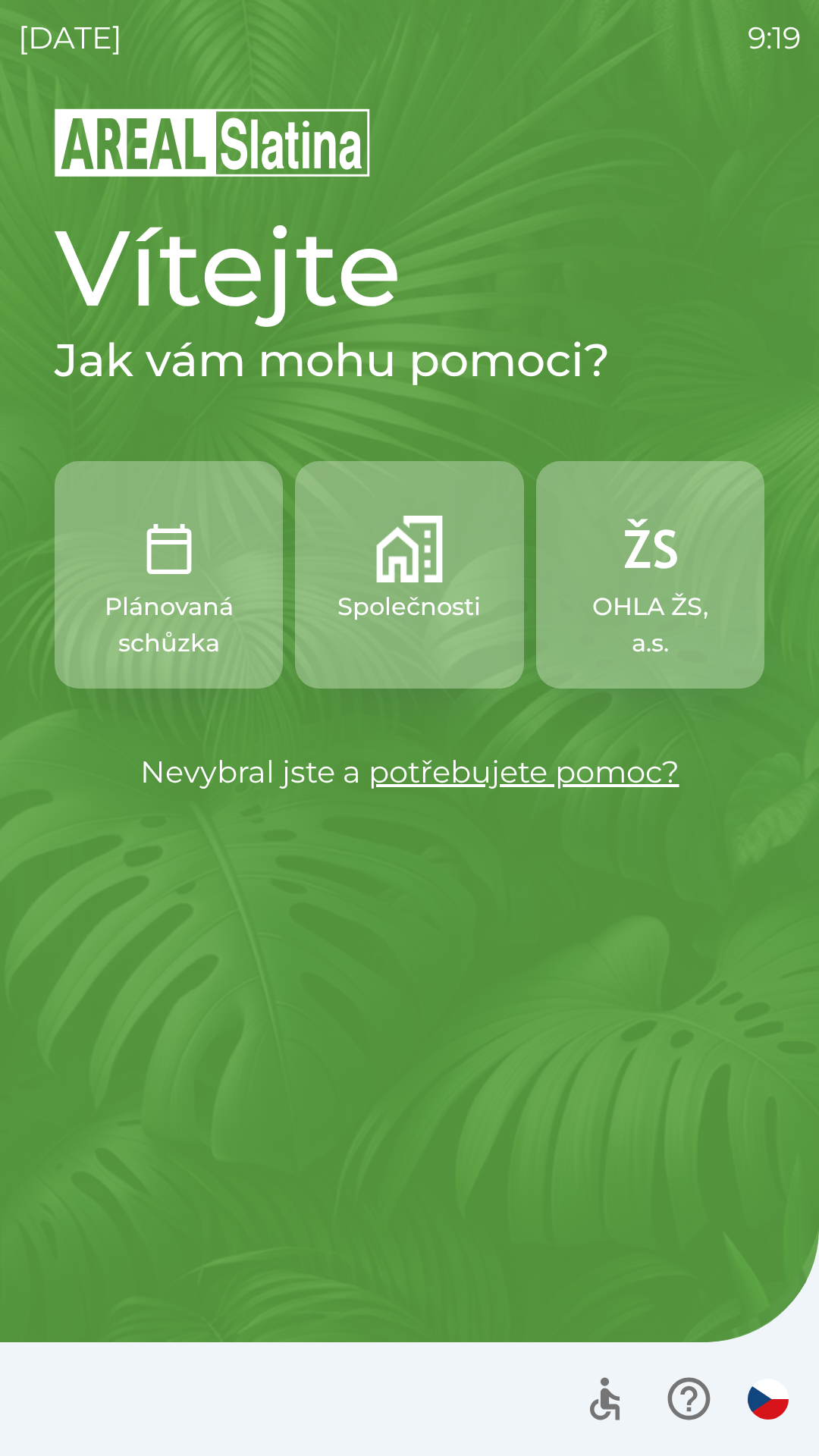
click at [674, 541] on img "button" at bounding box center [649, 549] width 67 height 67
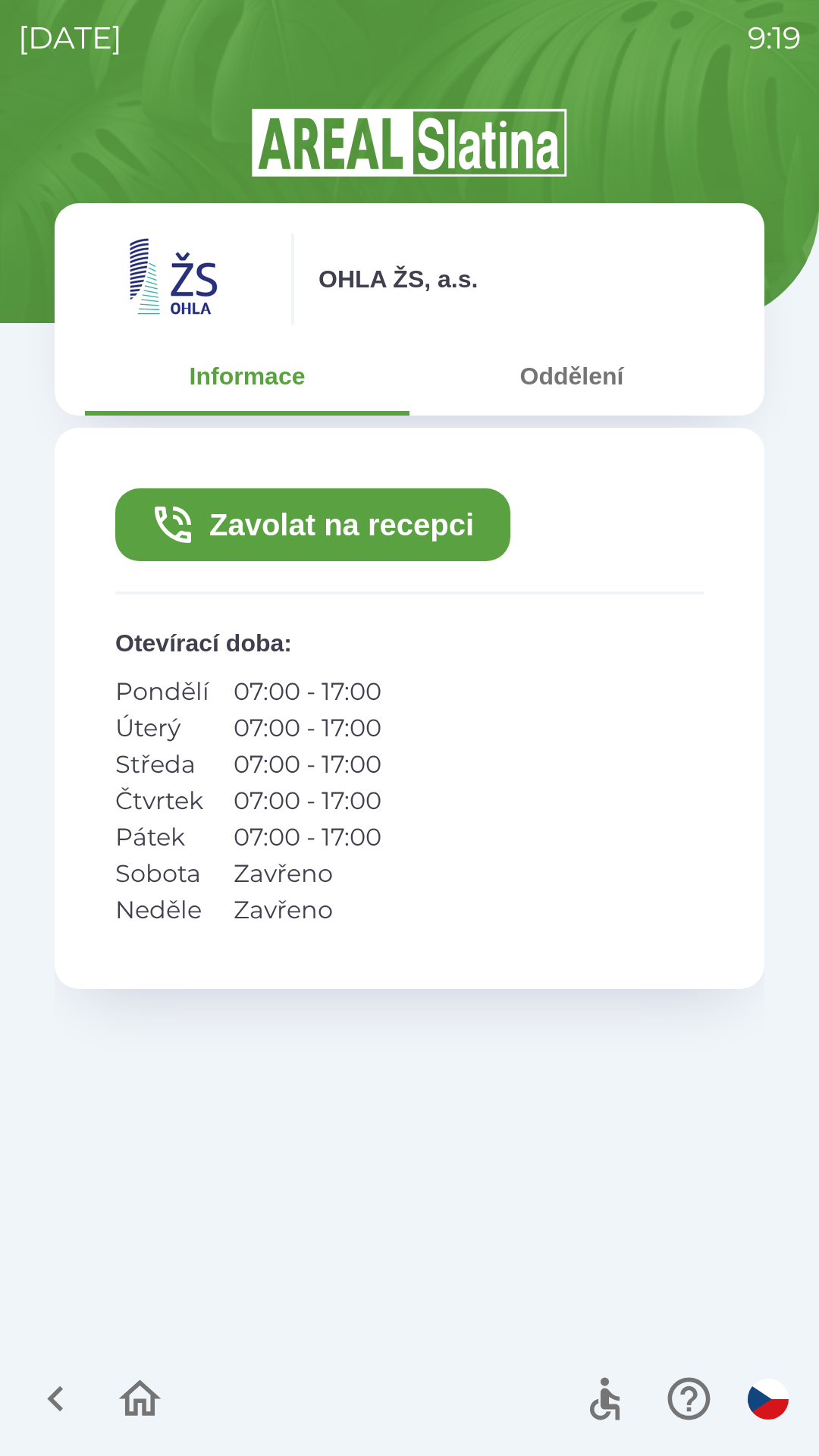
click at [396, 530] on button "Zavolat na recepci" at bounding box center [312, 525] width 395 height 73
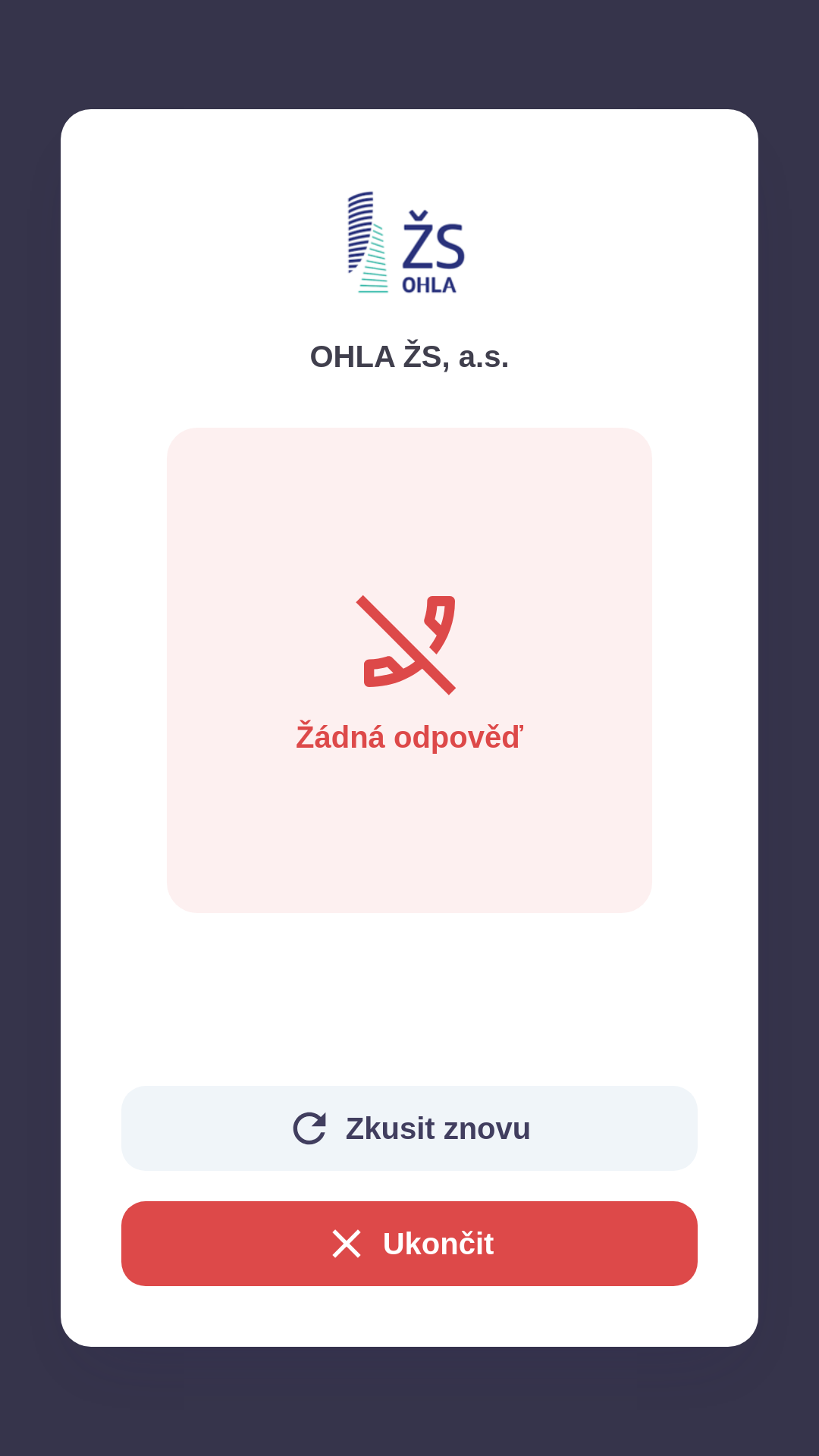
click at [443, 1242] on button "Ukončit" at bounding box center [410, 1244] width 576 height 85
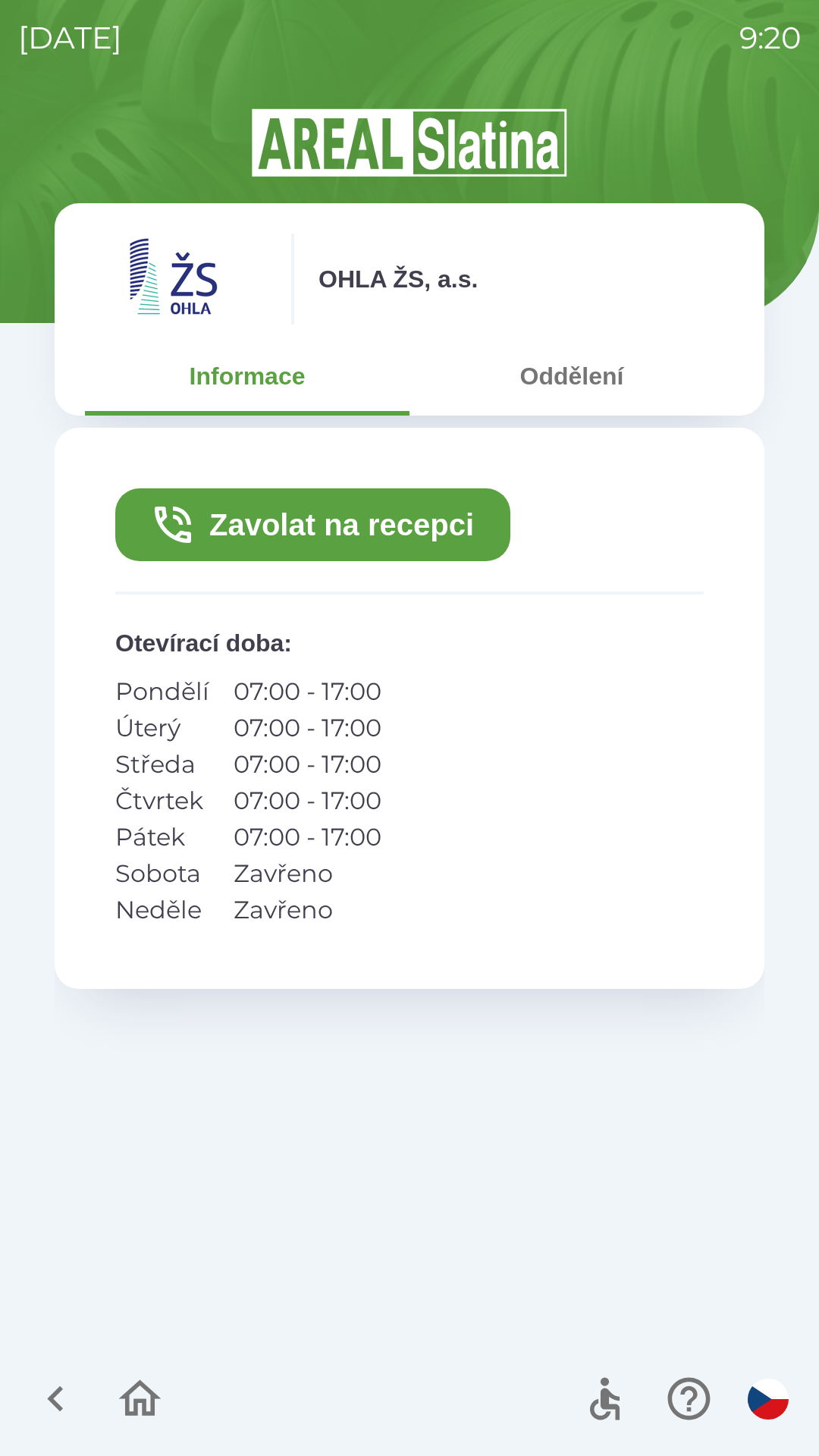
click at [149, 1392] on icon "button" at bounding box center [140, 1398] width 43 height 37
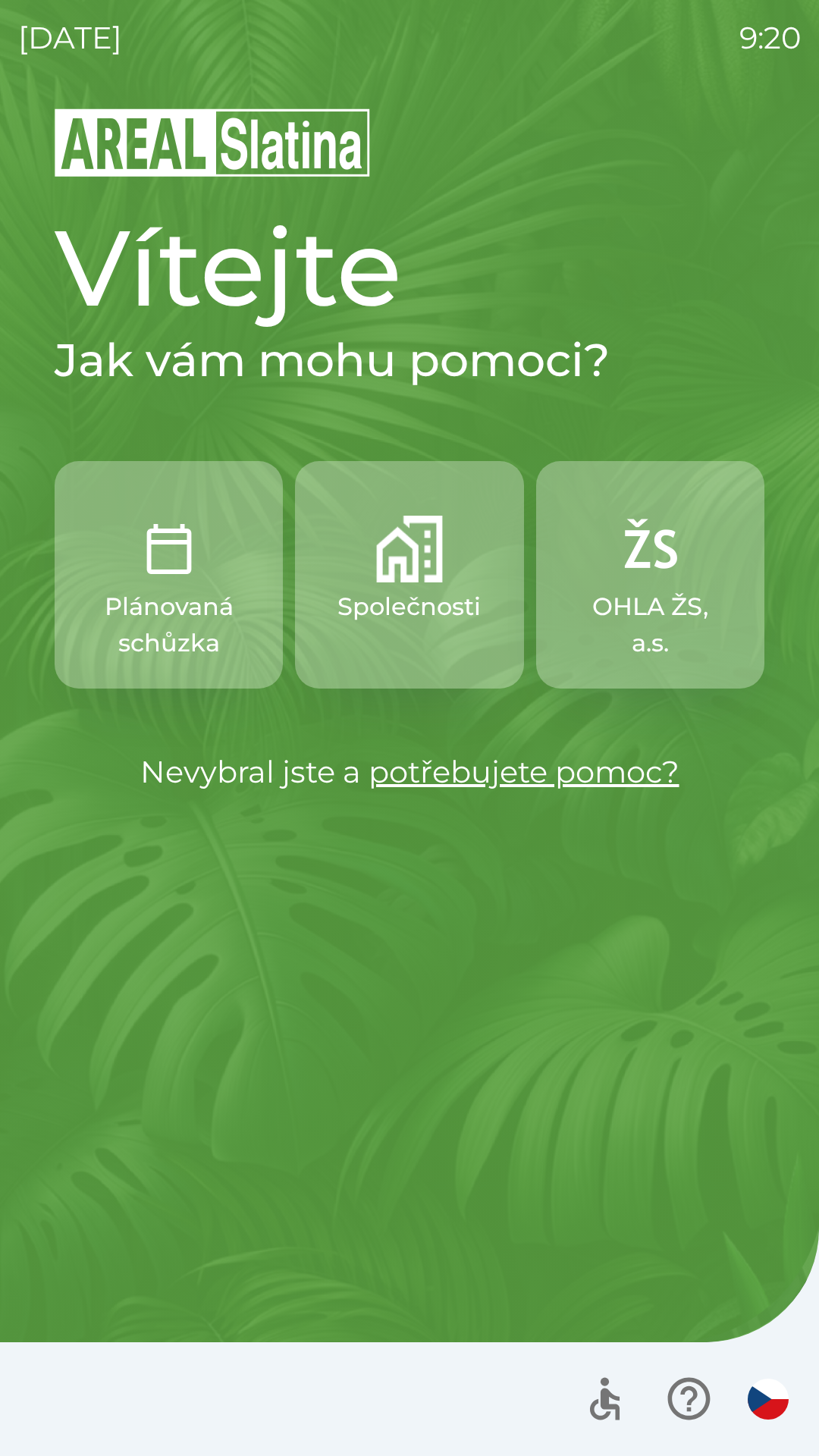
click at [411, 586] on button "Společnosti" at bounding box center [410, 575] width 228 height 228
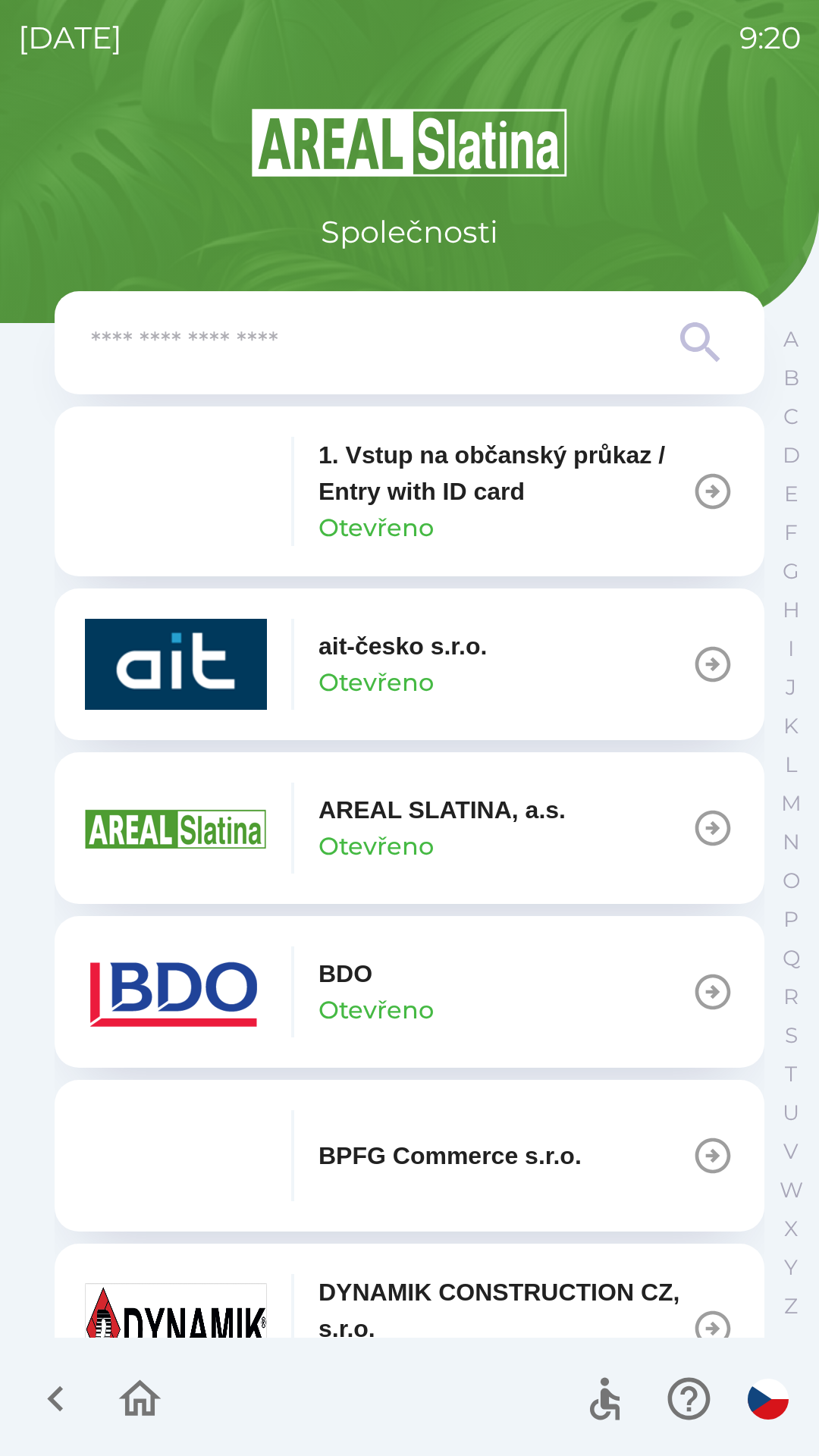
click at [448, 345] on input "text" at bounding box center [379, 343] width 576 height 42
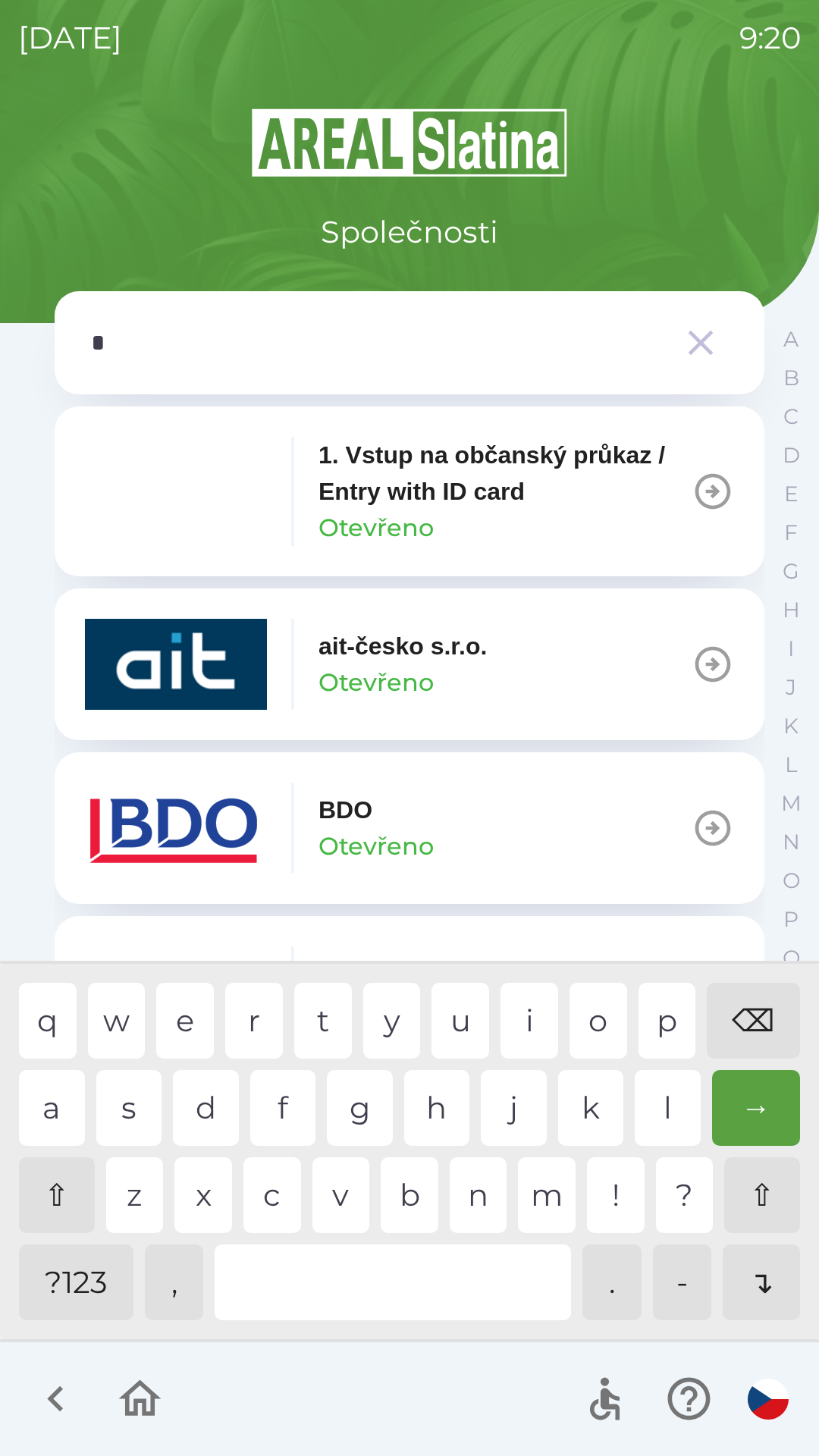
type input "**"
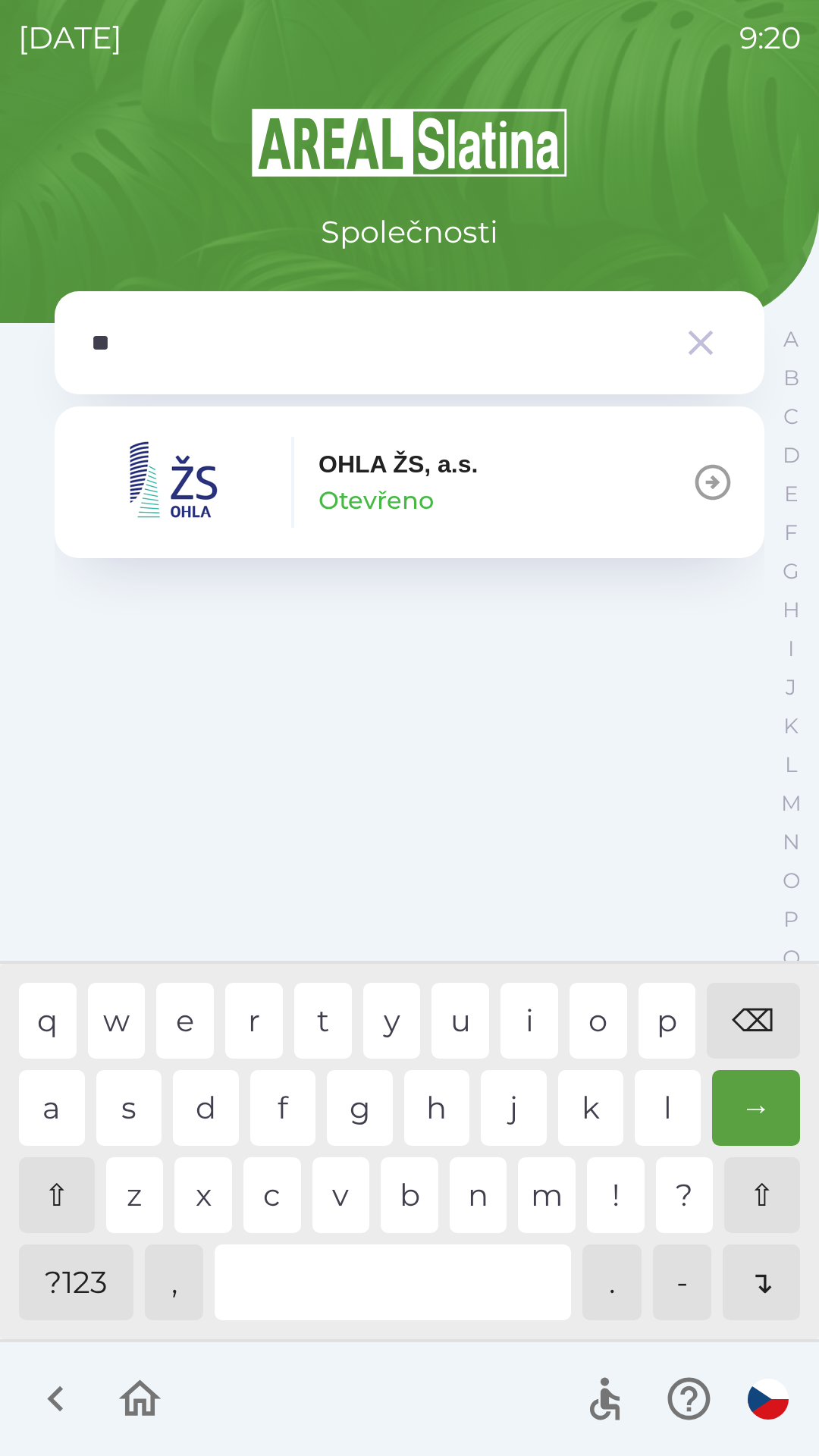
click at [630, 1118] on div "a s d f g h j k l →" at bounding box center [410, 1108] width 782 height 76
click at [247, 484] on img "button" at bounding box center [176, 483] width 182 height 91
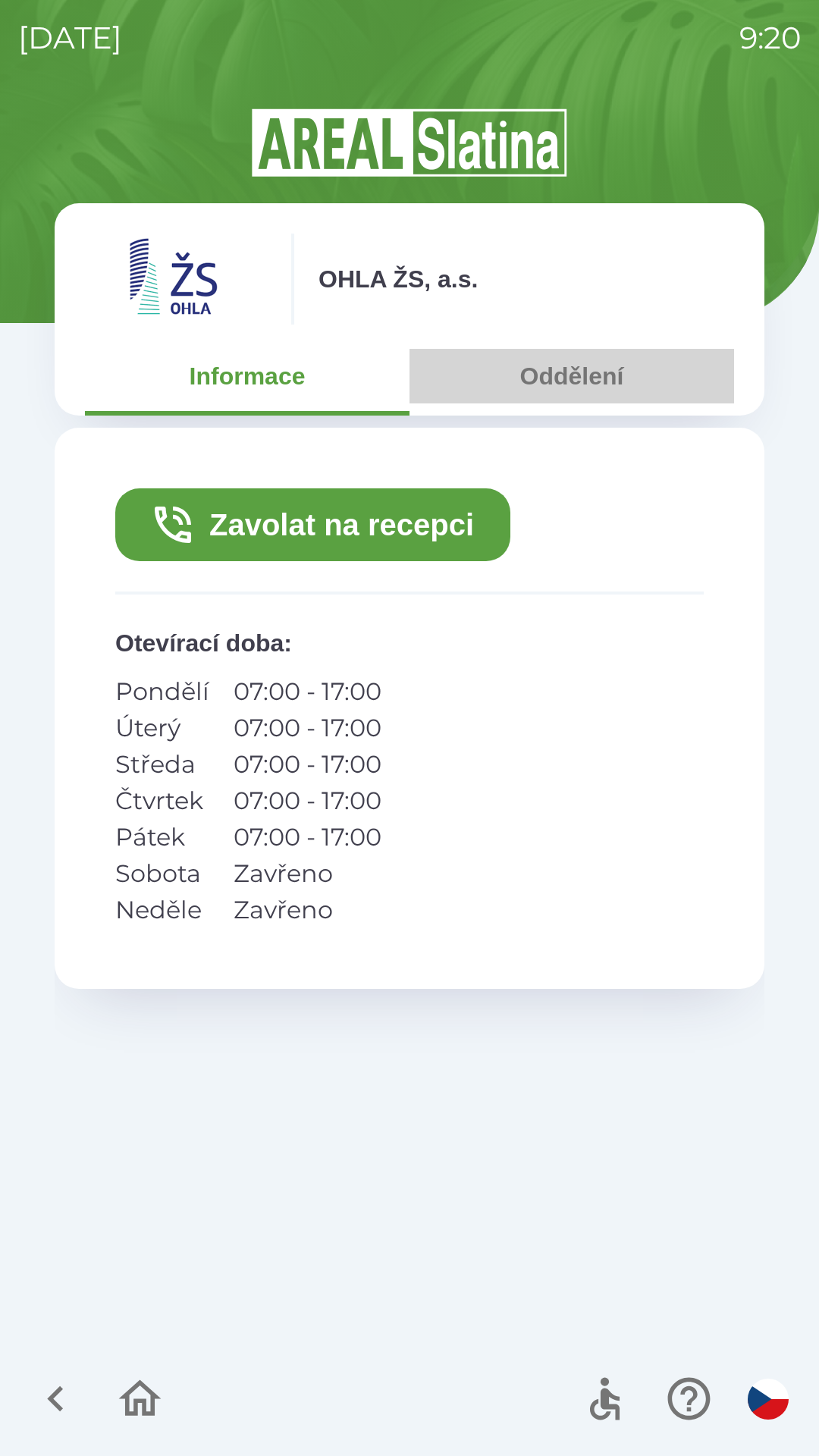
click at [584, 374] on button "Oddělení" at bounding box center [572, 376] width 325 height 54
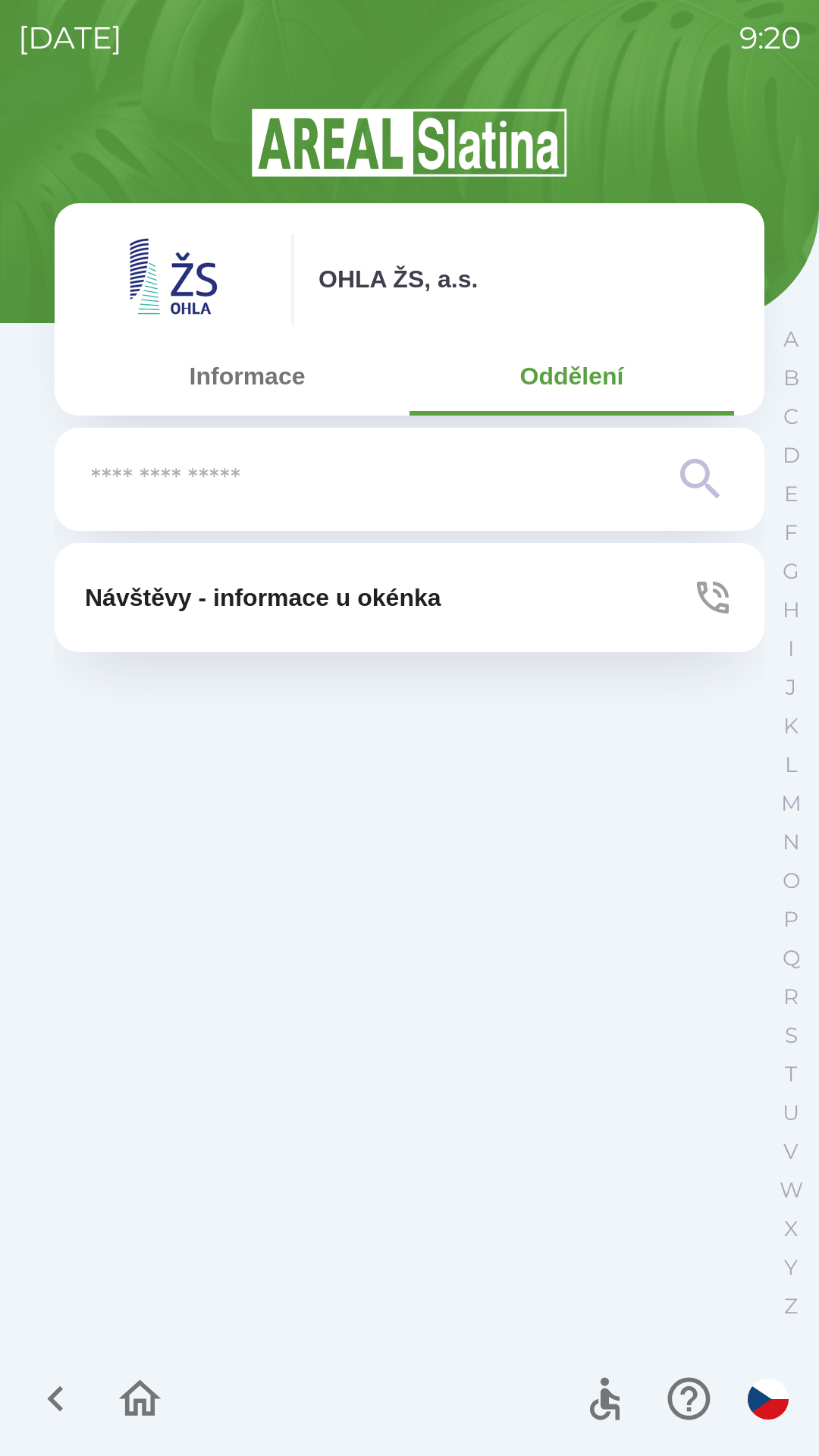
click at [354, 469] on input "text" at bounding box center [379, 479] width 576 height 42
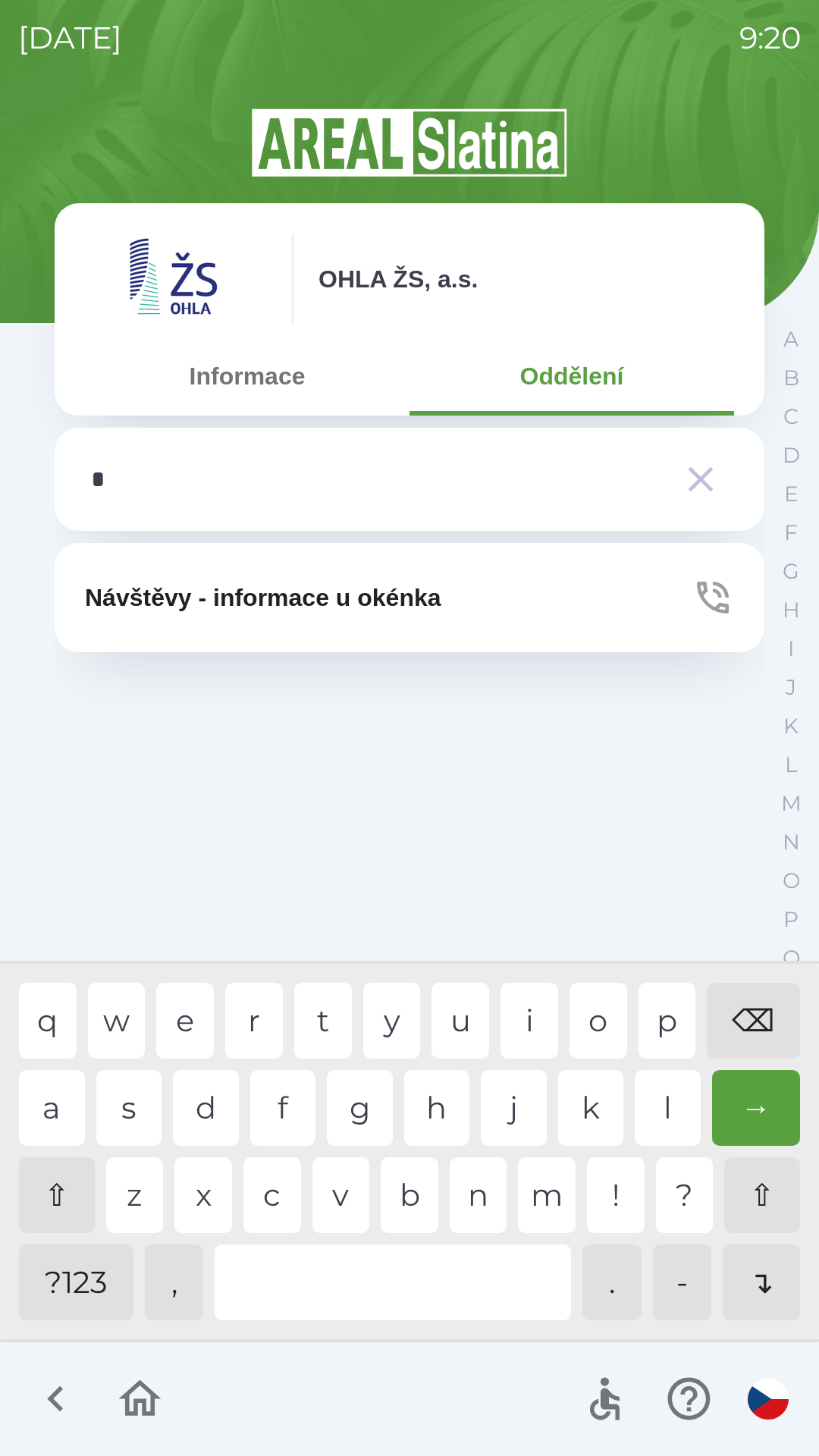
type input "**"
click at [706, 468] on icon "button" at bounding box center [701, 479] width 43 height 43
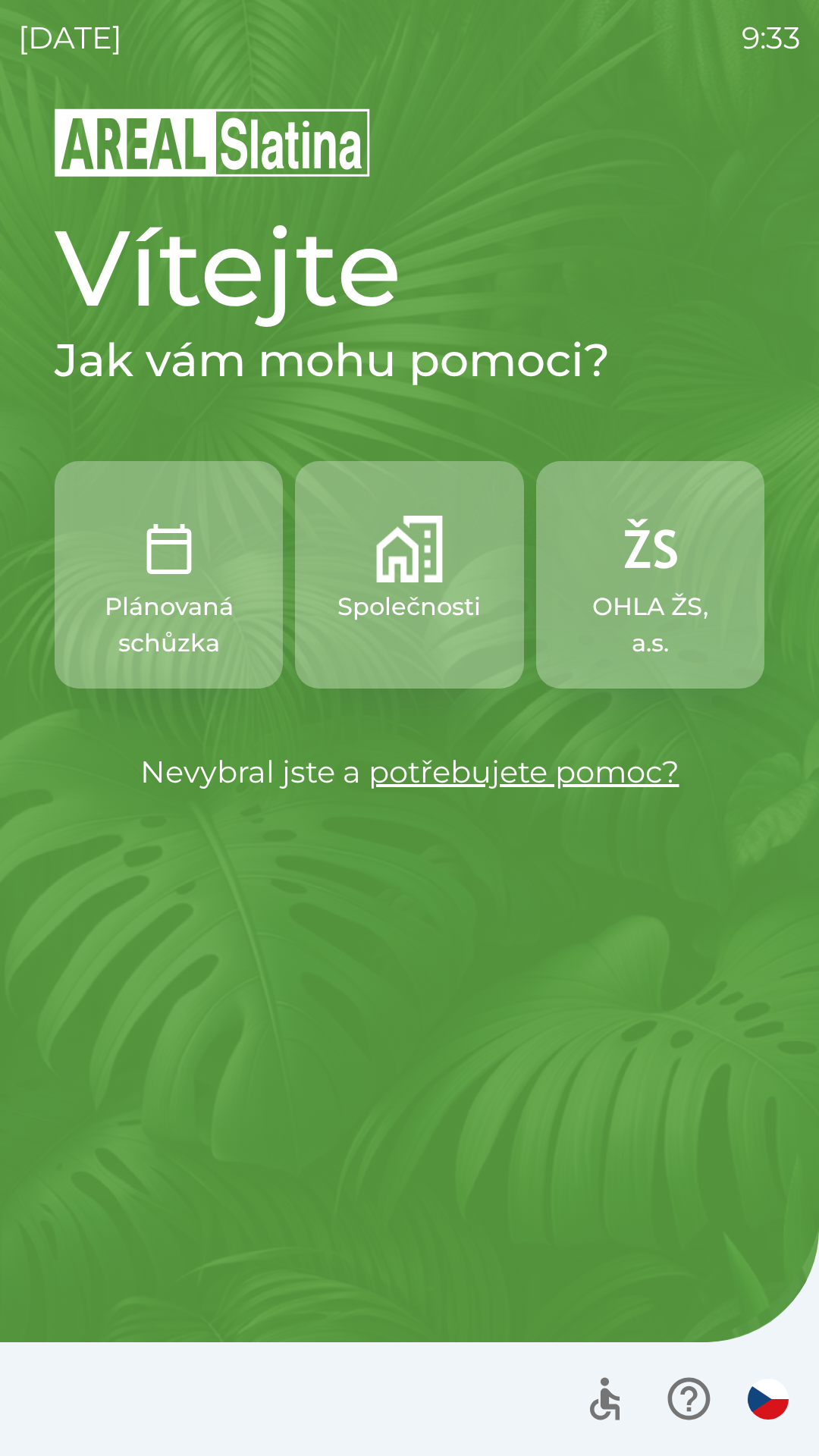
click at [395, 600] on p "Společnosti" at bounding box center [409, 607] width 144 height 37
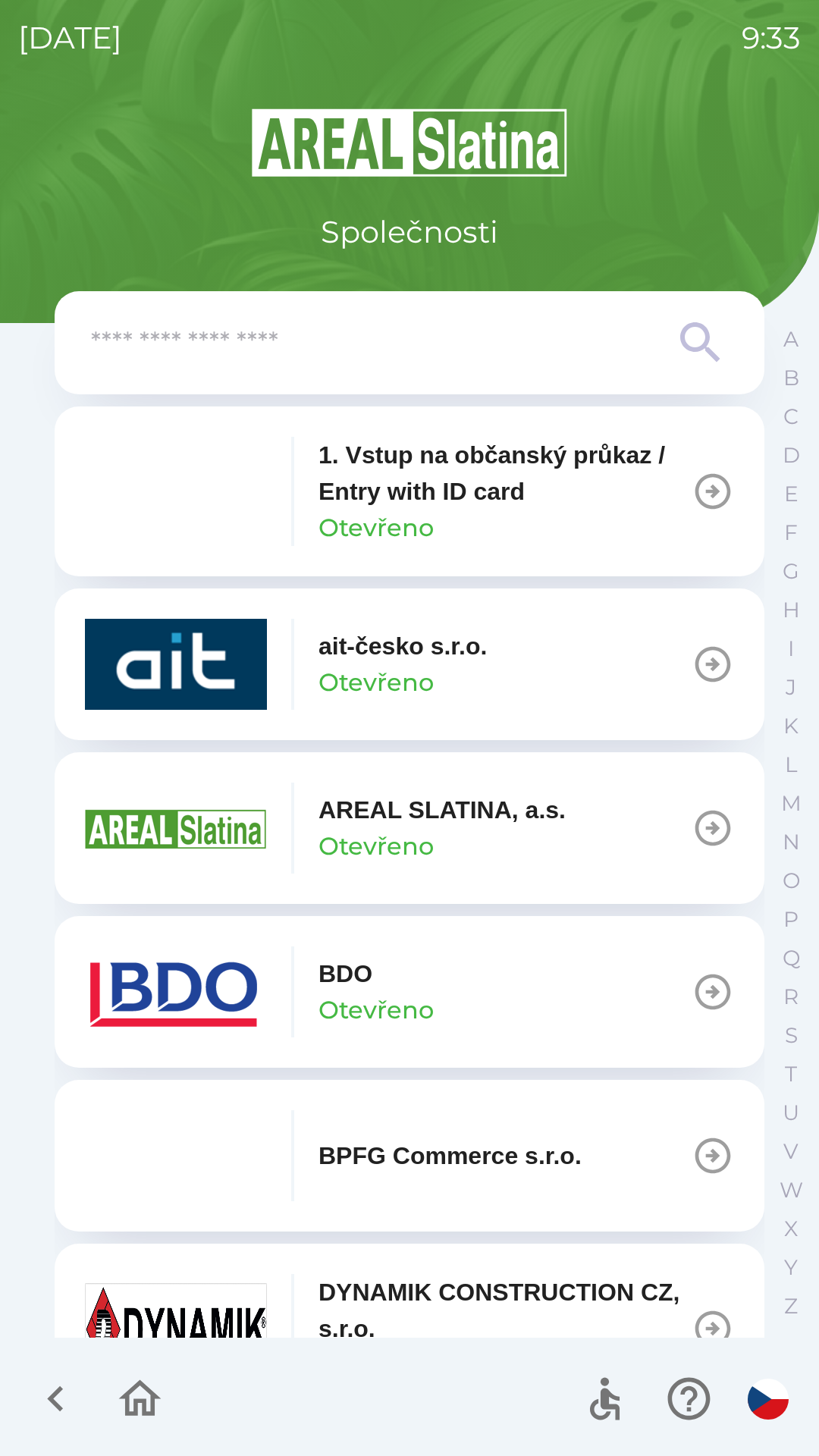
click at [473, 980] on button "BDO Otevřeno" at bounding box center [410, 992] width 710 height 152
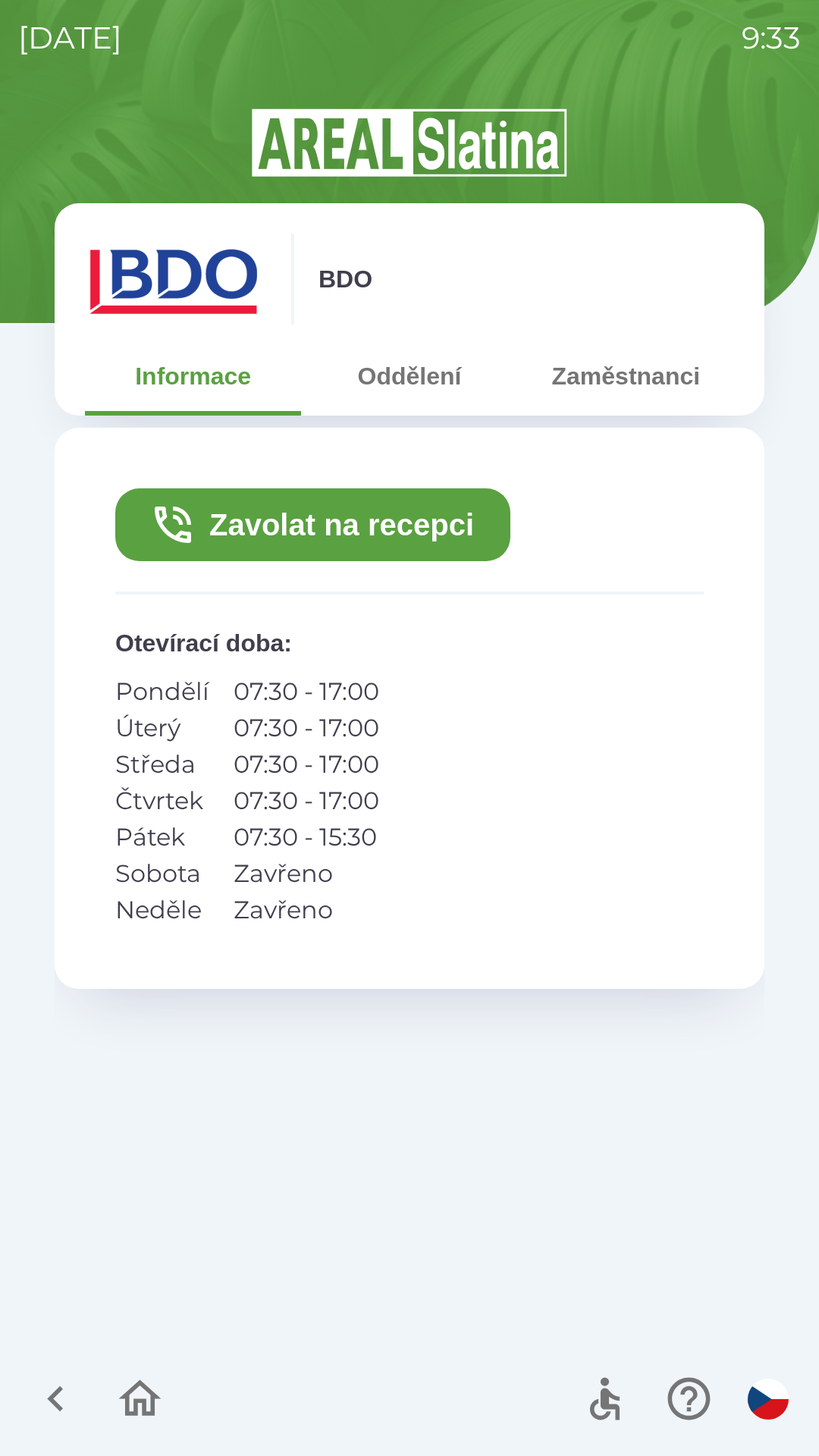
click at [296, 527] on button "Zavolat na recepci" at bounding box center [312, 525] width 395 height 73
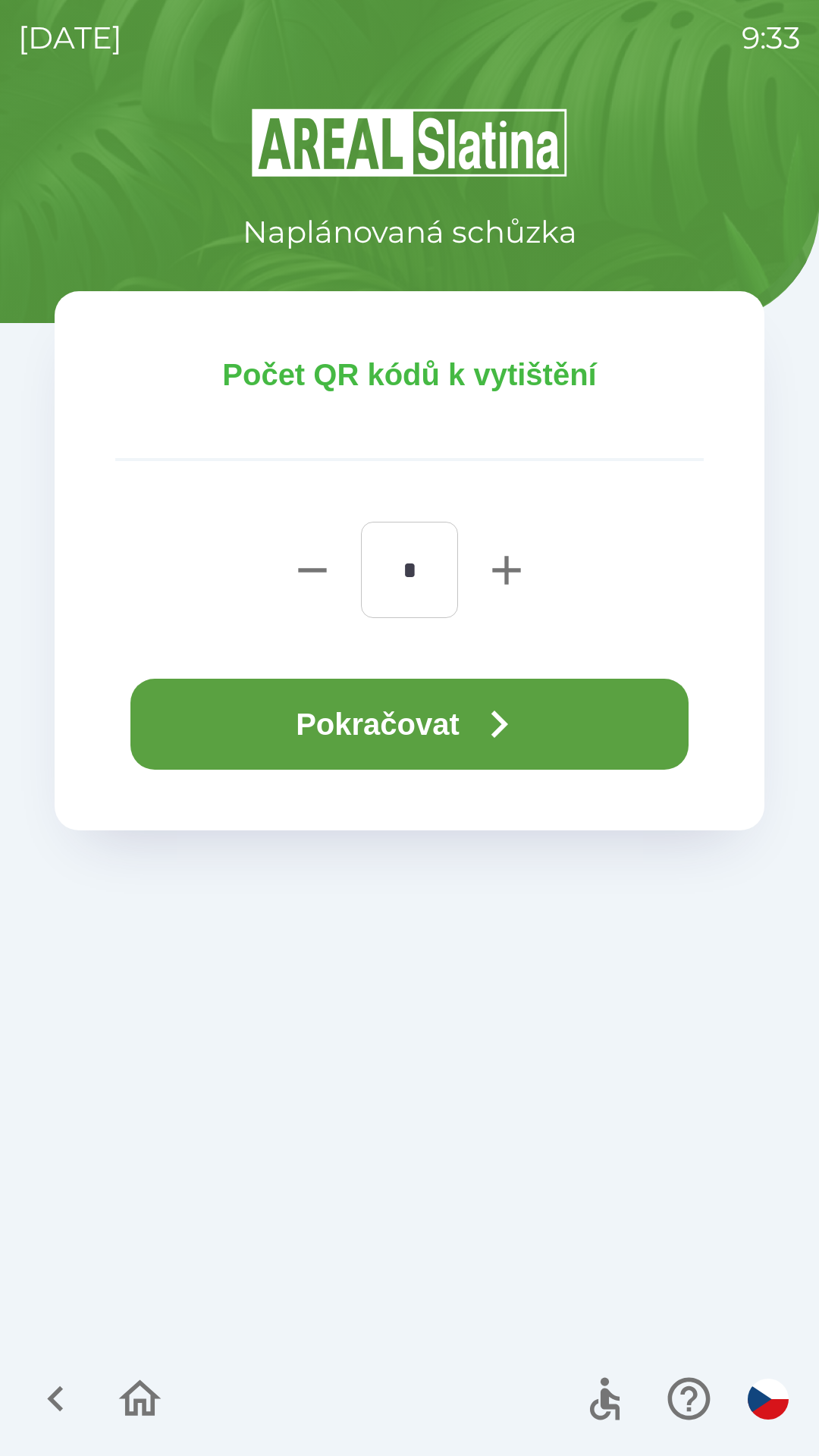
click at [373, 716] on button "Pokračovat" at bounding box center [410, 724] width 558 height 91
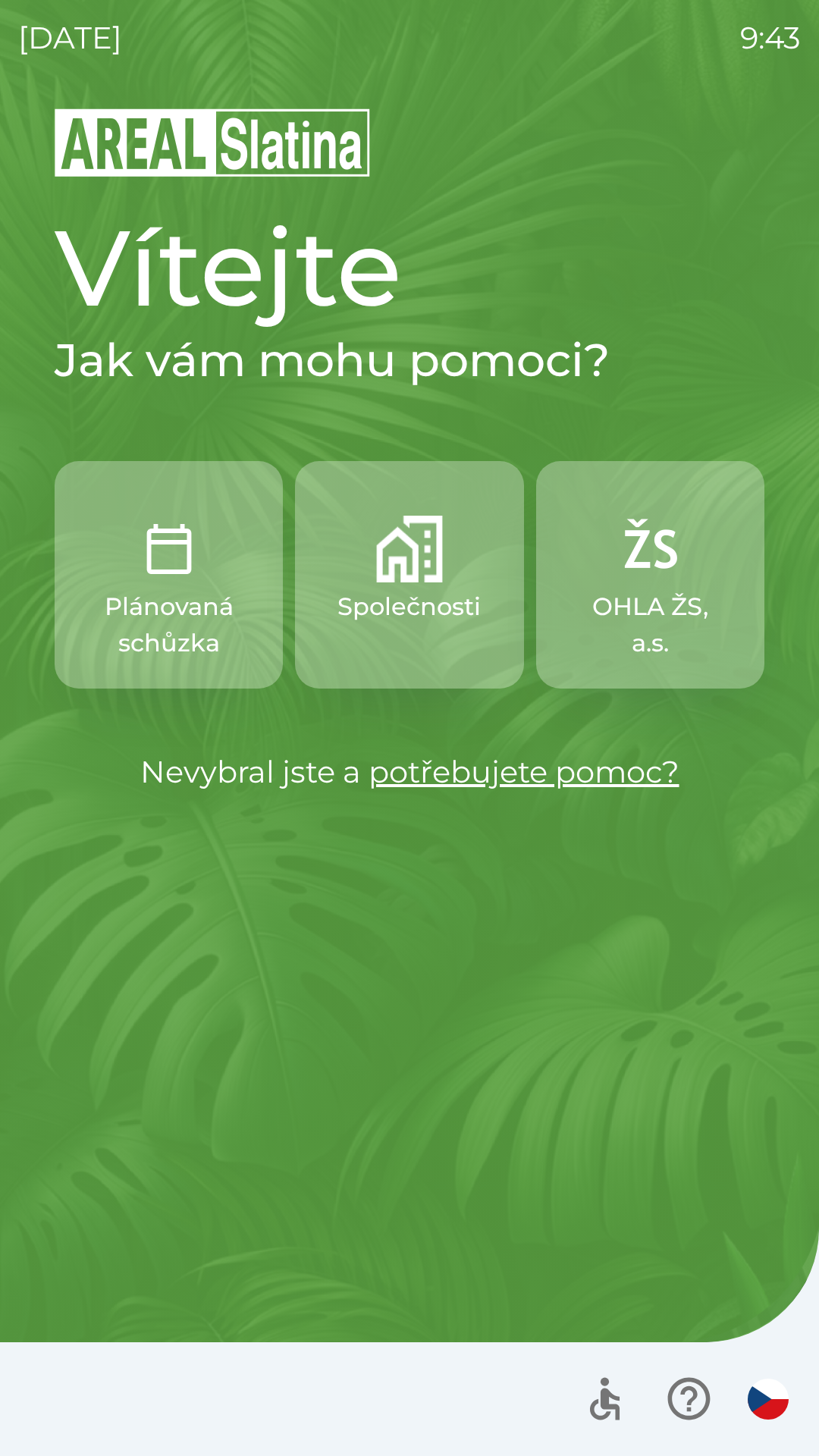
click at [406, 607] on p "Společnosti" at bounding box center [409, 607] width 144 height 37
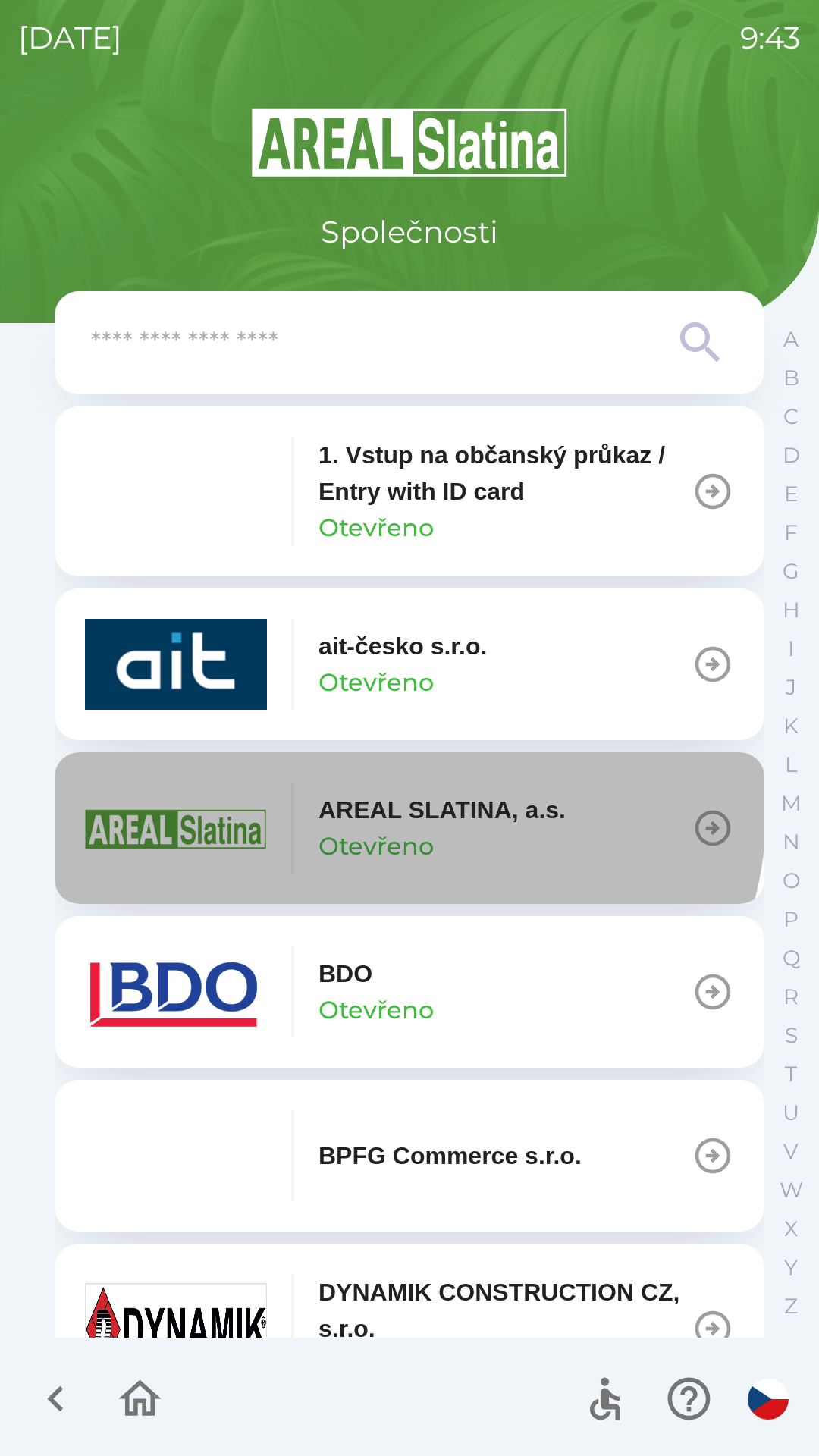
click at [400, 807] on p "AREAL SLATINA, a.s." at bounding box center [442, 810] width 247 height 37
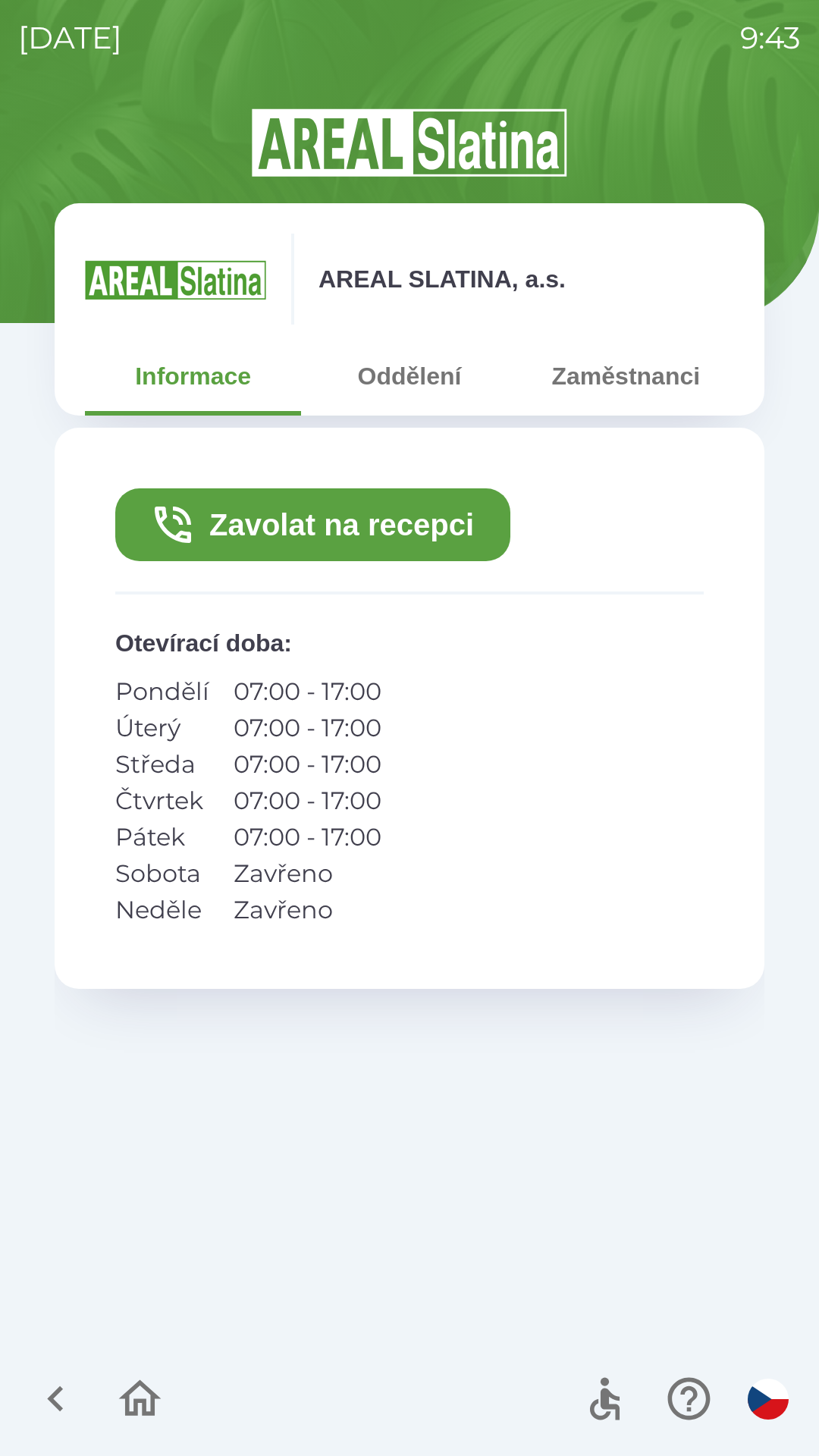
click at [609, 364] on button "Zaměstnanci" at bounding box center [626, 376] width 216 height 54
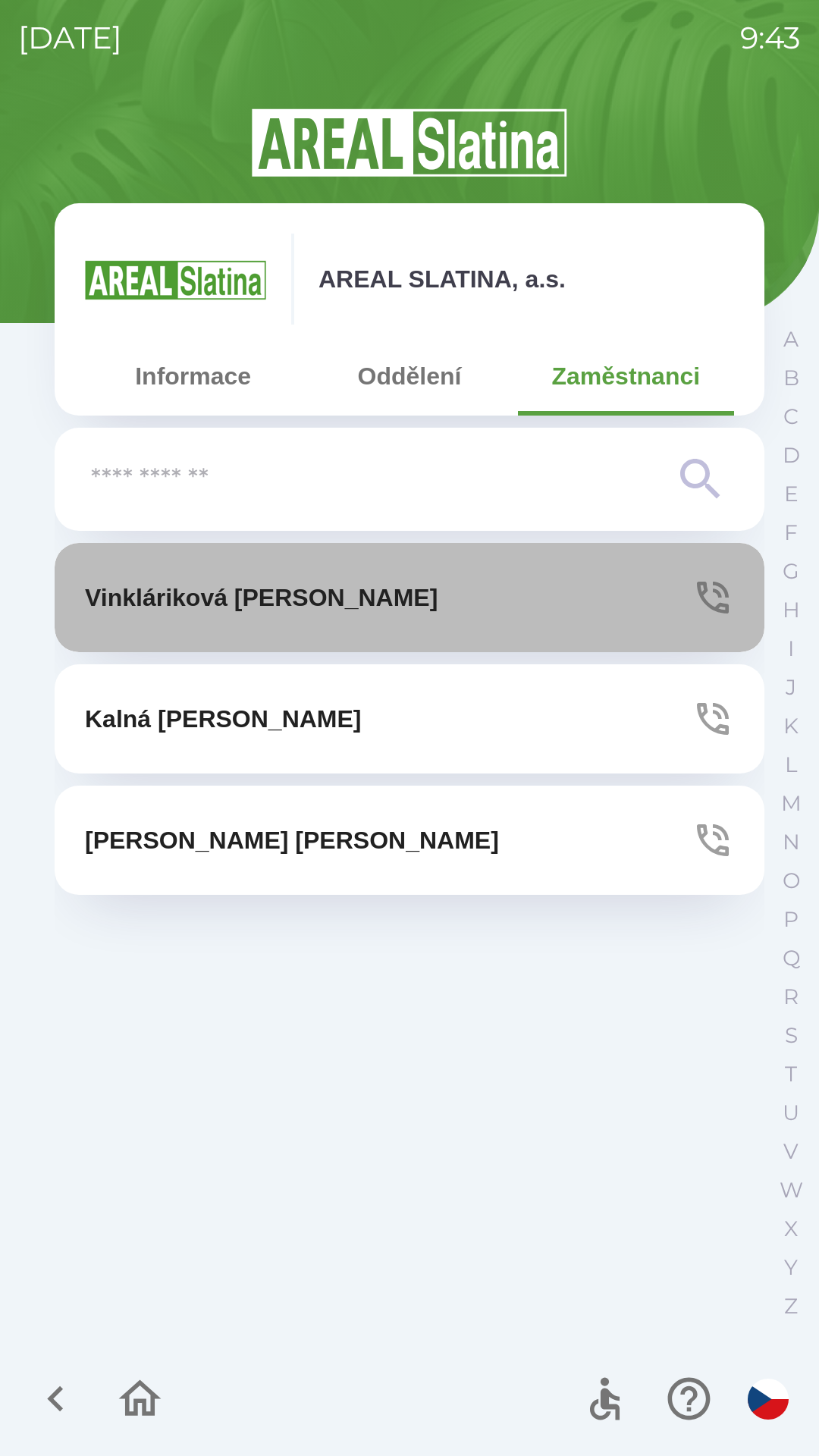
click at [294, 590] on p "Vinkláriková [PERSON_NAME]" at bounding box center [261, 598] width 352 height 37
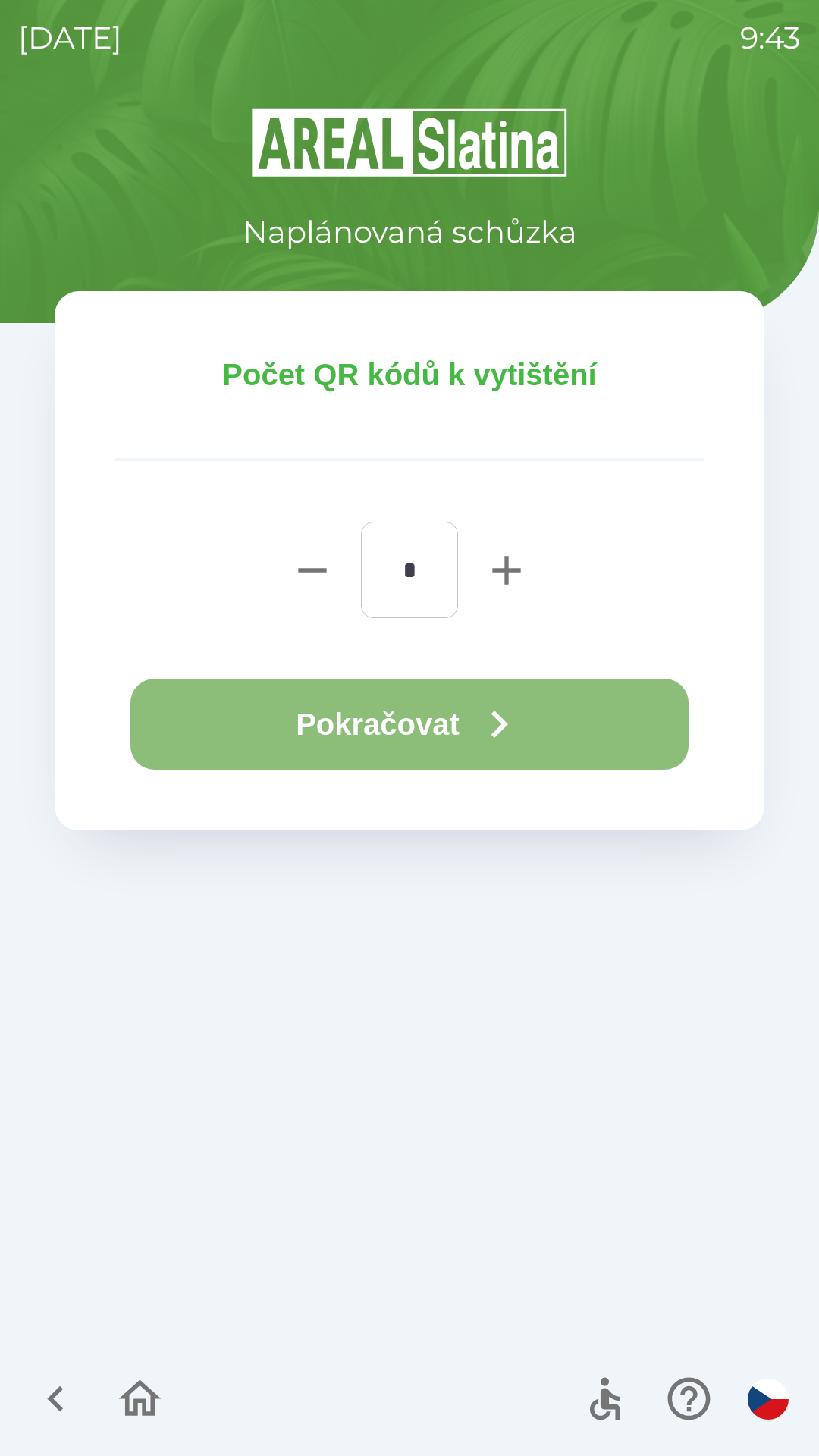
click at [539, 715] on button "Pokračovat" at bounding box center [410, 724] width 558 height 91
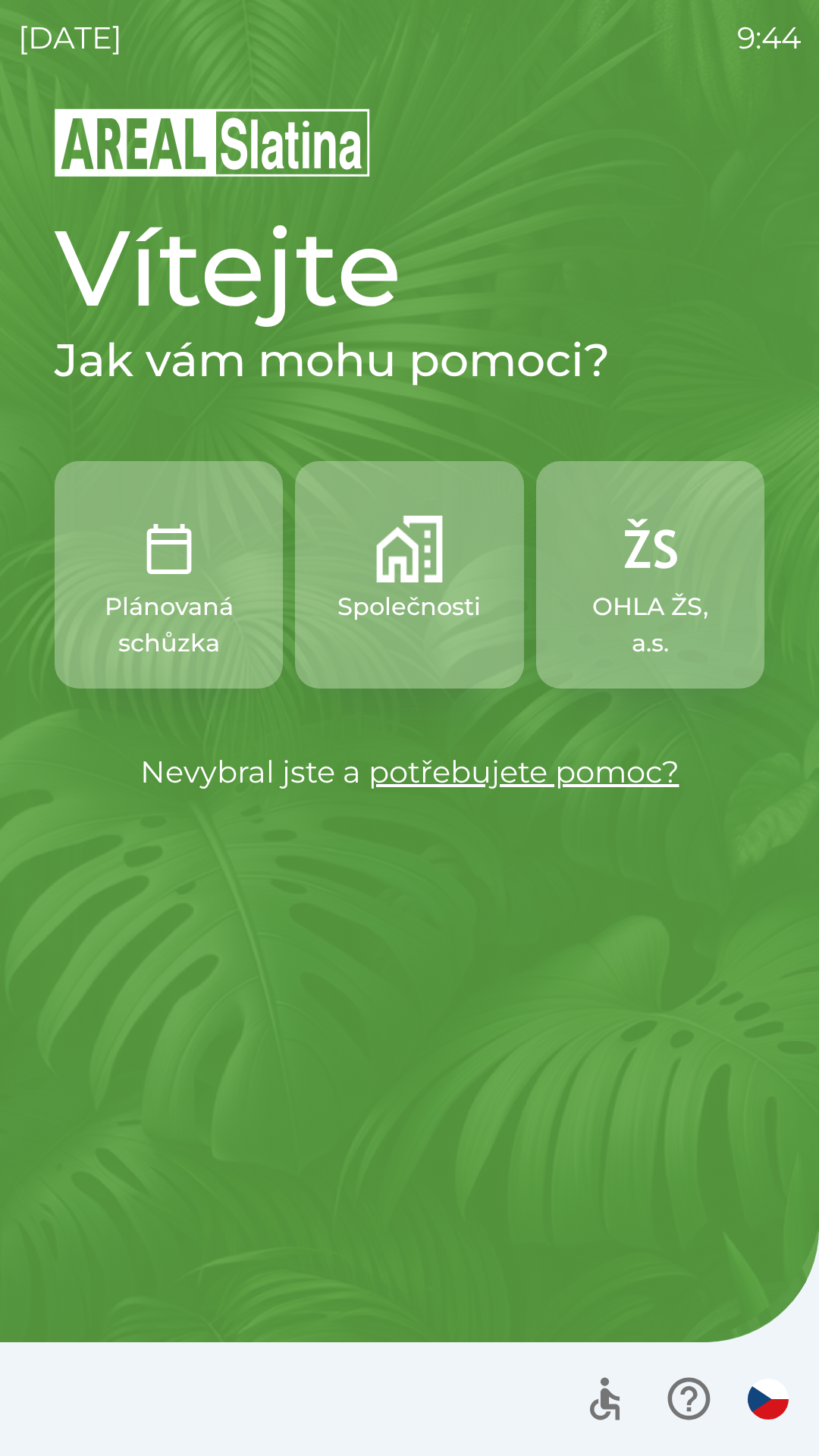
click at [435, 607] on p "Společnosti" at bounding box center [409, 607] width 144 height 37
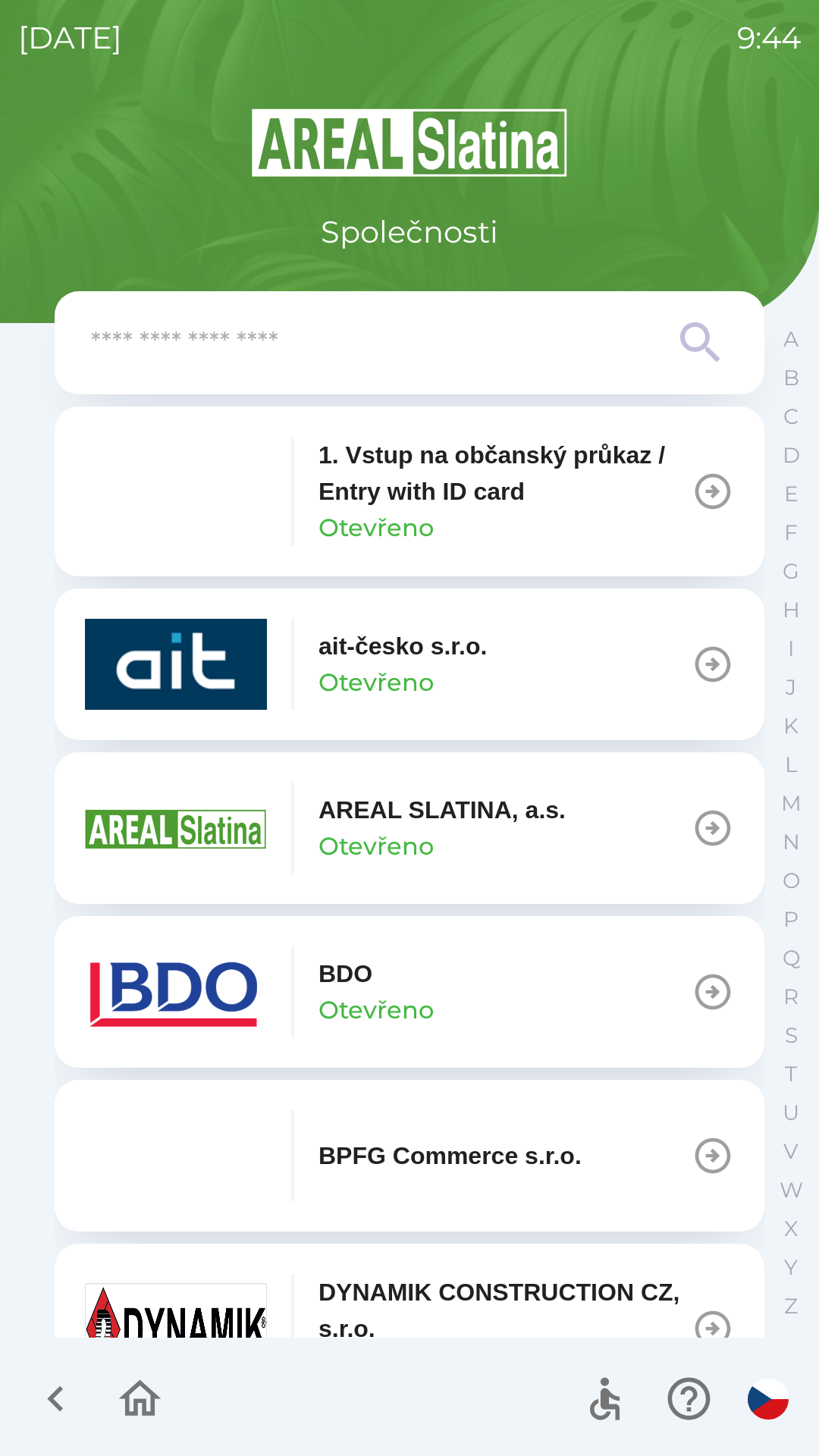
click at [482, 810] on p "AREAL SLATINA, a.s." at bounding box center [442, 810] width 247 height 37
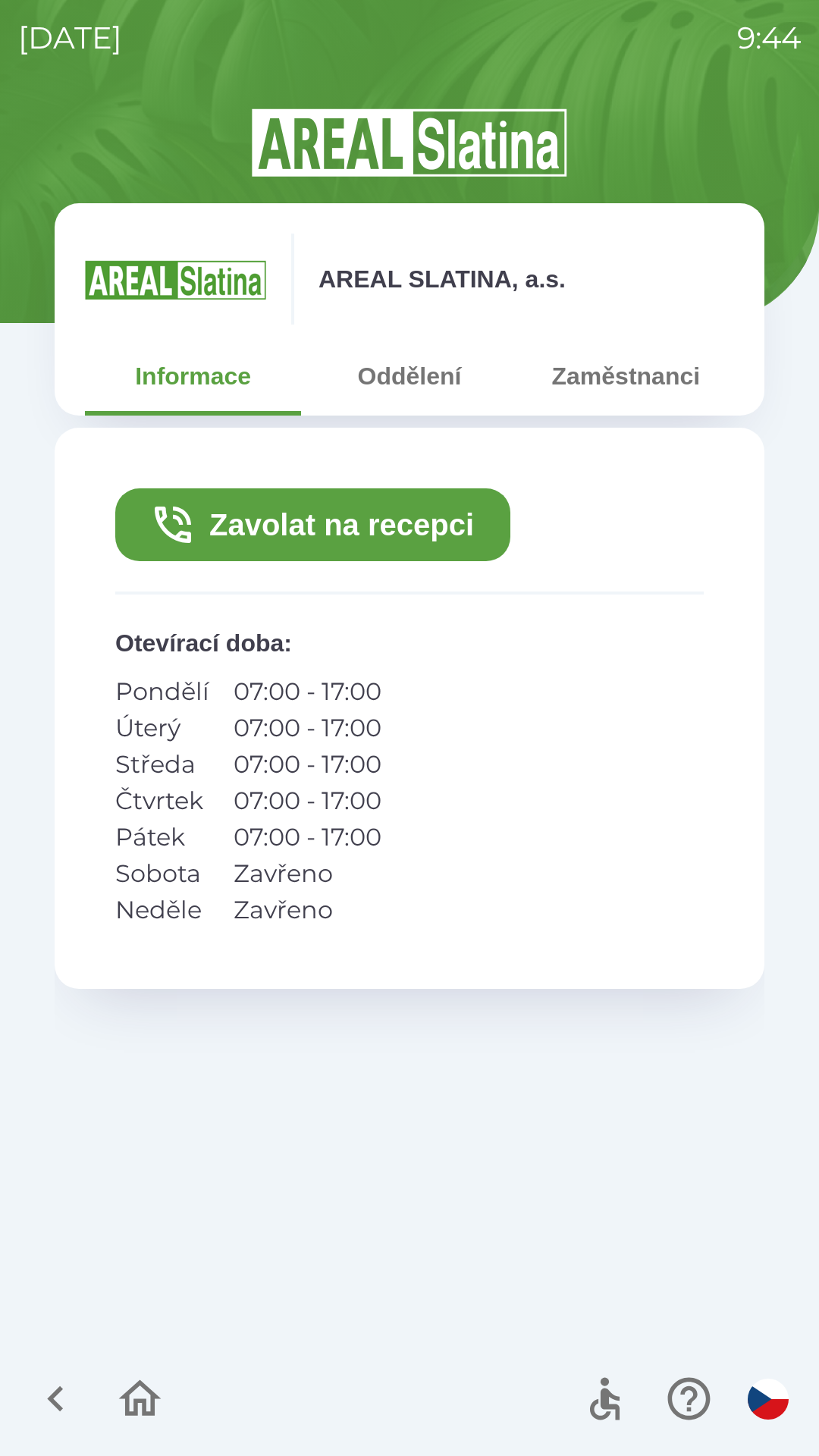
click at [634, 368] on button "Zaměstnanci" at bounding box center [626, 376] width 216 height 54
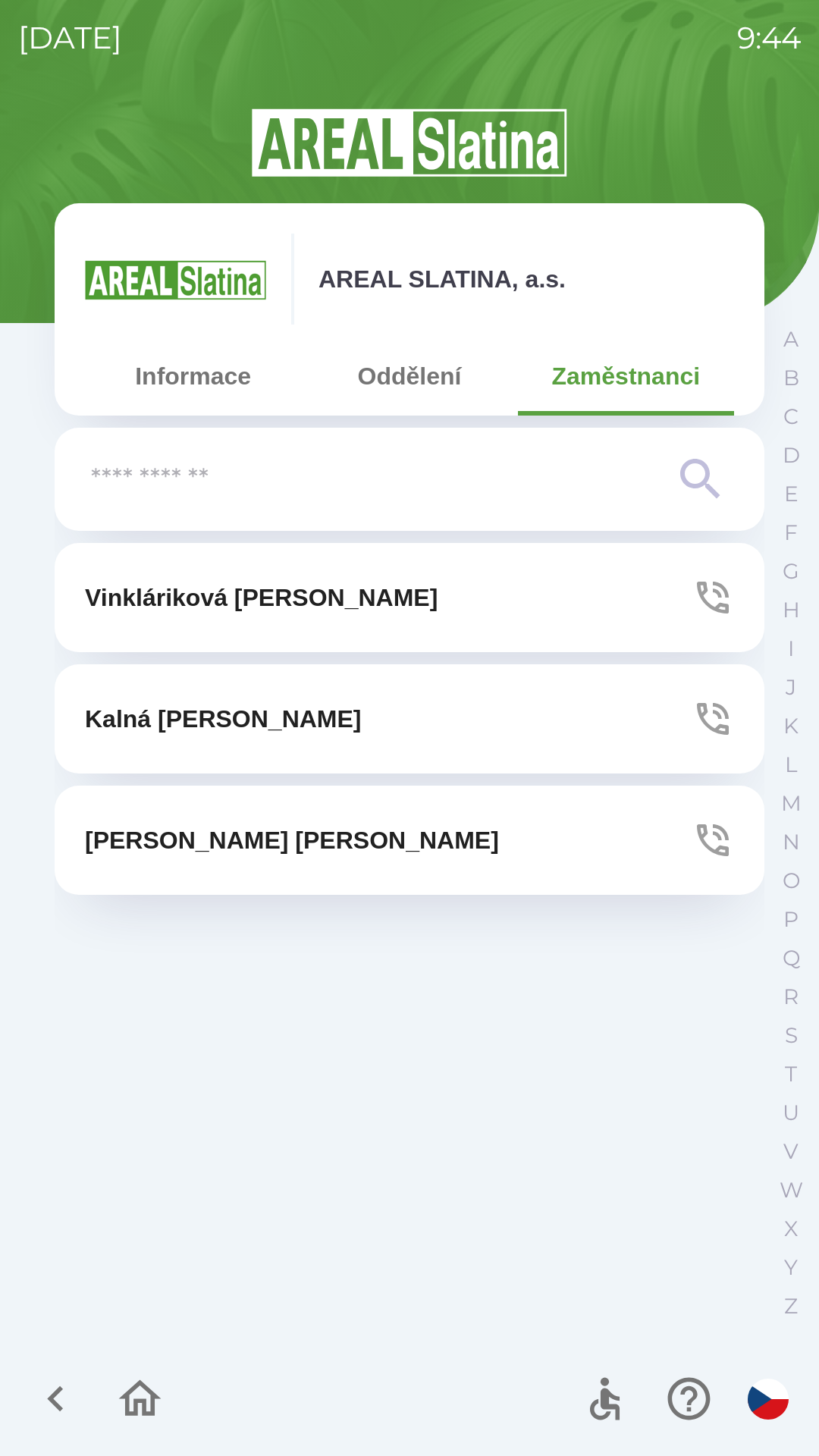
click at [311, 615] on p "Vinkláriková [PERSON_NAME]" at bounding box center [261, 598] width 352 height 37
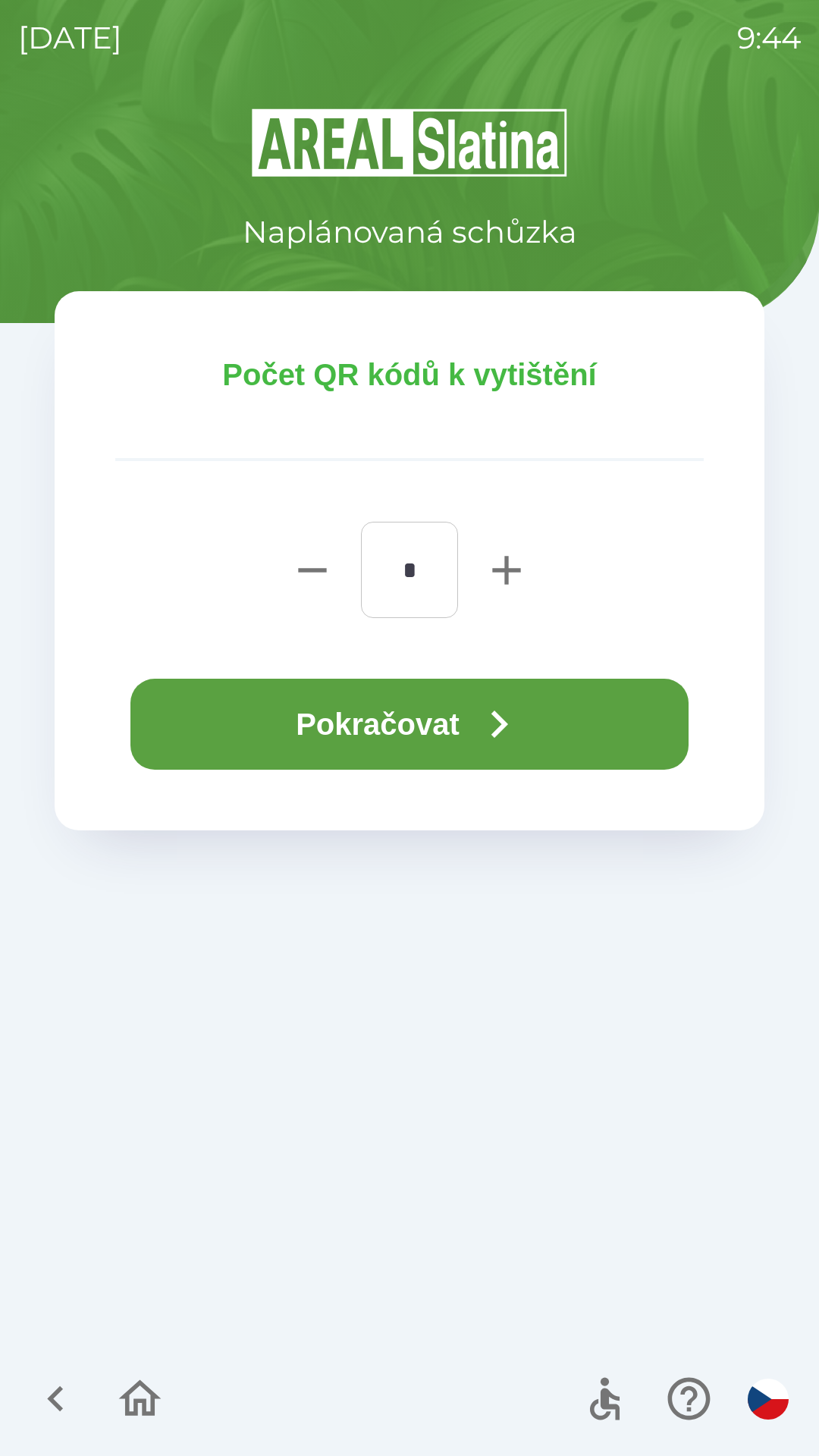
click at [491, 725] on icon "button" at bounding box center [499, 724] width 54 height 54
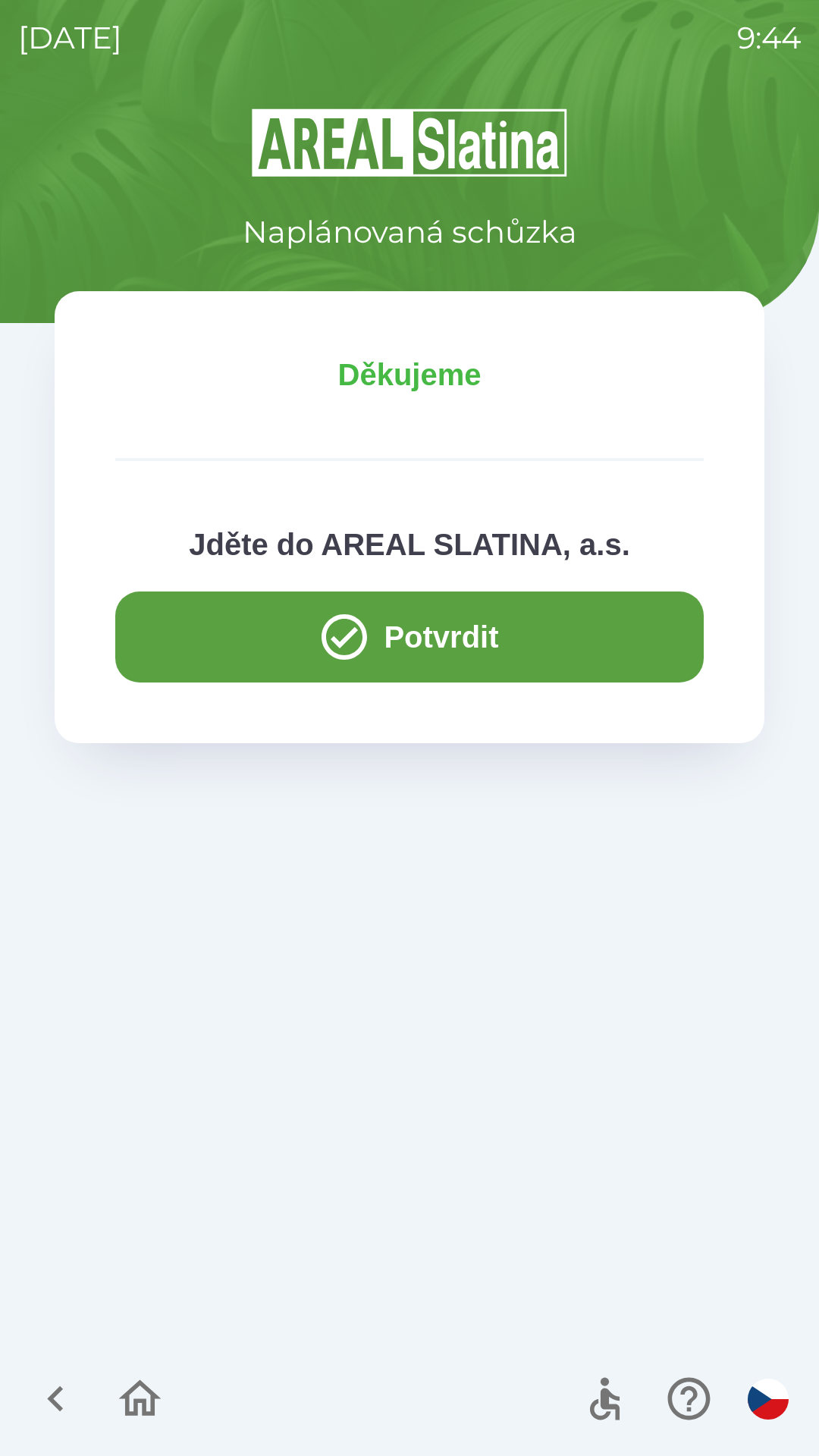
click at [417, 608] on button "Potvrdit" at bounding box center [410, 637] width 589 height 91
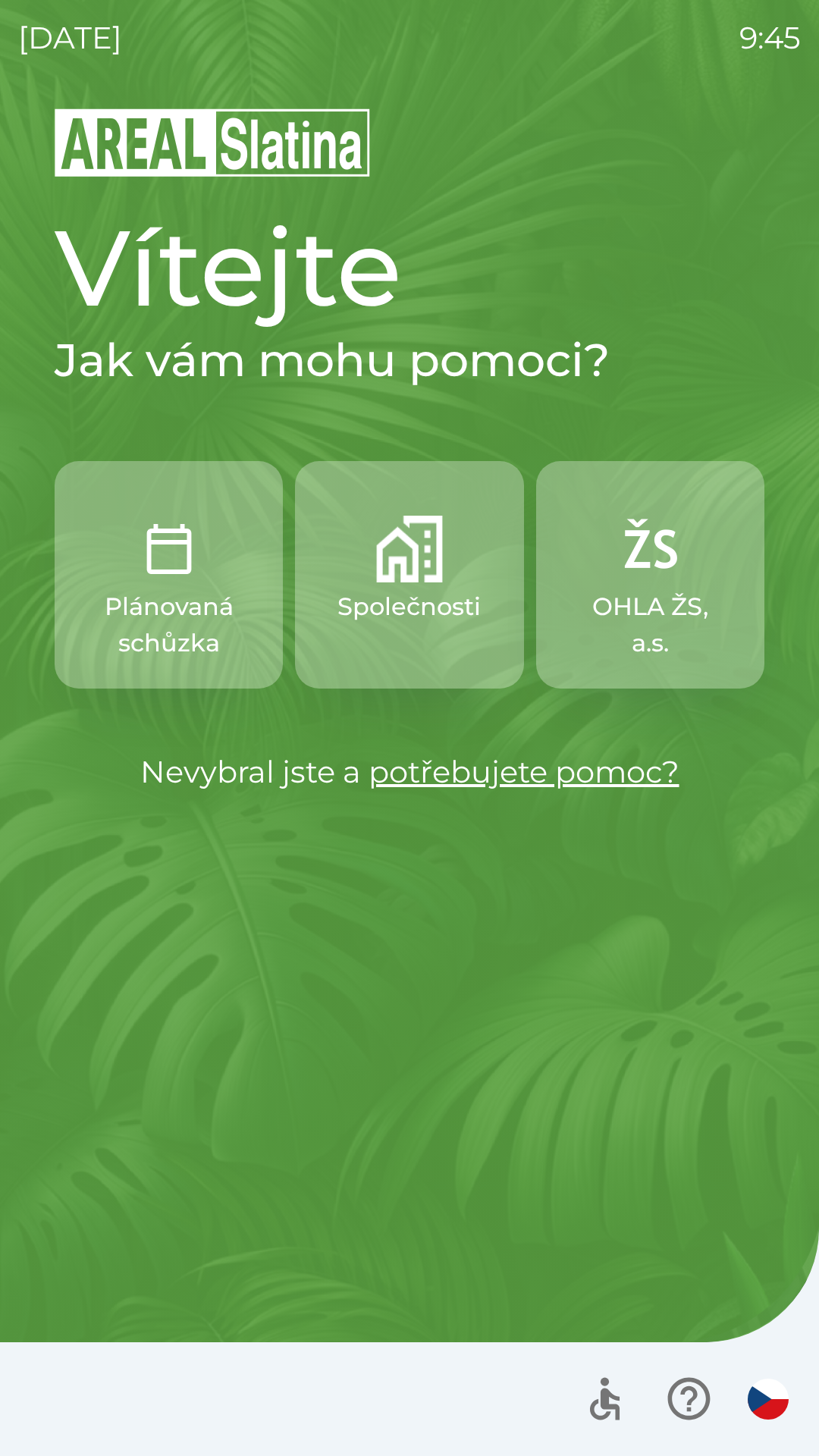
click at [373, 587] on button "Společnosti" at bounding box center [410, 575] width 228 height 228
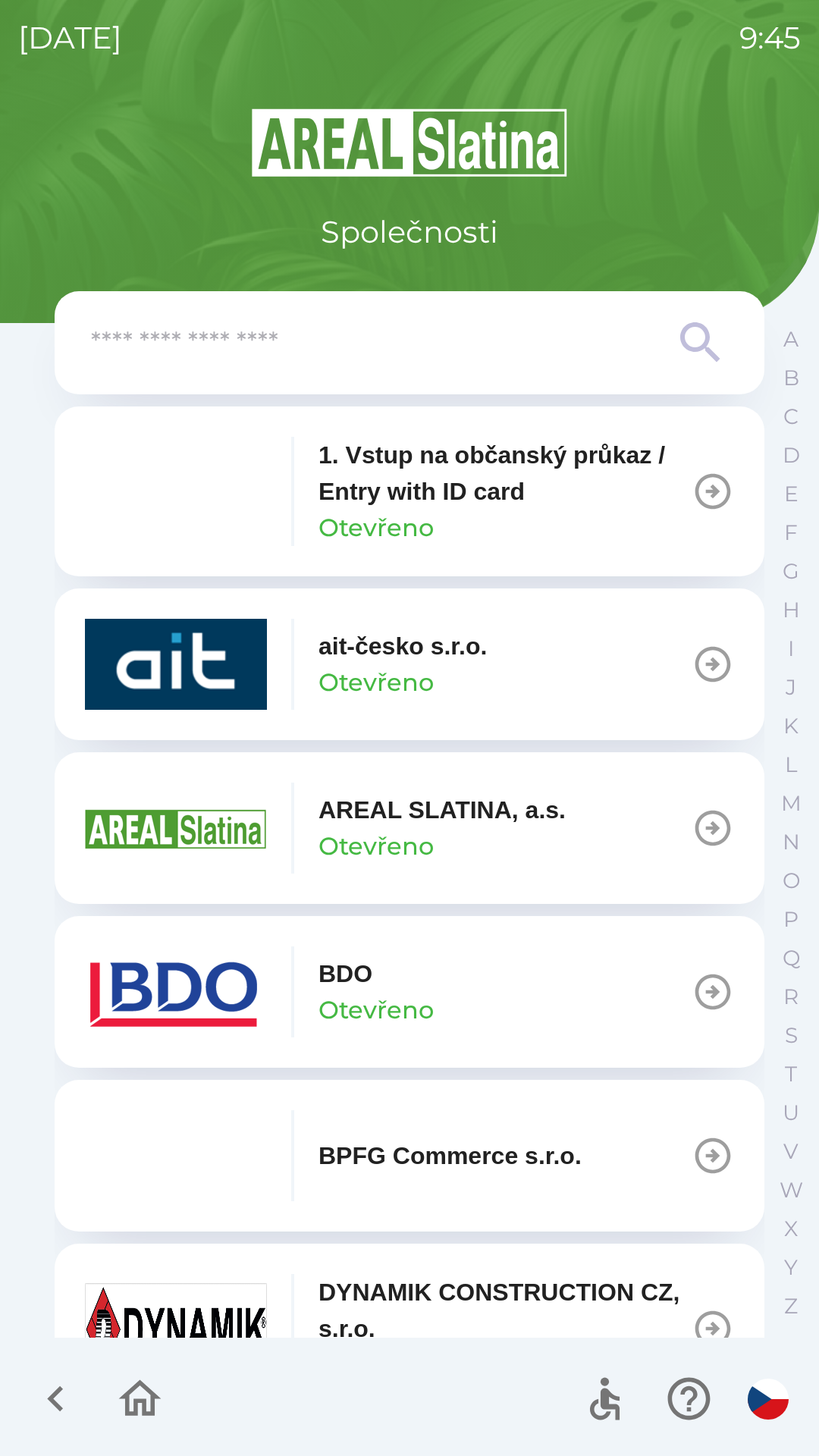
click at [705, 989] on icon "button" at bounding box center [714, 992] width 36 height 36
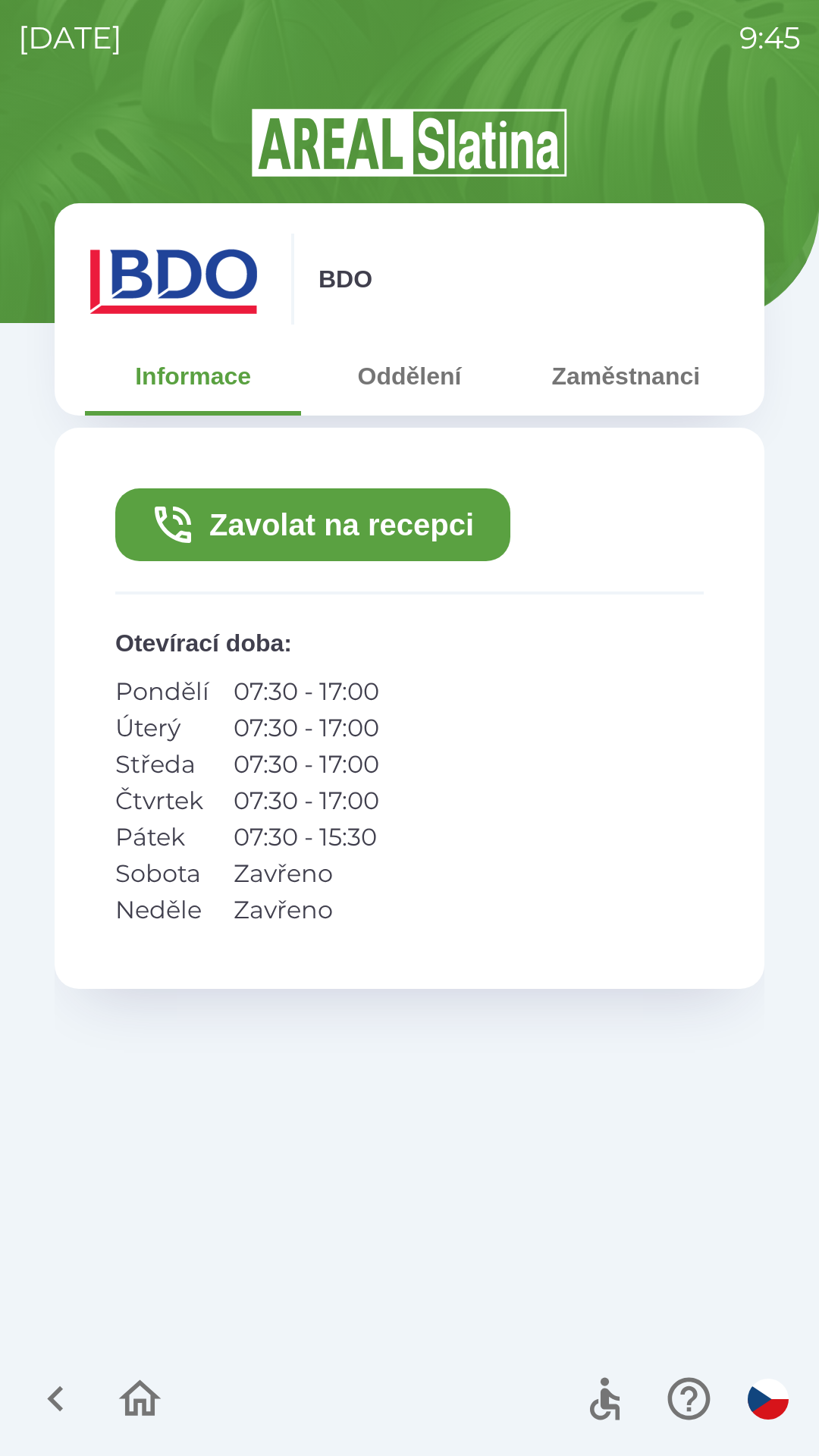
click at [256, 521] on button "Zavolat na recepci" at bounding box center [312, 525] width 395 height 73
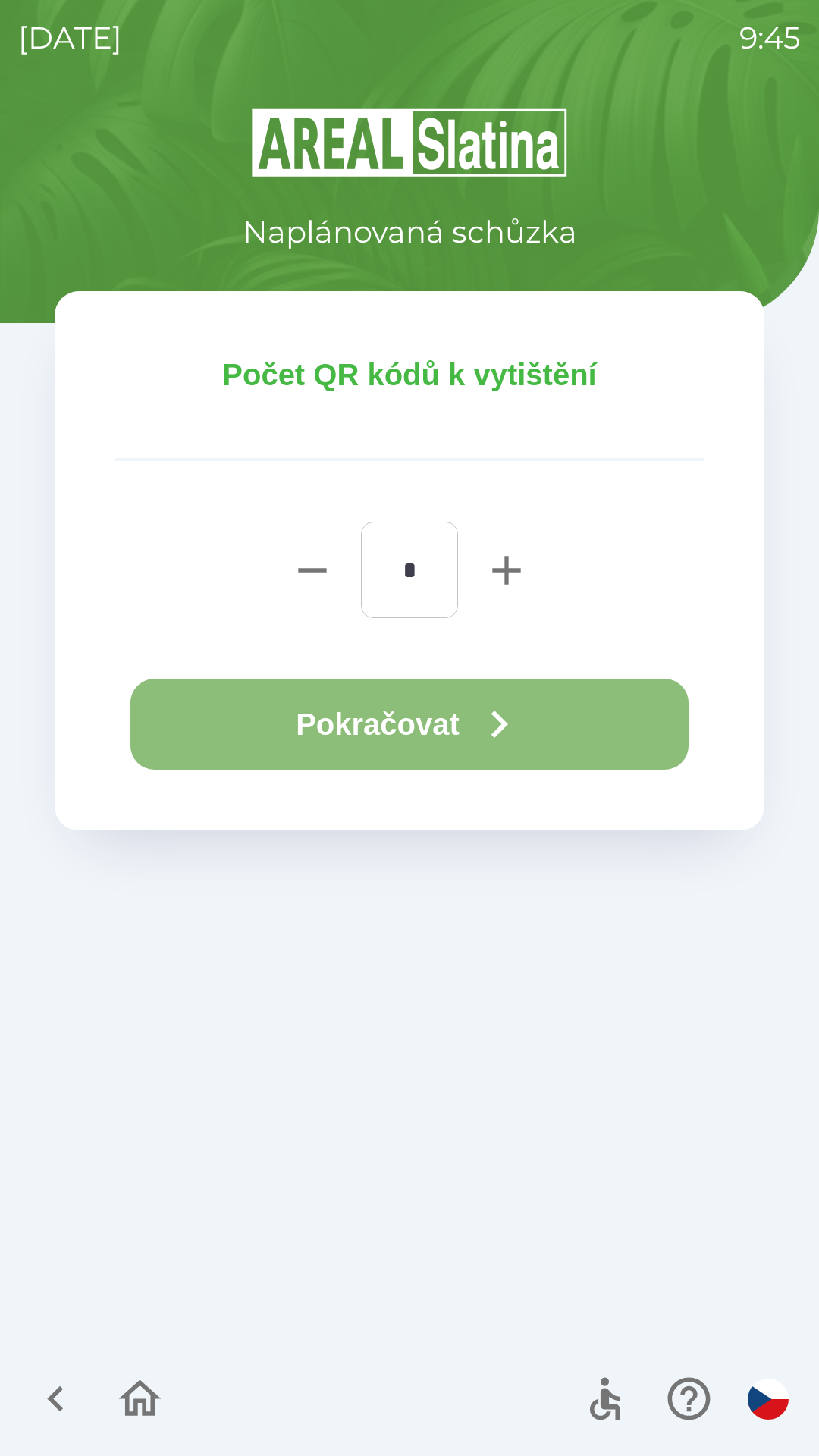
click at [342, 710] on button "Pokračovat" at bounding box center [410, 724] width 558 height 91
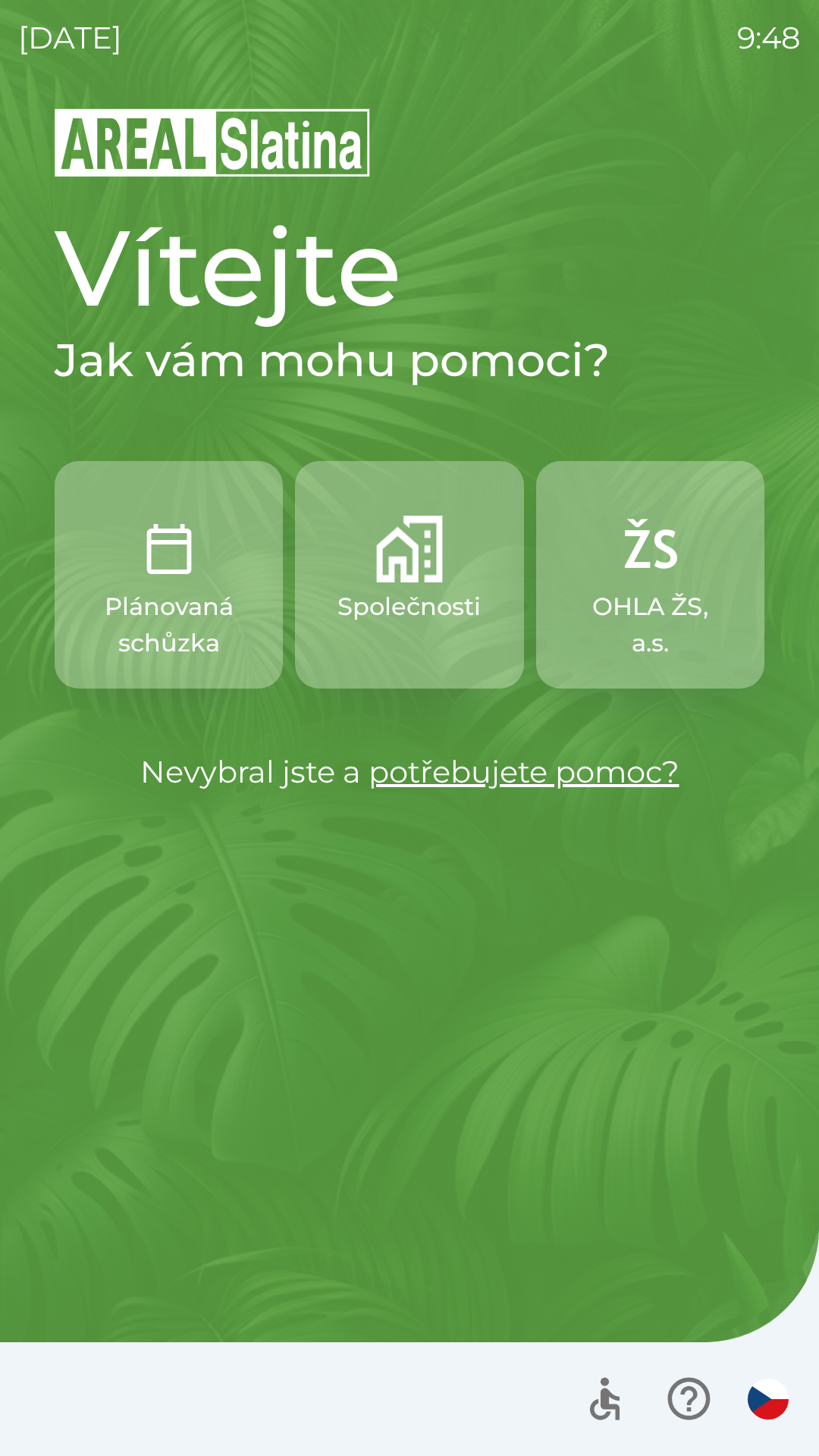
click at [397, 615] on p "Společnosti" at bounding box center [409, 607] width 144 height 37
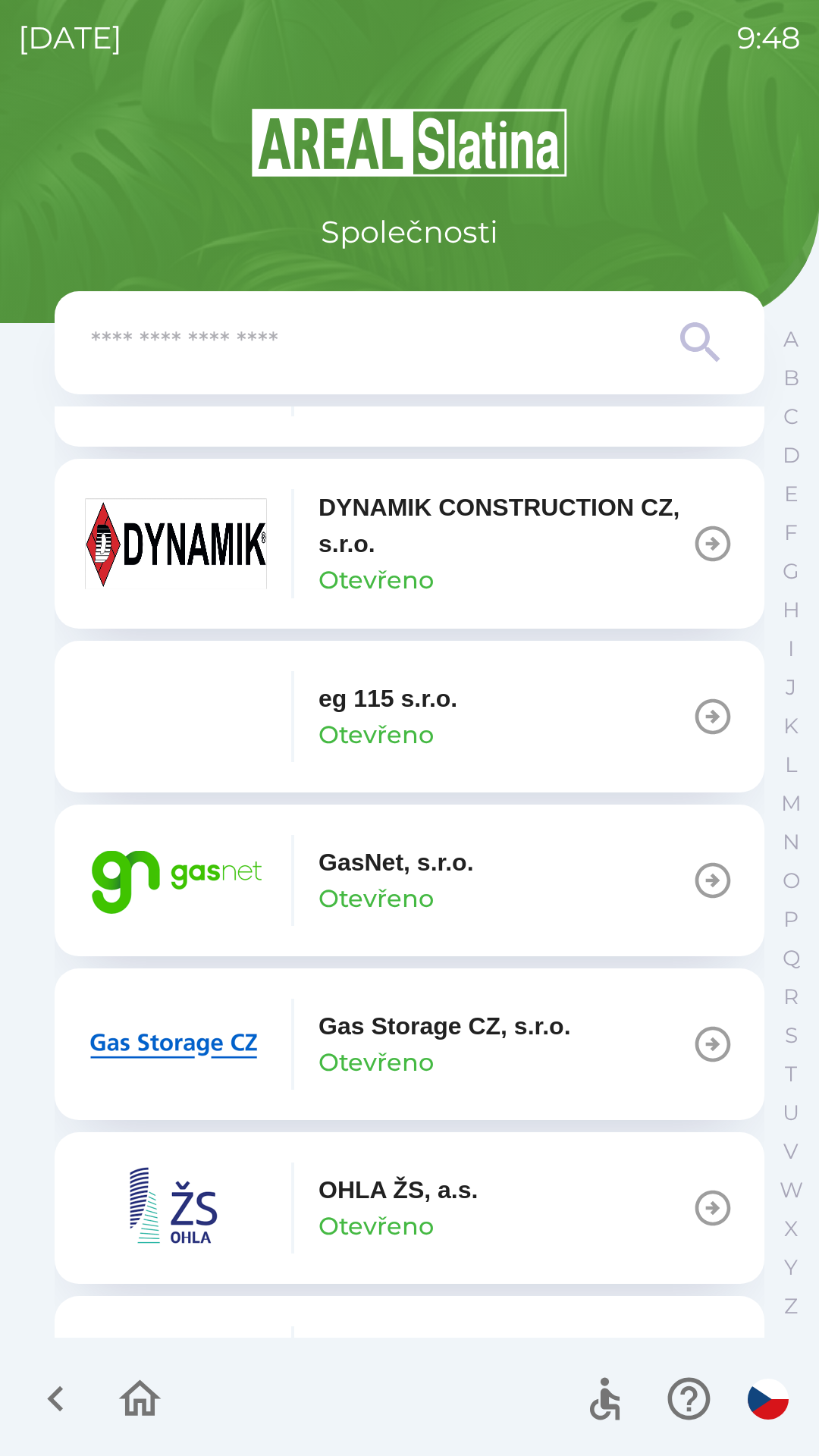
scroll to position [787, 0]
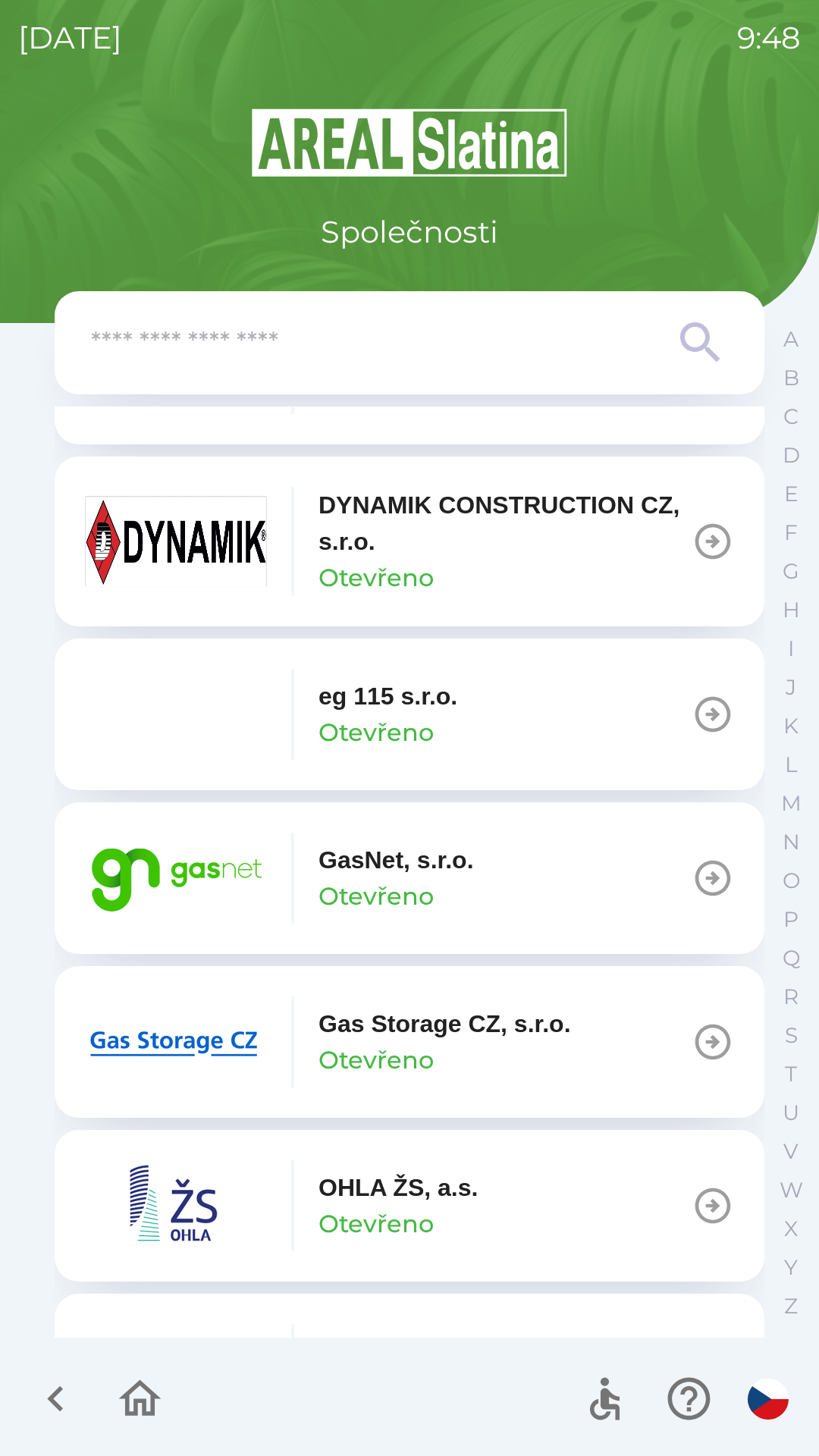
click at [550, 878] on button "GasNet, s.r.o. Otevřeno" at bounding box center [410, 878] width 710 height 152
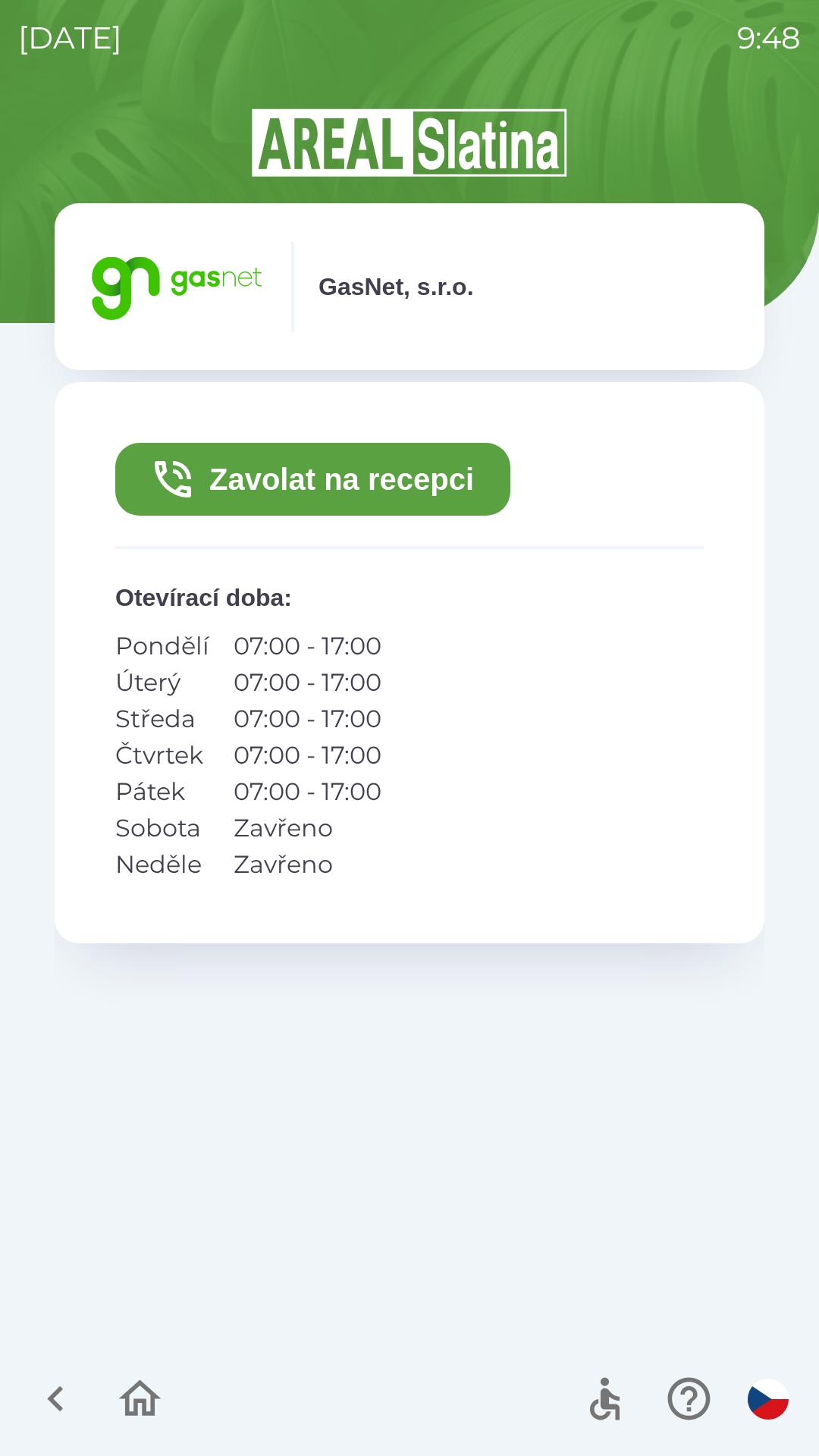
click at [291, 488] on button "Zavolat na recepci" at bounding box center [312, 479] width 395 height 73
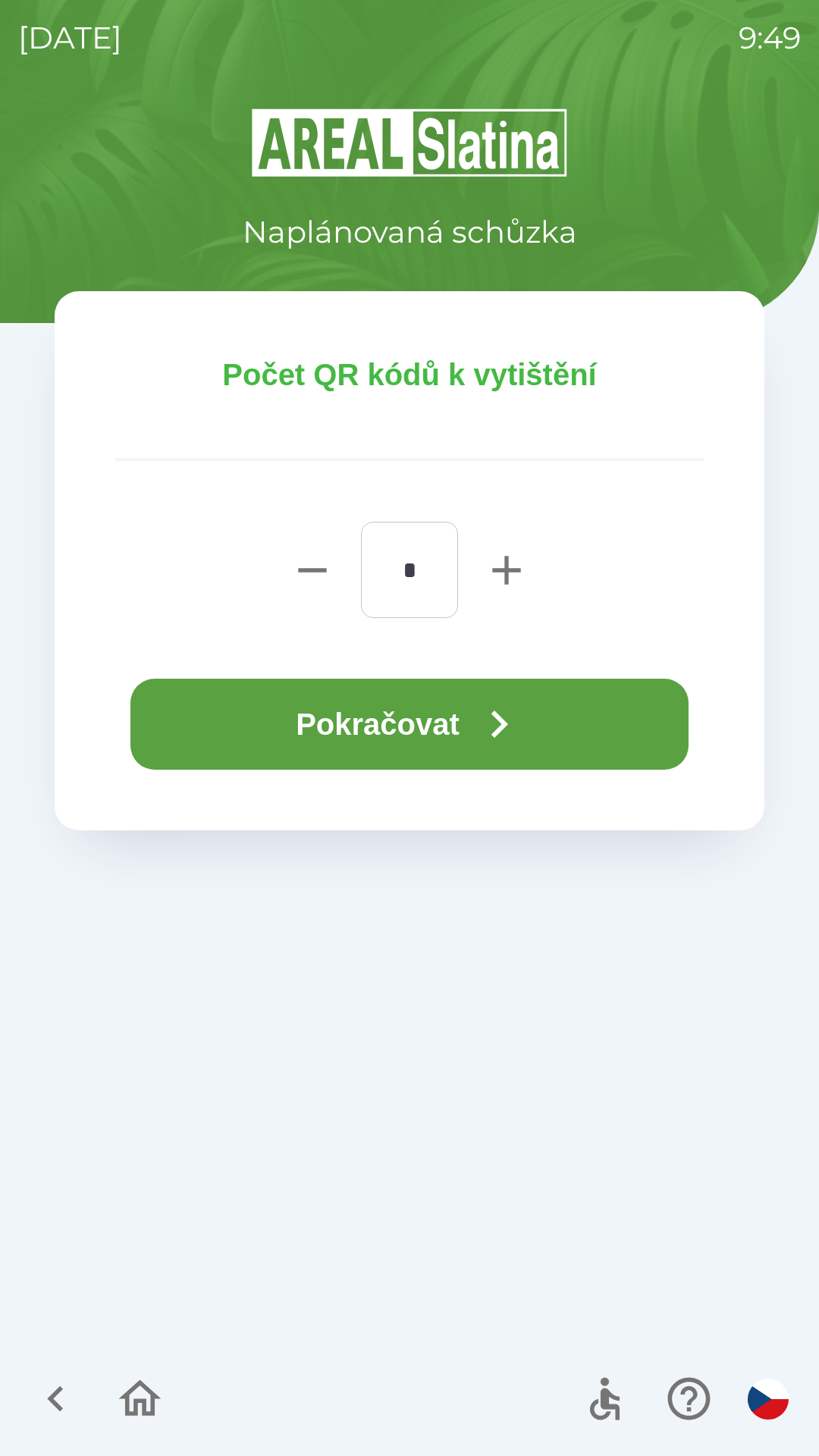
click at [256, 716] on button "Pokračovat" at bounding box center [410, 724] width 558 height 91
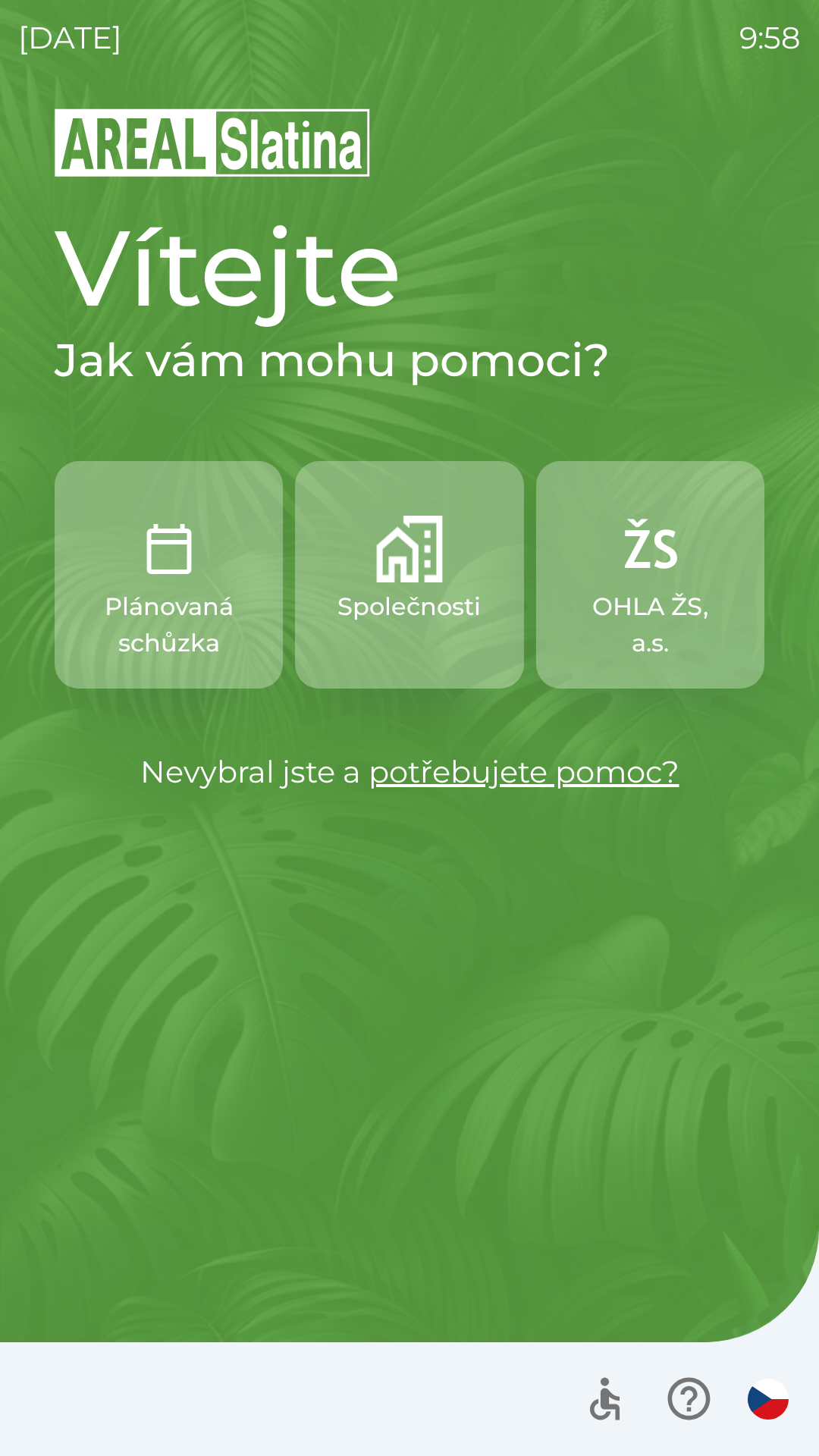
click at [414, 562] on img "button" at bounding box center [410, 549] width 67 height 67
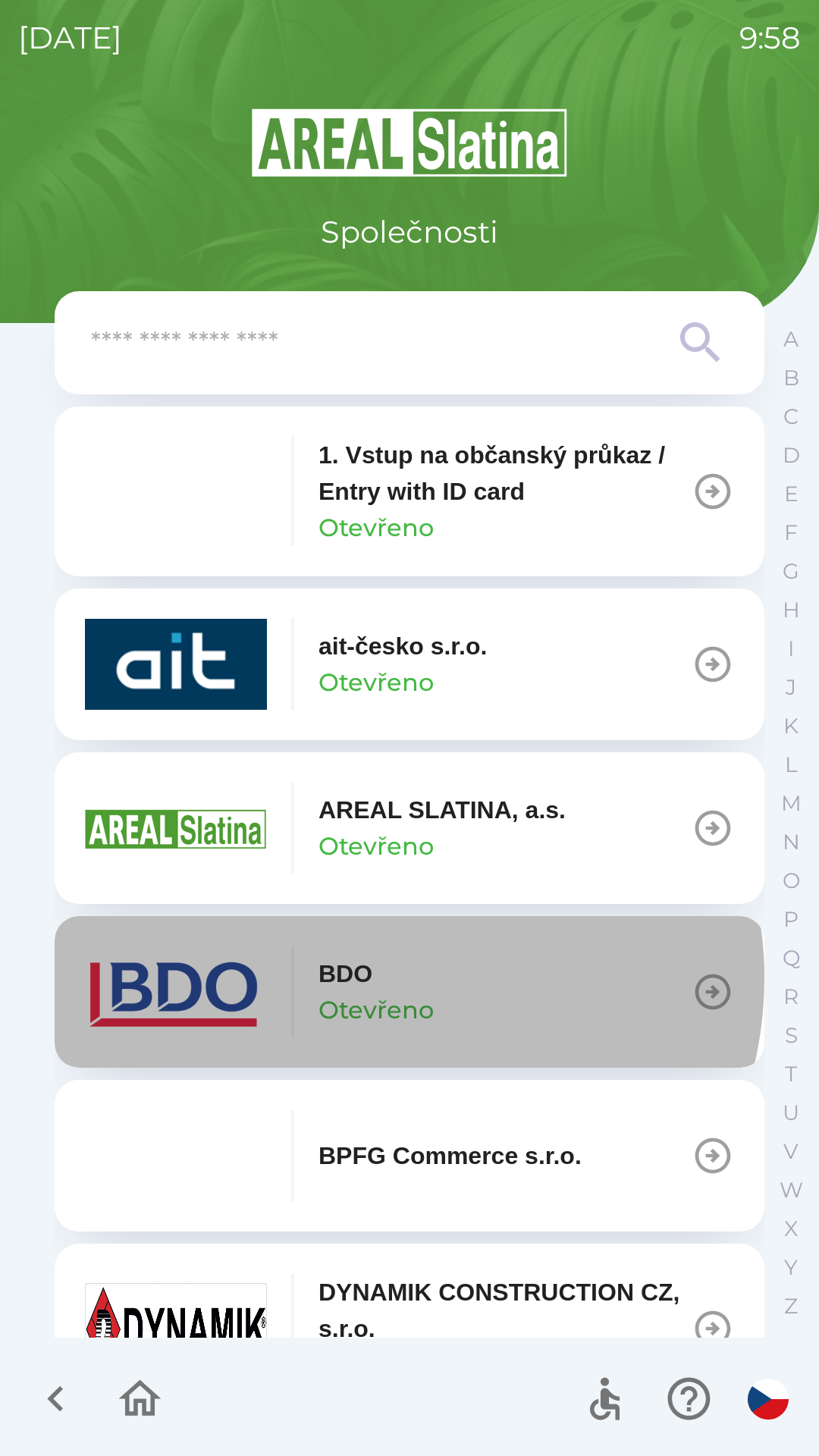
click at [385, 979] on div "BDO Otevřeno" at bounding box center [376, 992] width 115 height 73
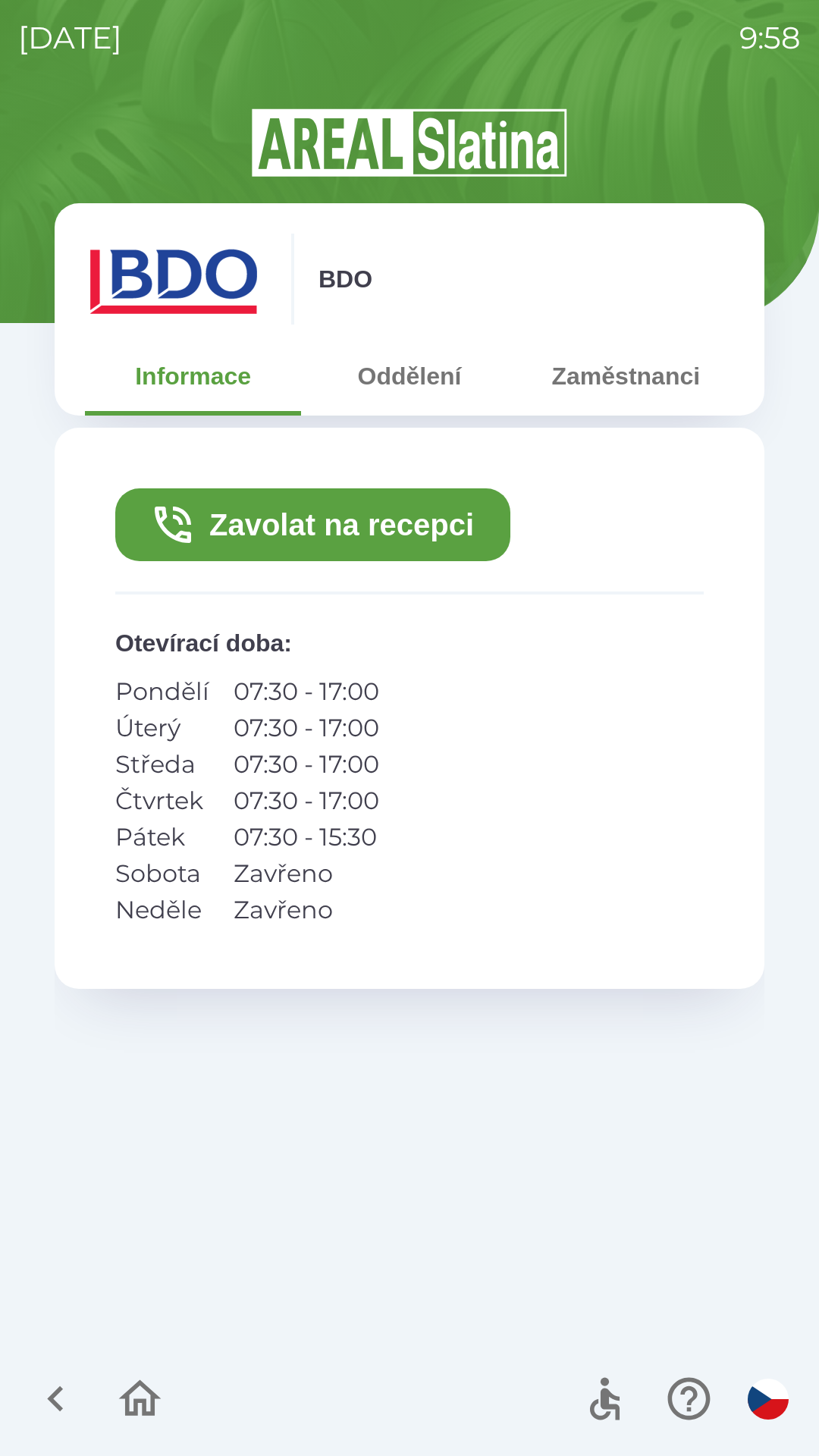
click at [323, 525] on button "Zavolat na recepci" at bounding box center [312, 525] width 395 height 73
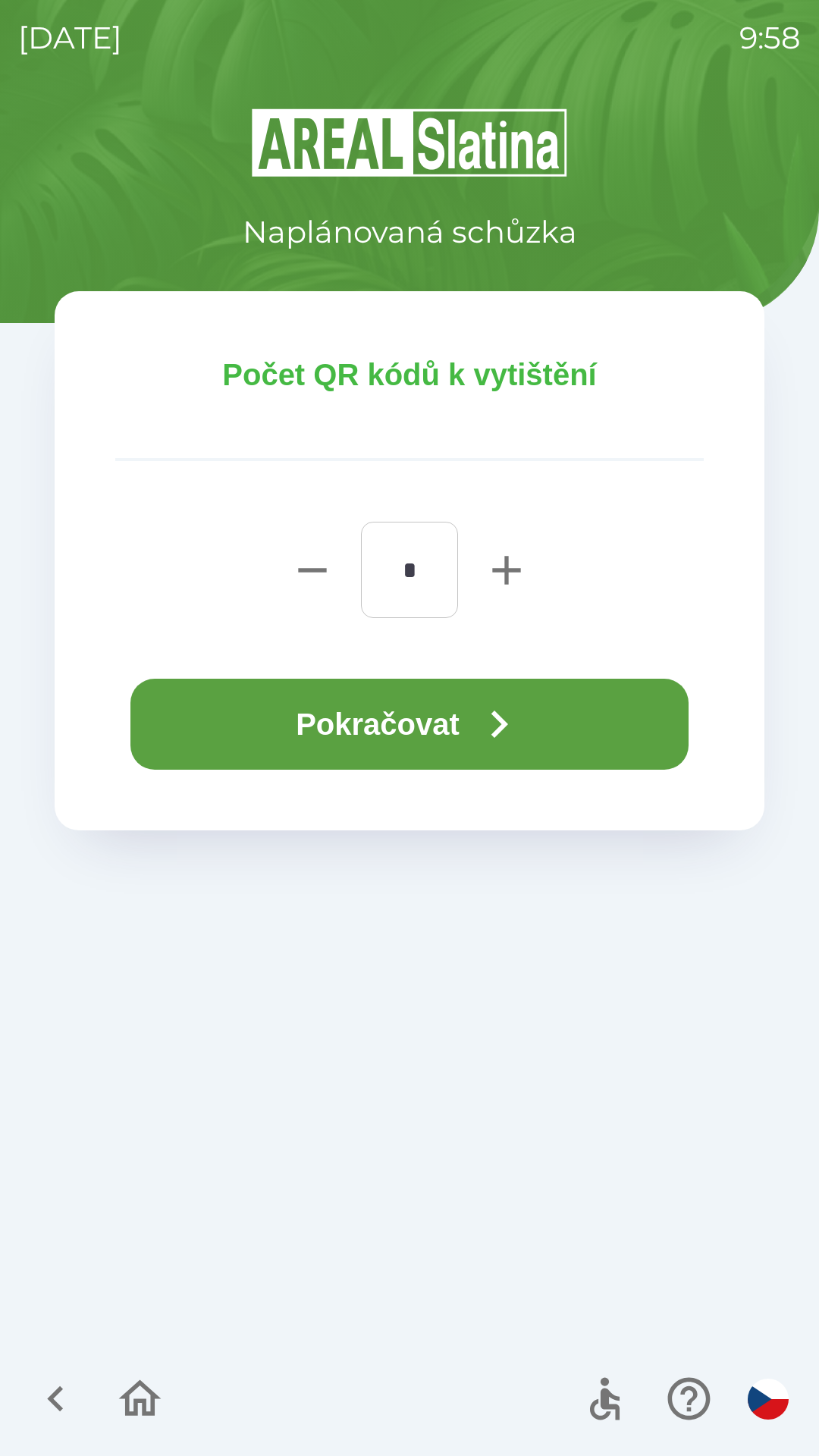
click at [412, 708] on button "Pokračovat" at bounding box center [410, 724] width 558 height 91
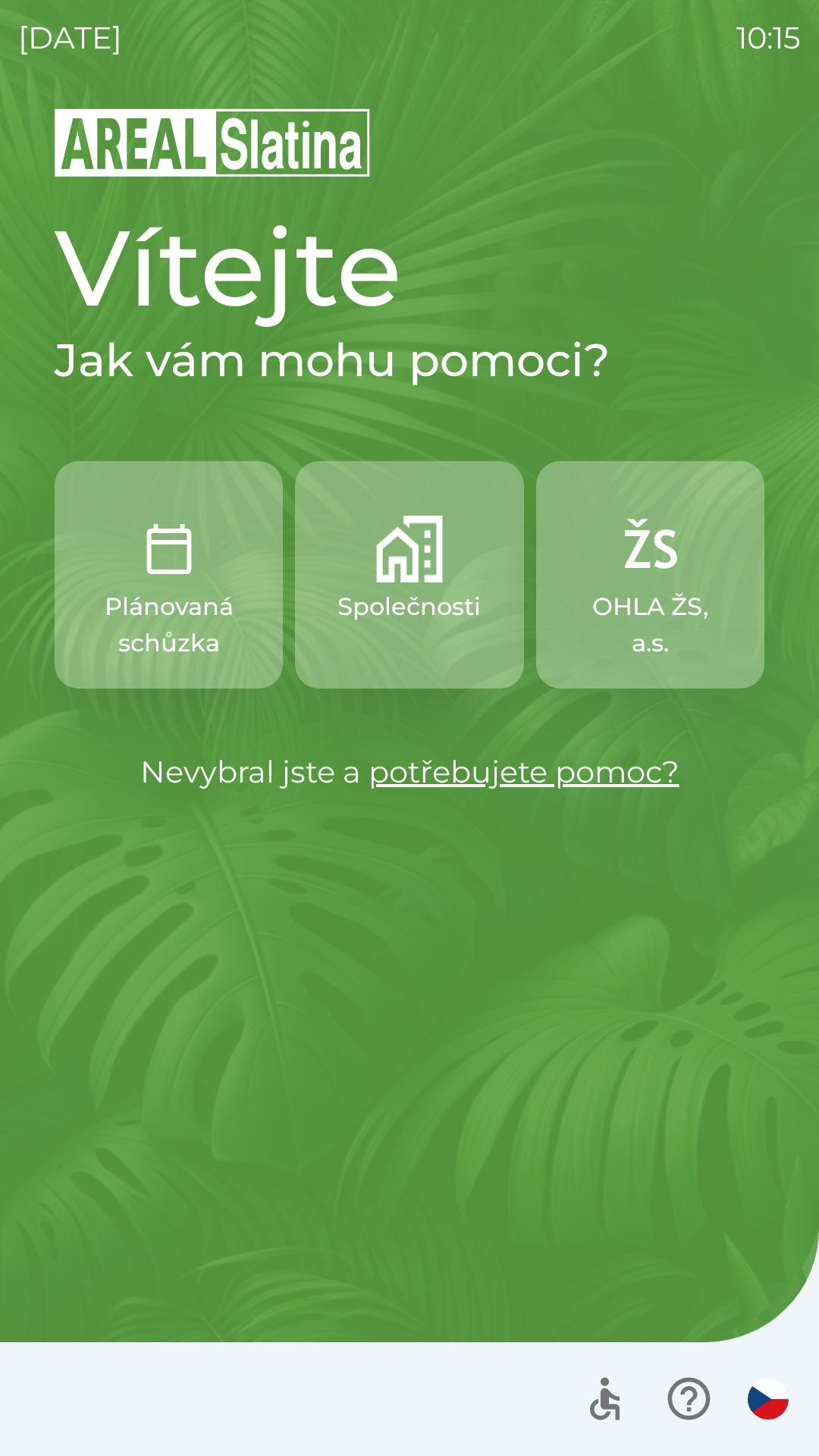
click at [385, 661] on button "Společnosti" at bounding box center [410, 575] width 228 height 228
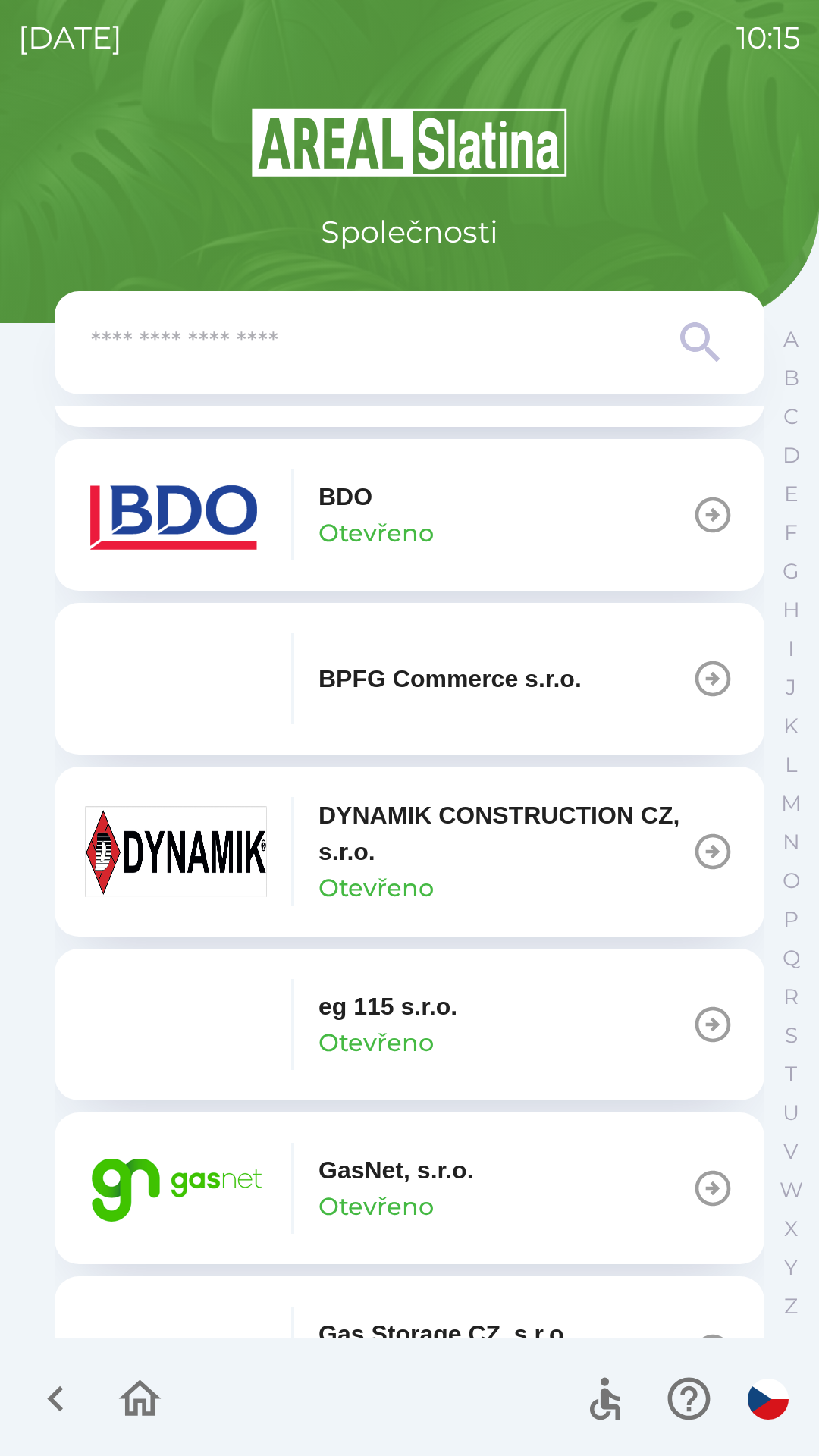
scroll to position [478, 0]
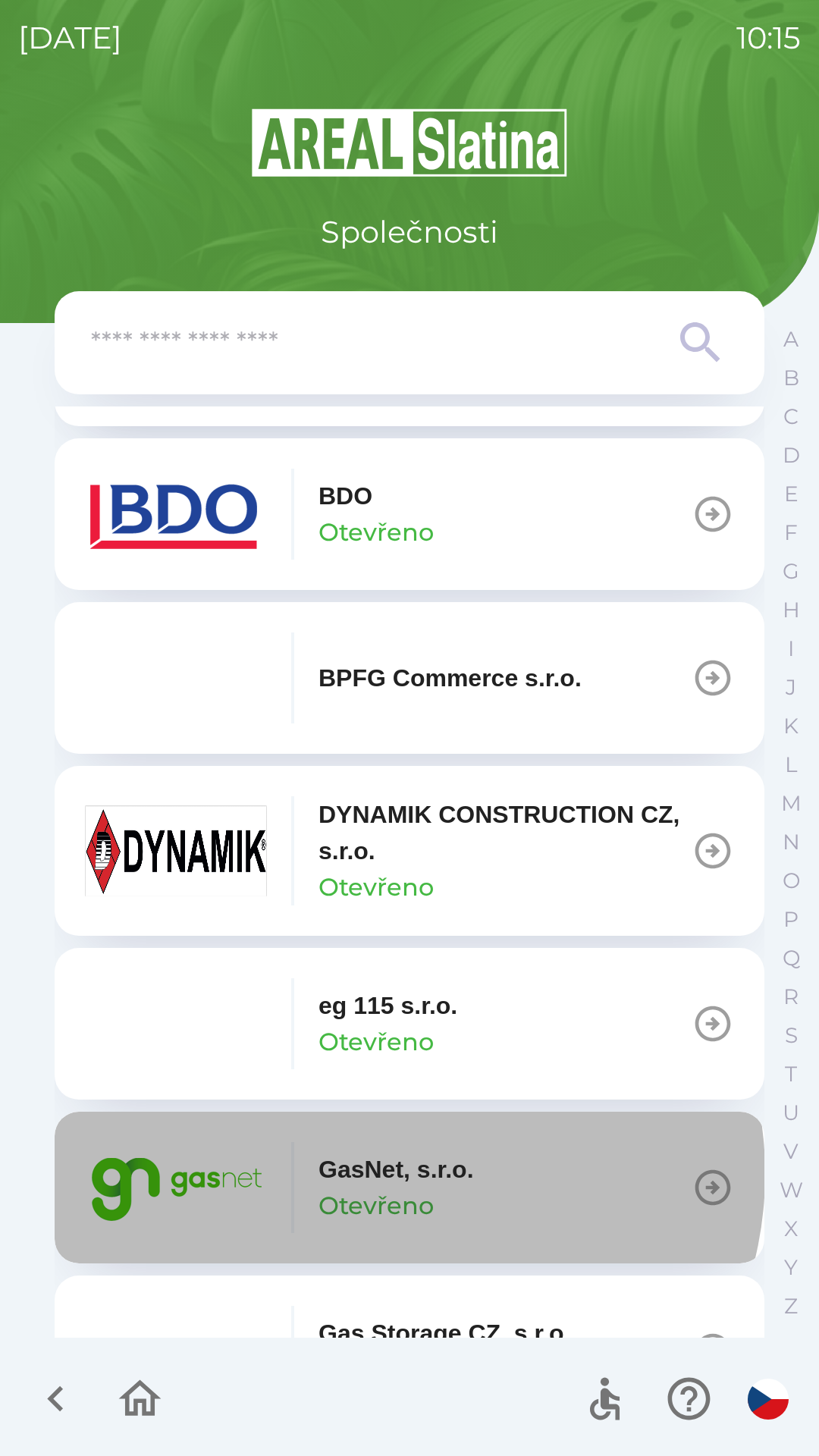
click at [402, 1174] on p "GasNet, s.r.o." at bounding box center [396, 1170] width 155 height 37
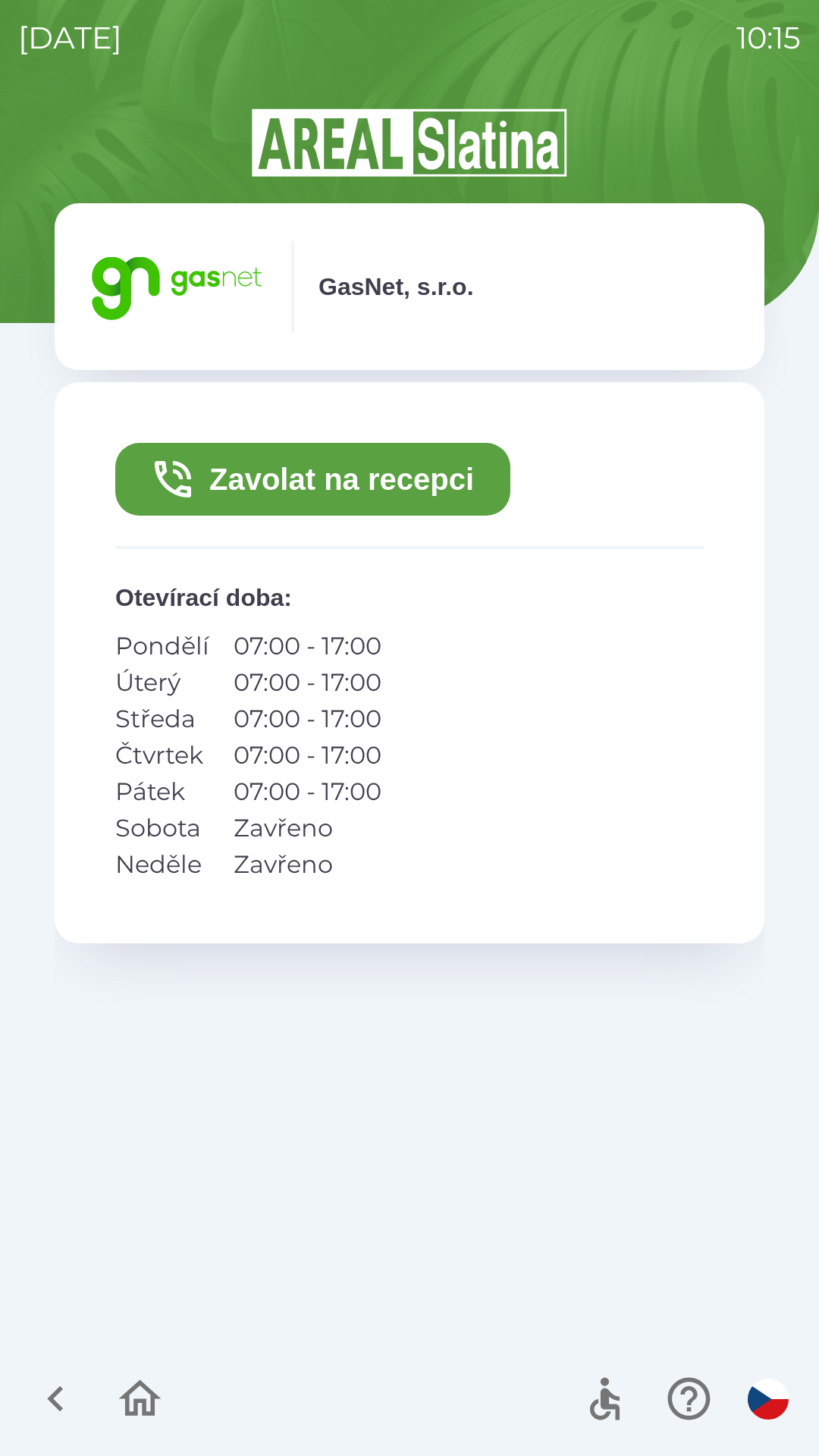
click at [415, 484] on button "Zavolat na recepci" at bounding box center [312, 479] width 395 height 73
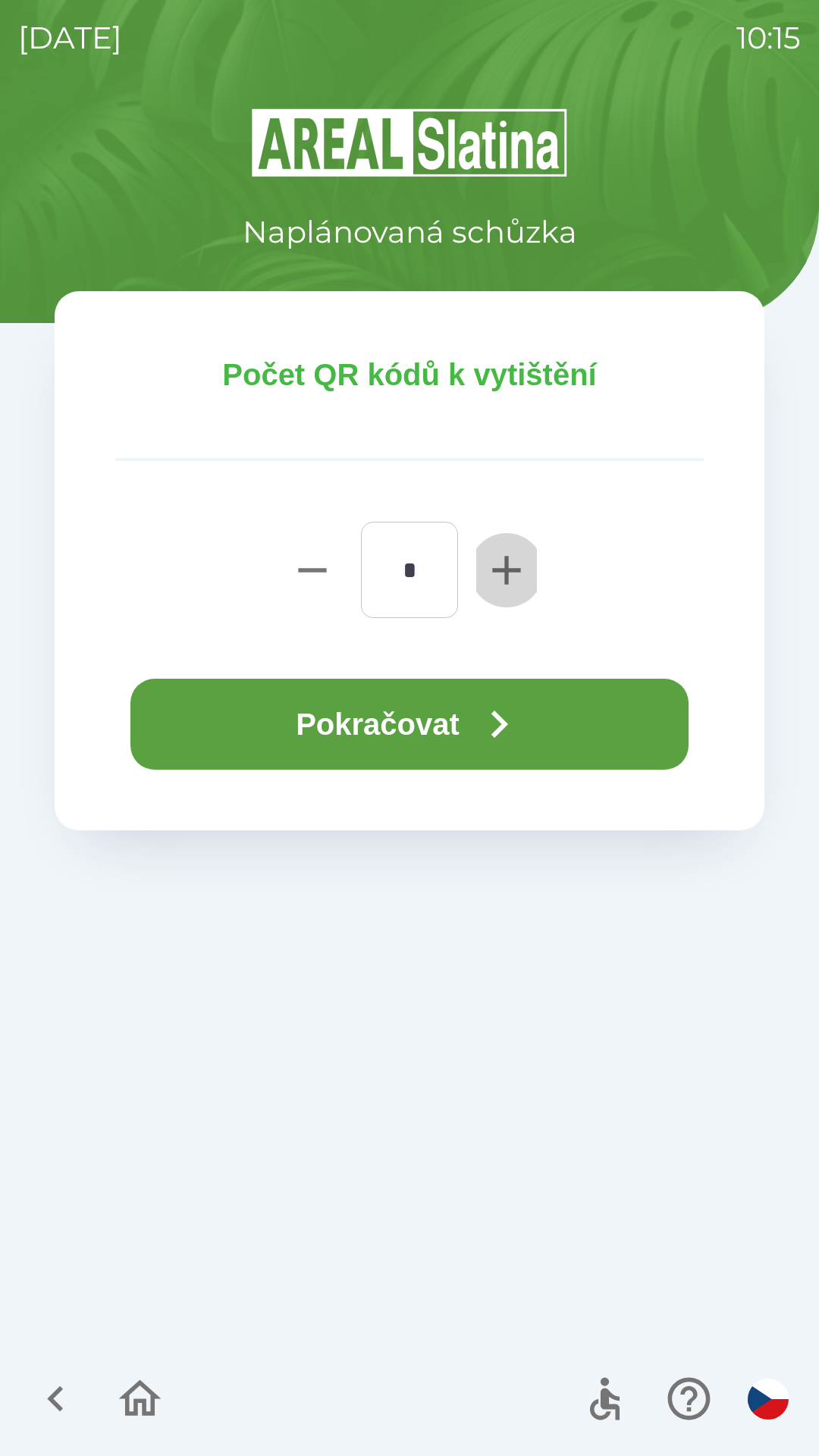
click at [496, 559] on icon "button" at bounding box center [507, 570] width 48 height 48
type input "*"
click at [435, 716] on button "Pokračovat" at bounding box center [410, 724] width 558 height 91
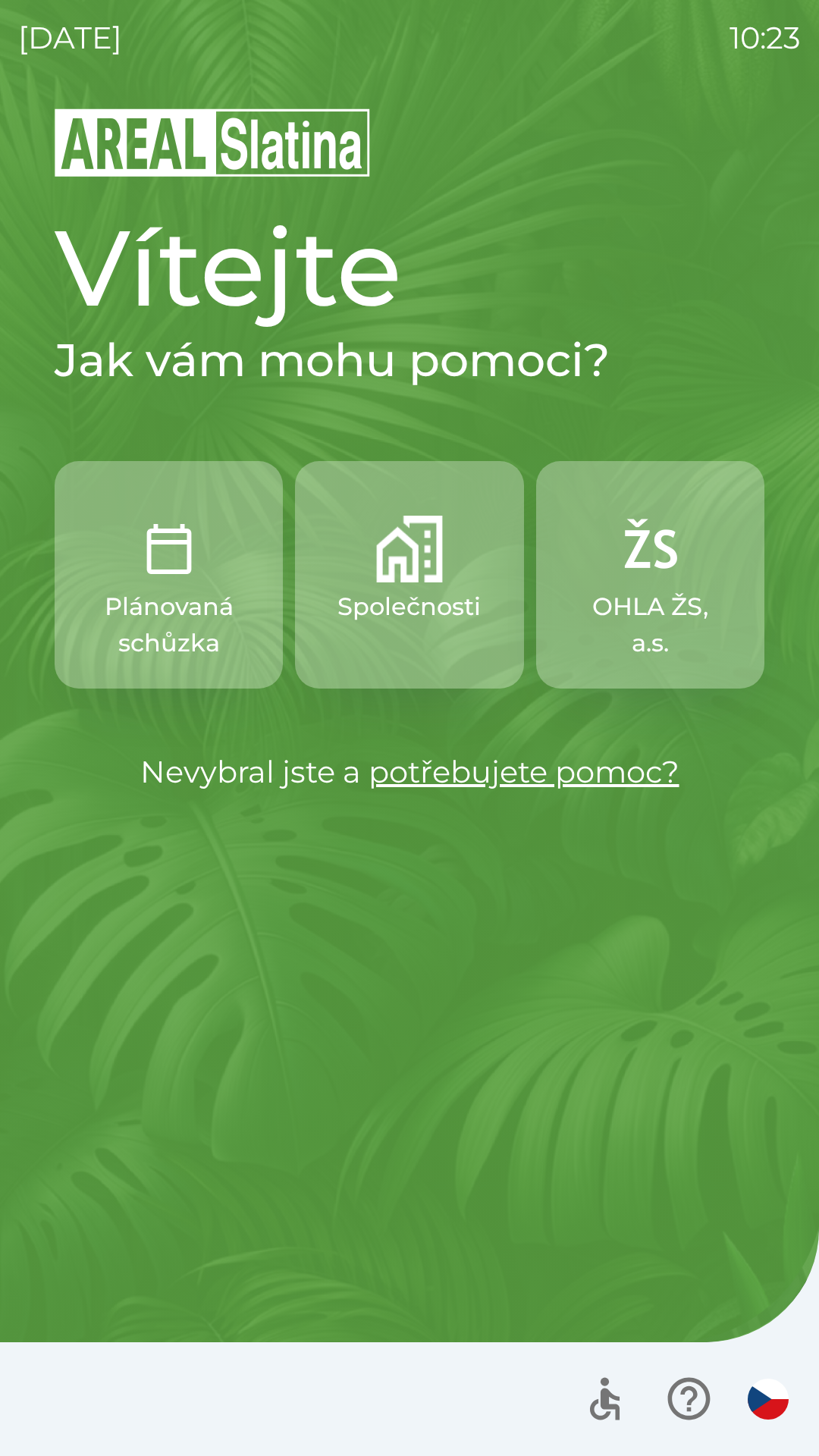
click at [767, 1410] on img "button" at bounding box center [768, 1400] width 41 height 41
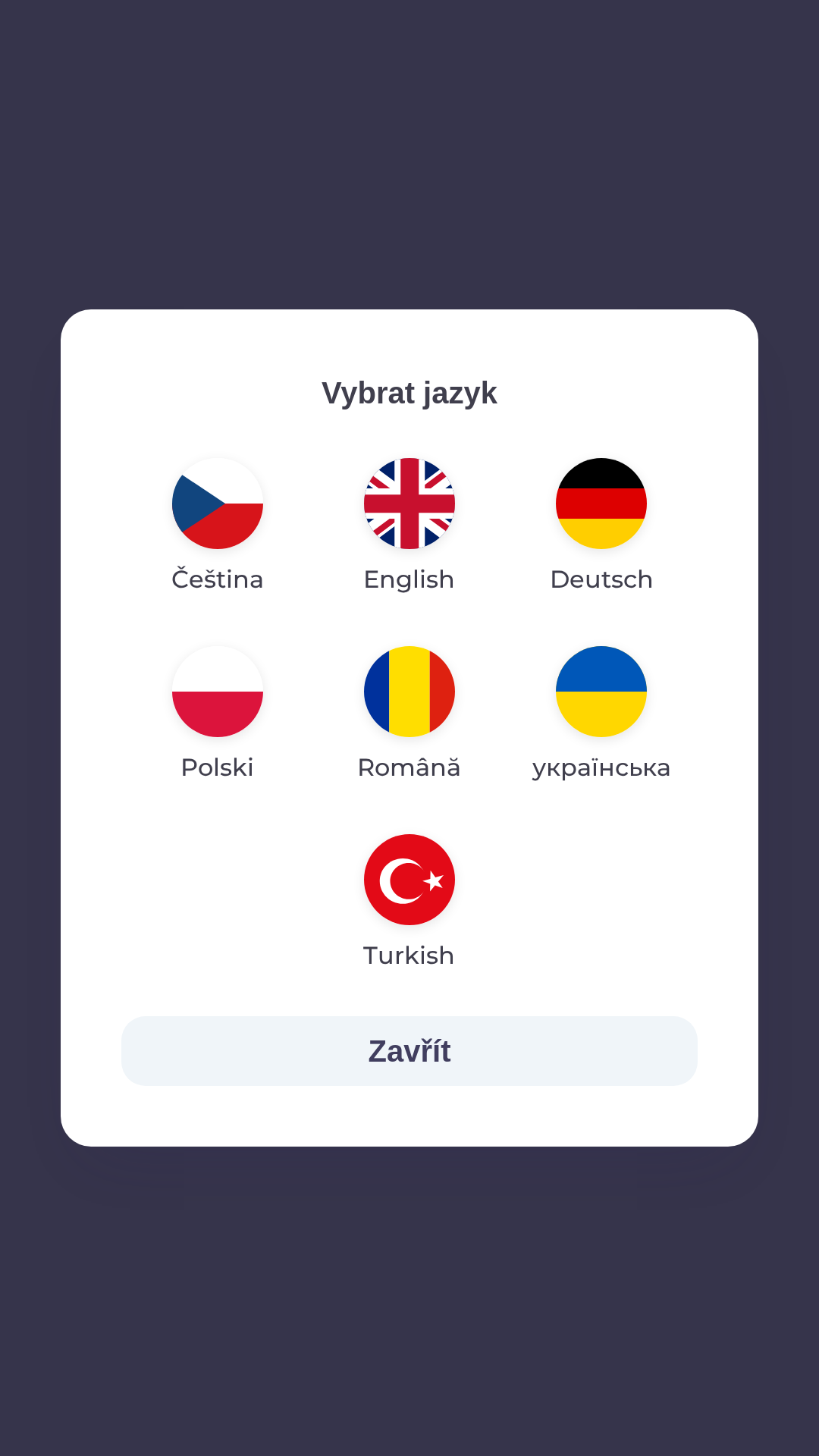
click at [415, 510] on img "button" at bounding box center [410, 503] width 91 height 91
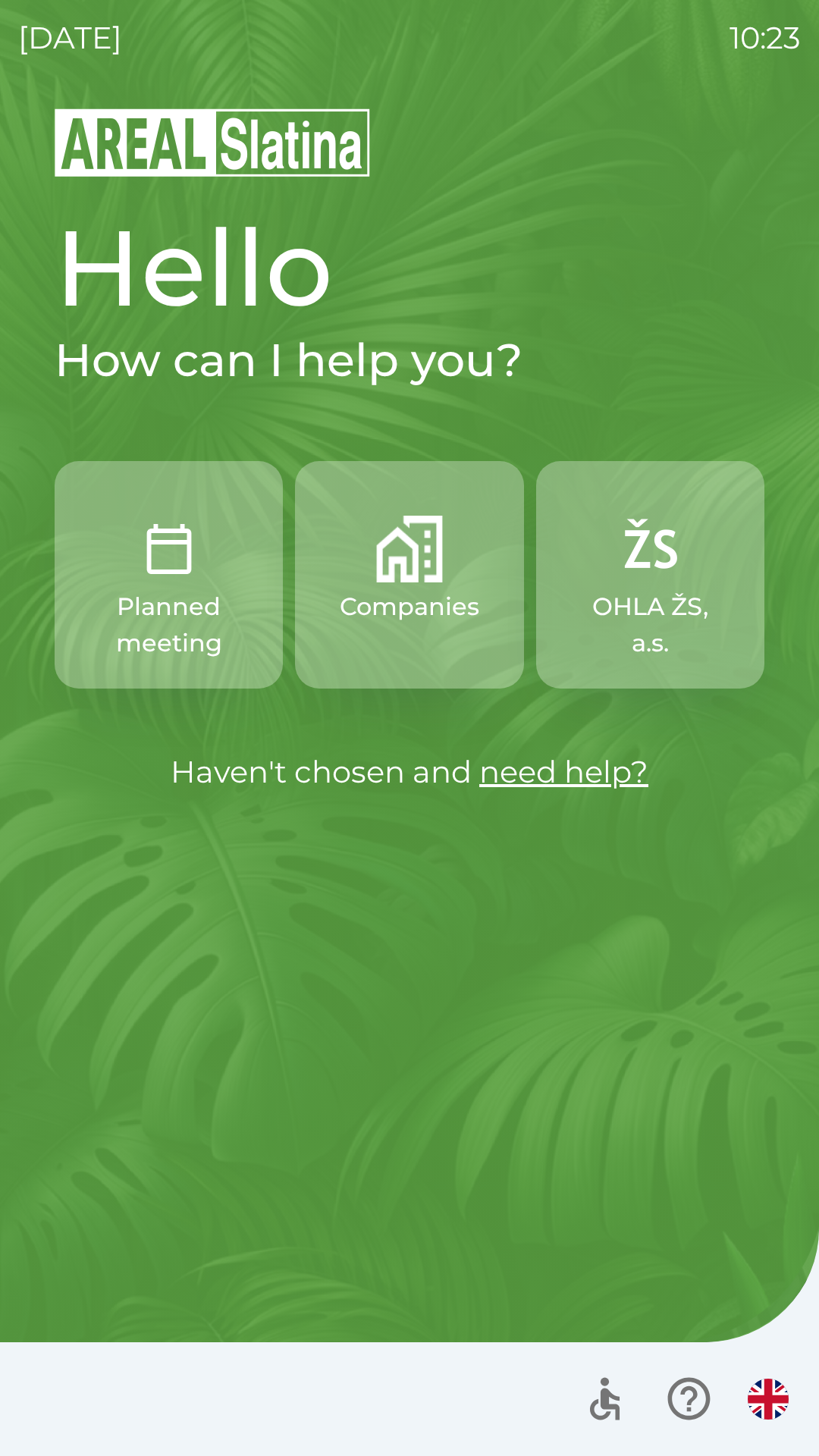
click at [384, 570] on img "button" at bounding box center [410, 549] width 67 height 67
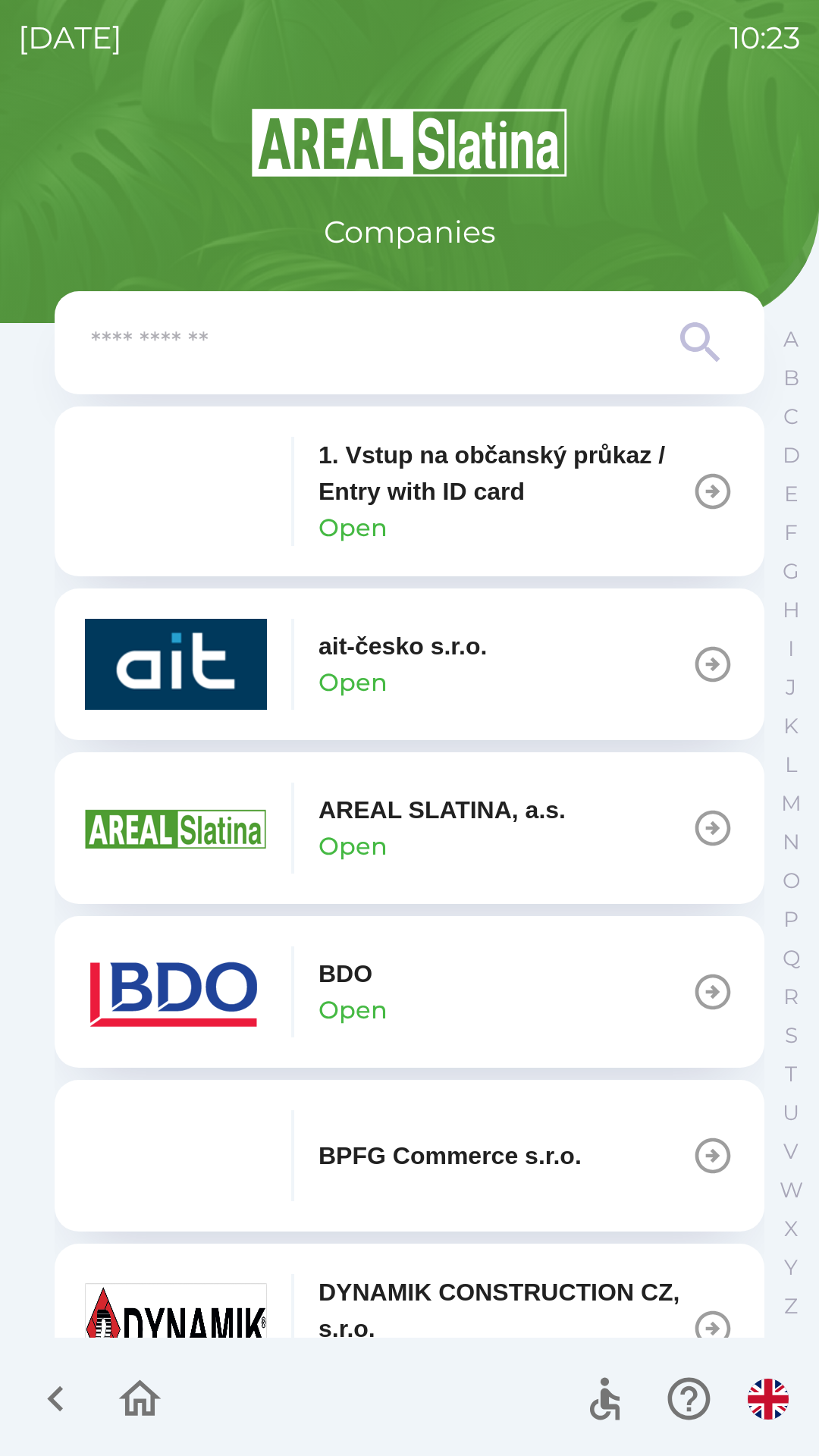
click at [262, 986] on img "button" at bounding box center [176, 992] width 182 height 91
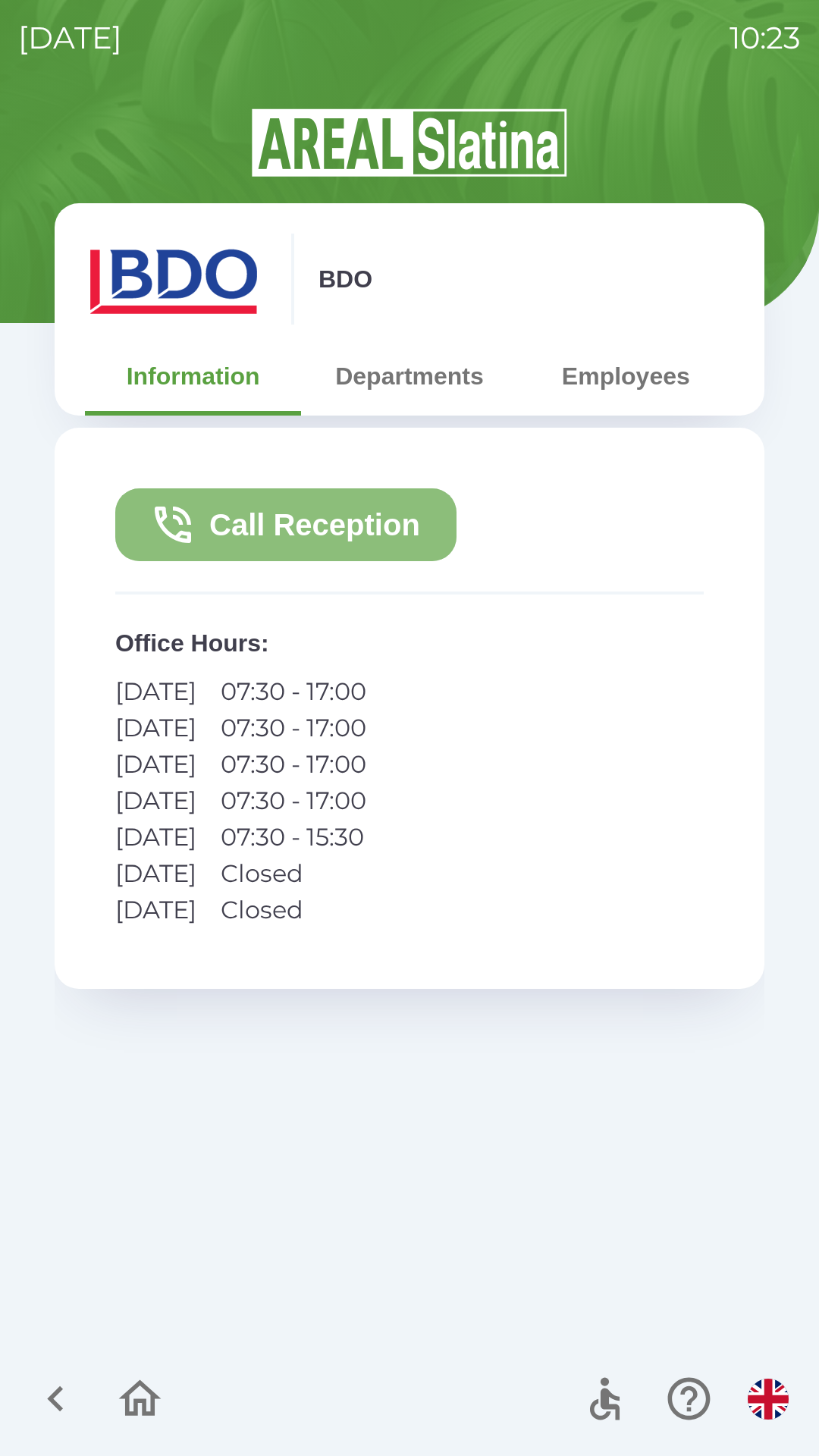
click at [429, 500] on button "Call Reception" at bounding box center [285, 525] width 342 height 73
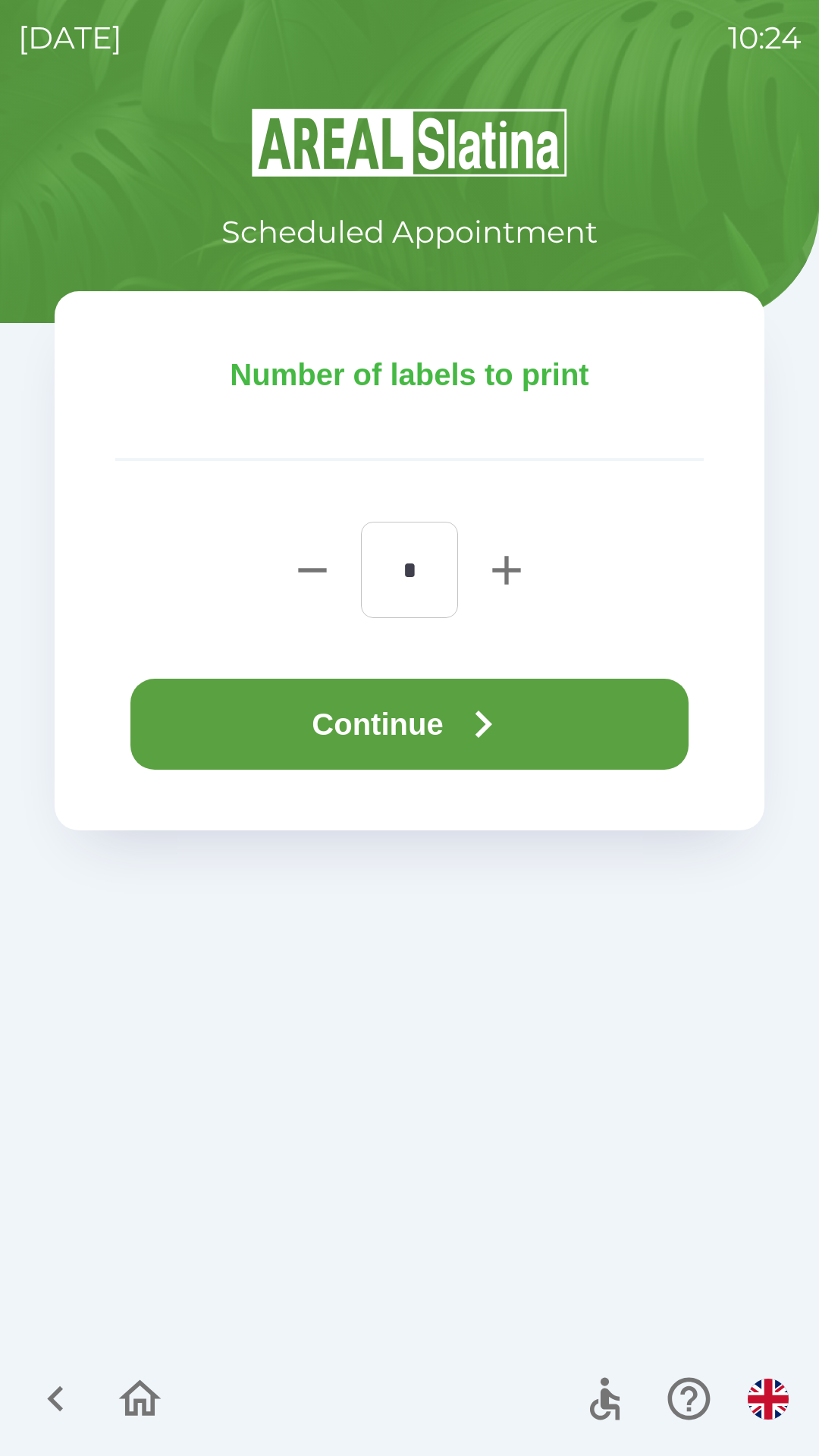
click at [511, 572] on icon "button" at bounding box center [506, 569] width 28 height 28
click at [508, 577] on icon "button" at bounding box center [506, 569] width 28 height 28
click at [505, 576] on icon "button" at bounding box center [506, 569] width 28 height 28
click at [507, 576] on icon "button" at bounding box center [506, 569] width 28 height 28
type input "*"
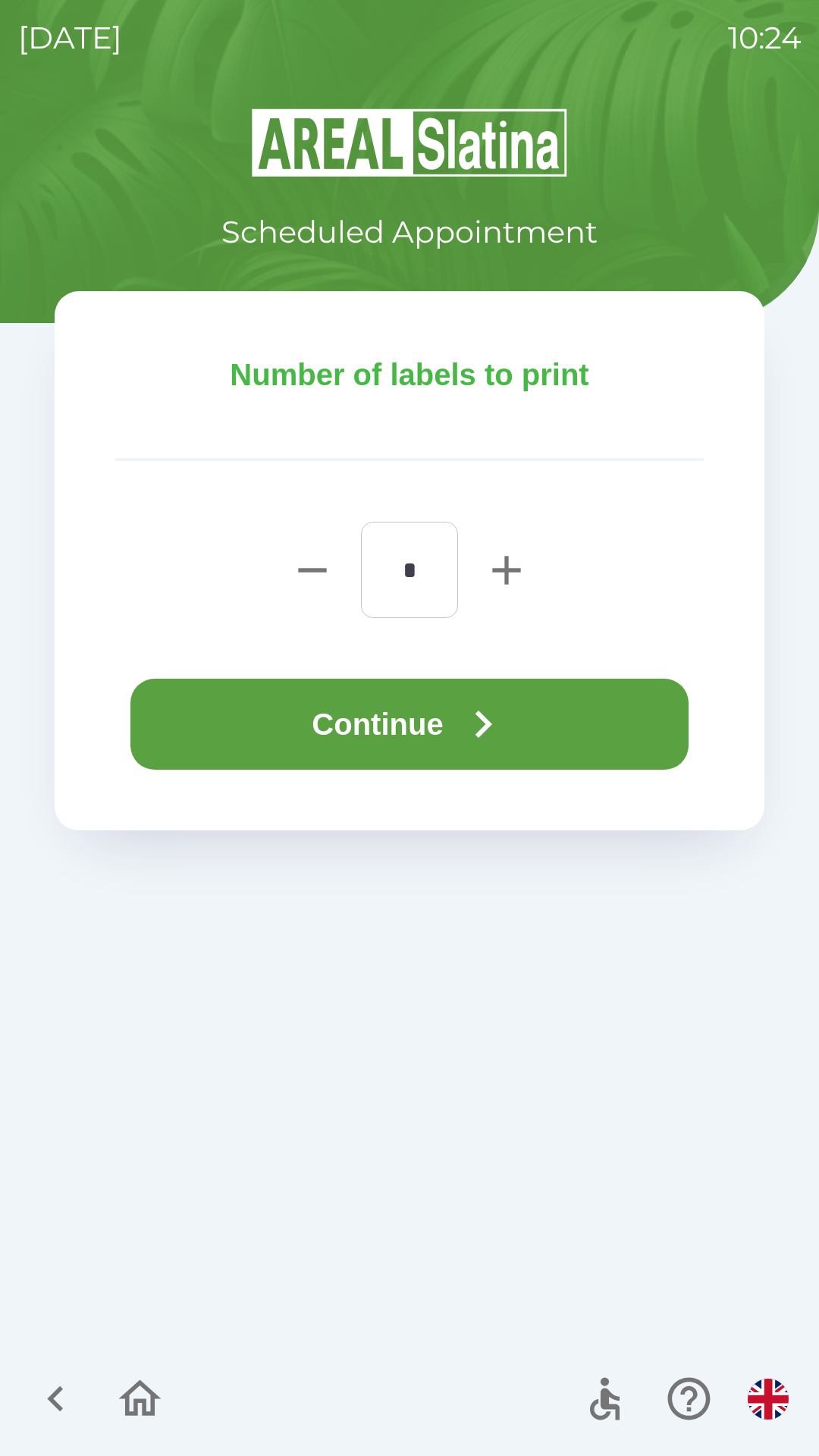
click at [525, 701] on button "Continue" at bounding box center [410, 724] width 558 height 91
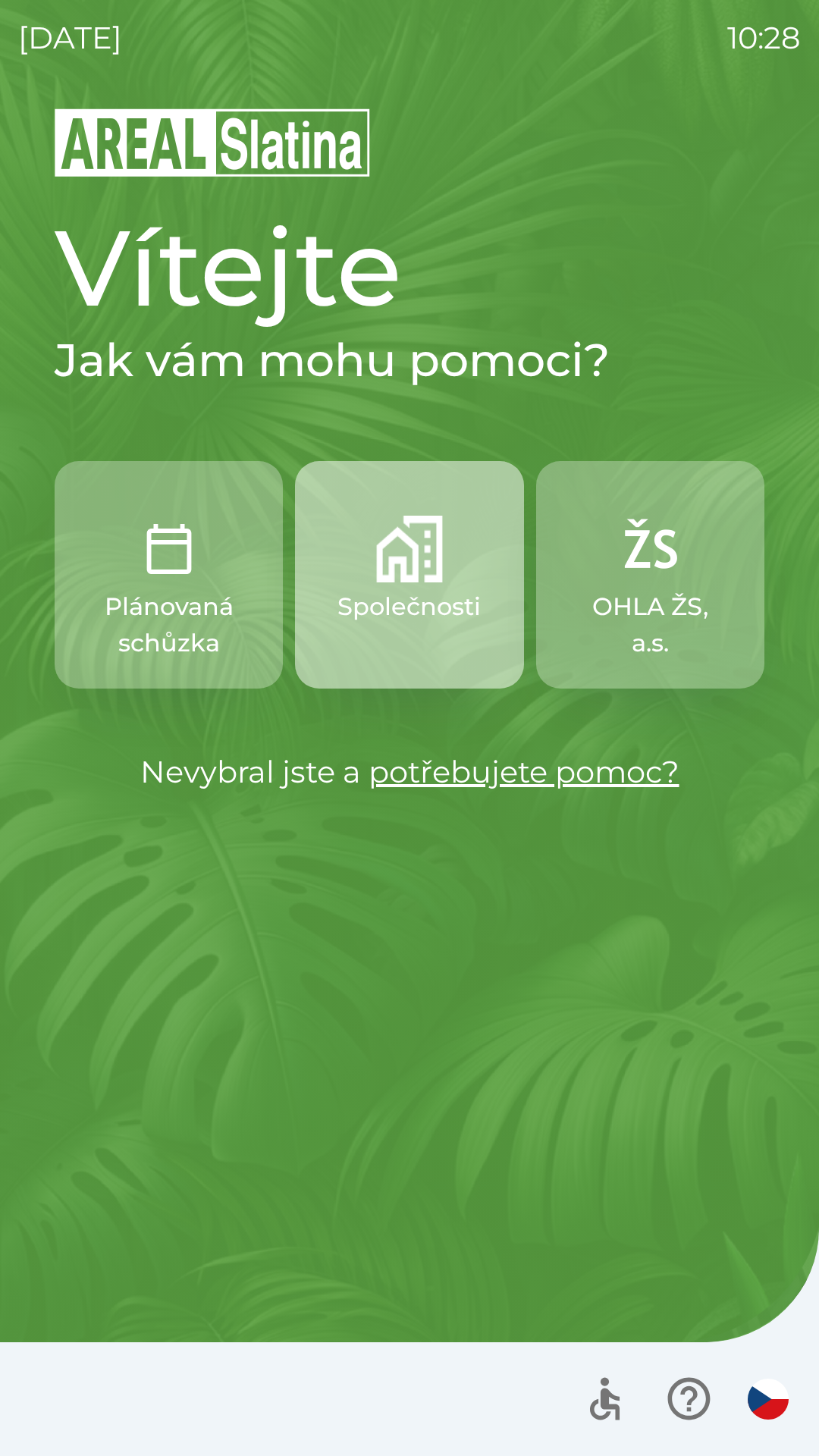
click at [412, 592] on p "Společnosti" at bounding box center [409, 607] width 144 height 37
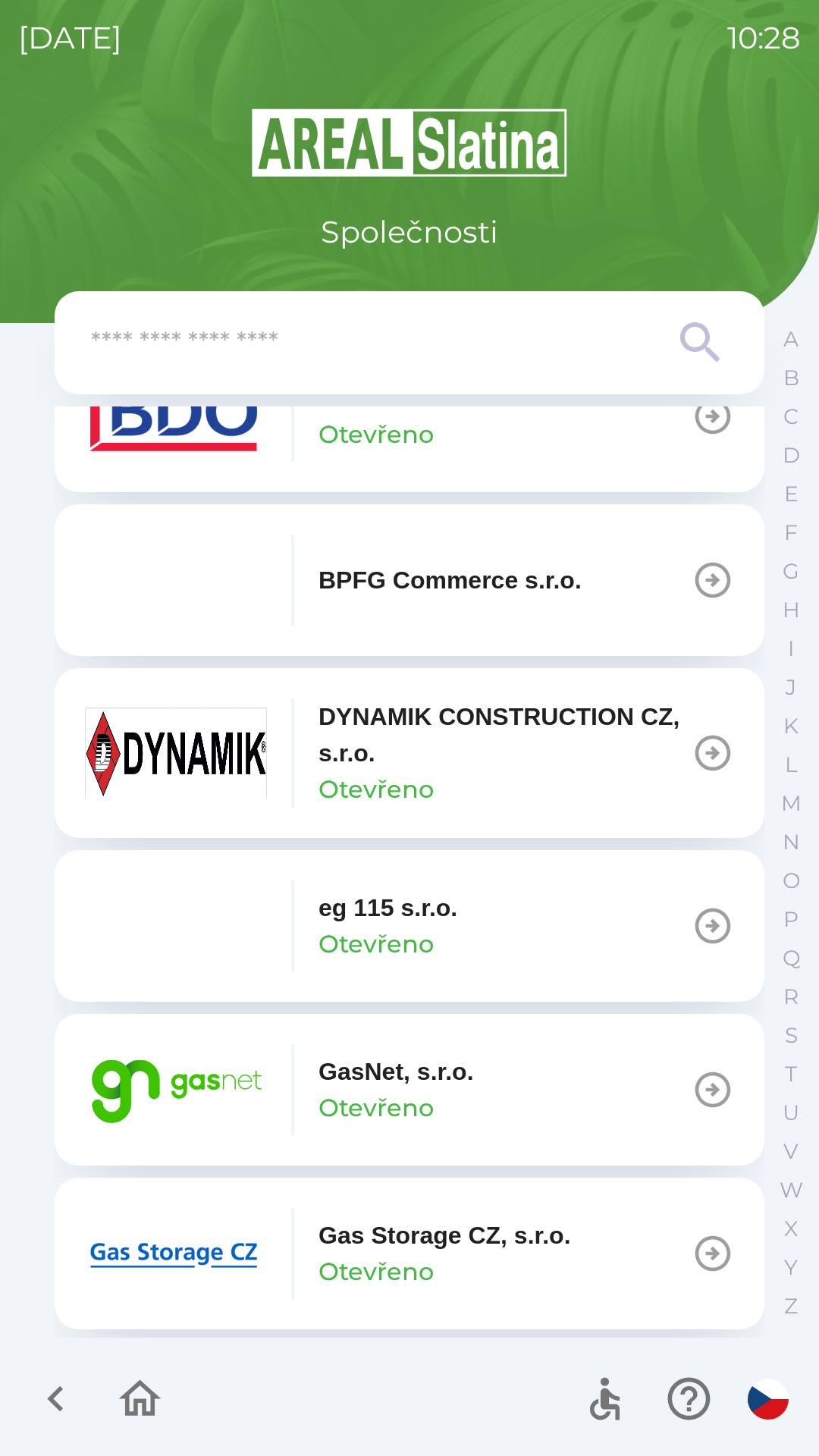
scroll to position [580, 0]
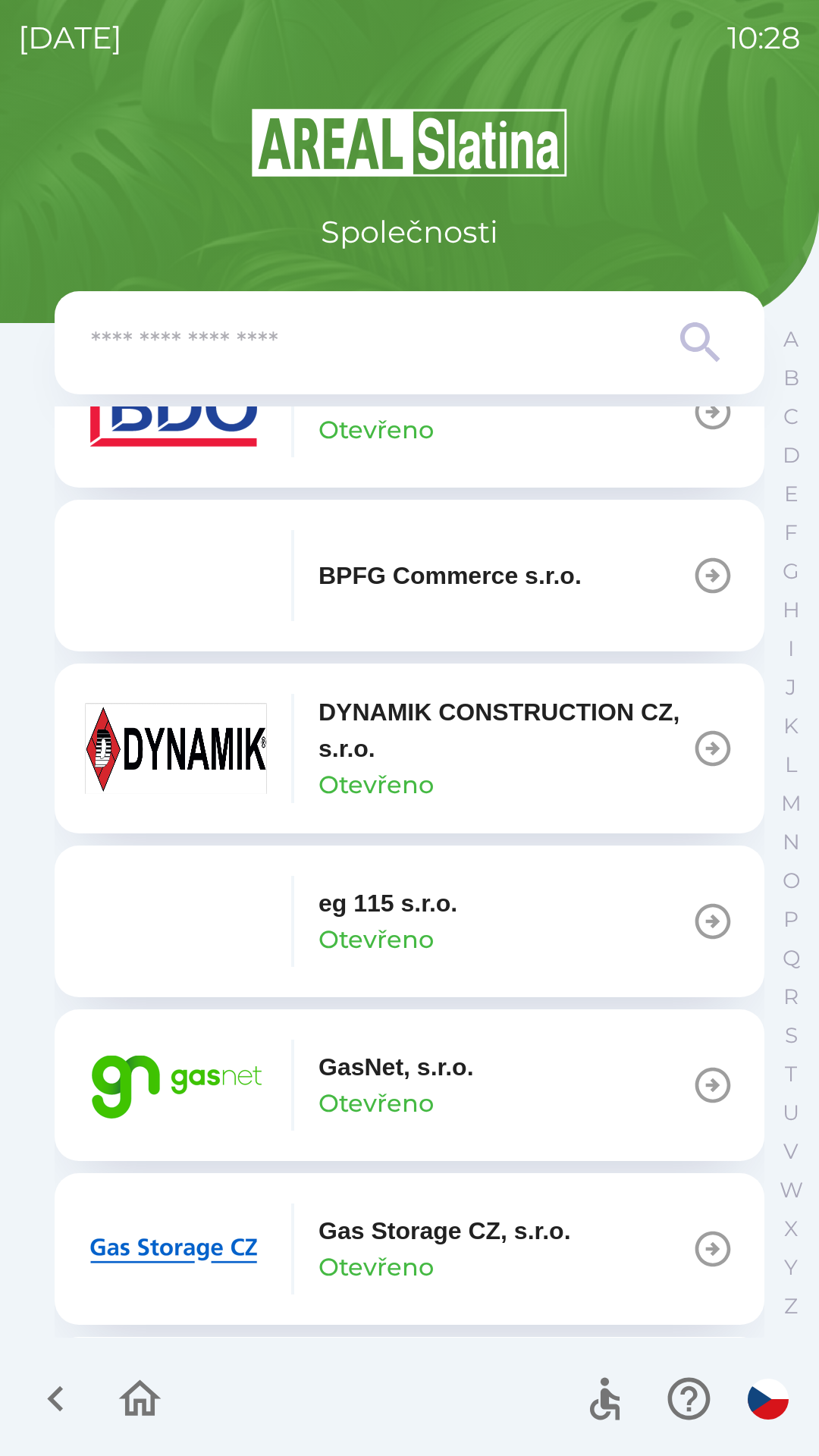
click at [387, 1081] on p "GasNet, s.r.o." at bounding box center [396, 1067] width 155 height 37
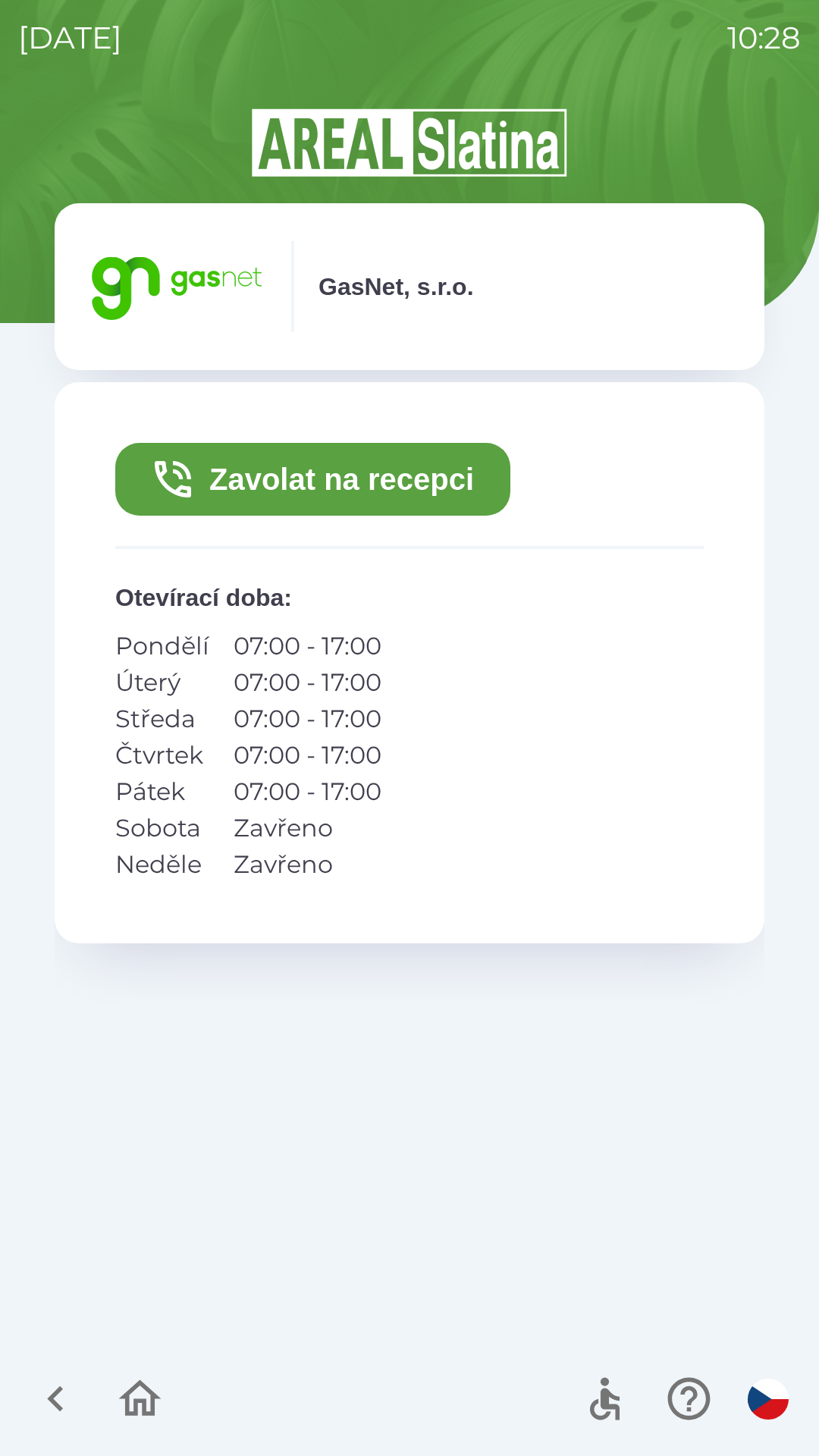
click at [396, 476] on button "Zavolat na recepci" at bounding box center [312, 479] width 395 height 73
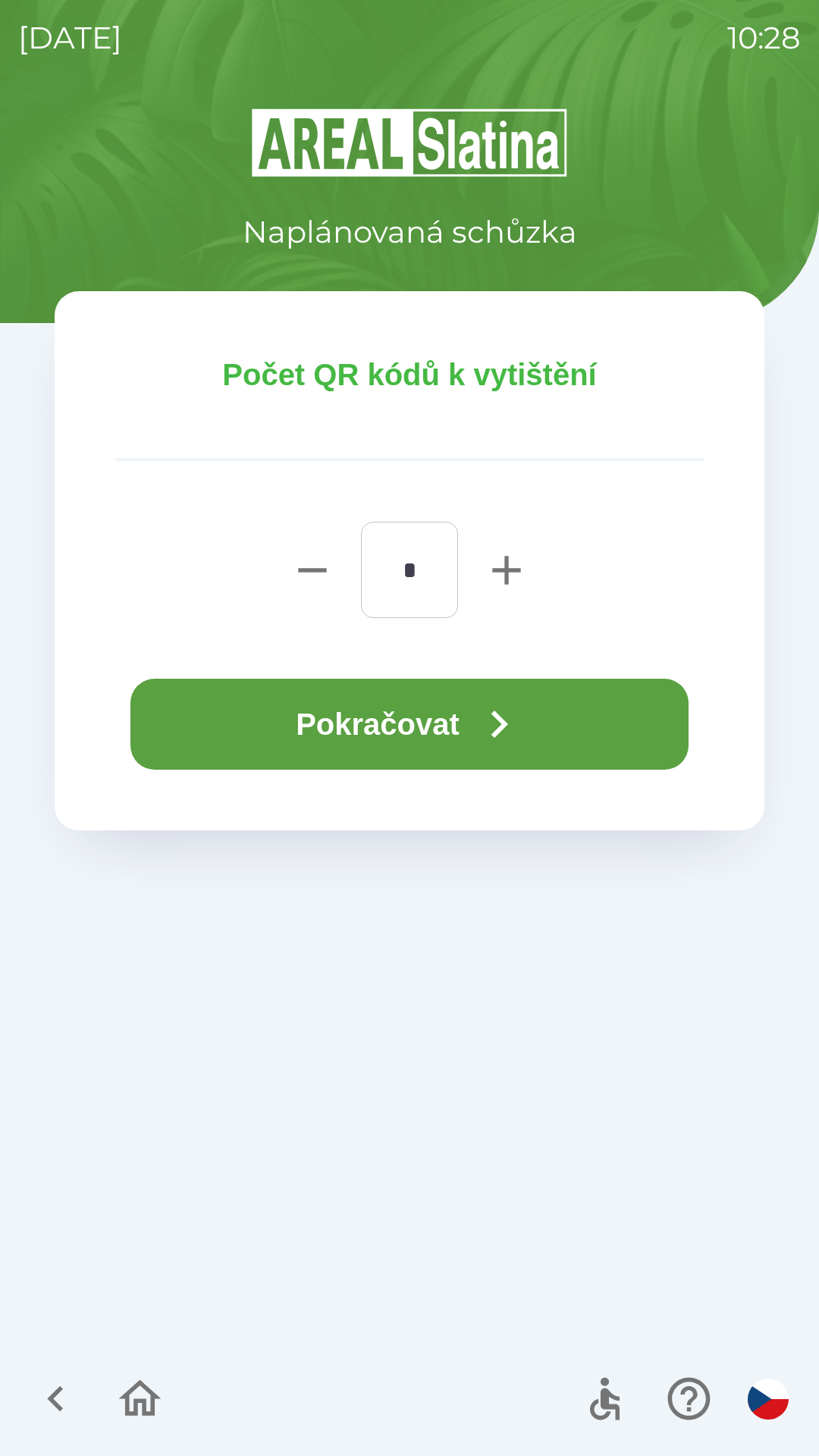
click at [434, 732] on button "Pokračovat" at bounding box center [410, 724] width 558 height 91
